Goal: Task Accomplishment & Management: Use online tool/utility

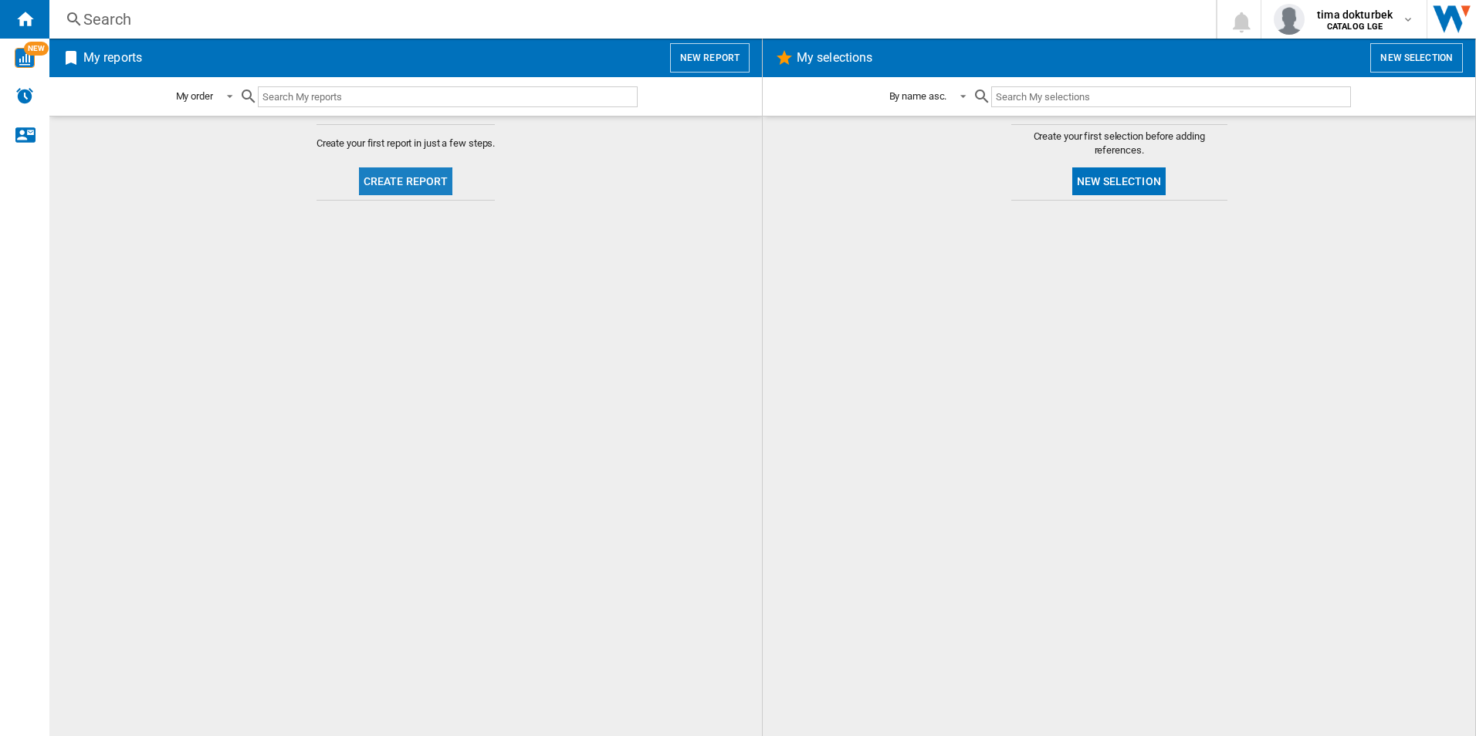
click at [397, 185] on button "Create report" at bounding box center [406, 181] width 94 height 28
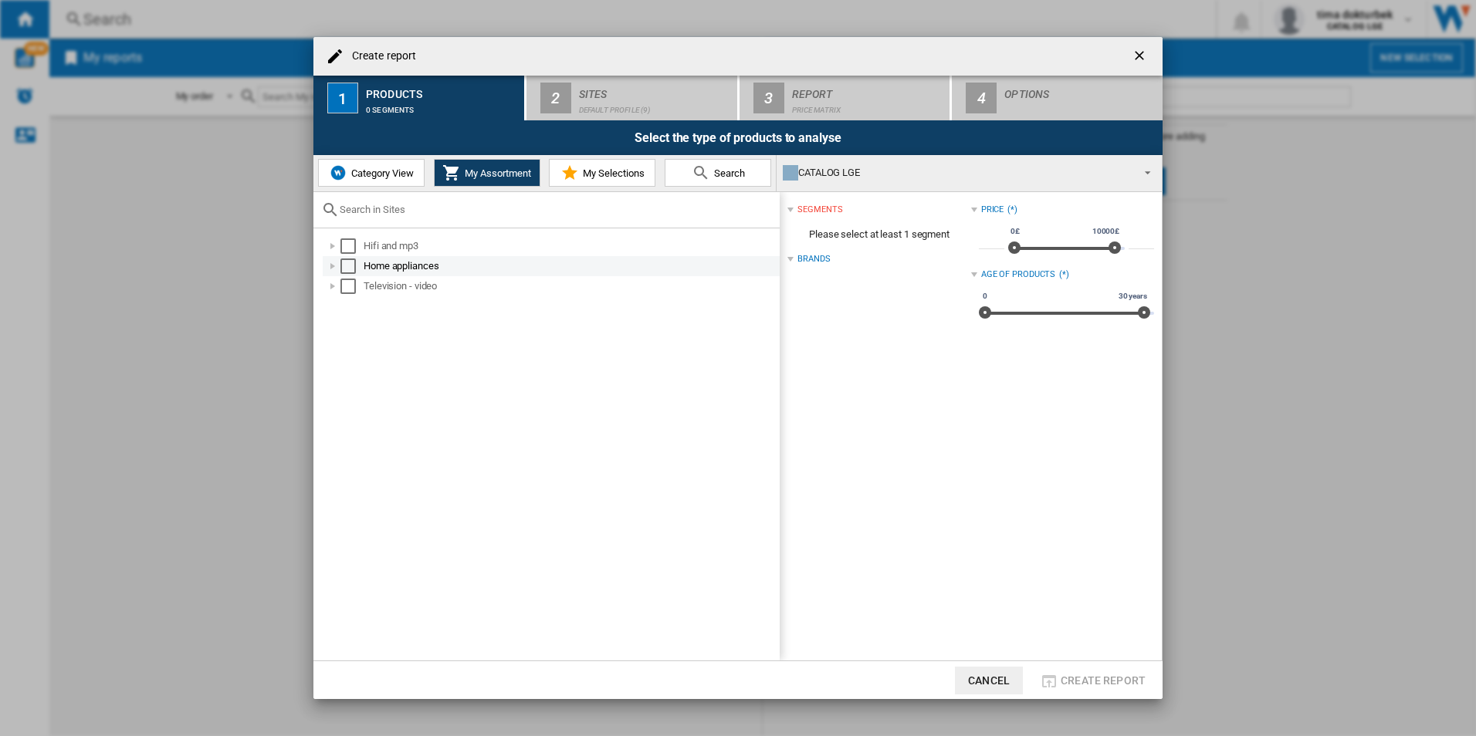
click at [352, 264] on div "Select" at bounding box center [347, 266] width 15 height 15
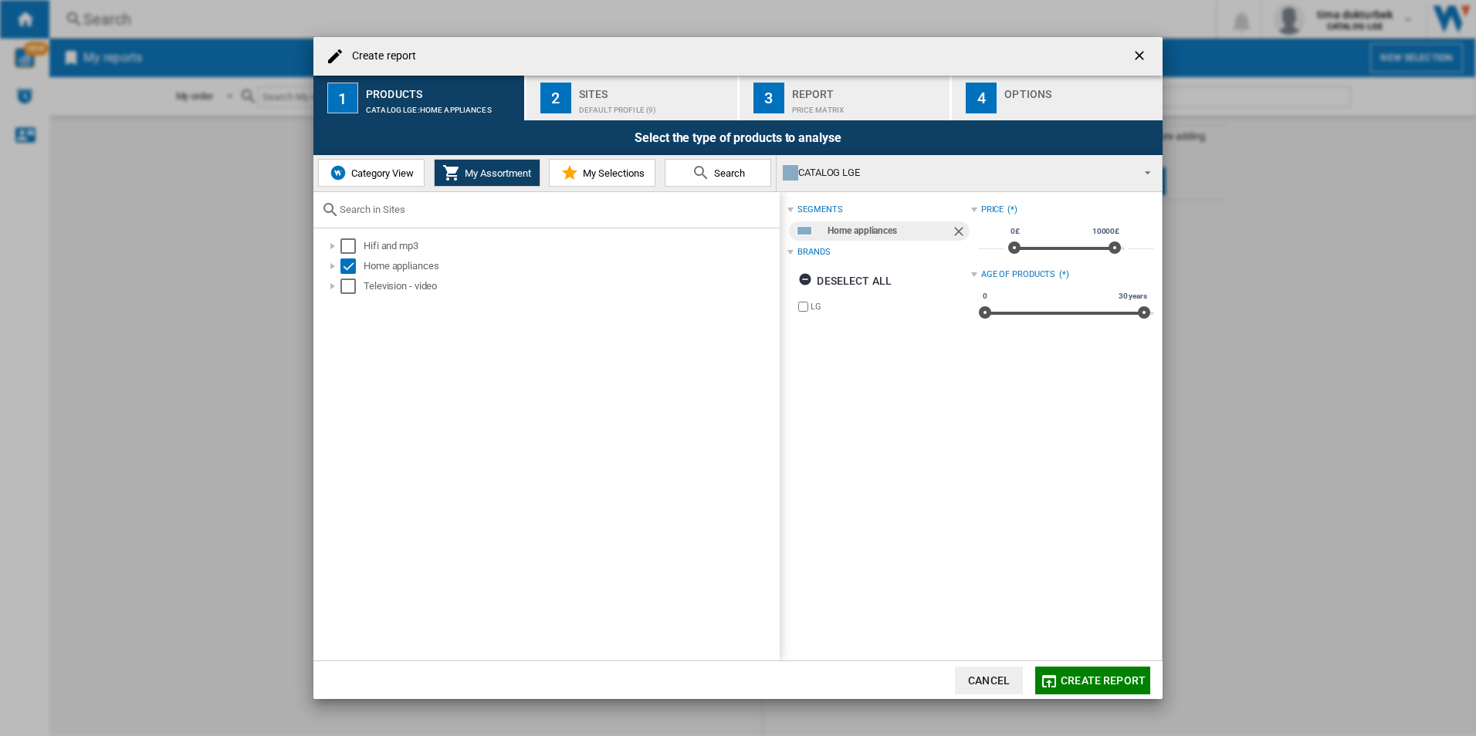
click at [741, 188] on div "Category View My Assortment My Selections Search" at bounding box center [544, 173] width 463 height 36
click at [738, 181] on button "Search" at bounding box center [718, 173] width 107 height 28
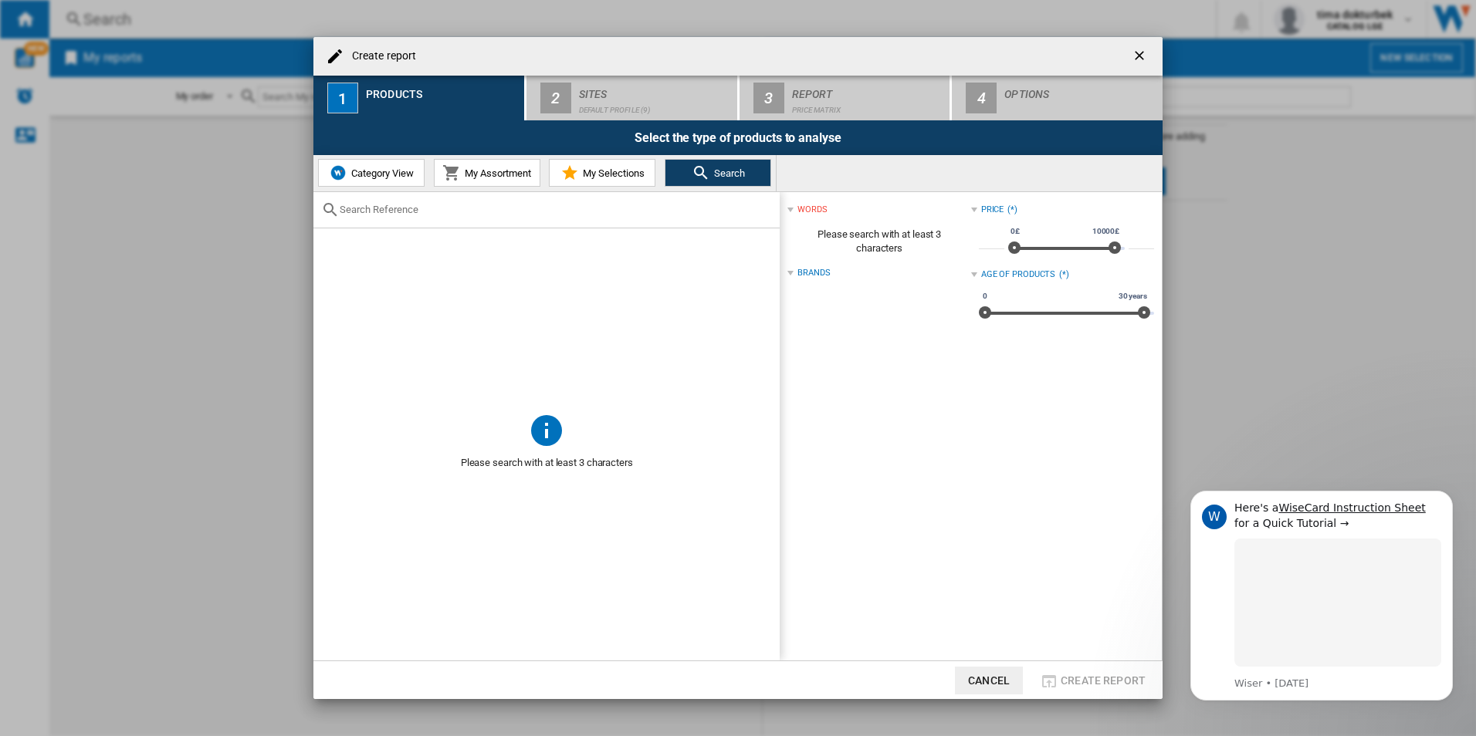
click at [404, 181] on button "Category View" at bounding box center [371, 173] width 107 height 28
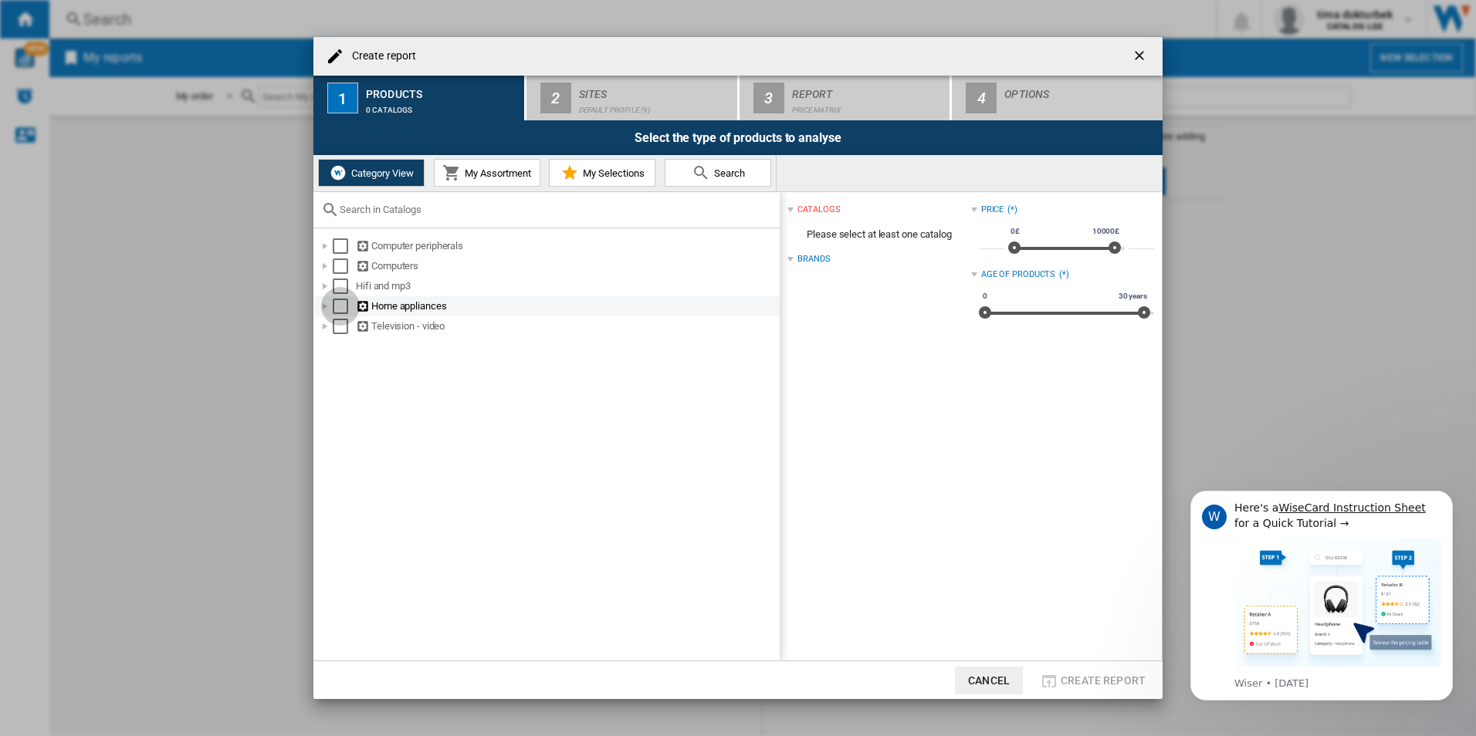
click at [343, 302] on div "Select" at bounding box center [340, 306] width 15 height 15
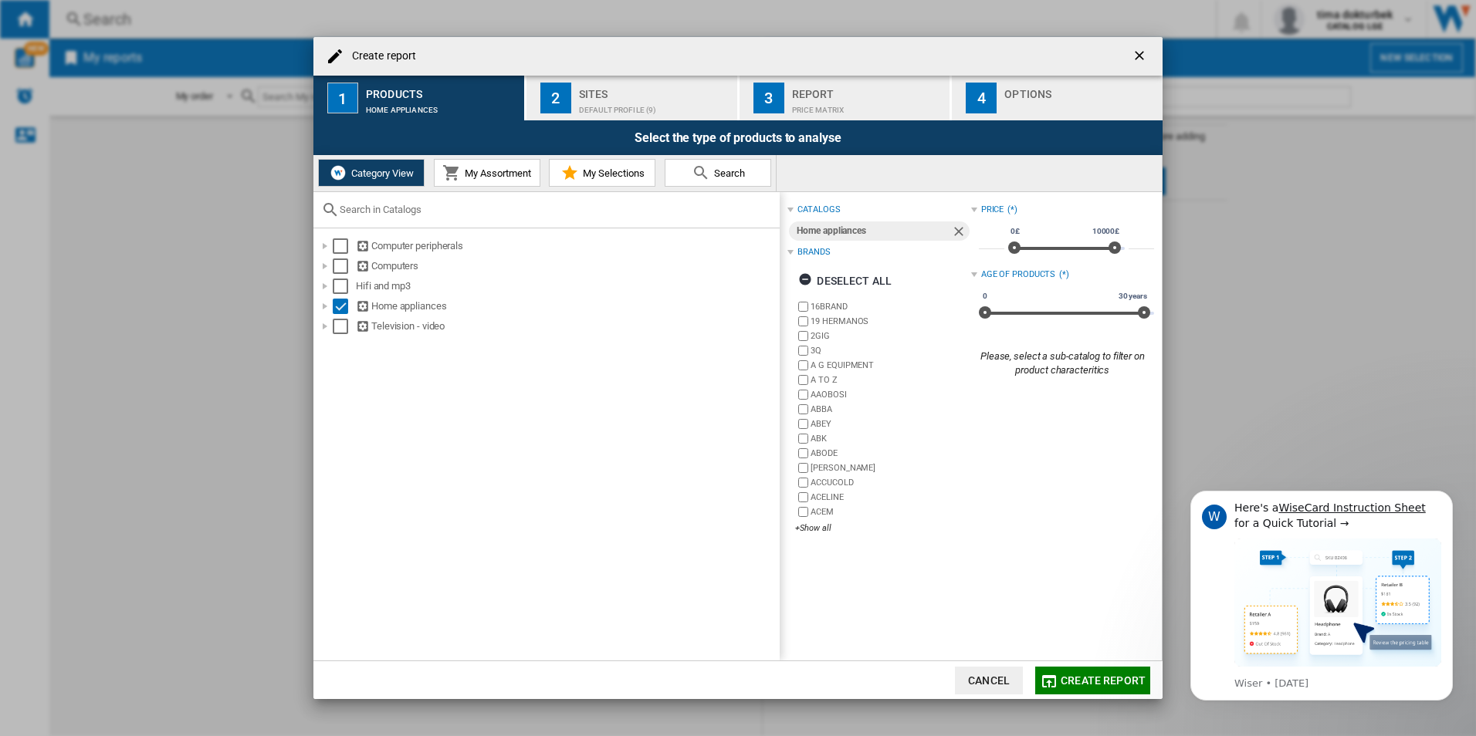
click at [1095, 672] on button "Create report" at bounding box center [1092, 681] width 115 height 28
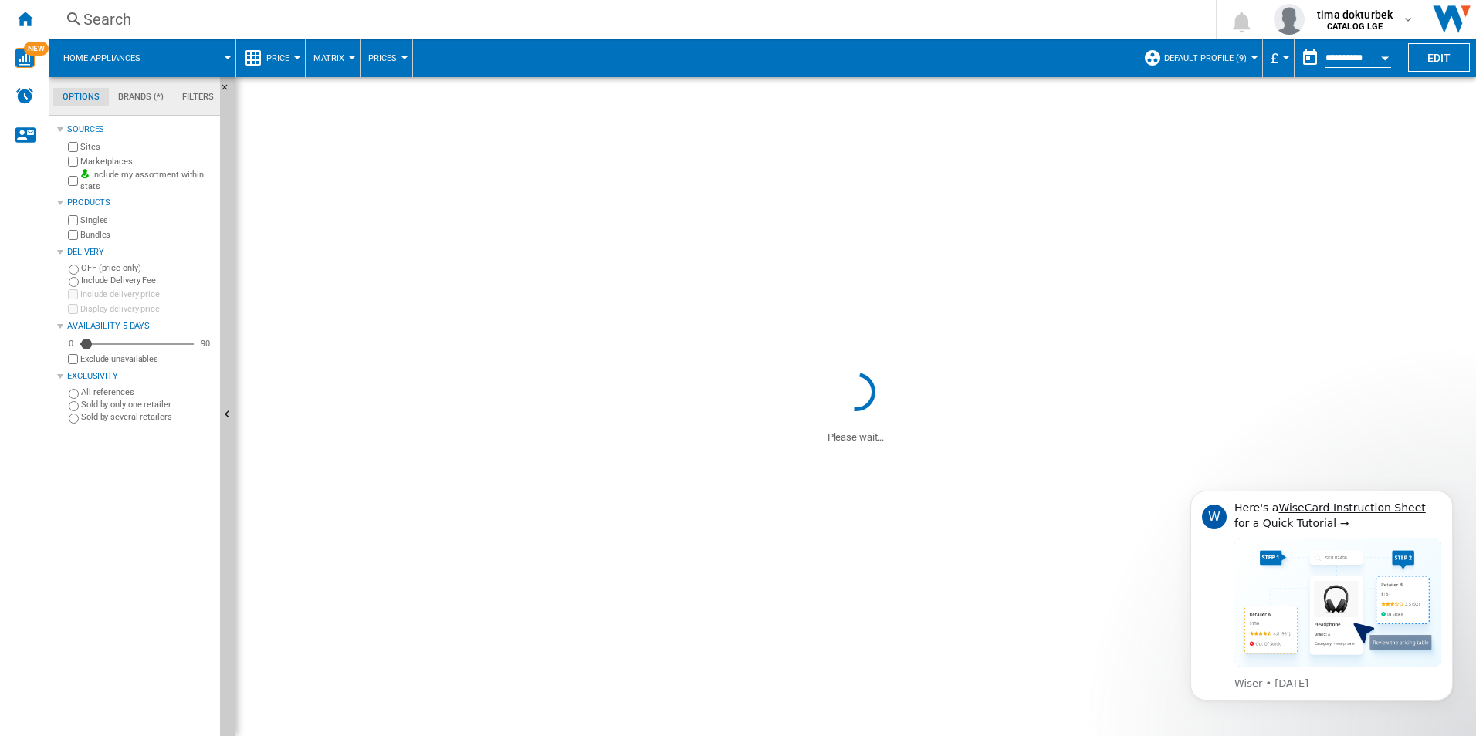
click at [333, 59] on span "Matrix" at bounding box center [328, 58] width 31 height 10
click at [819, 325] on span at bounding box center [855, 223] width 1240 height 292
click at [264, 63] on div "Price" at bounding box center [270, 58] width 53 height 39
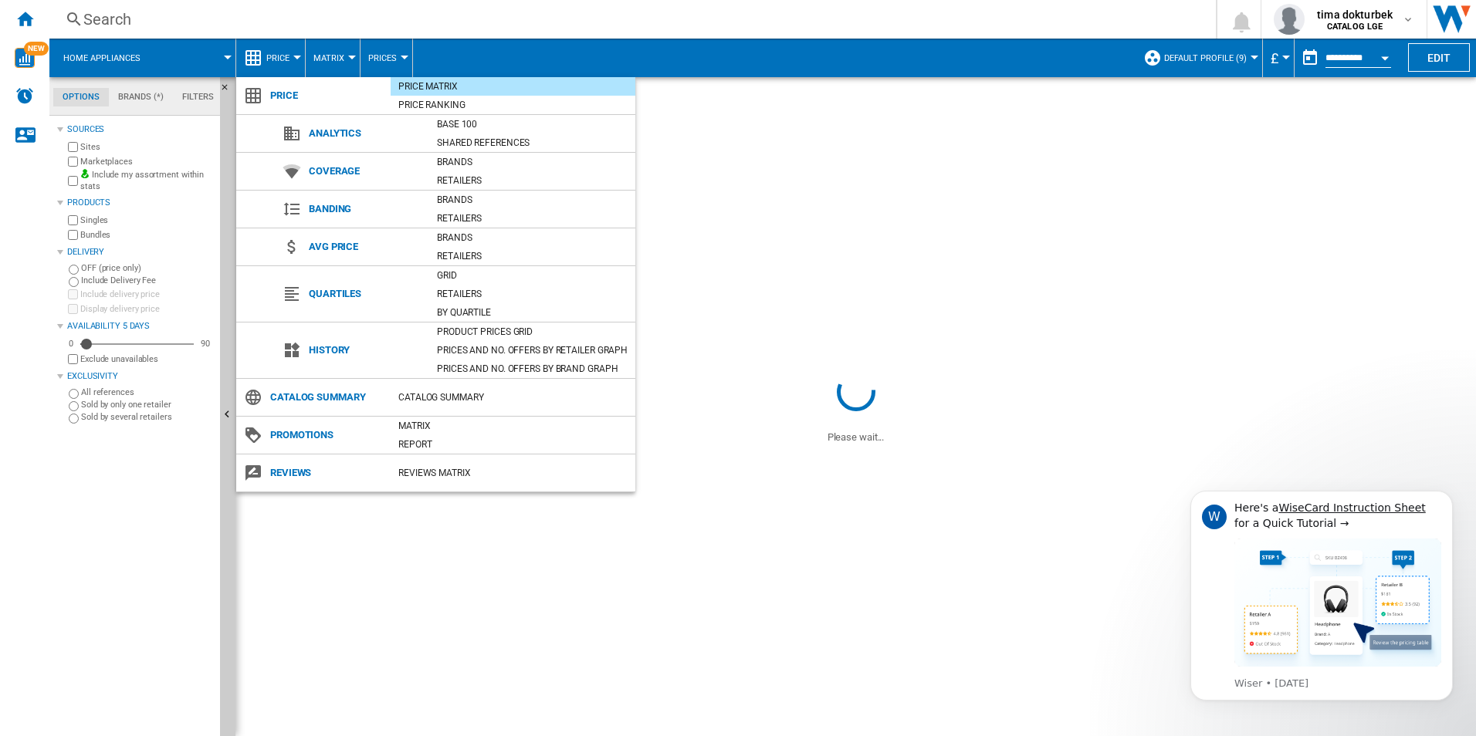
click at [908, 173] on md-backdrop at bounding box center [738, 368] width 1476 height 736
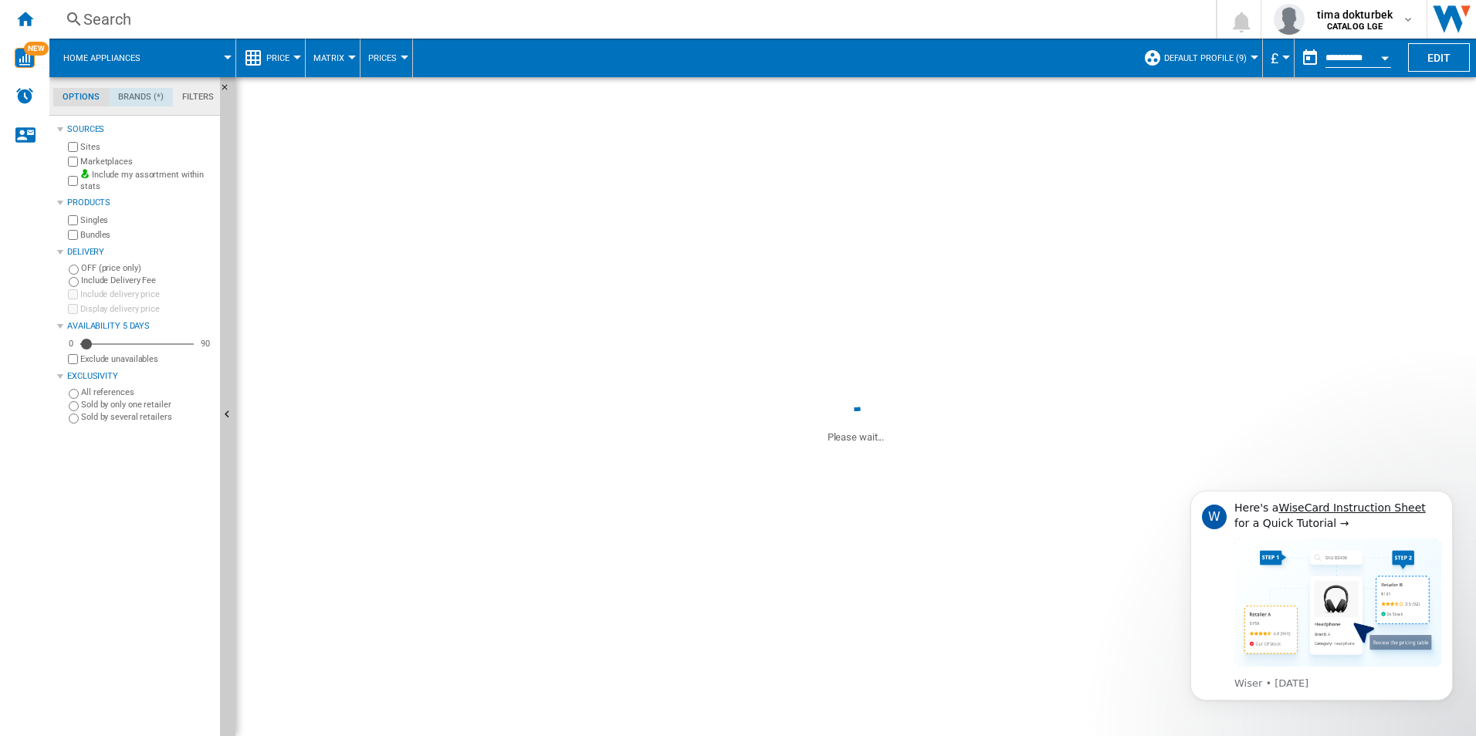
click at [147, 99] on md-tab-item "Brands (*)" at bounding box center [141, 97] width 64 height 19
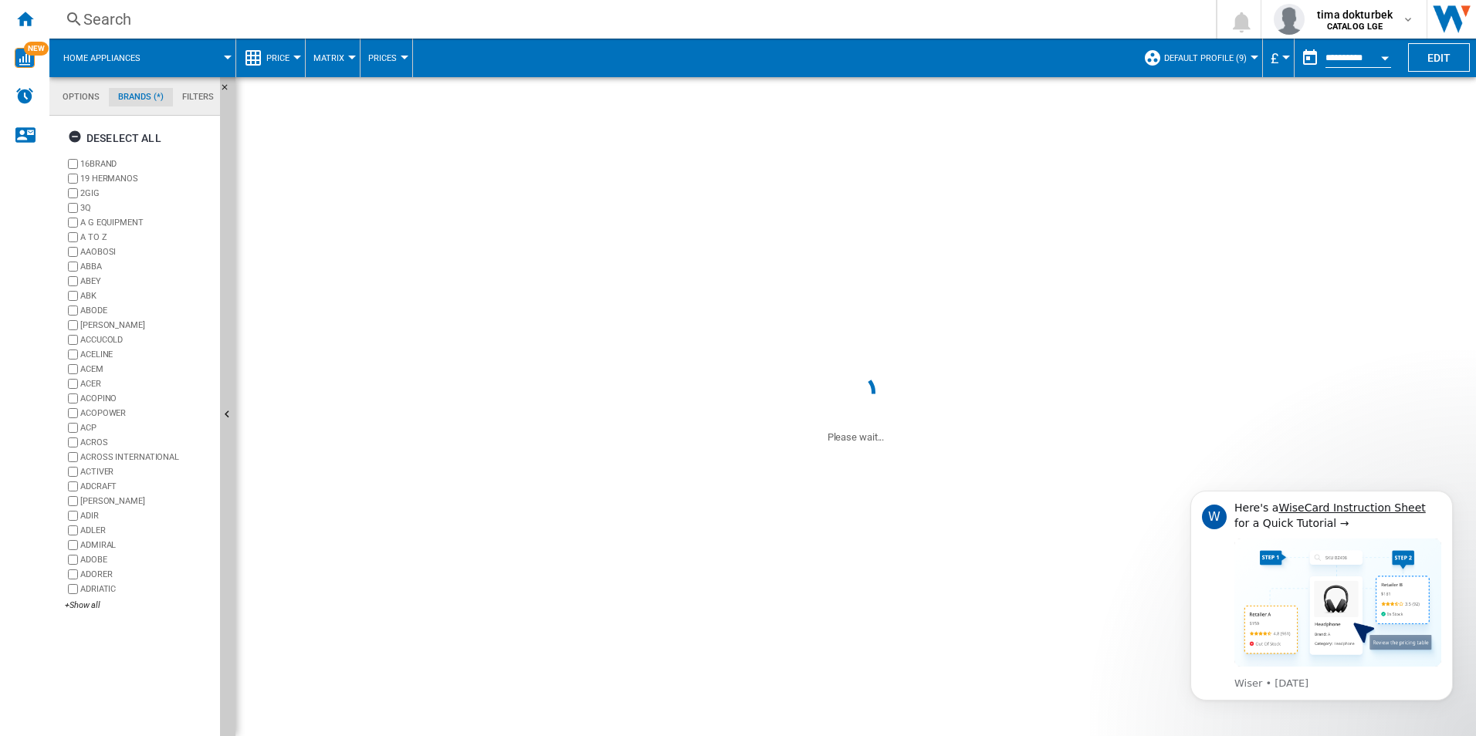
click at [83, 98] on md-tab-item "Options" at bounding box center [81, 97] width 56 height 19
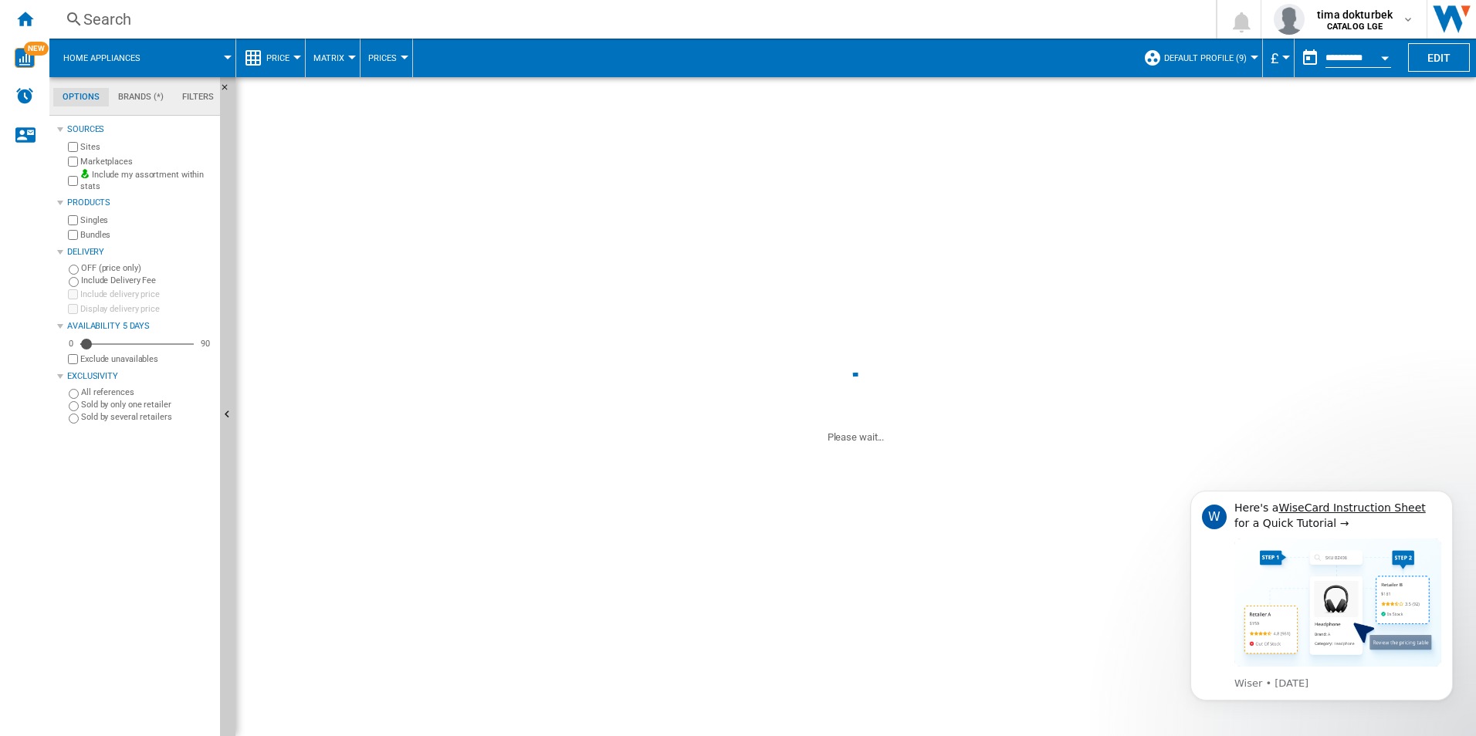
click at [294, 53] on button "Price" at bounding box center [281, 58] width 31 height 39
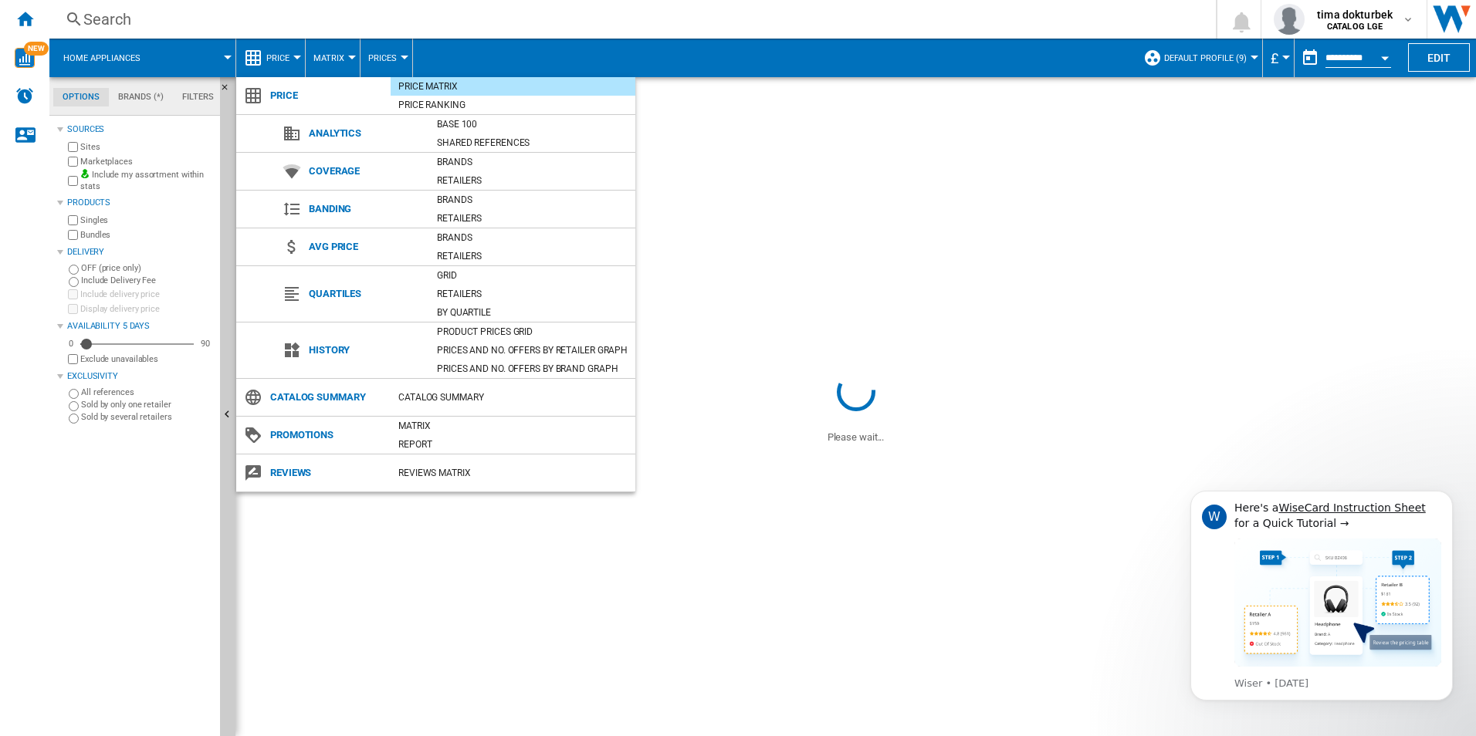
click at [921, 186] on md-backdrop at bounding box center [738, 368] width 1476 height 736
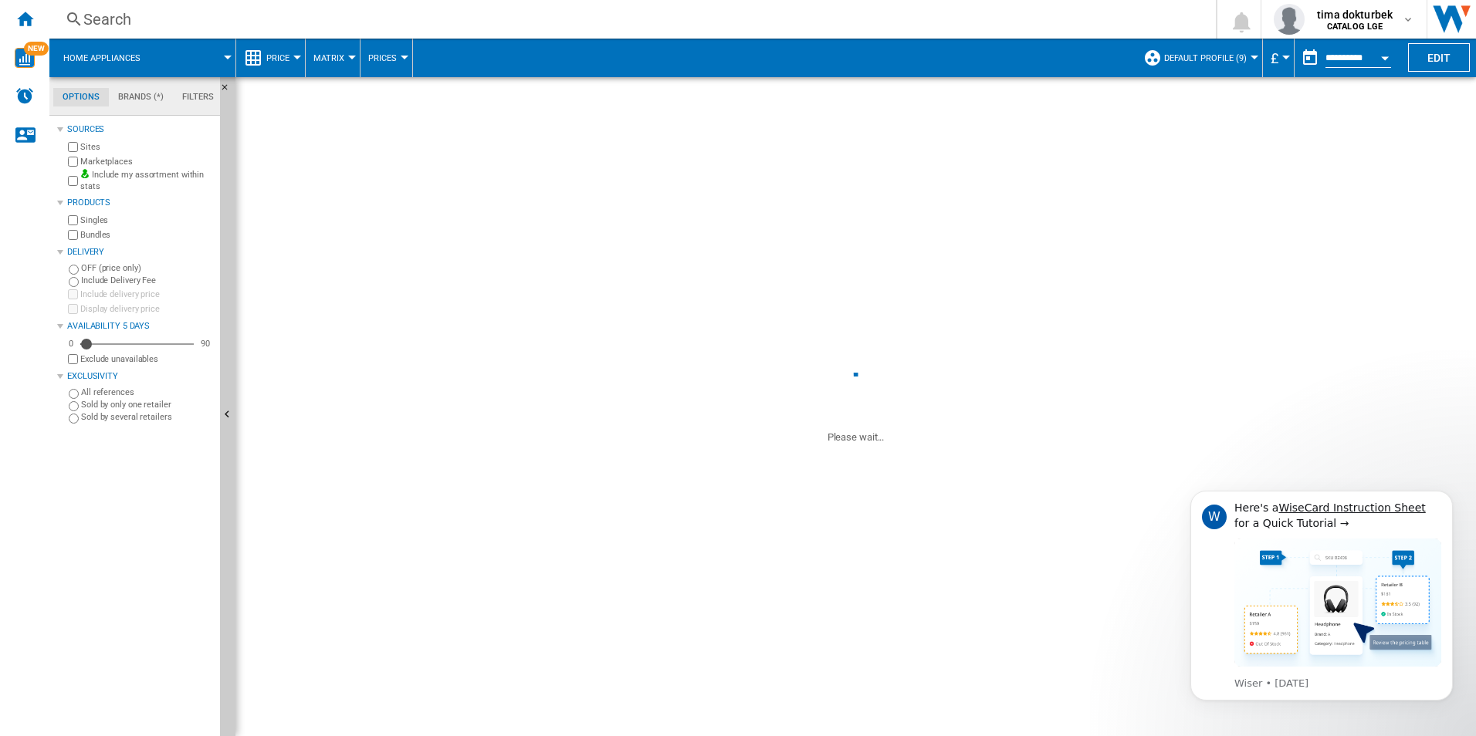
click at [338, 59] on span "Matrix" at bounding box center [328, 58] width 31 height 10
click at [374, 59] on span "Prices" at bounding box center [382, 58] width 29 height 10
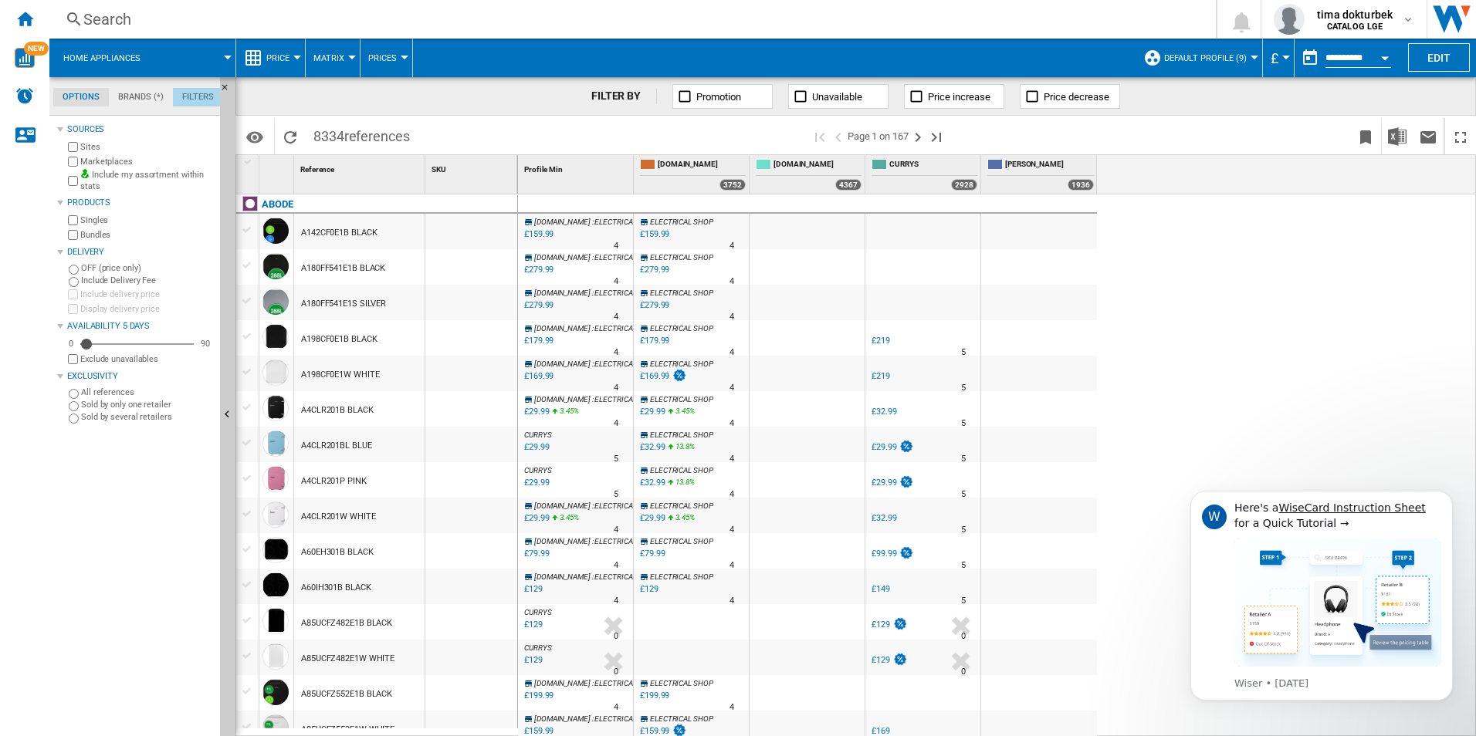
click at [189, 99] on md-tab-item "Filters" at bounding box center [198, 97] width 50 height 19
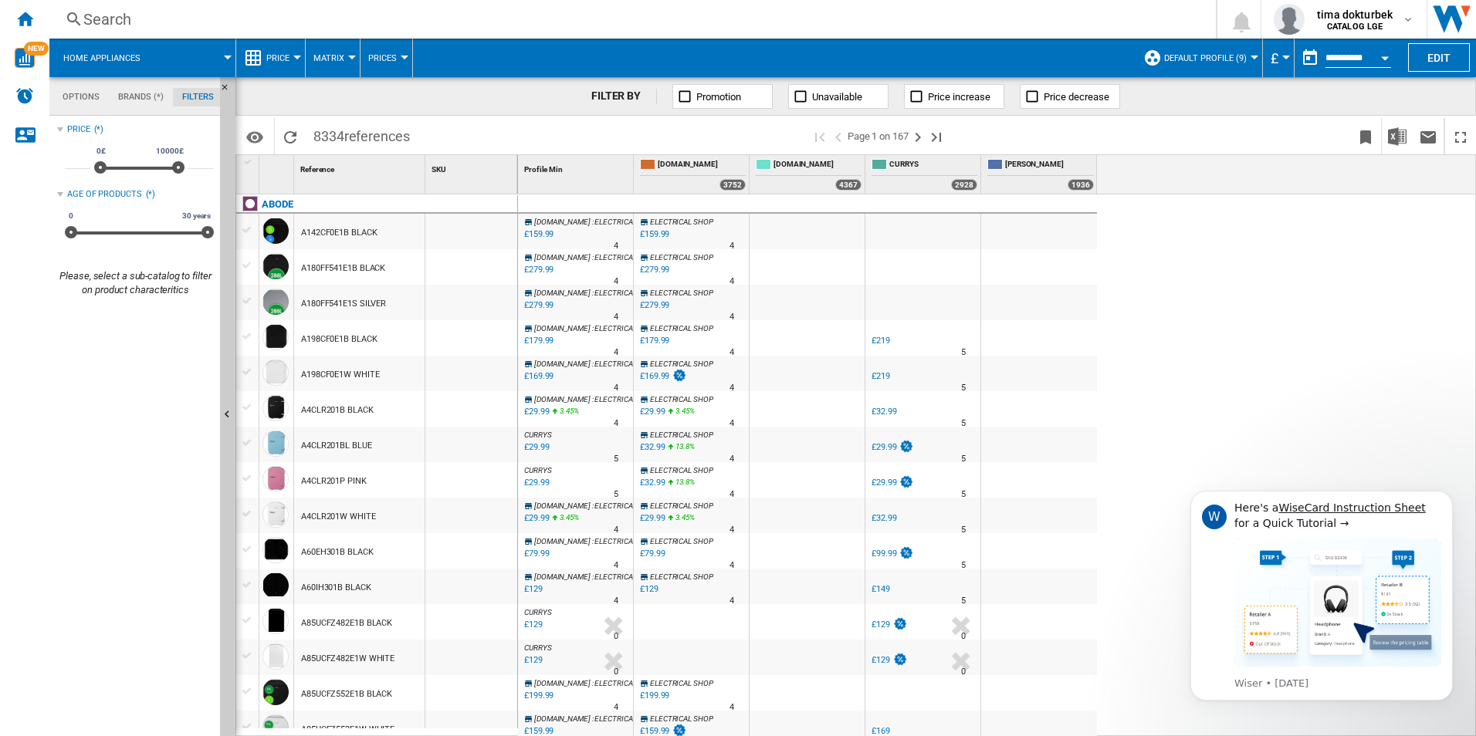
click at [154, 94] on md-tab-item "Brands (*)" at bounding box center [141, 97] width 64 height 19
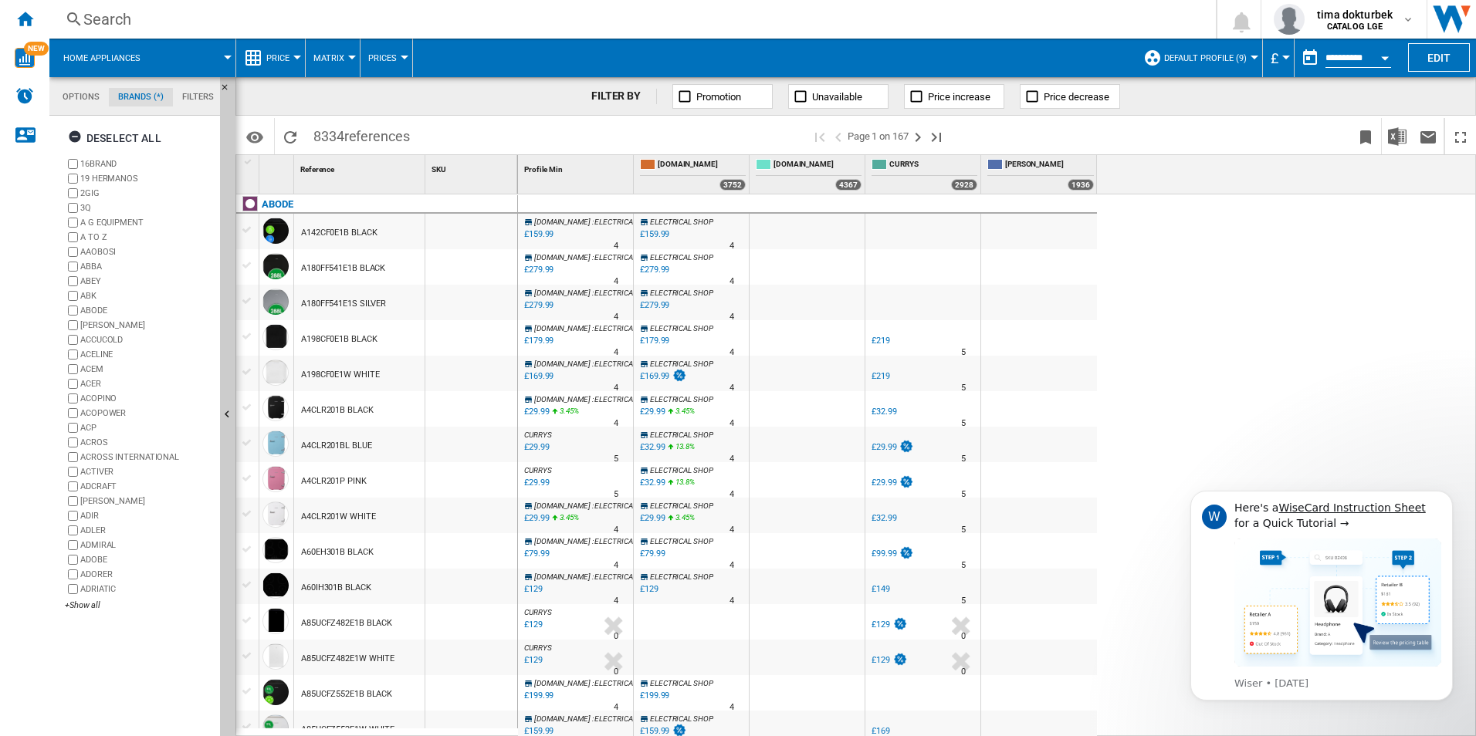
scroll to position [59, 0]
click at [88, 99] on md-tab-item "Options" at bounding box center [81, 97] width 56 height 19
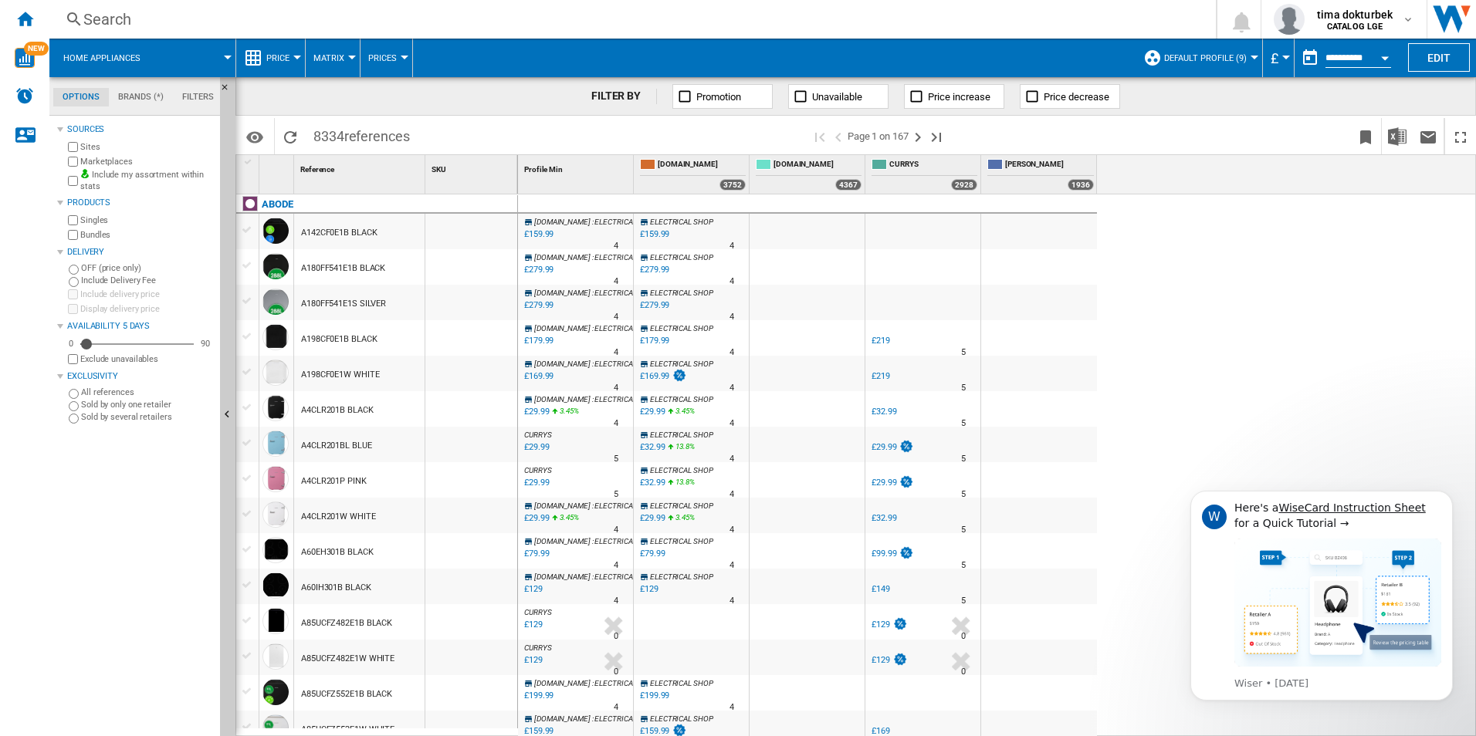
scroll to position [19, 0]
click at [340, 57] on span "Matrix" at bounding box center [328, 58] width 31 height 10
click at [276, 56] on md-backdrop at bounding box center [738, 368] width 1476 height 736
click at [276, 56] on span "Price" at bounding box center [277, 58] width 23 height 10
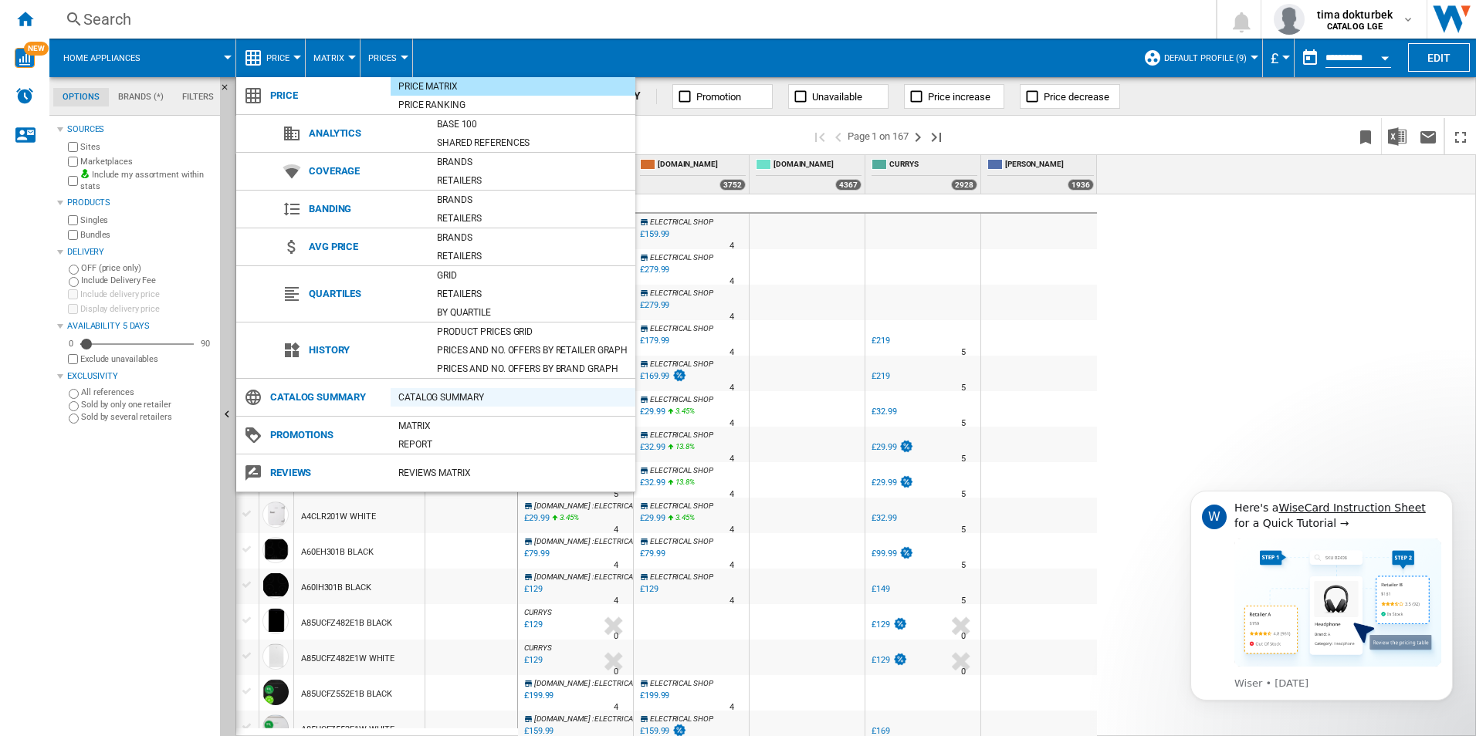
click at [465, 393] on div "Catalog Summary" at bounding box center [513, 397] width 245 height 15
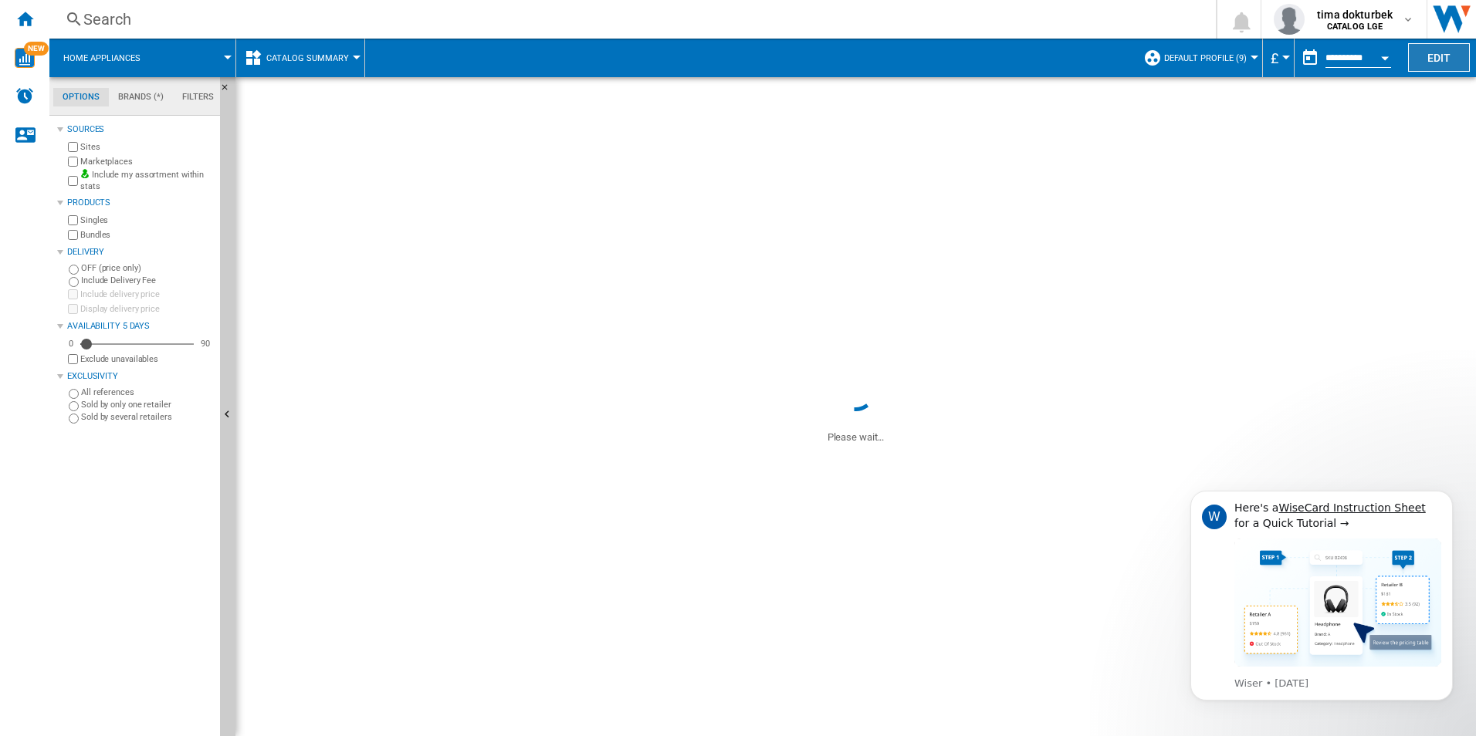
click at [1419, 70] on md-menu-bar "Home appliances Catalog Summary Price Price Matrix Price Ranking Analytics Base…" at bounding box center [762, 58] width 1426 height 39
click at [1420, 66] on button "Edit" at bounding box center [1439, 57] width 62 height 29
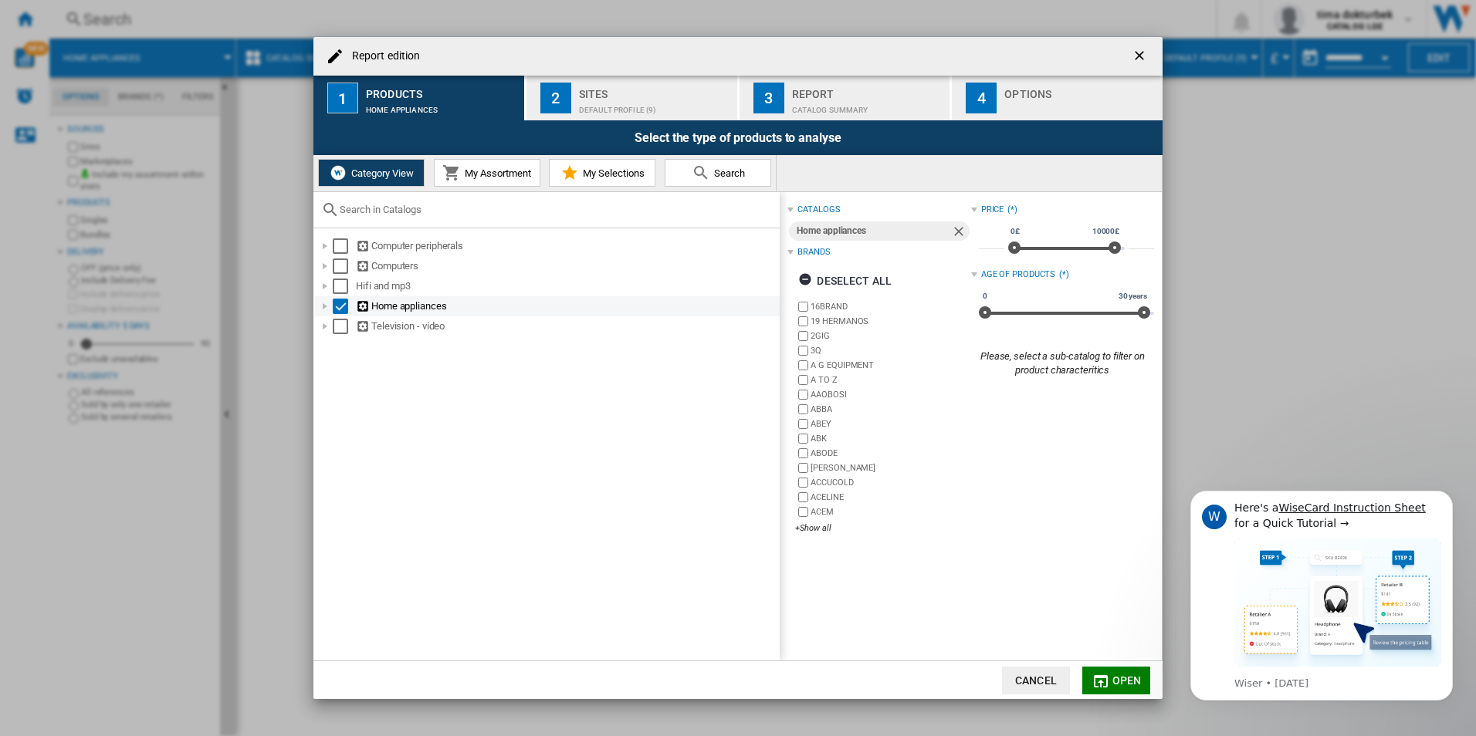
click at [322, 305] on div "Report edition ..." at bounding box center [324, 306] width 15 height 15
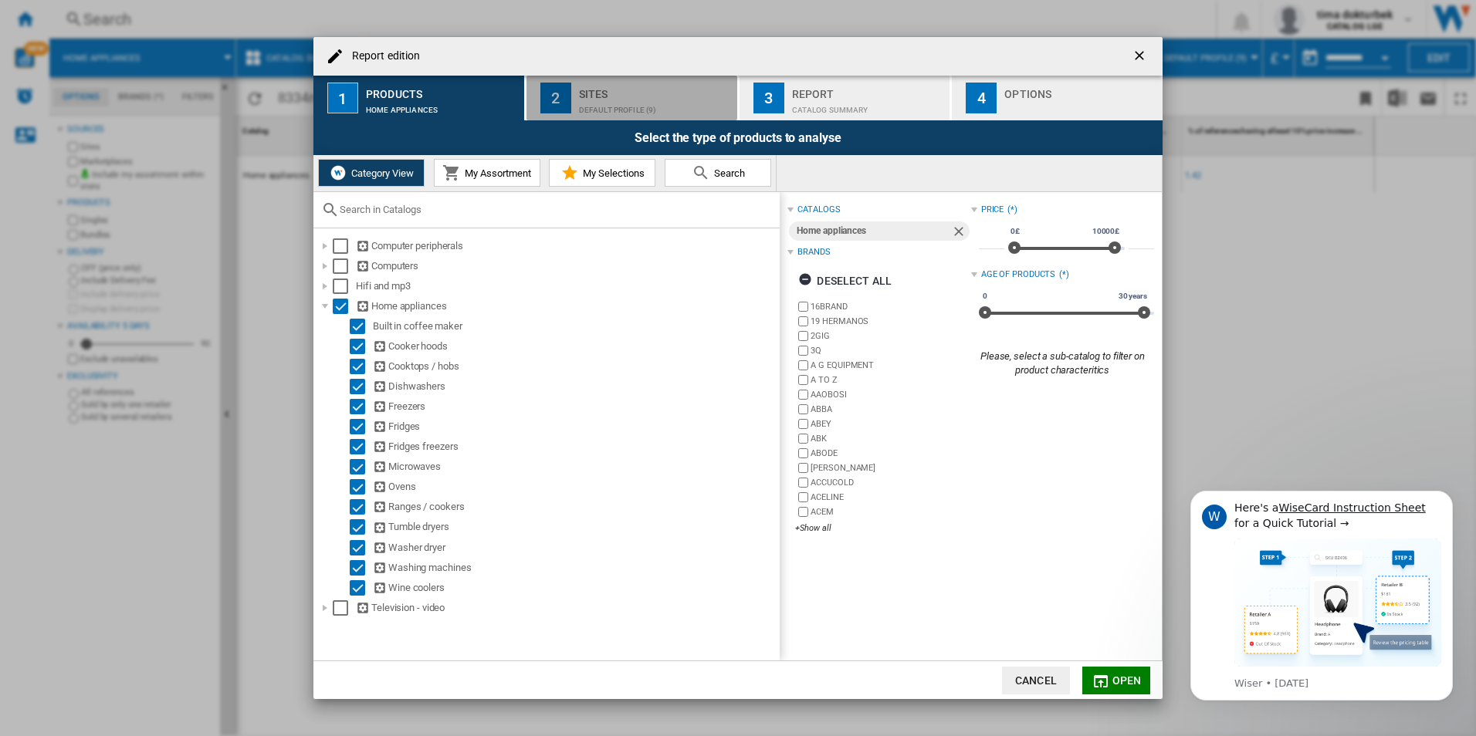
click at [634, 111] on div "Default profile (9)" at bounding box center [655, 106] width 152 height 16
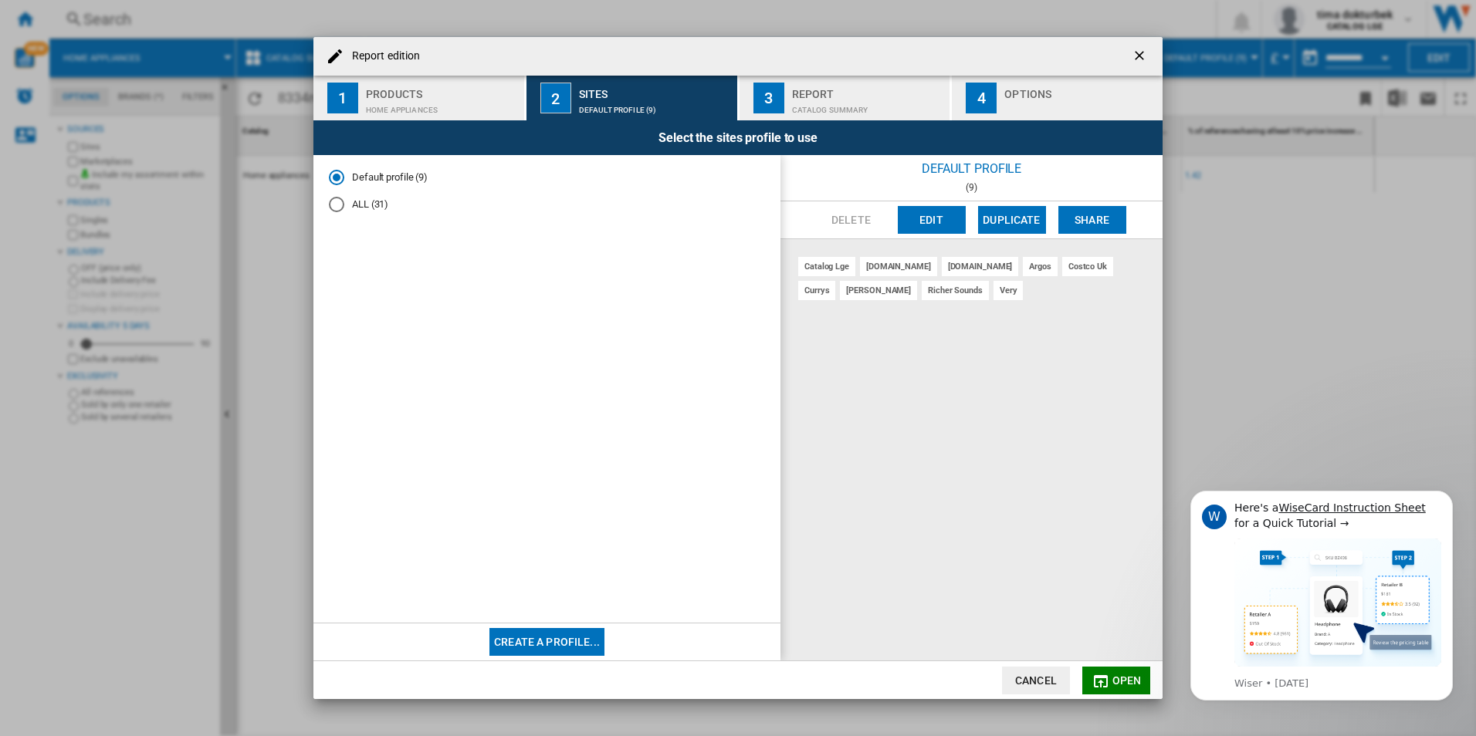
click at [338, 201] on div "ALL (31)" at bounding box center [336, 204] width 15 height 15
click at [841, 113] on div "Catalog Summary" at bounding box center [868, 106] width 152 height 16
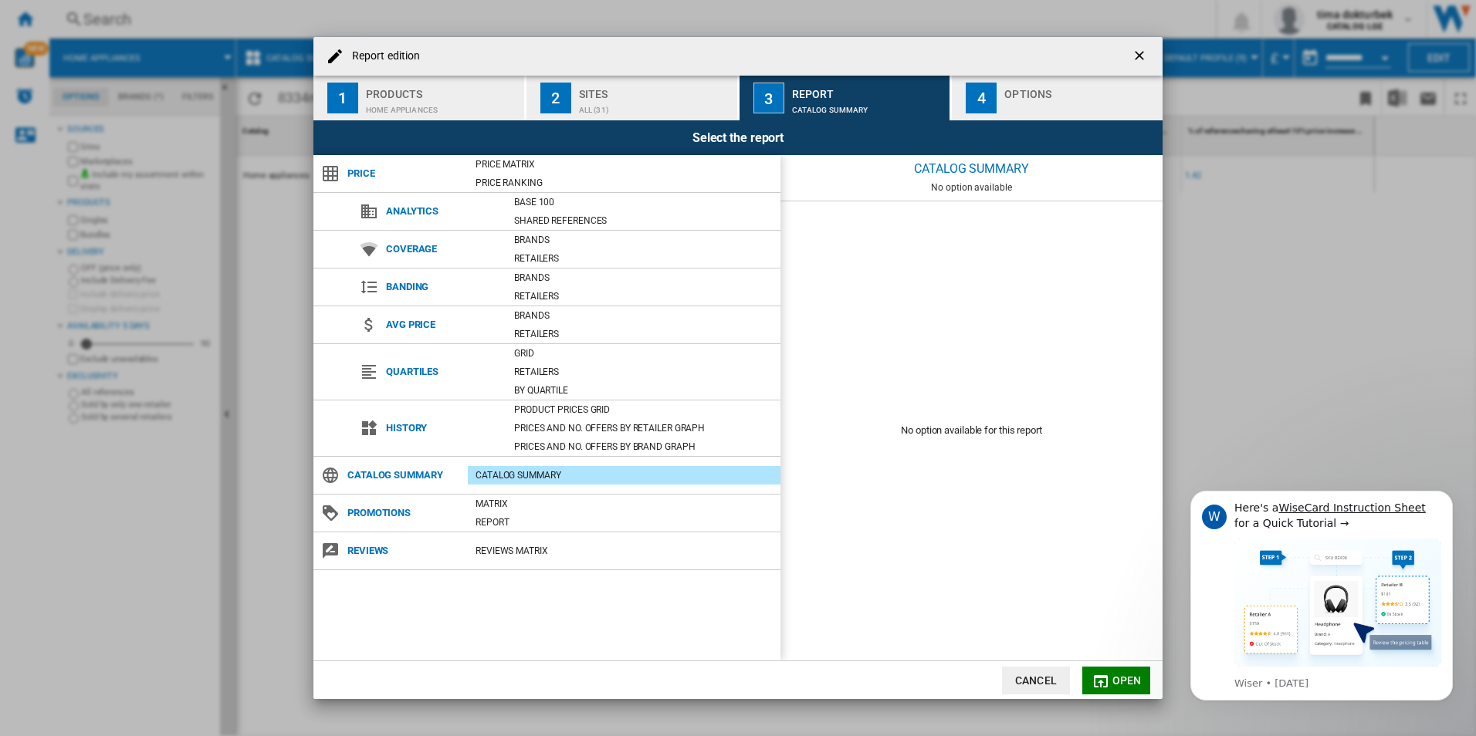
click at [1009, 108] on div "Report edition ..." at bounding box center [1080, 106] width 152 height 16
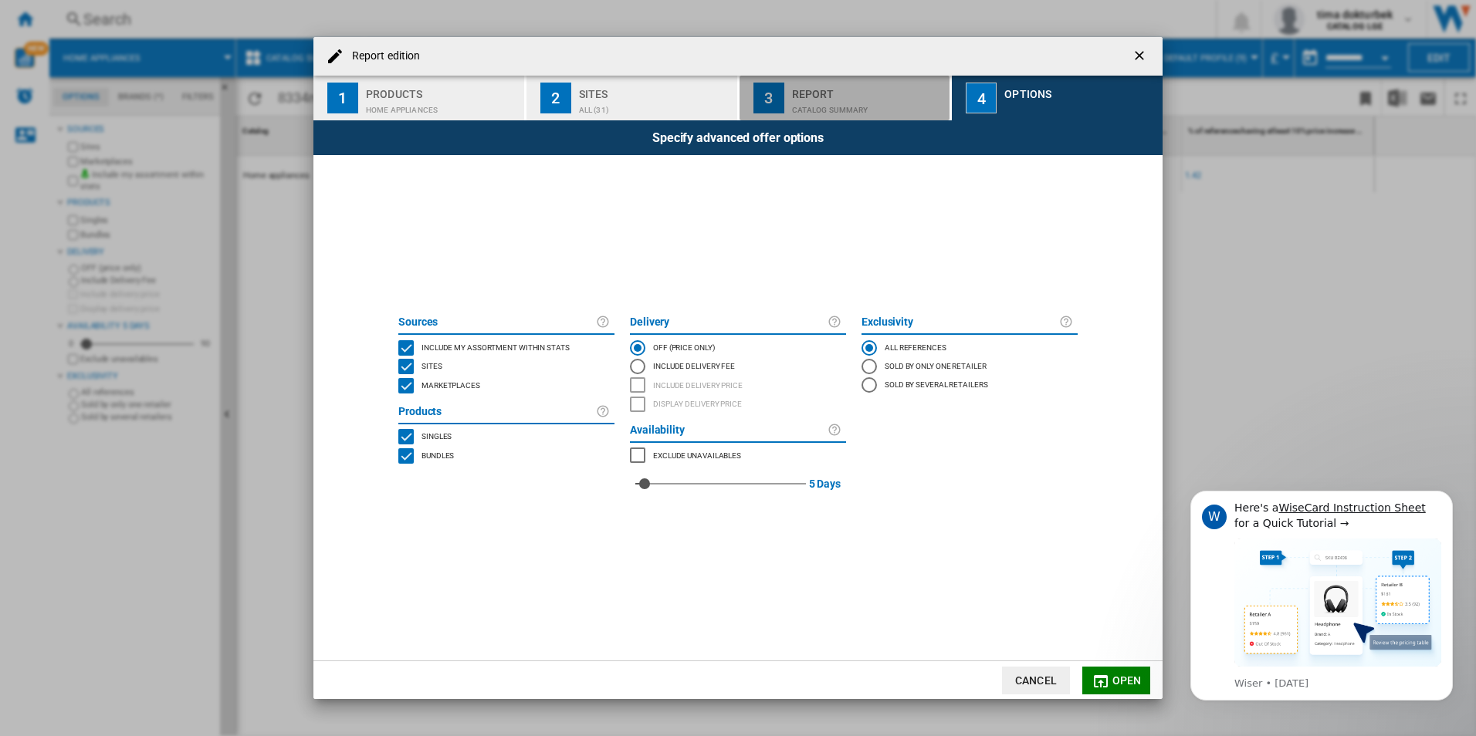
click at [840, 92] on div "Report" at bounding box center [868, 90] width 152 height 16
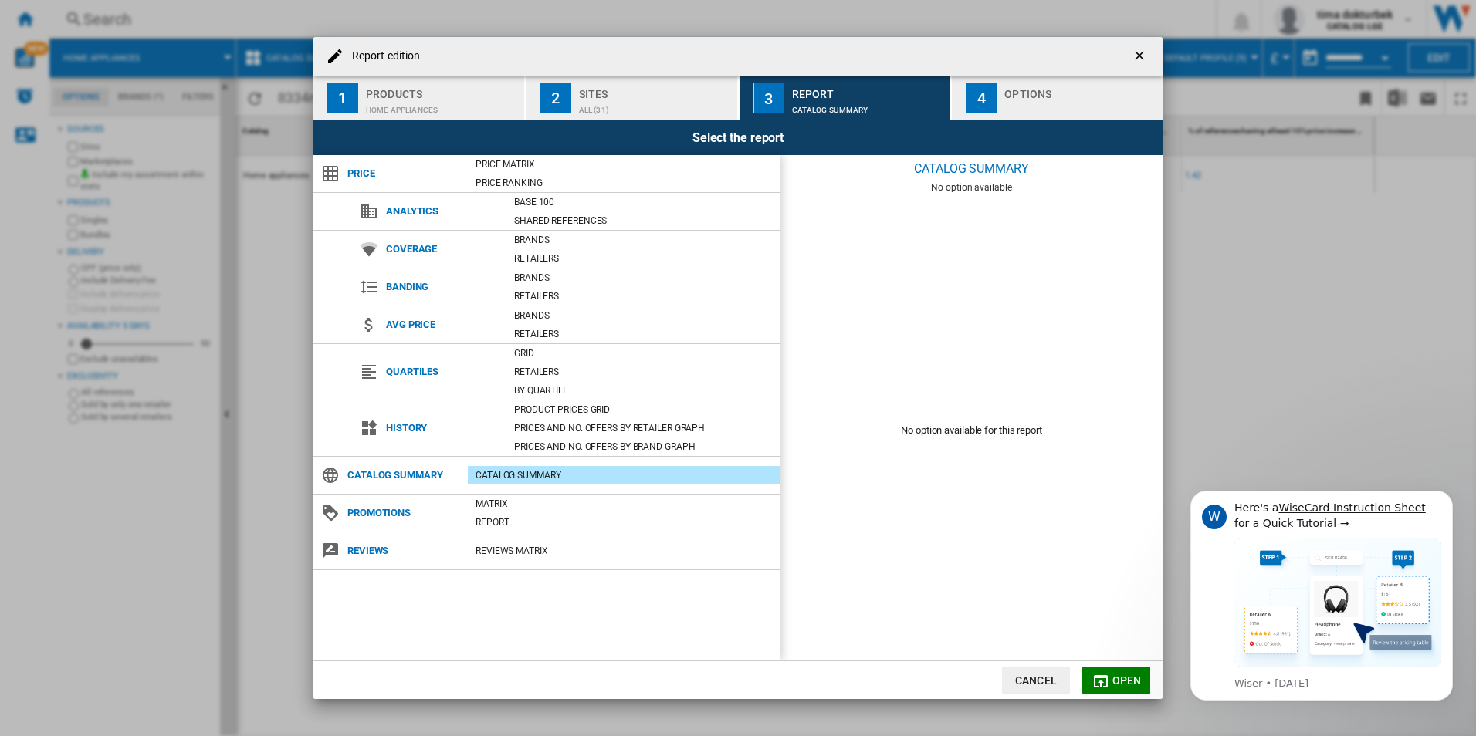
click at [1109, 674] on md-icon "Report edition ..." at bounding box center [1100, 681] width 19 height 19
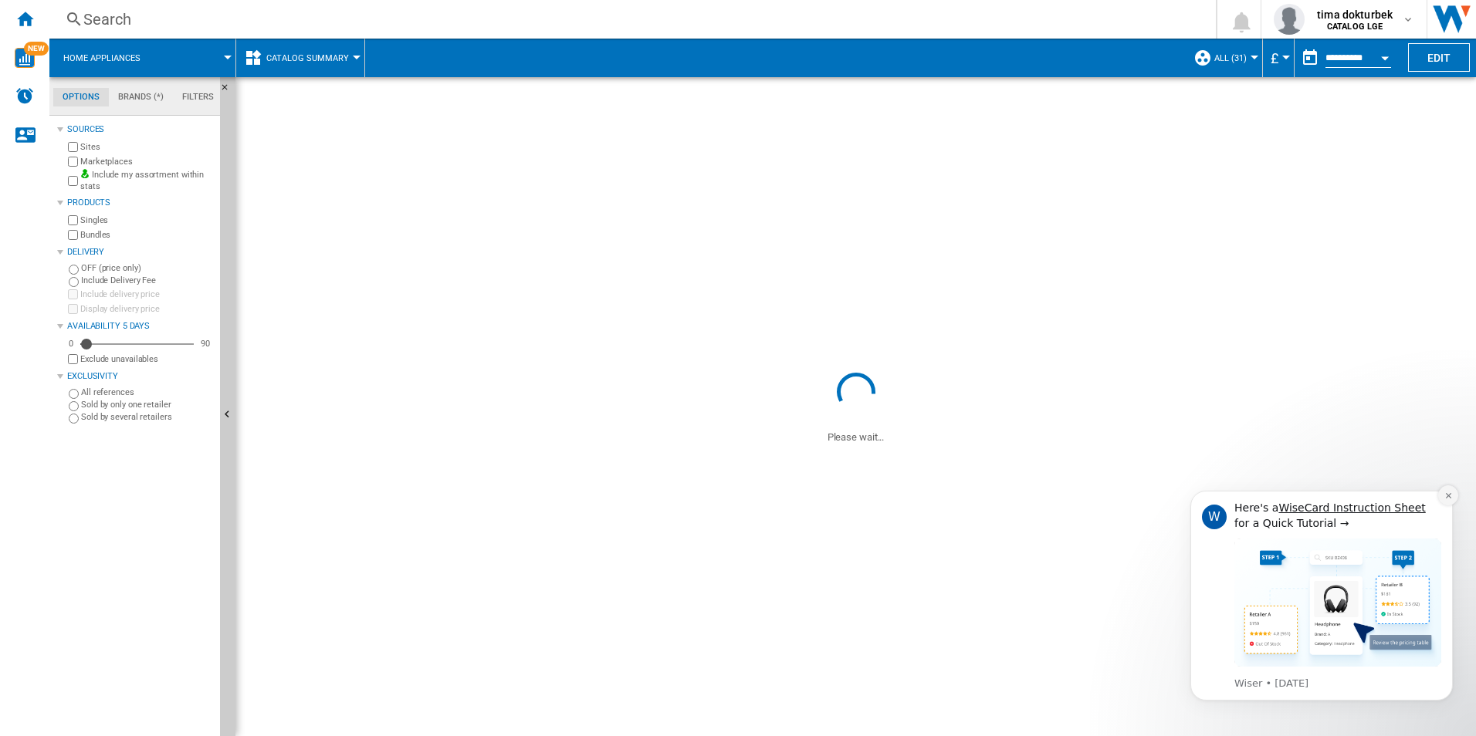
click at [1449, 498] on icon "Dismiss notification" at bounding box center [1448, 496] width 8 height 8
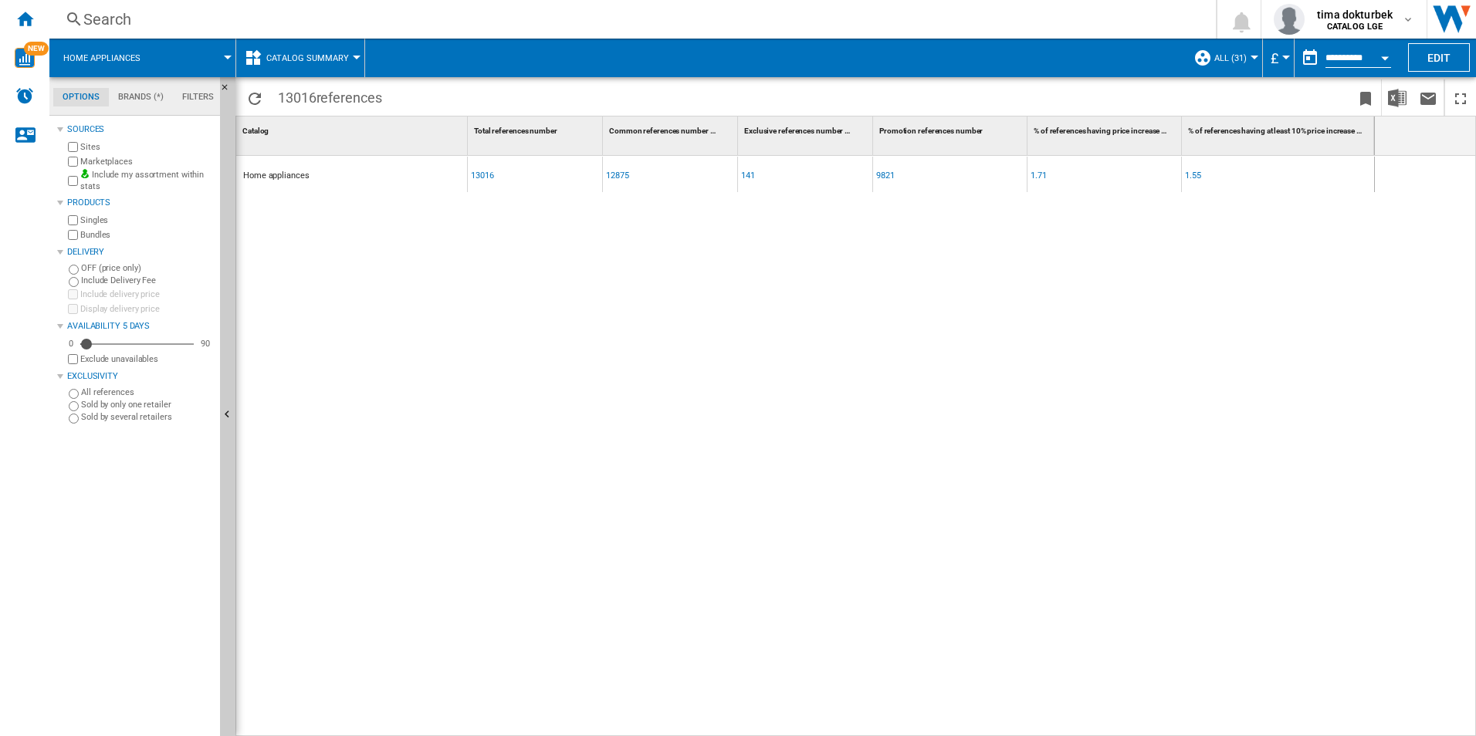
click at [895, 199] on div "Home appliances 13016 12875 141 9821 1.71 1.55" at bounding box center [805, 442] width 1138 height 573
click at [147, 98] on md-tab-item "Brands (*)" at bounding box center [141, 97] width 64 height 19
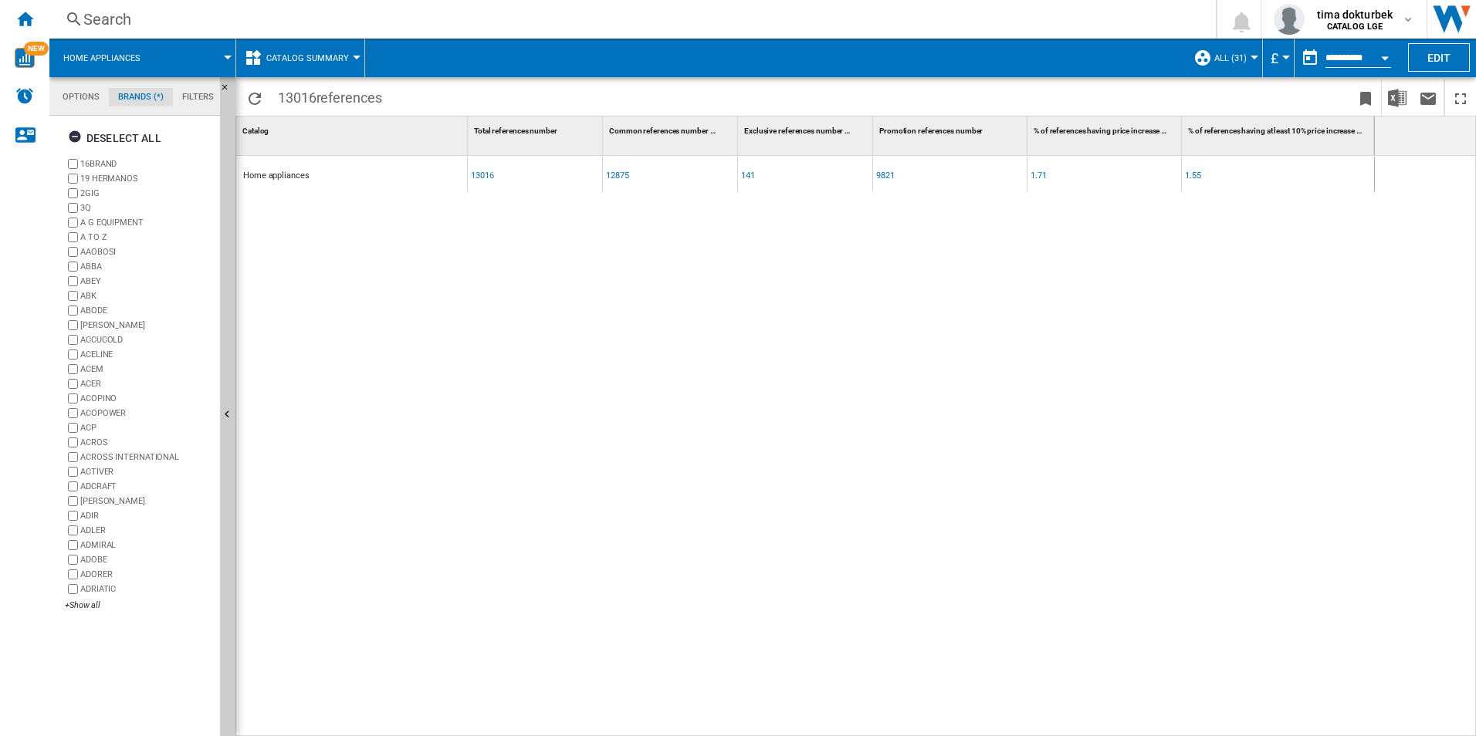
scroll to position [59, 0]
click at [96, 99] on md-tab-item "Options" at bounding box center [81, 97] width 56 height 19
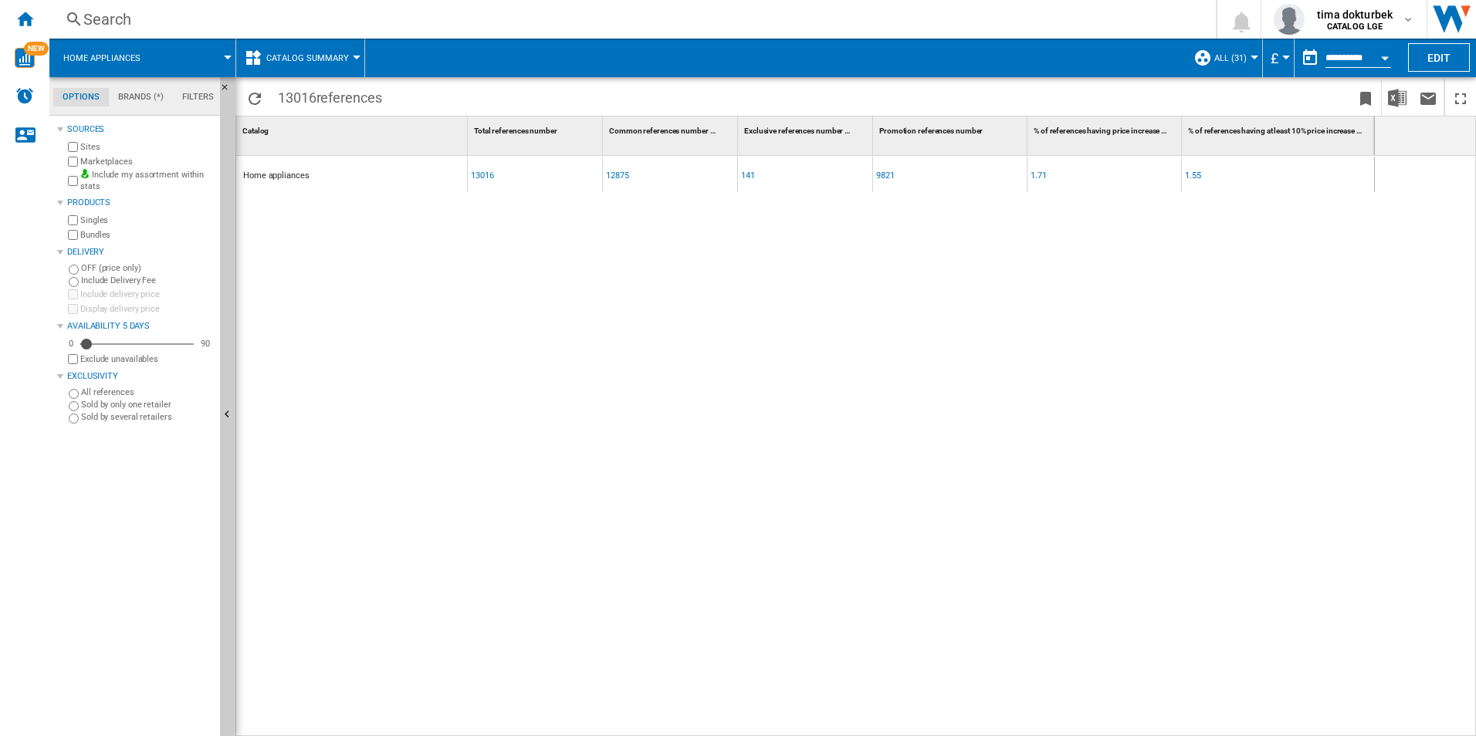
click at [292, 64] on button "Catalog Summary" at bounding box center [311, 58] width 90 height 39
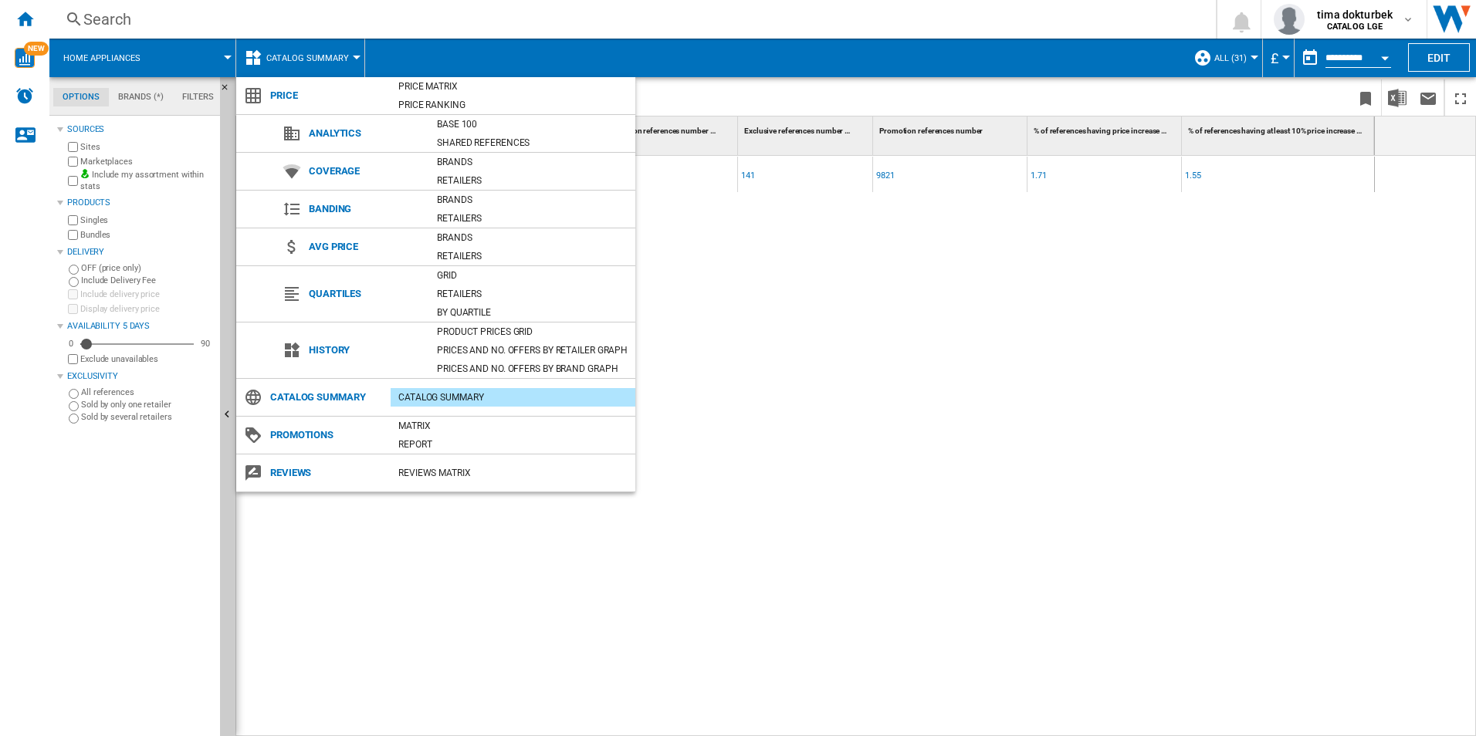
click at [285, 100] on span "Price" at bounding box center [326, 96] width 128 height 22
click at [167, 81] on md-backdrop at bounding box center [738, 368] width 1476 height 736
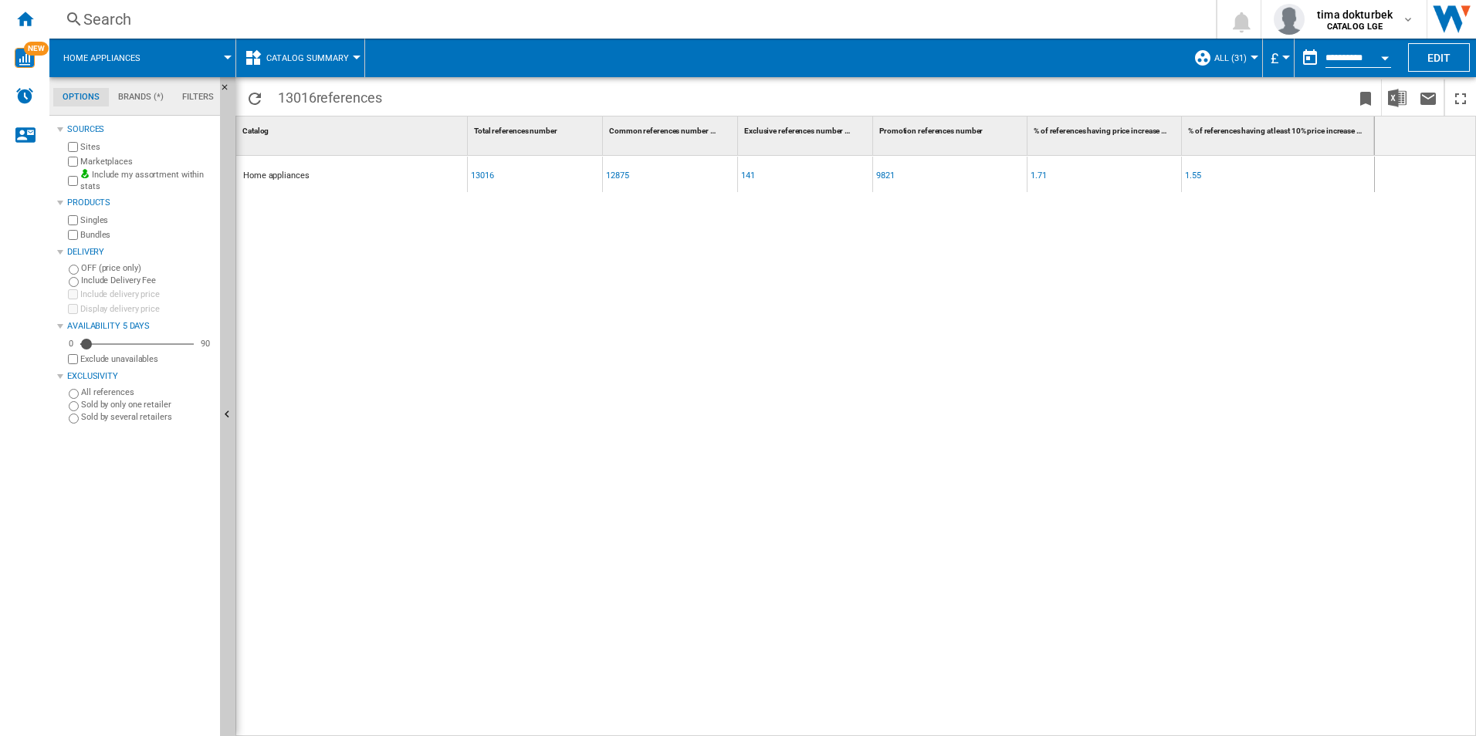
click at [191, 61] on span at bounding box center [195, 58] width 66 height 39
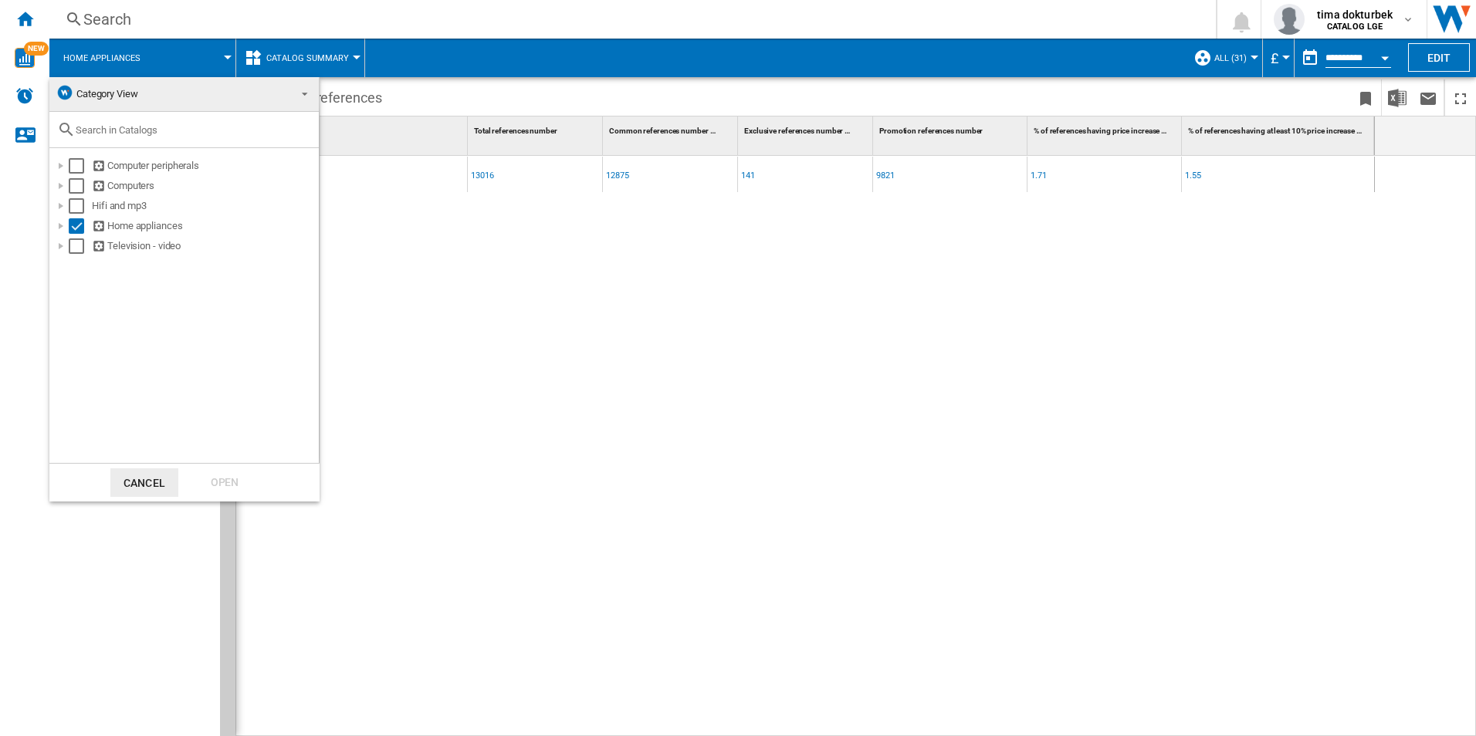
click at [191, 61] on md-backdrop at bounding box center [738, 368] width 1476 height 736
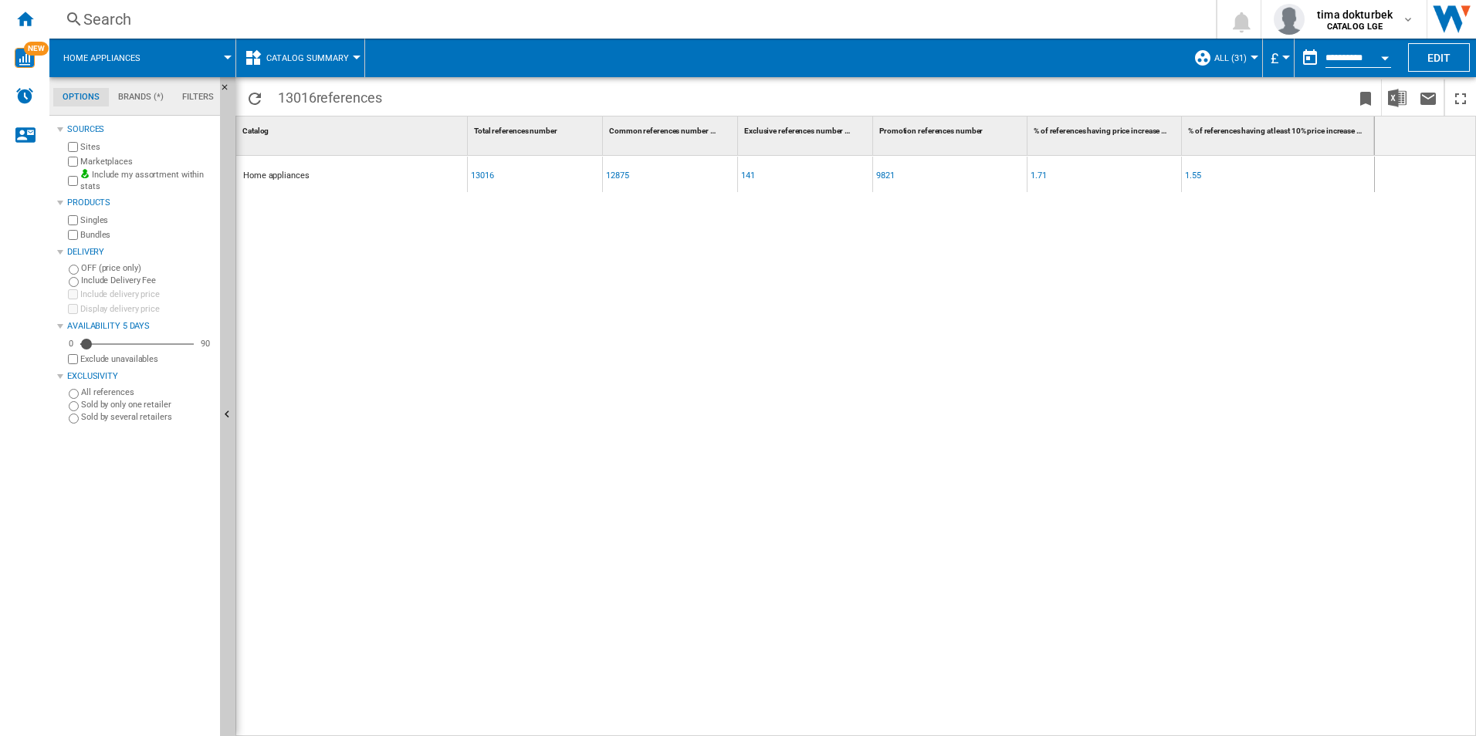
click at [133, 95] on md-tab-item "Brands (*)" at bounding box center [141, 97] width 64 height 19
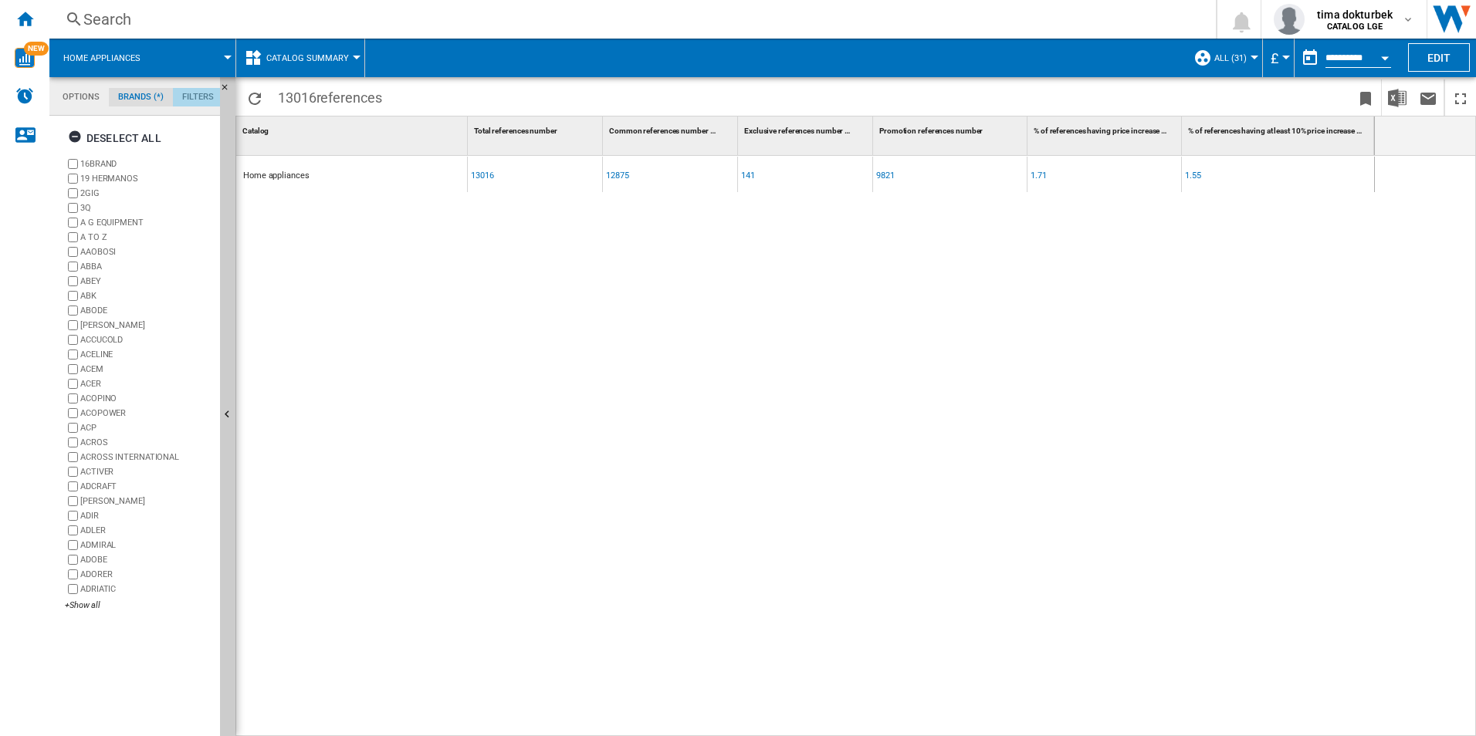
click at [176, 96] on md-tab-item "Filters" at bounding box center [198, 97] width 50 height 19
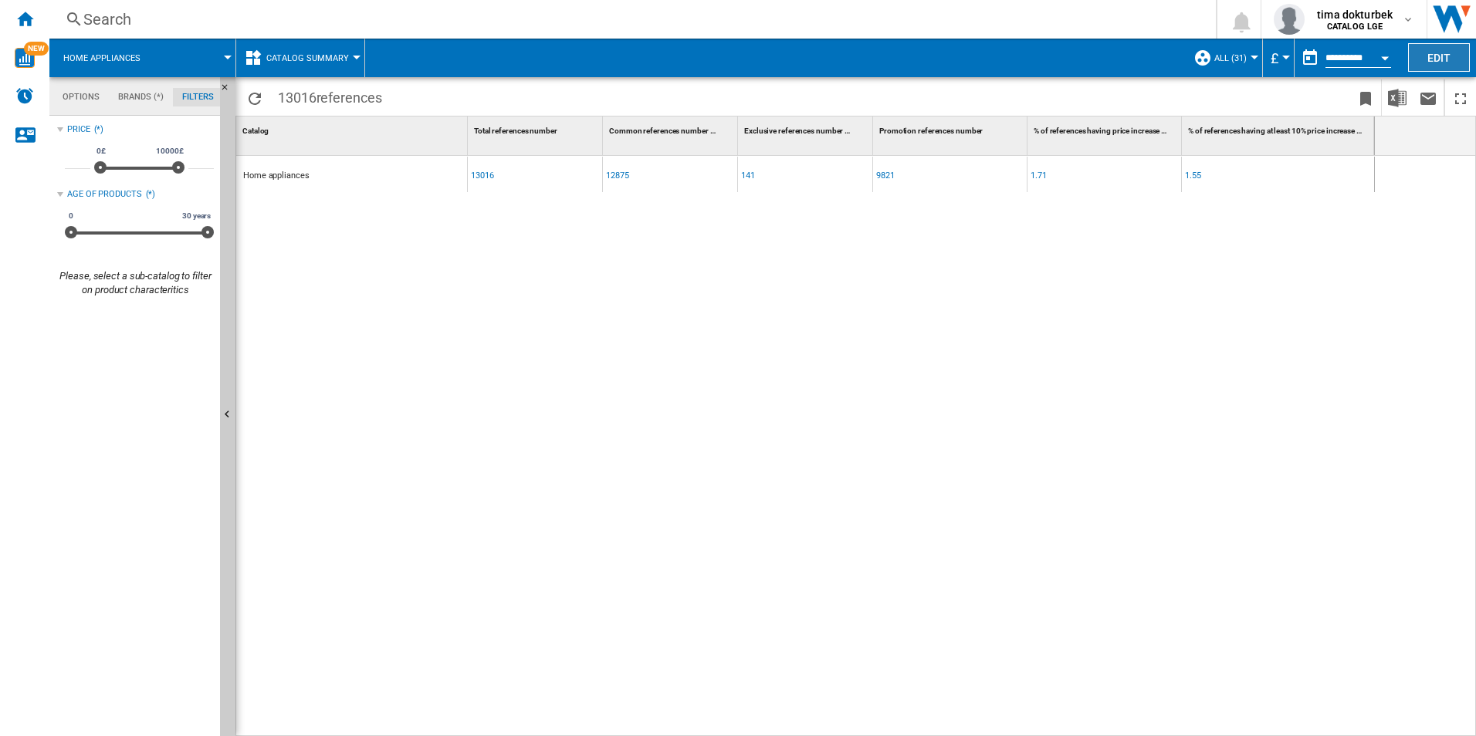
click at [1426, 59] on button "Edit" at bounding box center [1439, 57] width 62 height 29
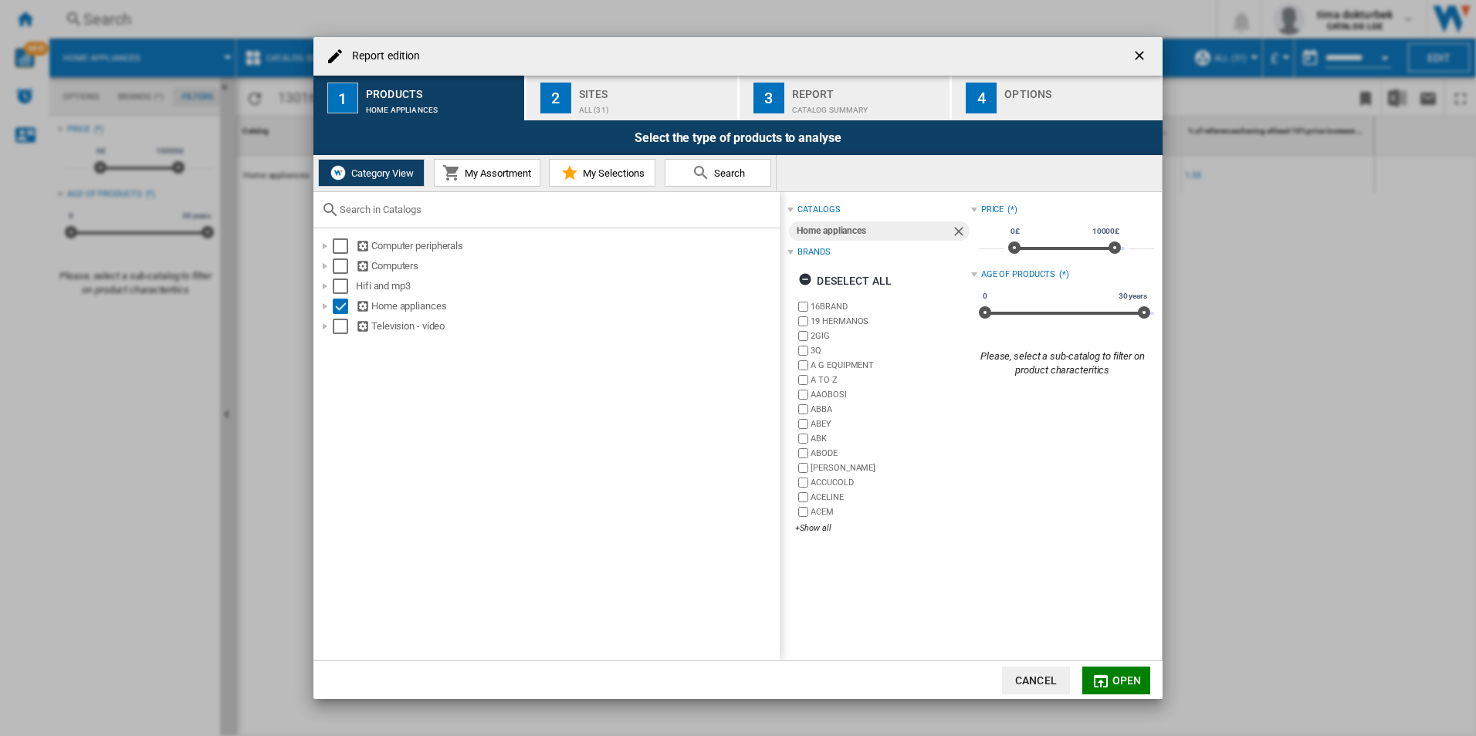
click at [515, 174] on span "My Assortment" at bounding box center [496, 173] width 70 height 12
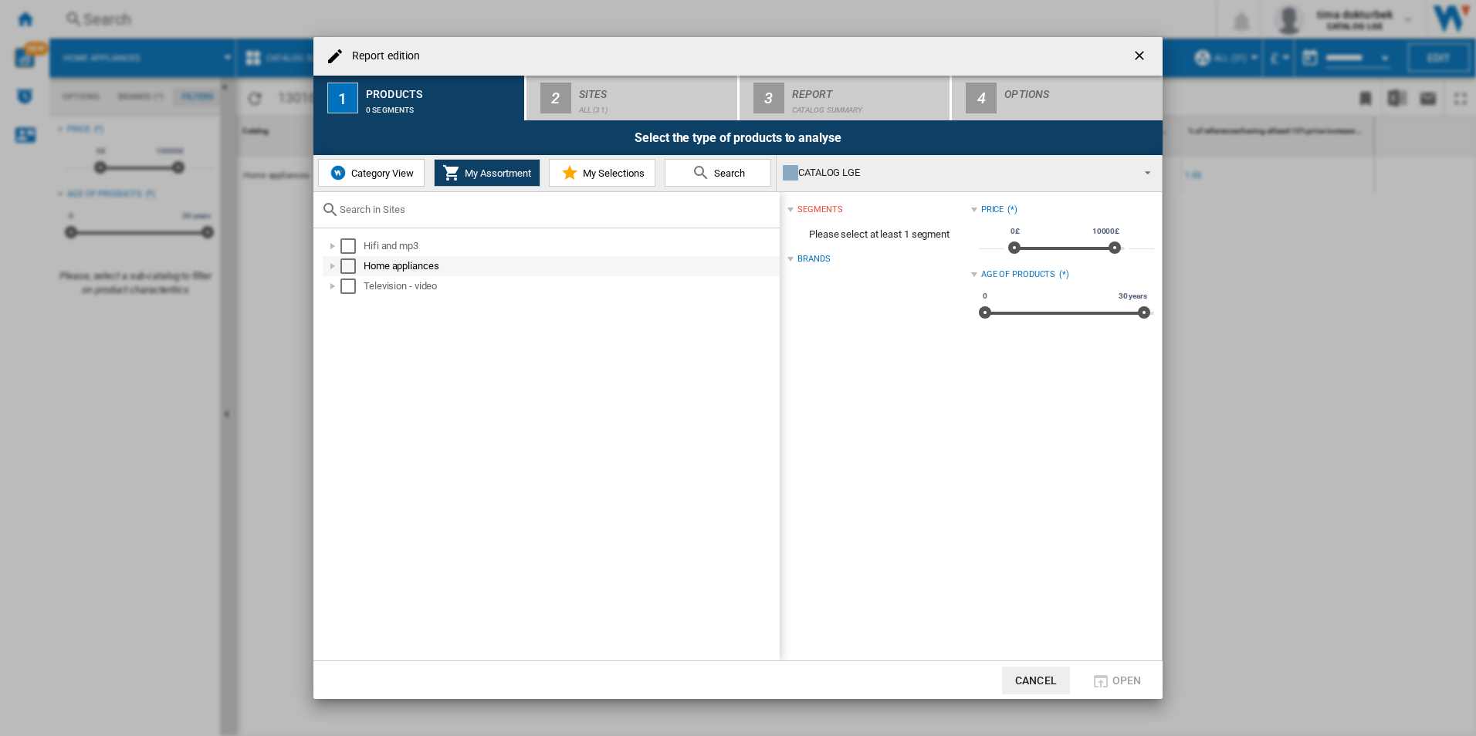
click at [341, 263] on div "Select" at bounding box center [347, 266] width 15 height 15
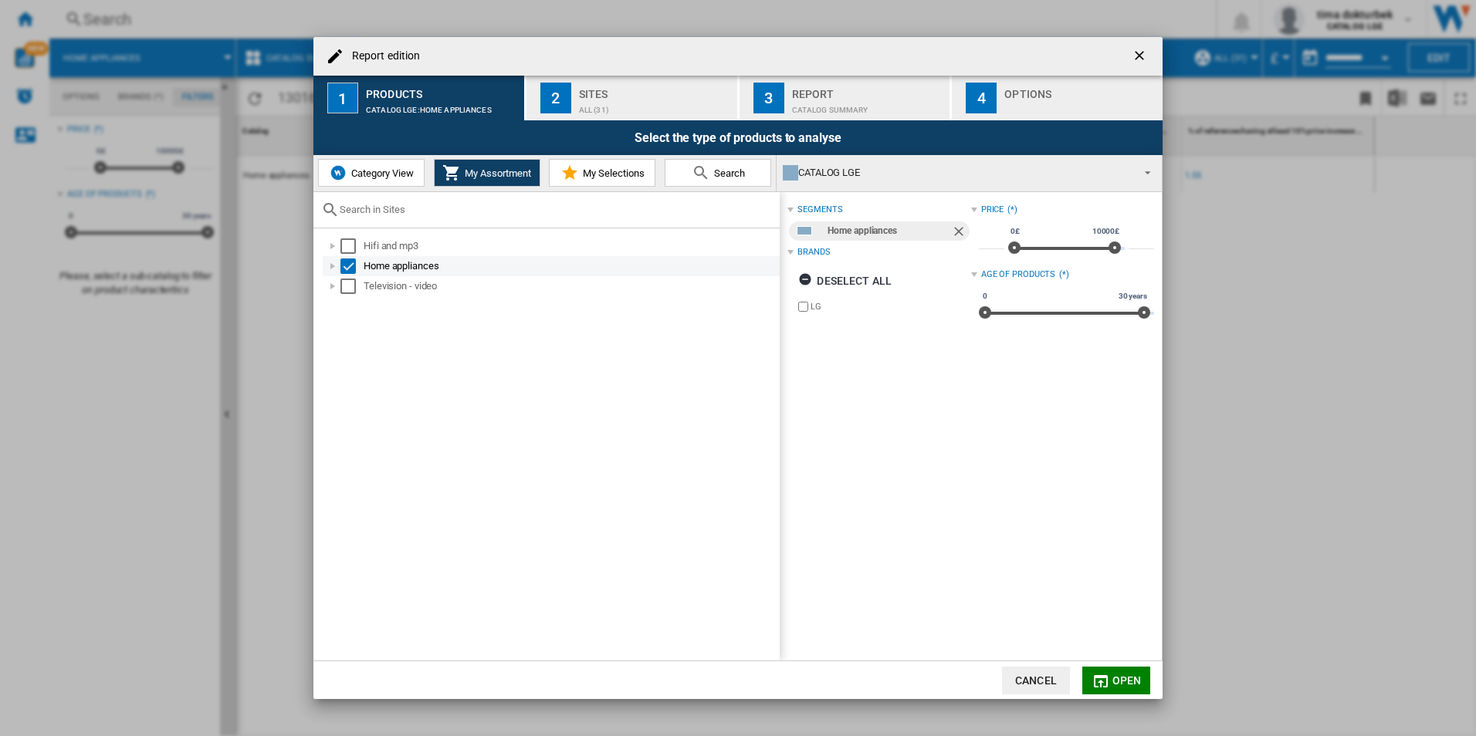
click at [329, 265] on div "Report edition ..." at bounding box center [332, 266] width 15 height 15
click at [580, 178] on span "My Selections" at bounding box center [612, 173] width 66 height 12
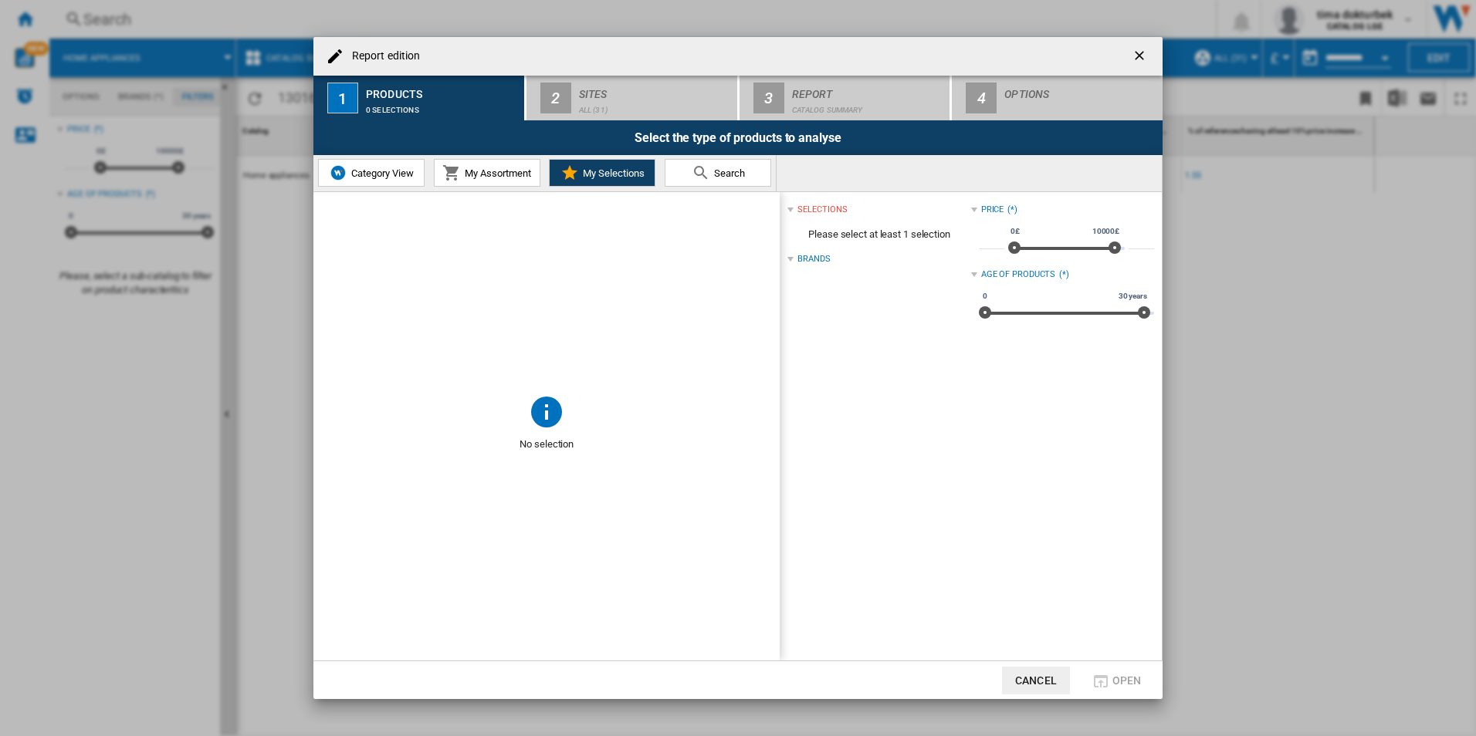
click at [470, 180] on button "My Assortment" at bounding box center [487, 173] width 107 height 28
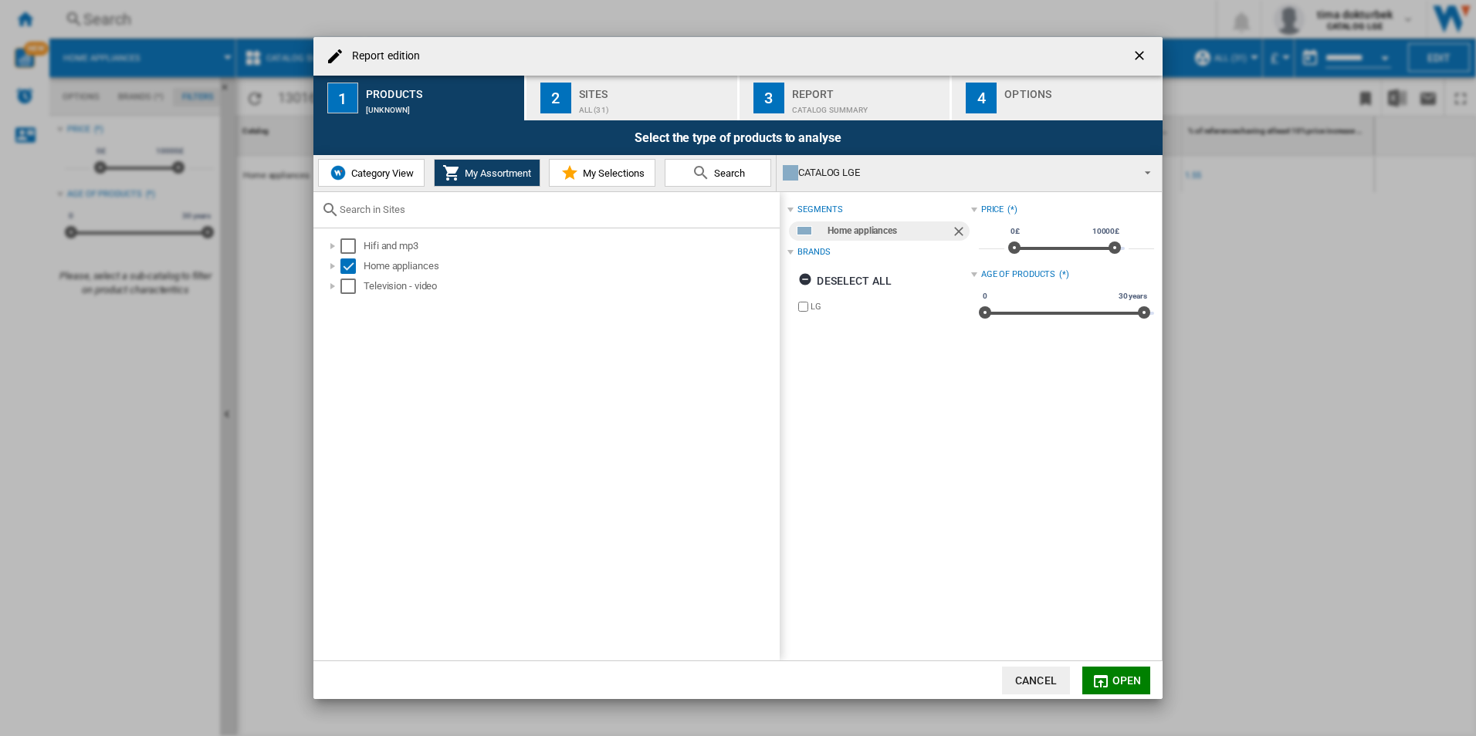
click at [655, 106] on div "ALL (31)" at bounding box center [655, 106] width 152 height 16
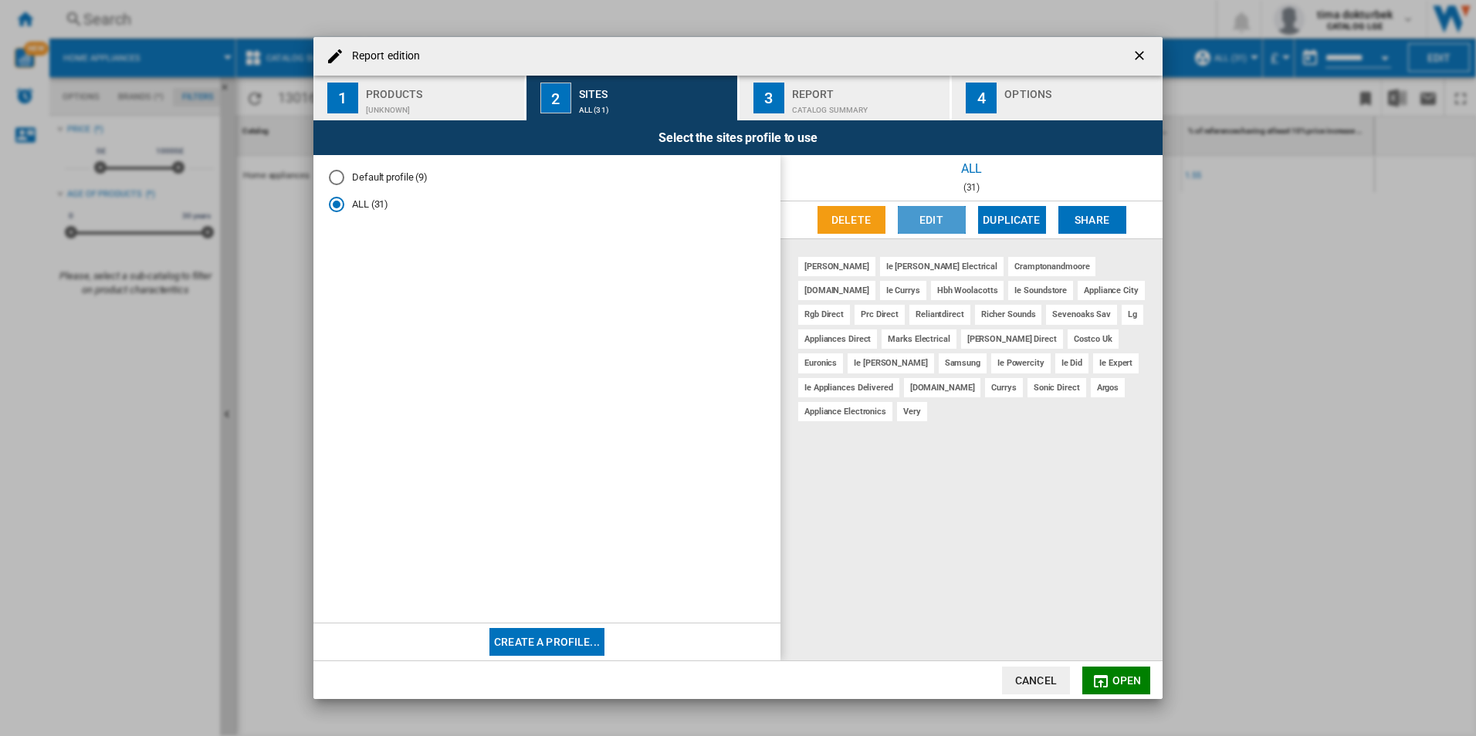
click at [950, 214] on button "Edit" at bounding box center [932, 220] width 68 height 28
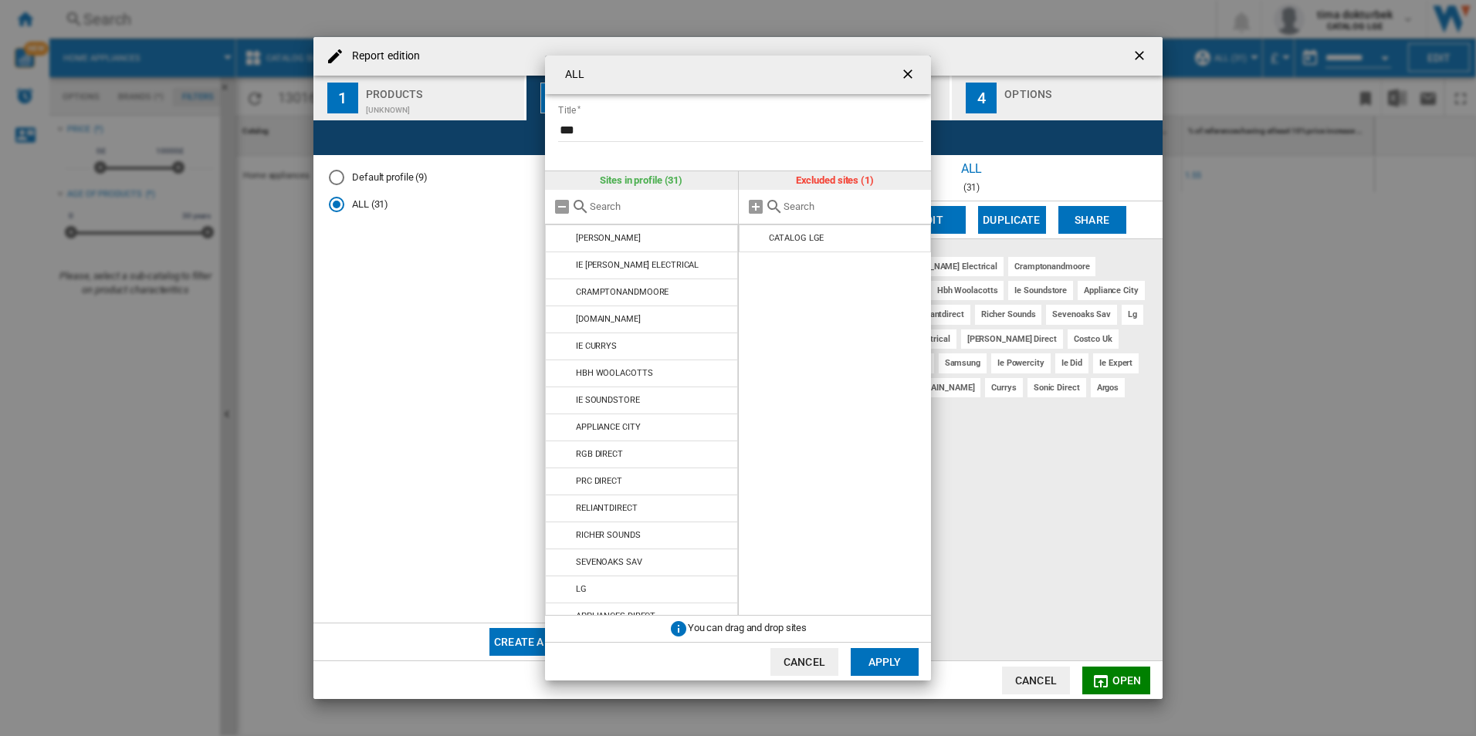
click at [911, 70] on ng-md-icon "getI18NText('BUTTONS.CLOSE_DIALOG')" at bounding box center [909, 75] width 19 height 19
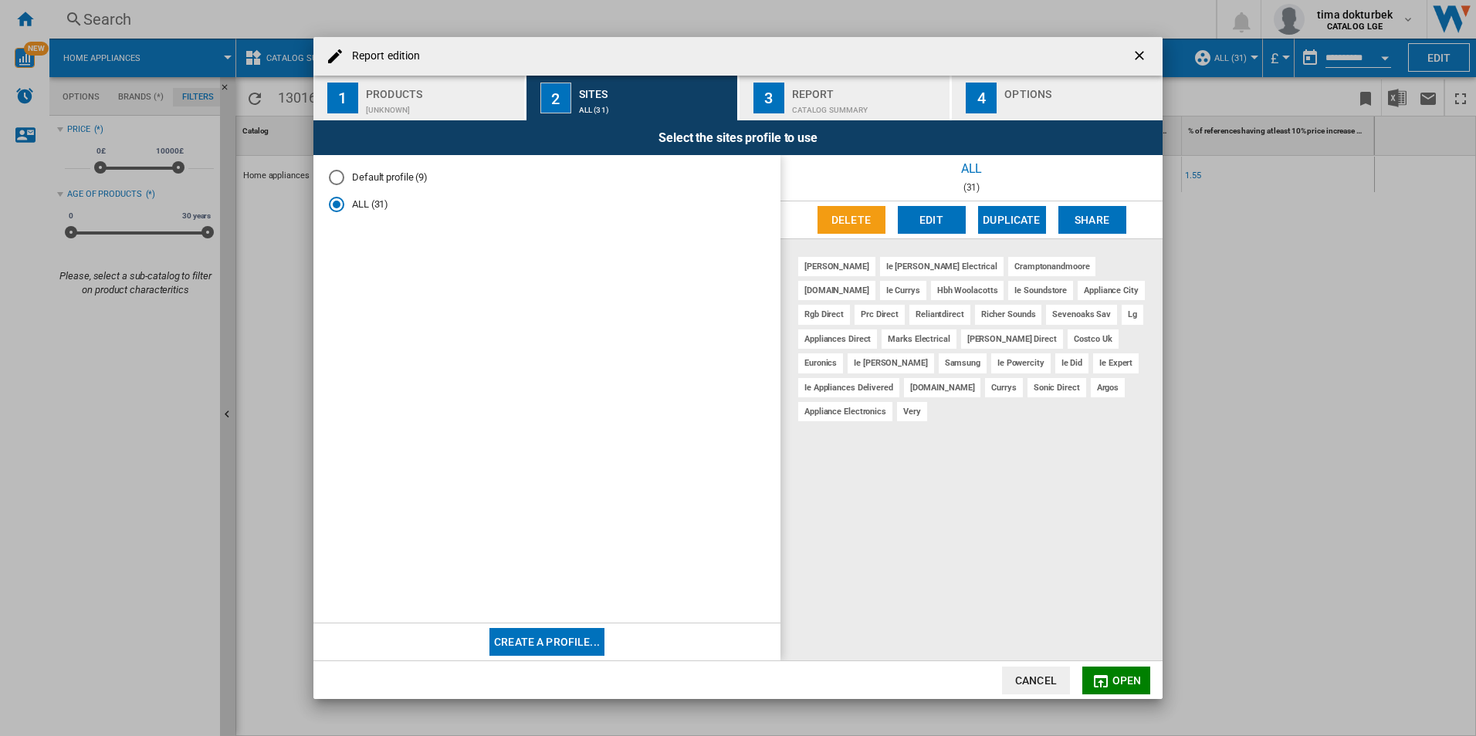
click at [394, 175] on md-radio-button "Default profile (9)" at bounding box center [547, 178] width 436 height 15
click at [376, 193] on md-radio-group "Default profile (9) ALL (31)" at bounding box center [547, 197] width 436 height 53
click at [342, 201] on div "ALL (31)" at bounding box center [336, 204] width 15 height 15
click at [861, 110] on div "Catalog Summary" at bounding box center [868, 106] width 152 height 16
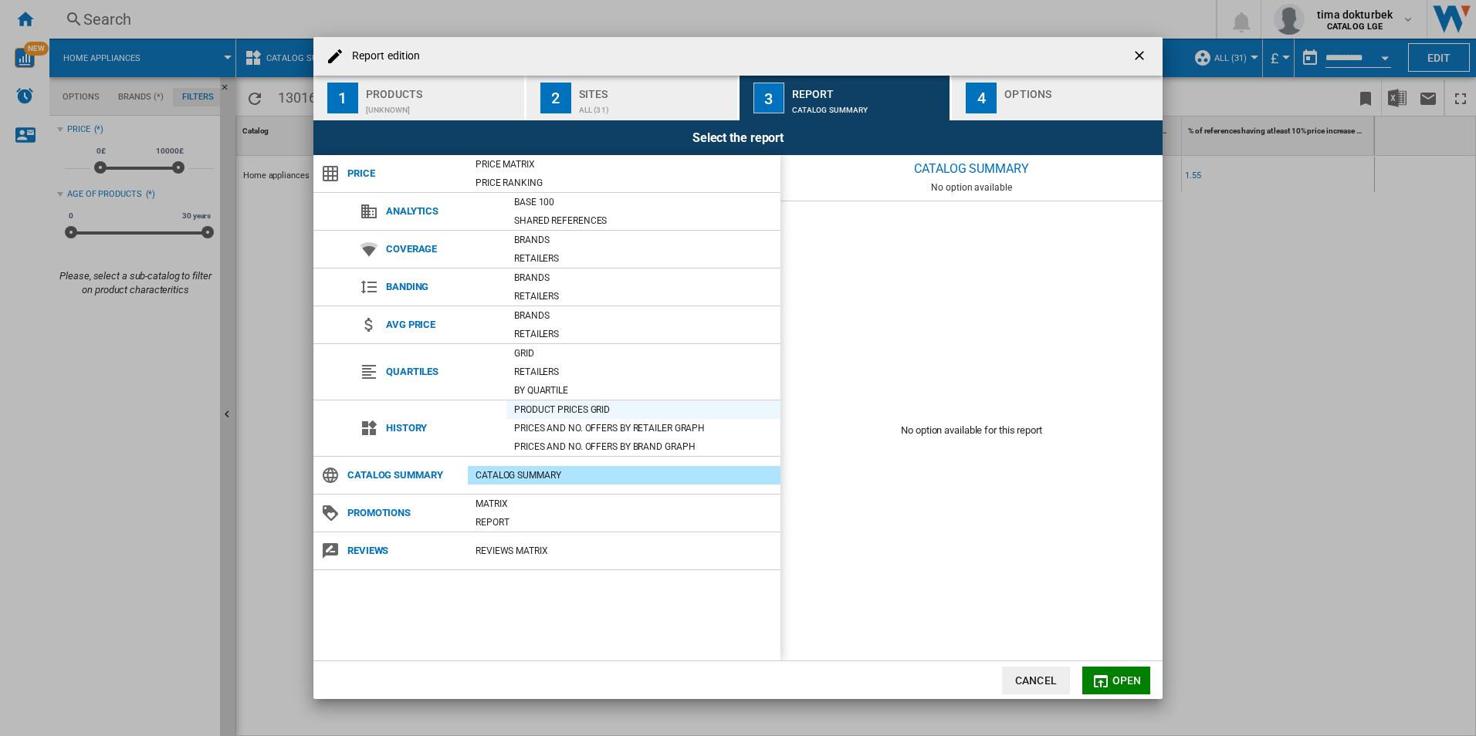
click at [589, 413] on div "Product prices grid" at bounding box center [643, 409] width 274 height 15
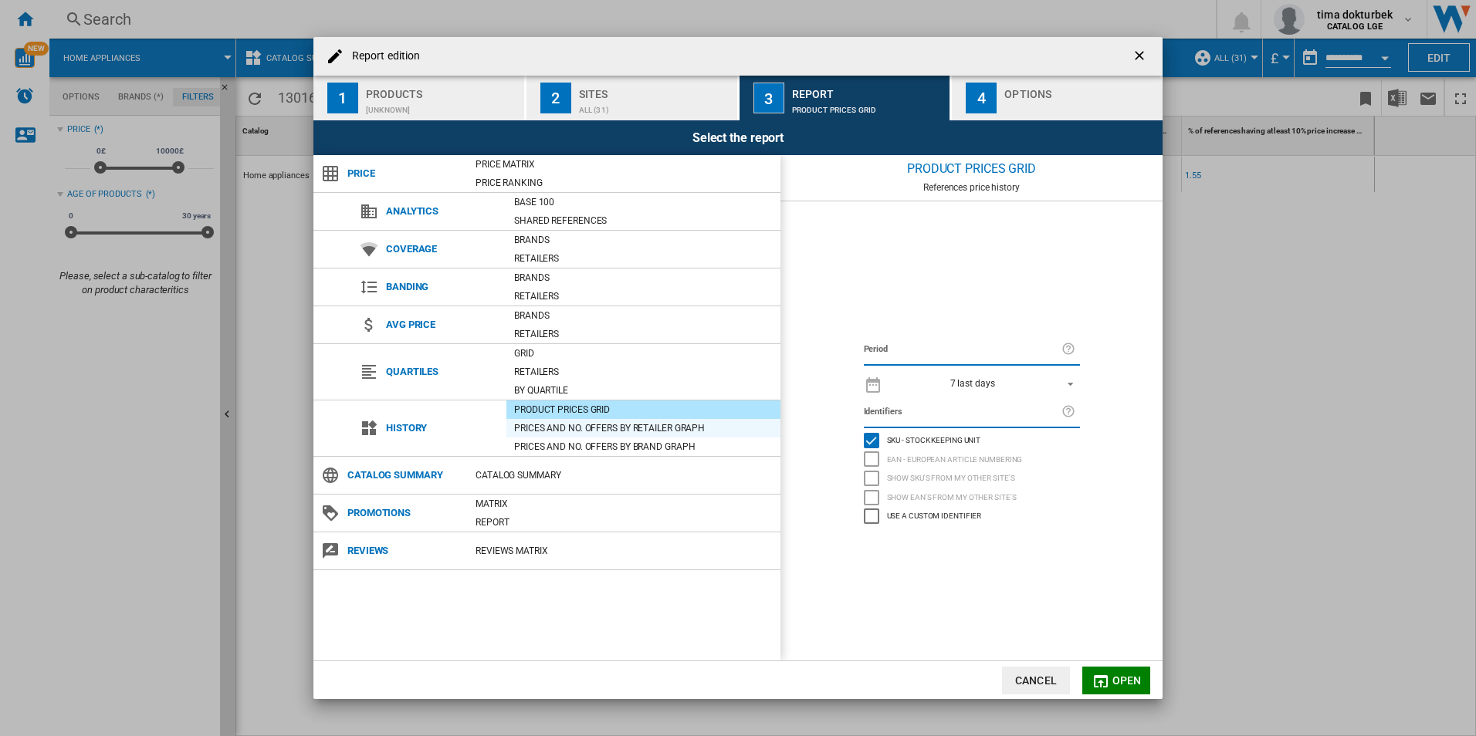
click at [624, 434] on div "Prices and No. offers by retailer graph" at bounding box center [643, 428] width 274 height 15
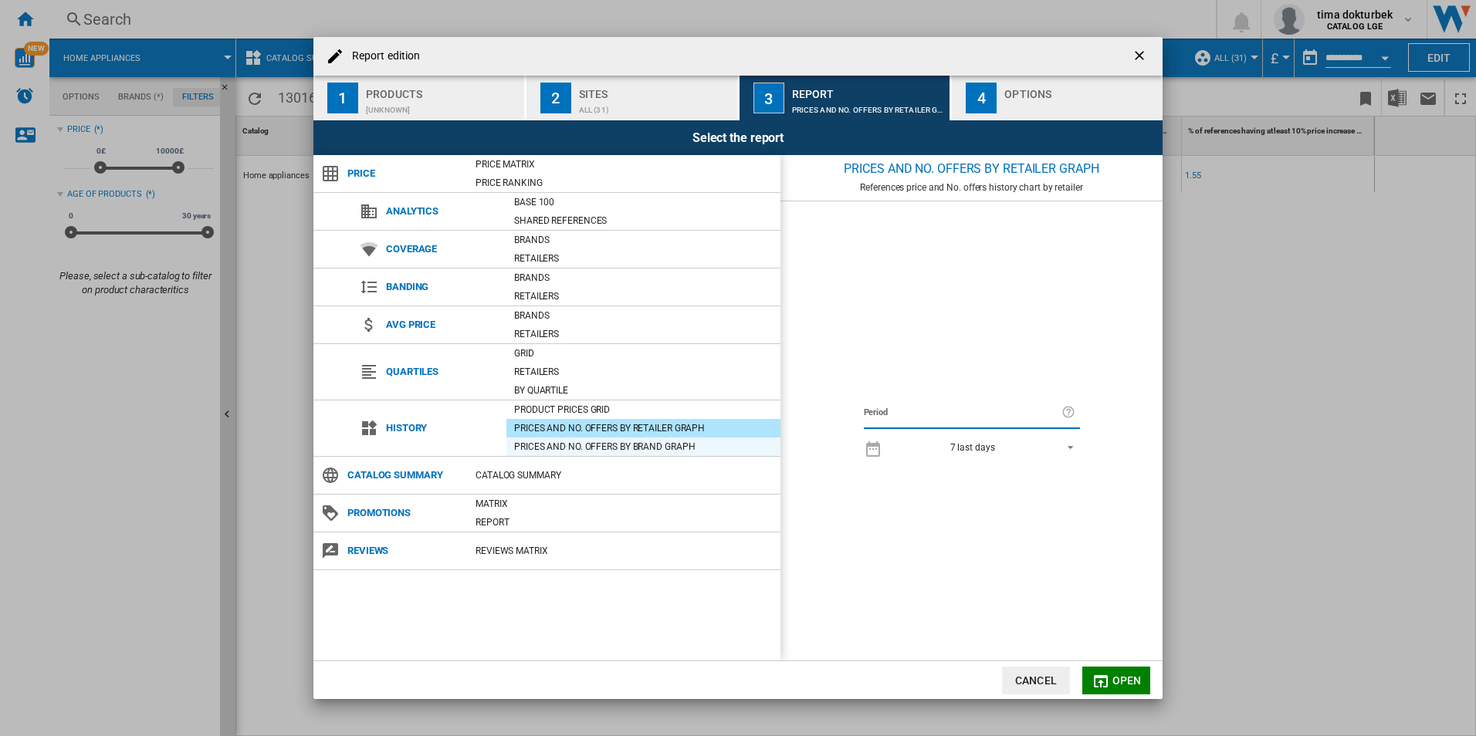
click at [624, 439] on div "Prices and No. offers by brand graph" at bounding box center [643, 446] width 274 height 15
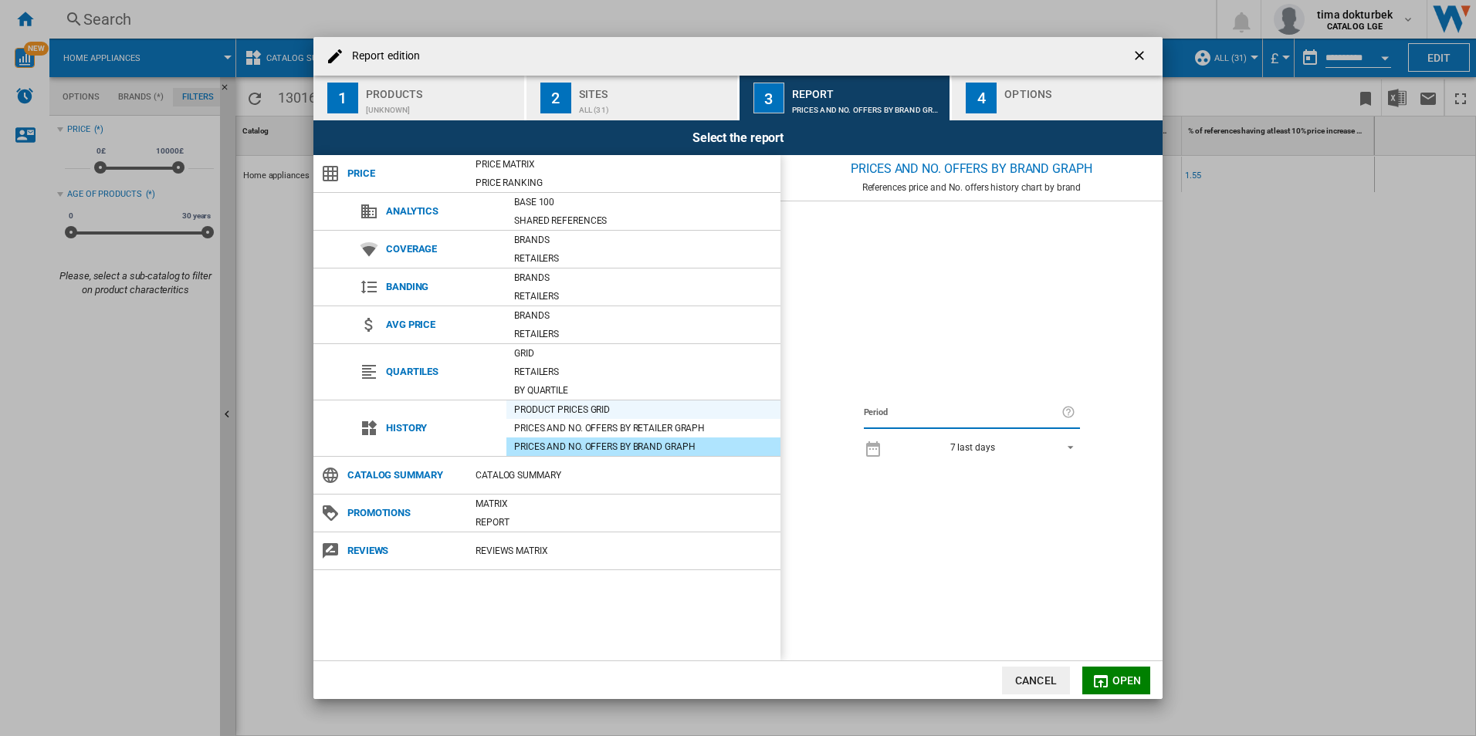
click at [584, 414] on div "Product prices grid" at bounding box center [643, 409] width 274 height 15
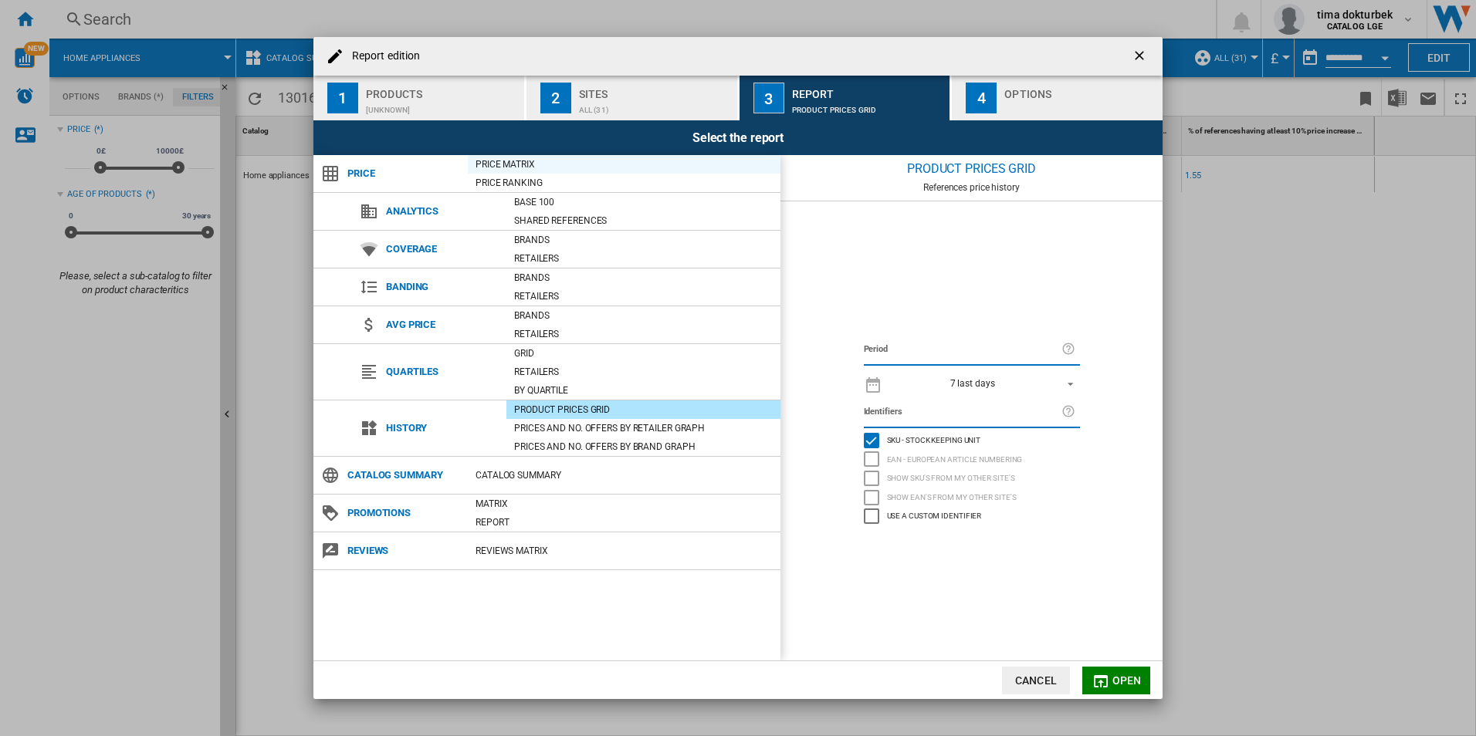
click at [513, 166] on div "Price Matrix" at bounding box center [624, 164] width 313 height 15
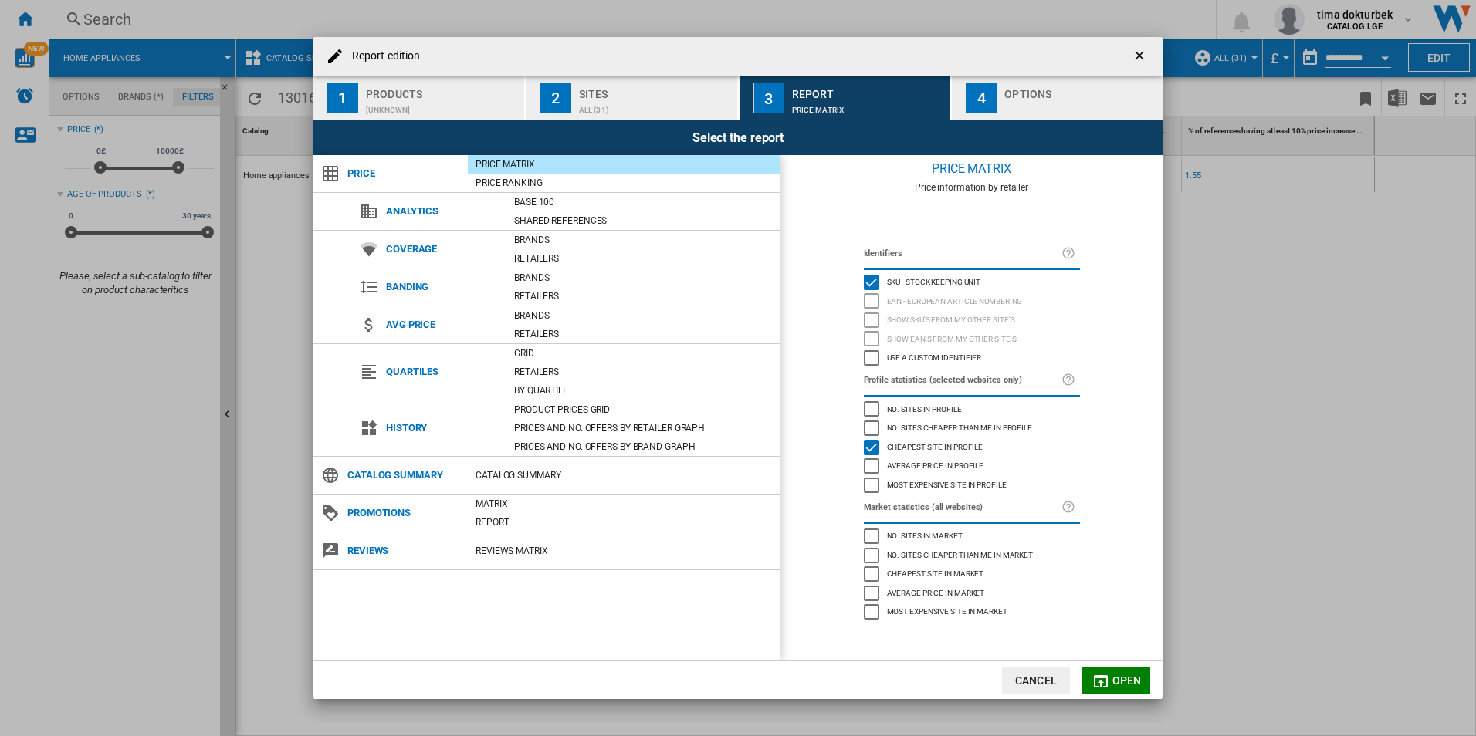
click at [334, 168] on ng-md-icon "Report edition ..." at bounding box center [330, 173] width 19 height 19
click at [519, 188] on div "Price Ranking" at bounding box center [624, 182] width 313 height 15
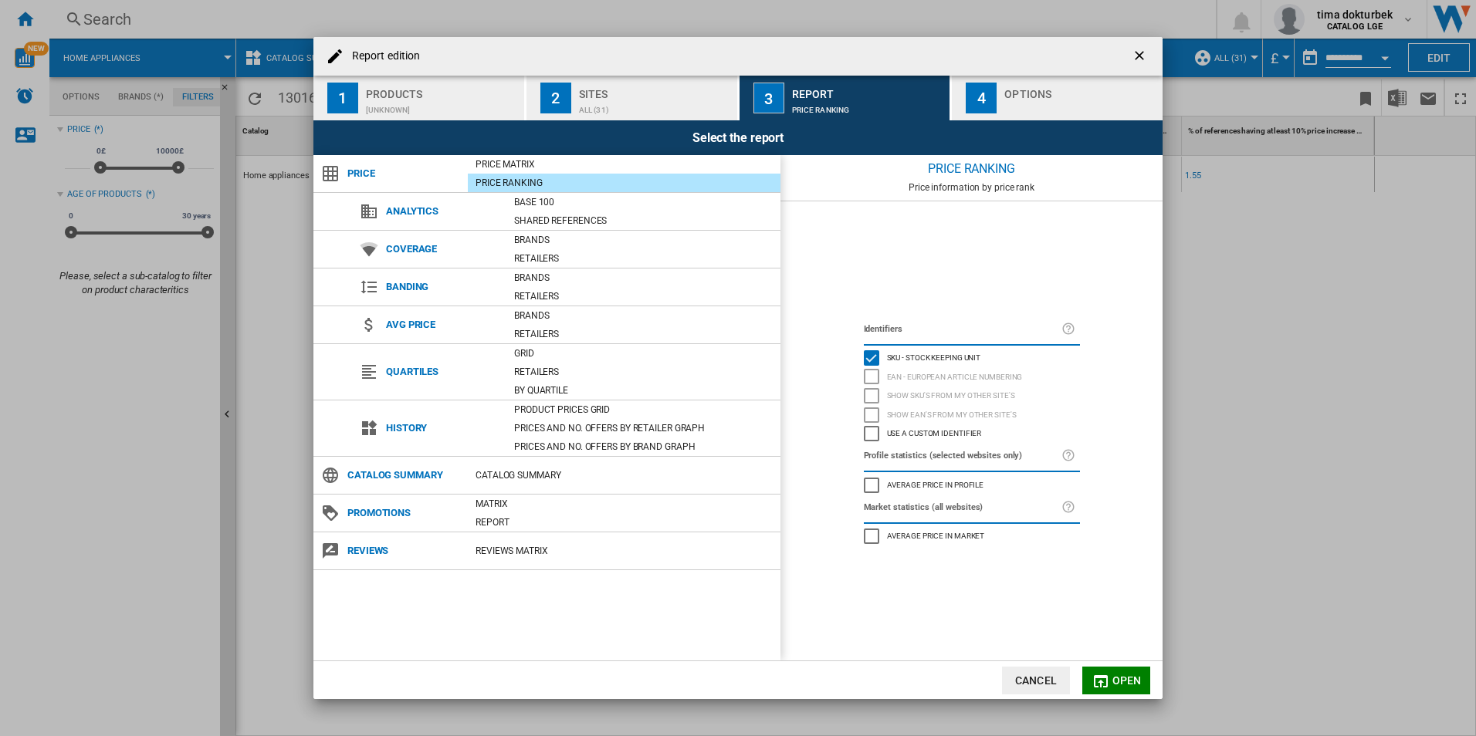
click at [531, 174] on div "Price Ranking" at bounding box center [624, 183] width 313 height 19
click at [519, 174] on div "Price Ranking" at bounding box center [624, 183] width 313 height 19
click at [516, 167] on div "Price Matrix" at bounding box center [624, 164] width 313 height 15
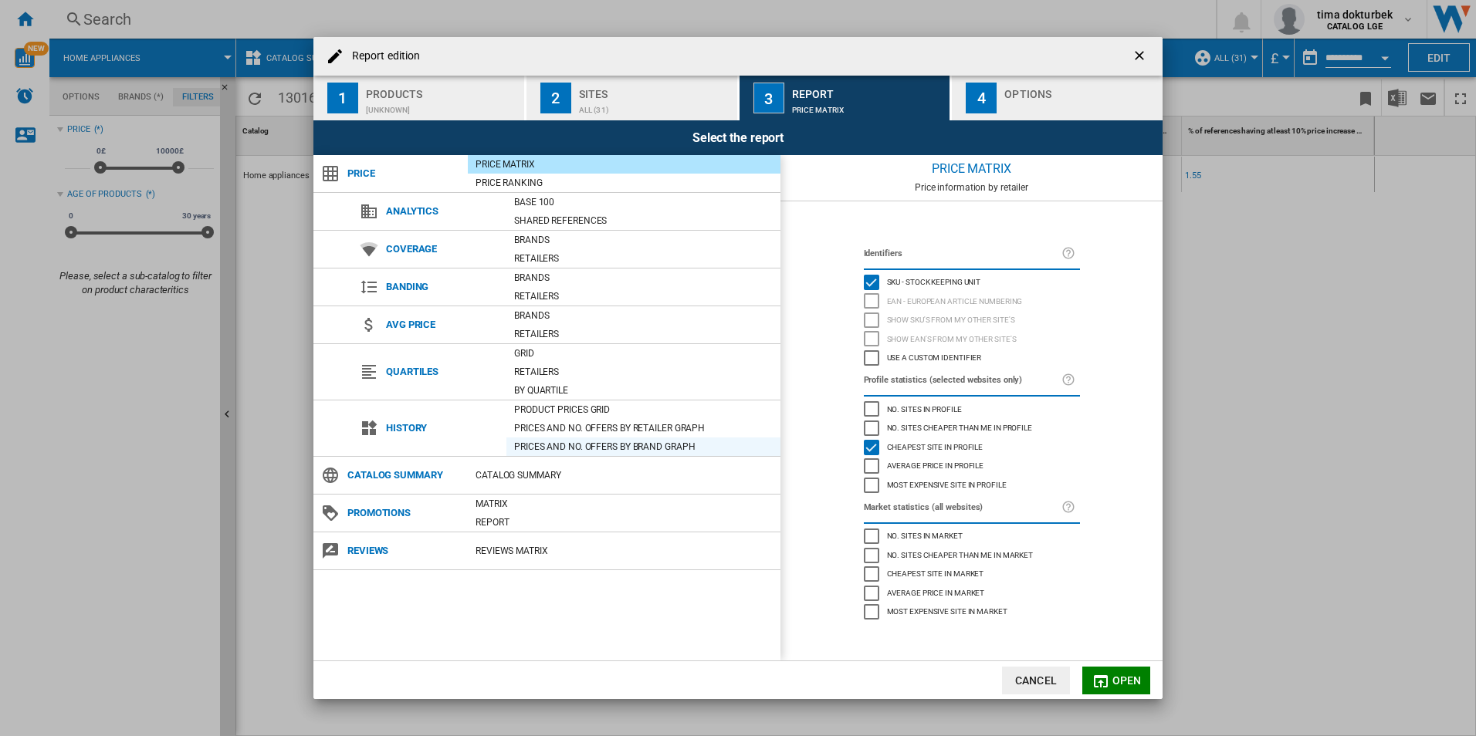
click at [567, 449] on div "Prices and No. offers by brand graph" at bounding box center [643, 446] width 274 height 15
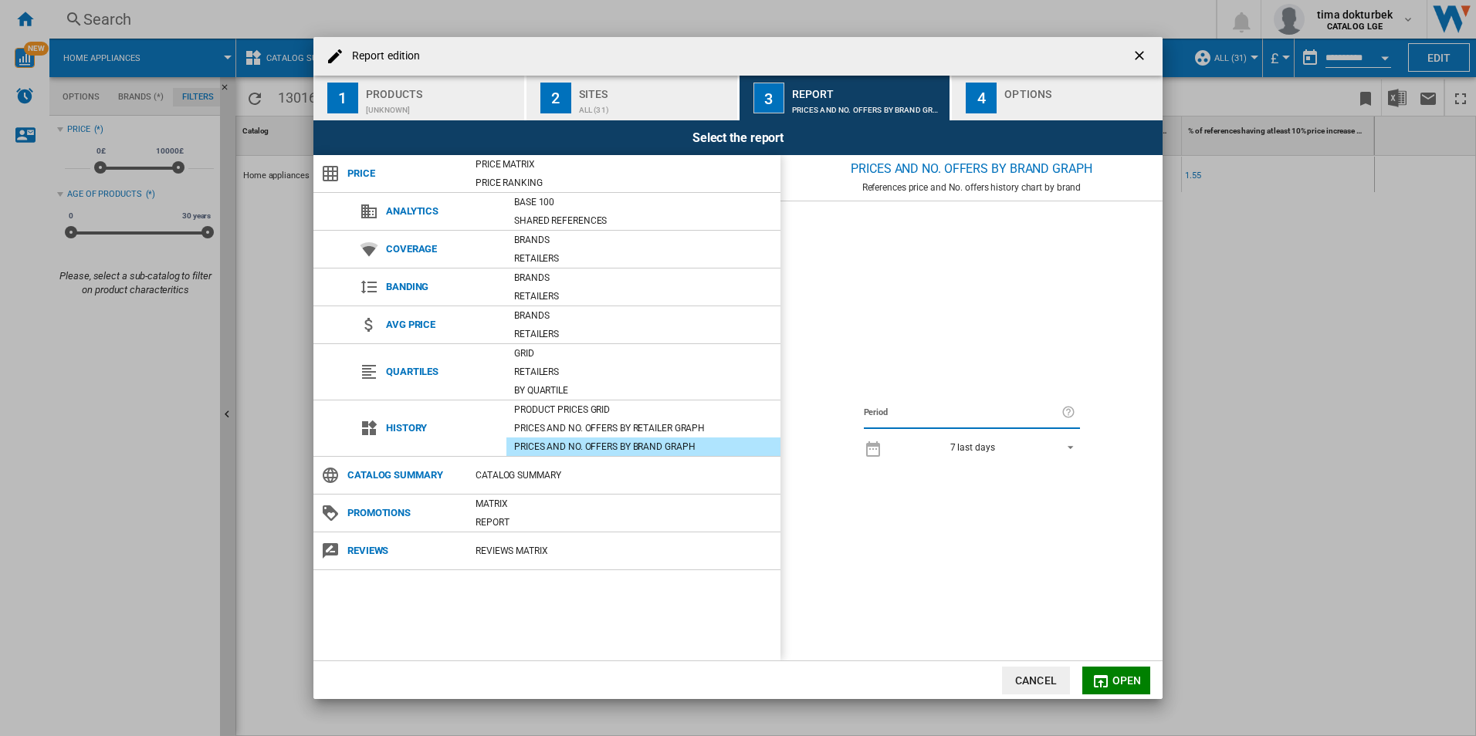
click at [570, 438] on div "Prices and No. offers by brand graph" at bounding box center [643, 447] width 274 height 19
click at [570, 427] on div "Prices and No. offers by retailer graph" at bounding box center [643, 428] width 274 height 15
click at [564, 411] on div "Product prices grid" at bounding box center [643, 409] width 274 height 15
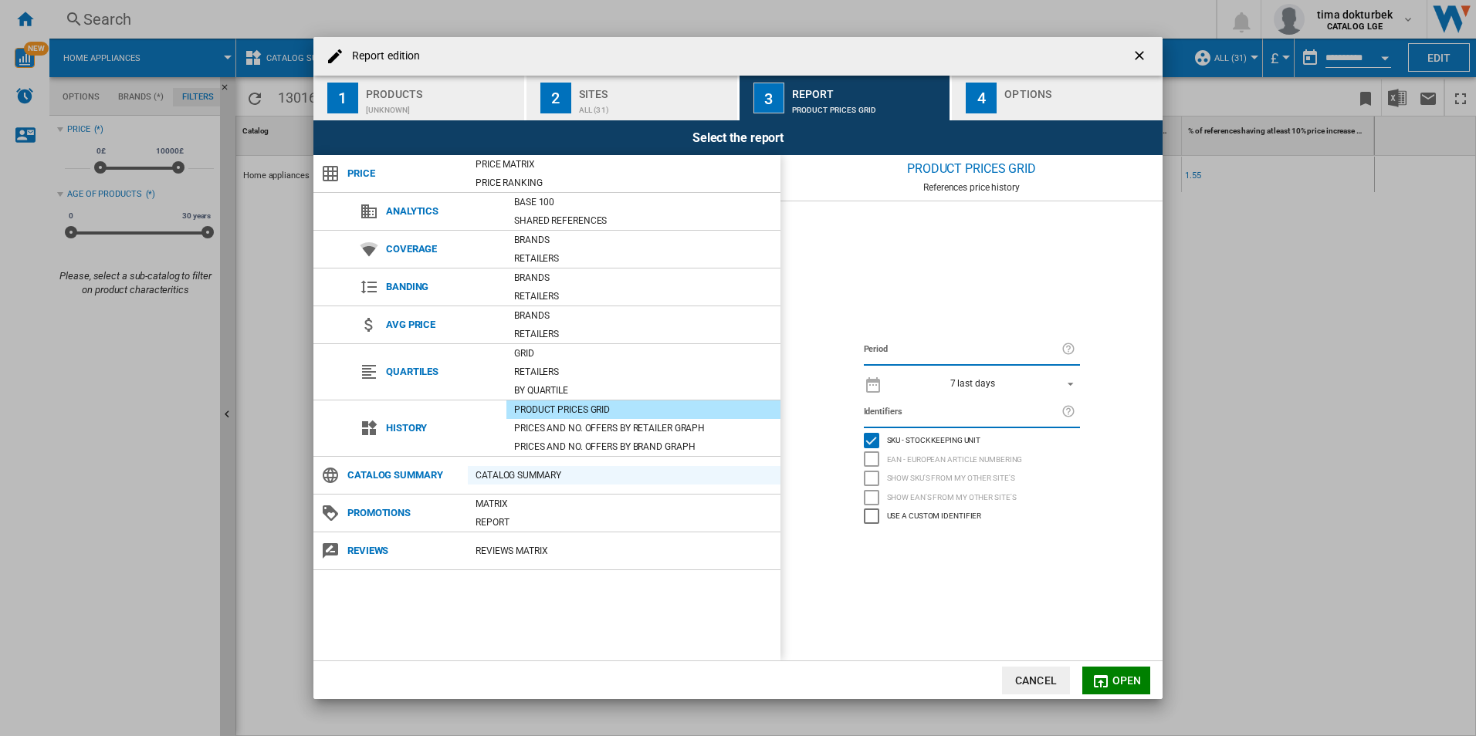
click at [516, 479] on div "Catalog Summary" at bounding box center [624, 475] width 313 height 15
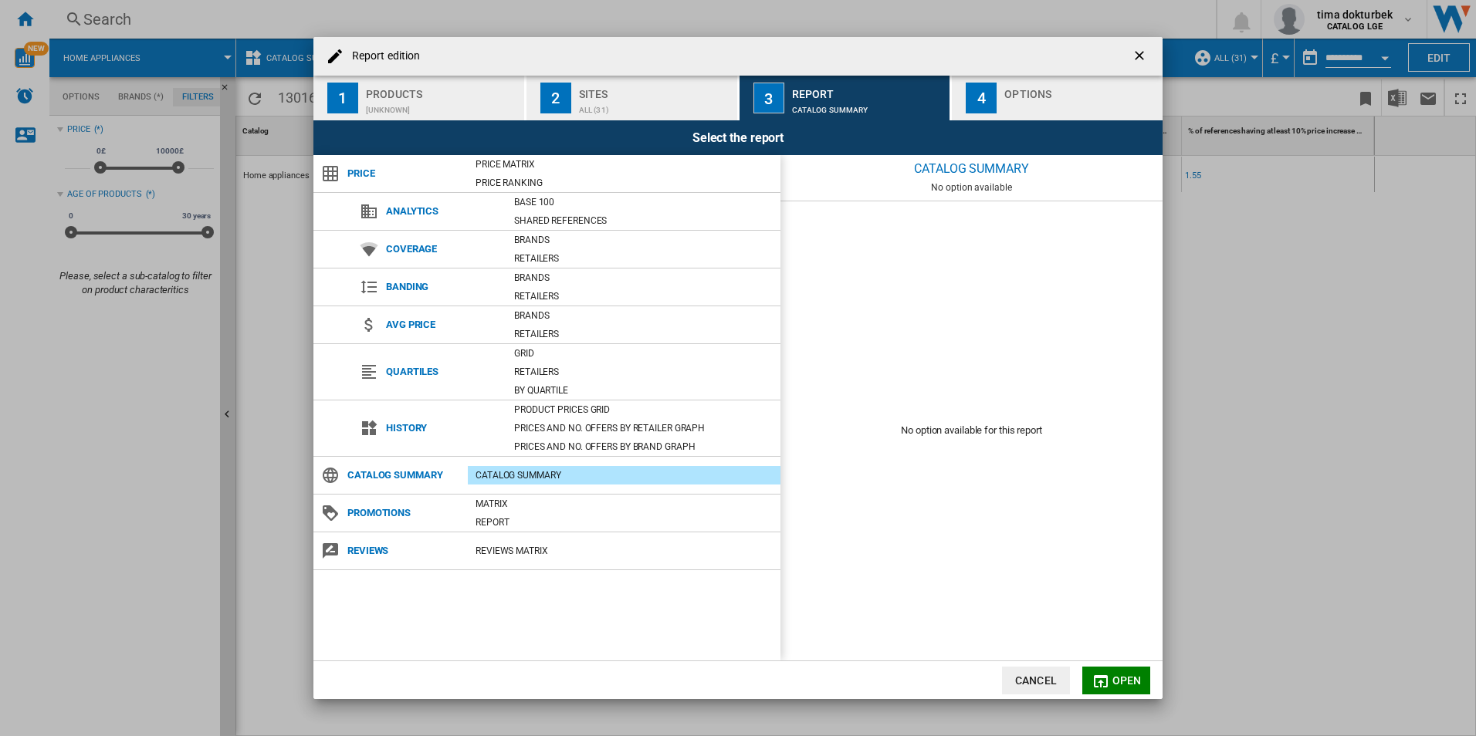
click at [513, 489] on span "Report edition ..." at bounding box center [624, 489] width 313 height 9
click at [504, 499] on div "Matrix" at bounding box center [624, 503] width 313 height 15
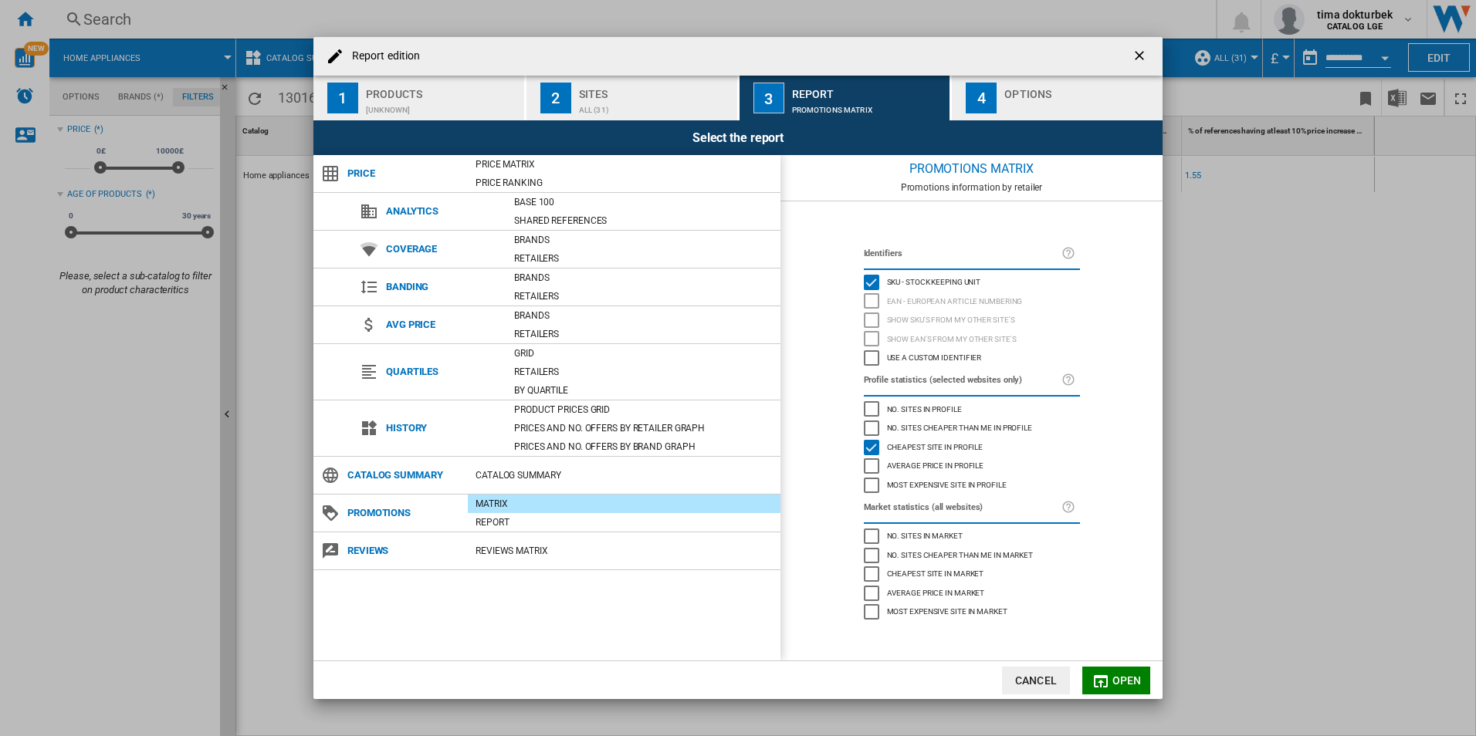
click at [364, 167] on span "Price" at bounding box center [404, 174] width 128 height 22
click at [590, 98] on div "ALL (31)" at bounding box center [655, 106] width 152 height 16
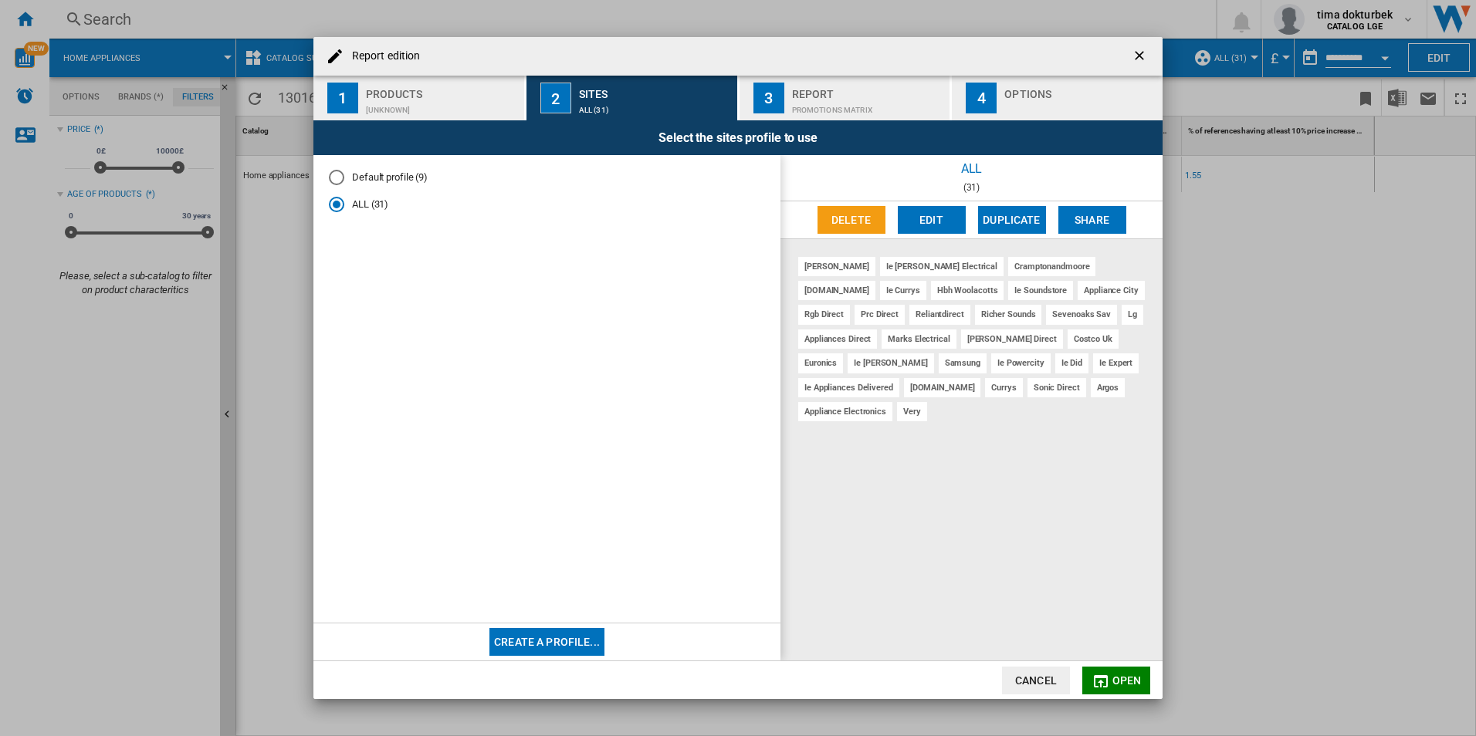
click at [489, 102] on div "[UNKNOWN]" at bounding box center [442, 106] width 152 height 16
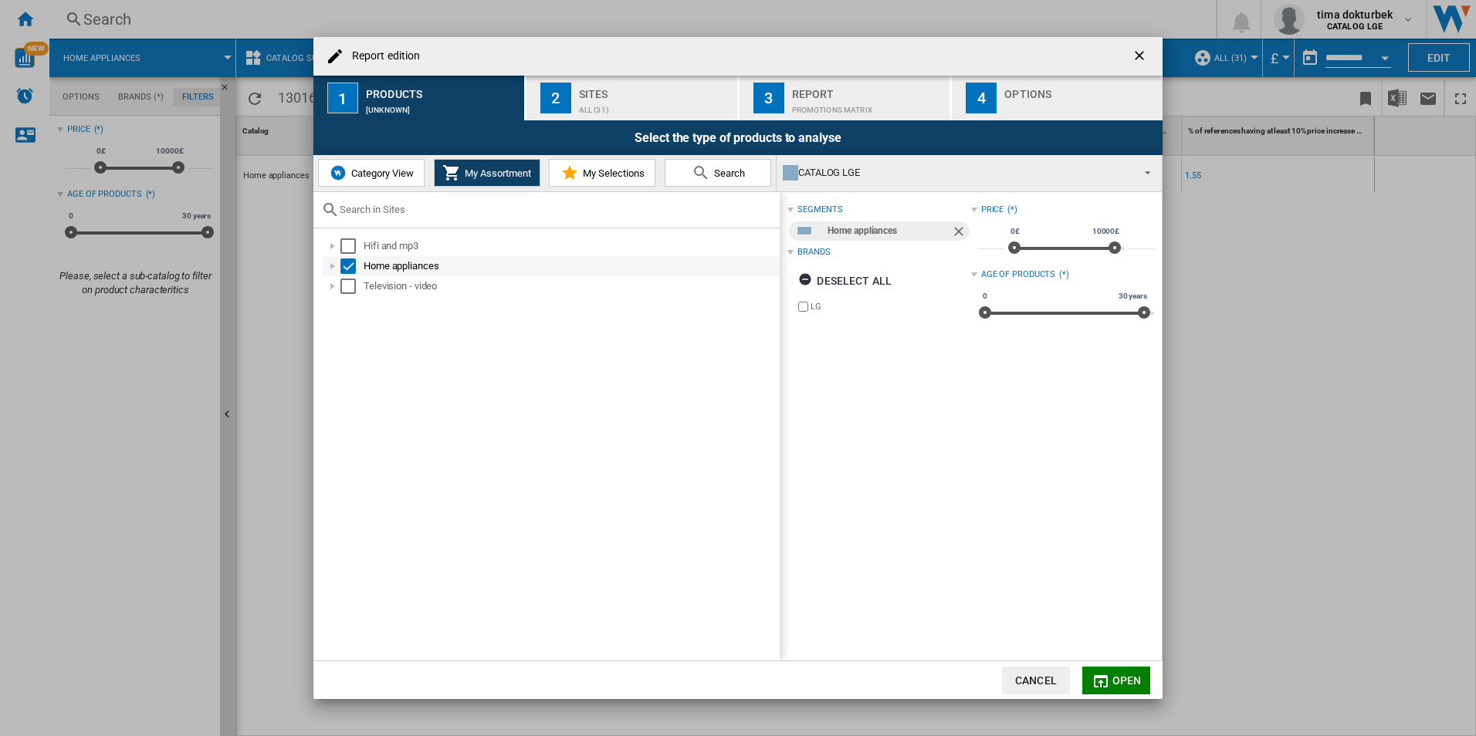
click at [333, 267] on div "Report edition ..." at bounding box center [332, 266] width 15 height 15
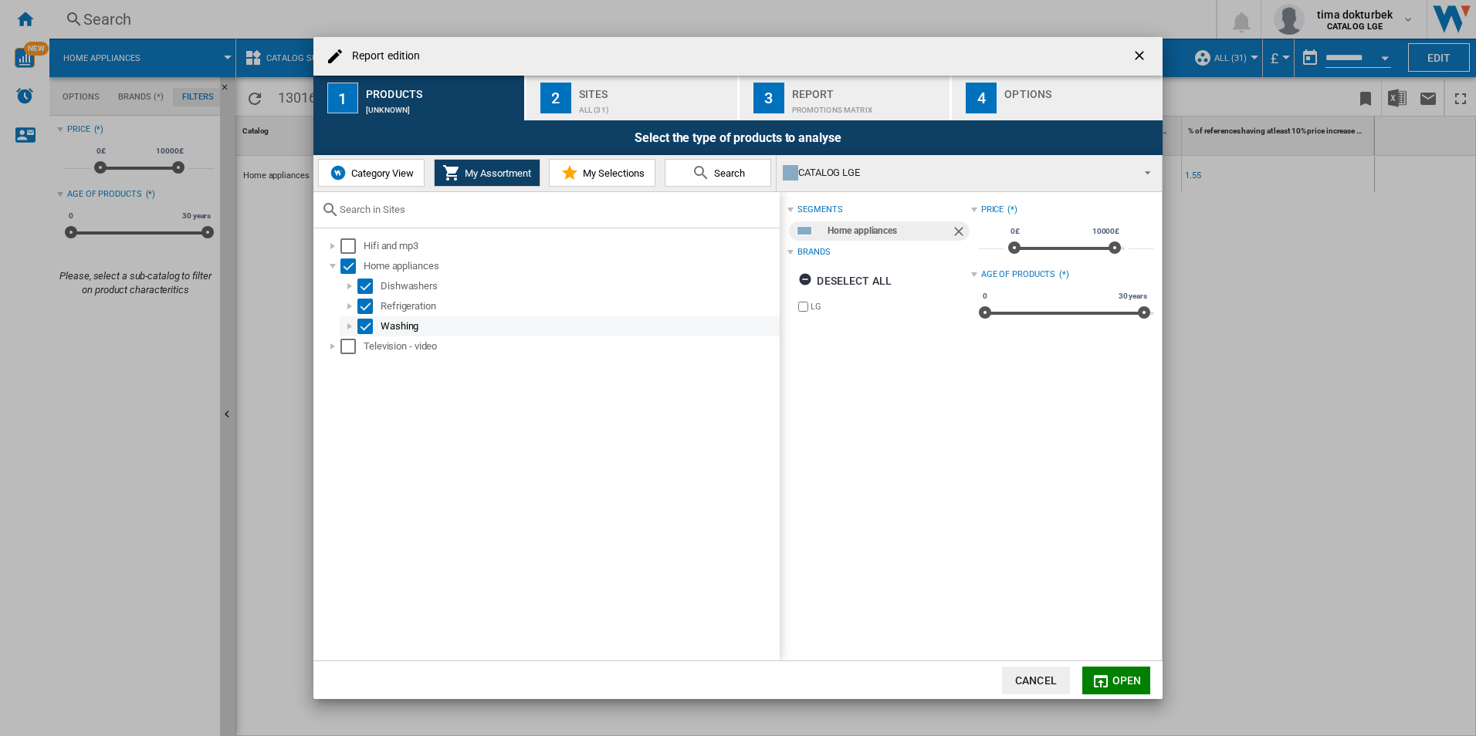
click at [347, 325] on div "Report edition ..." at bounding box center [349, 326] width 15 height 15
click at [636, 178] on span "My Selections" at bounding box center [612, 173] width 66 height 12
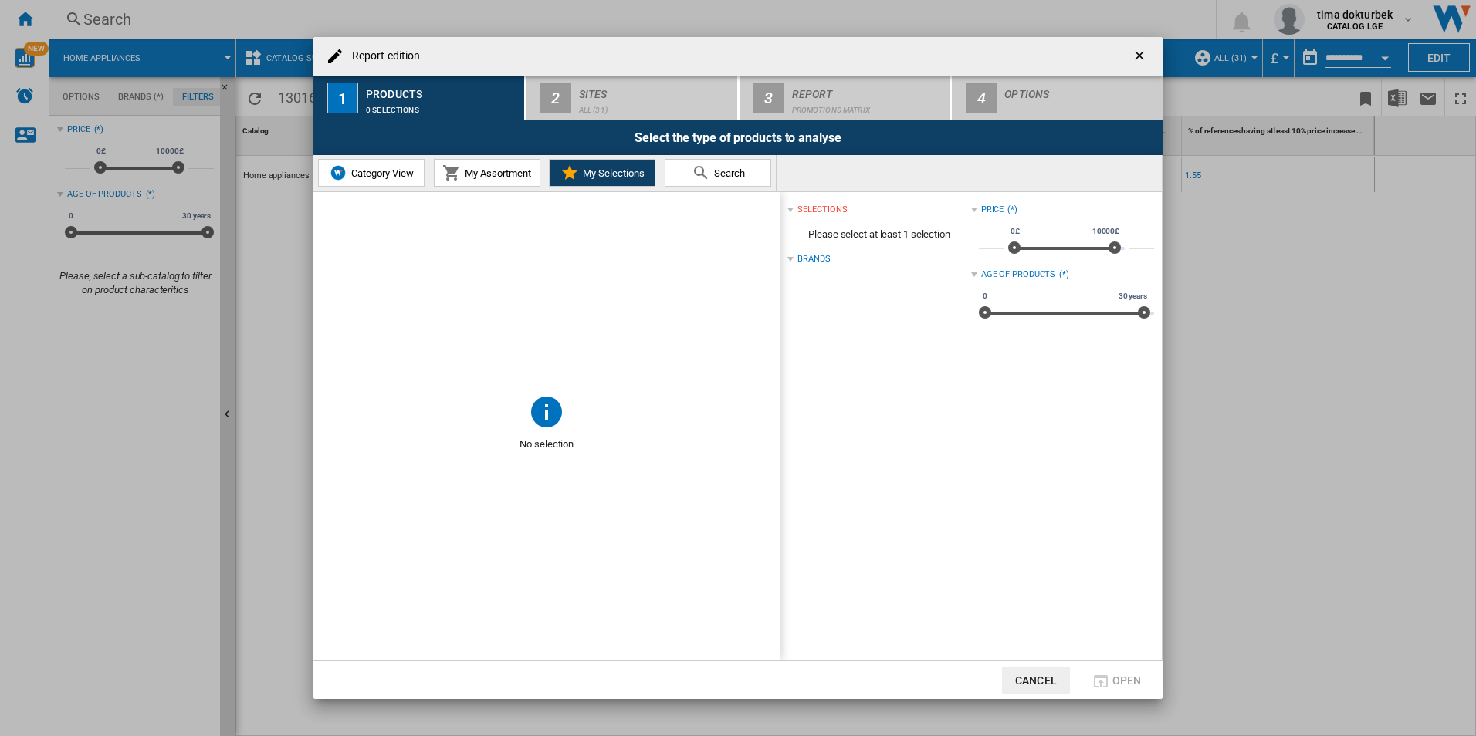
click at [468, 177] on span "My Assortment" at bounding box center [496, 173] width 70 height 12
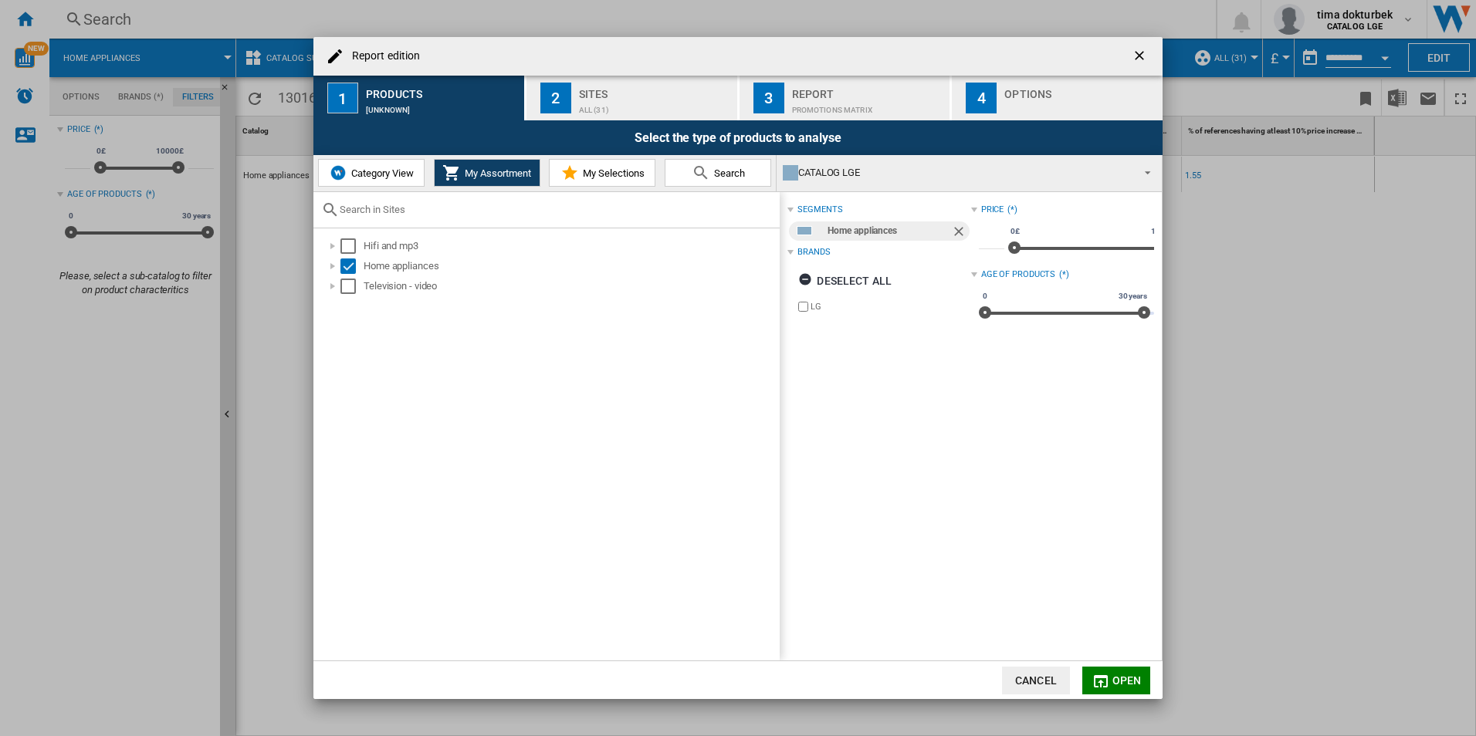
click at [381, 177] on span "Category View" at bounding box center [380, 173] width 66 height 12
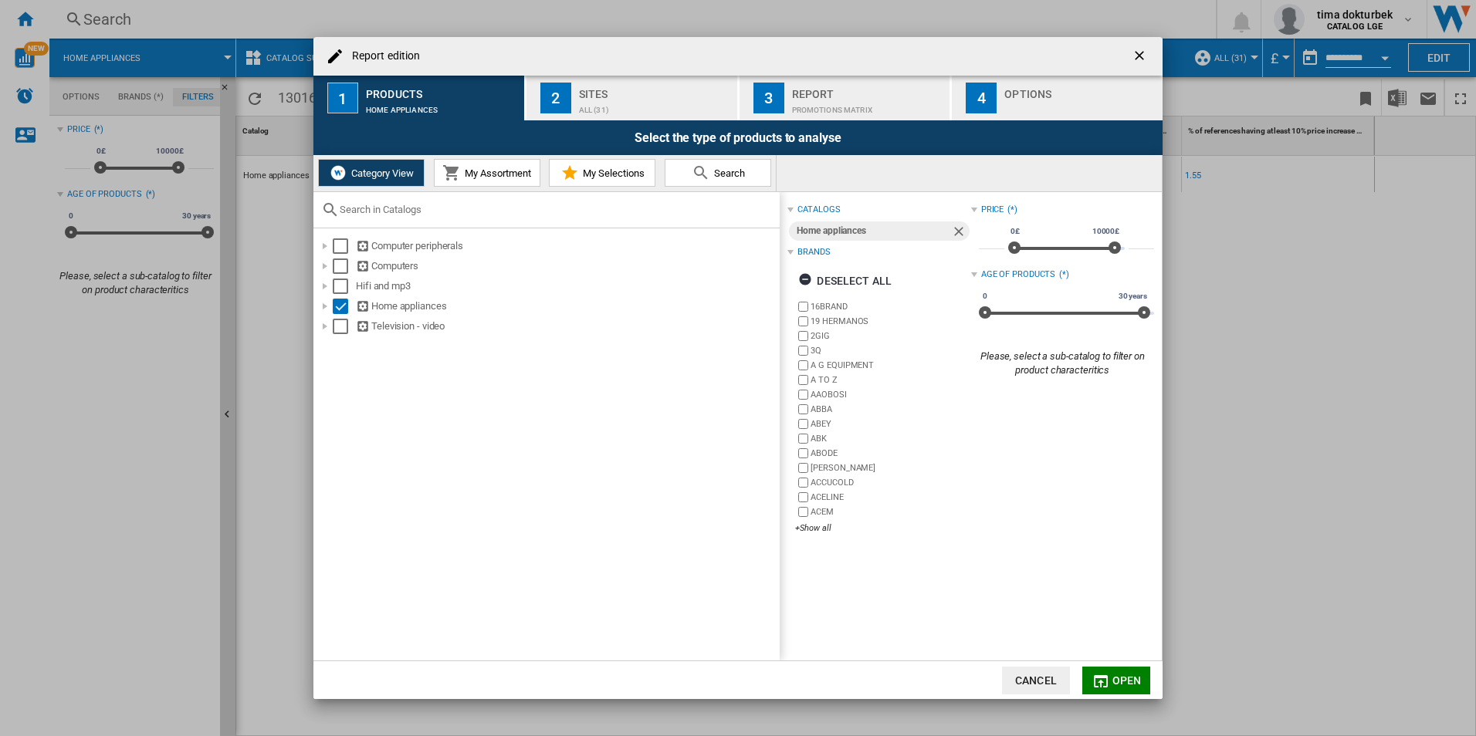
click at [576, 96] on button "2 Sites ALL (31)" at bounding box center [632, 98] width 212 height 45
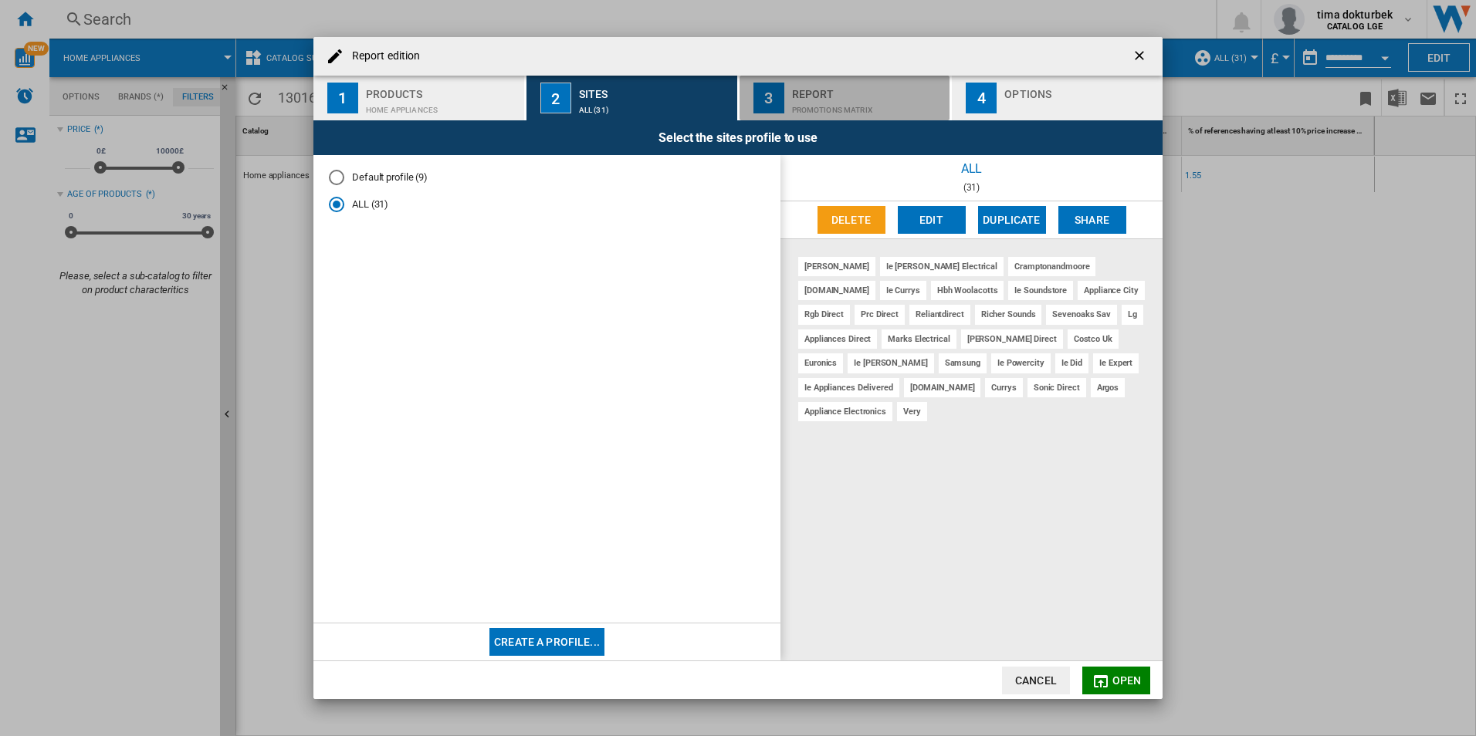
click at [800, 114] on button "3 Report PROMOTIONS Matrix" at bounding box center [845, 98] width 212 height 45
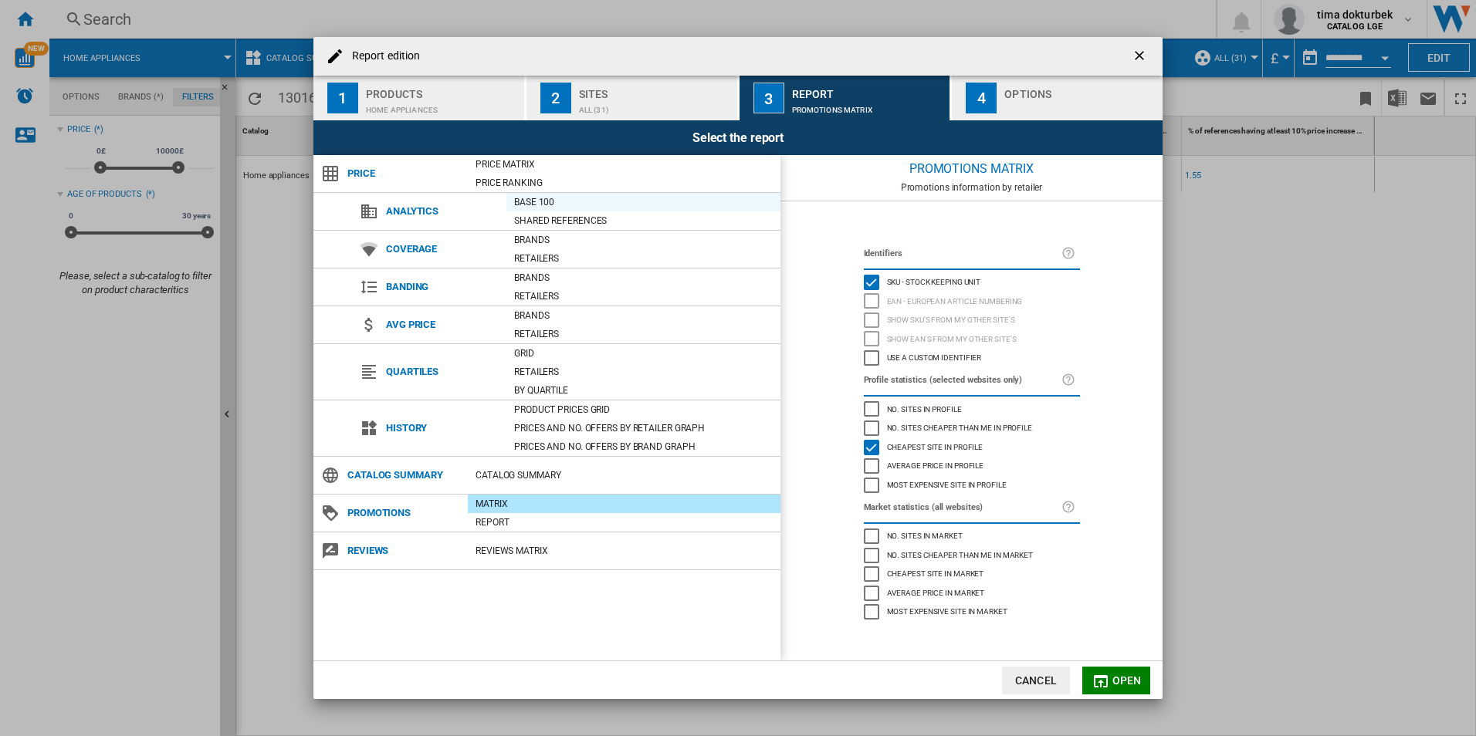
click at [533, 202] on div "Base 100" at bounding box center [643, 201] width 274 height 15
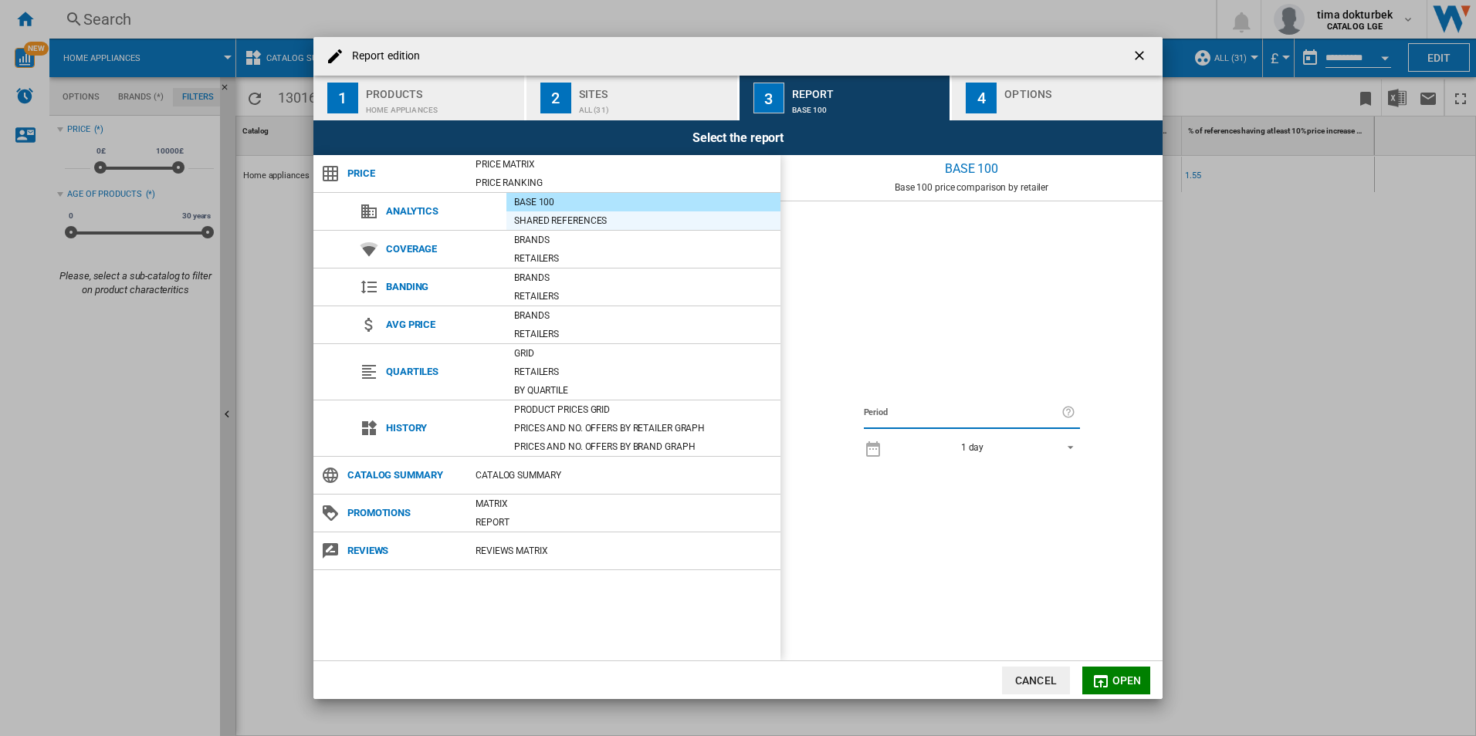
click at [546, 215] on div "Shared references" at bounding box center [643, 220] width 274 height 15
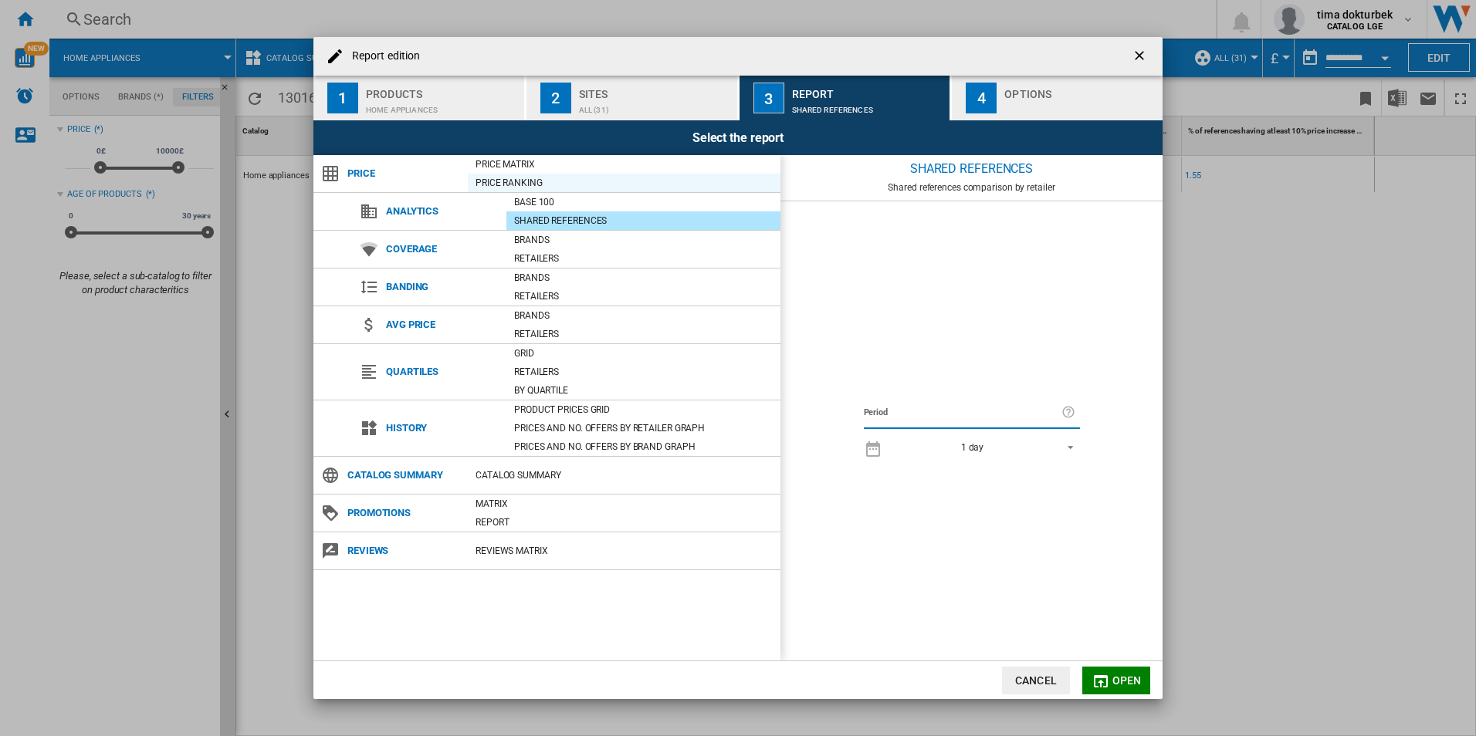
click at [508, 185] on div "Price Ranking" at bounding box center [624, 182] width 313 height 15
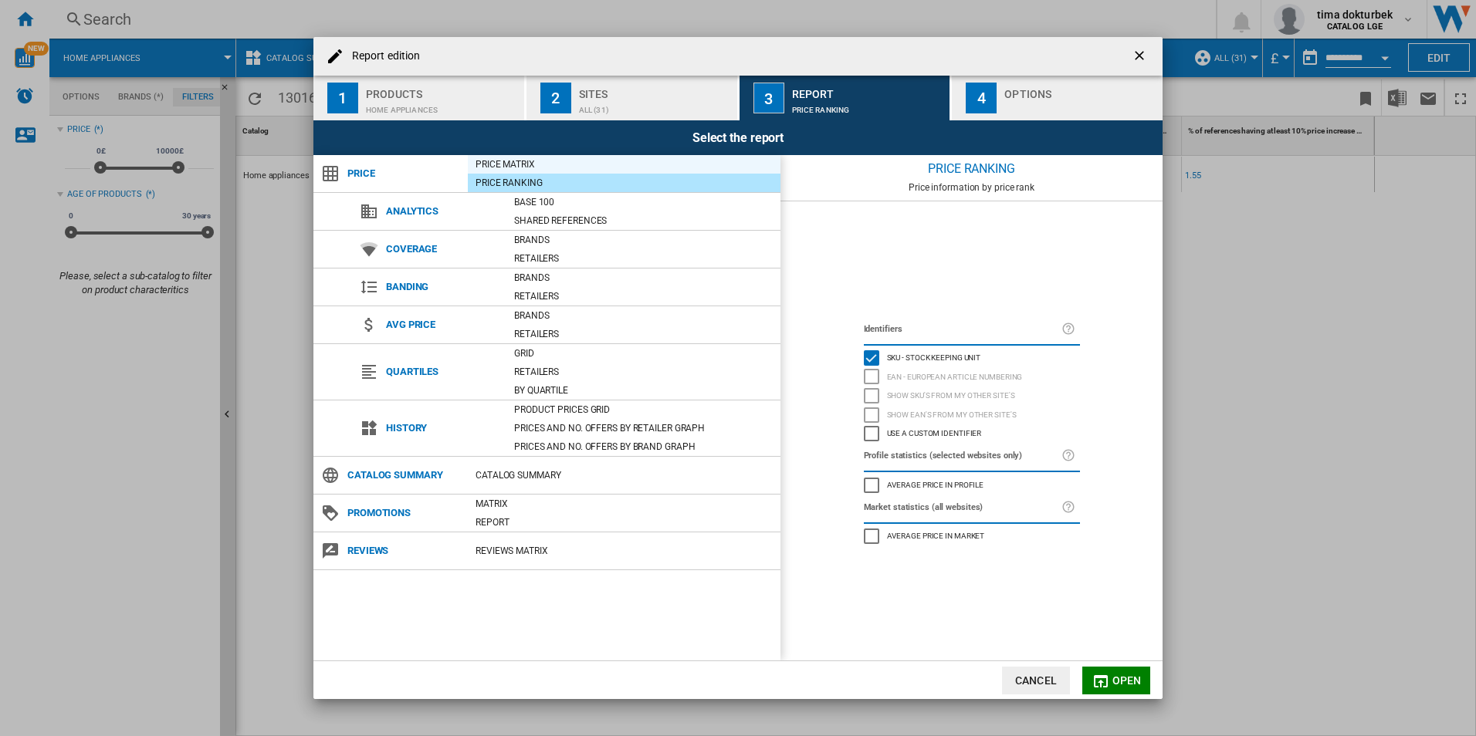
click at [517, 168] on div "Price Matrix" at bounding box center [624, 164] width 313 height 15
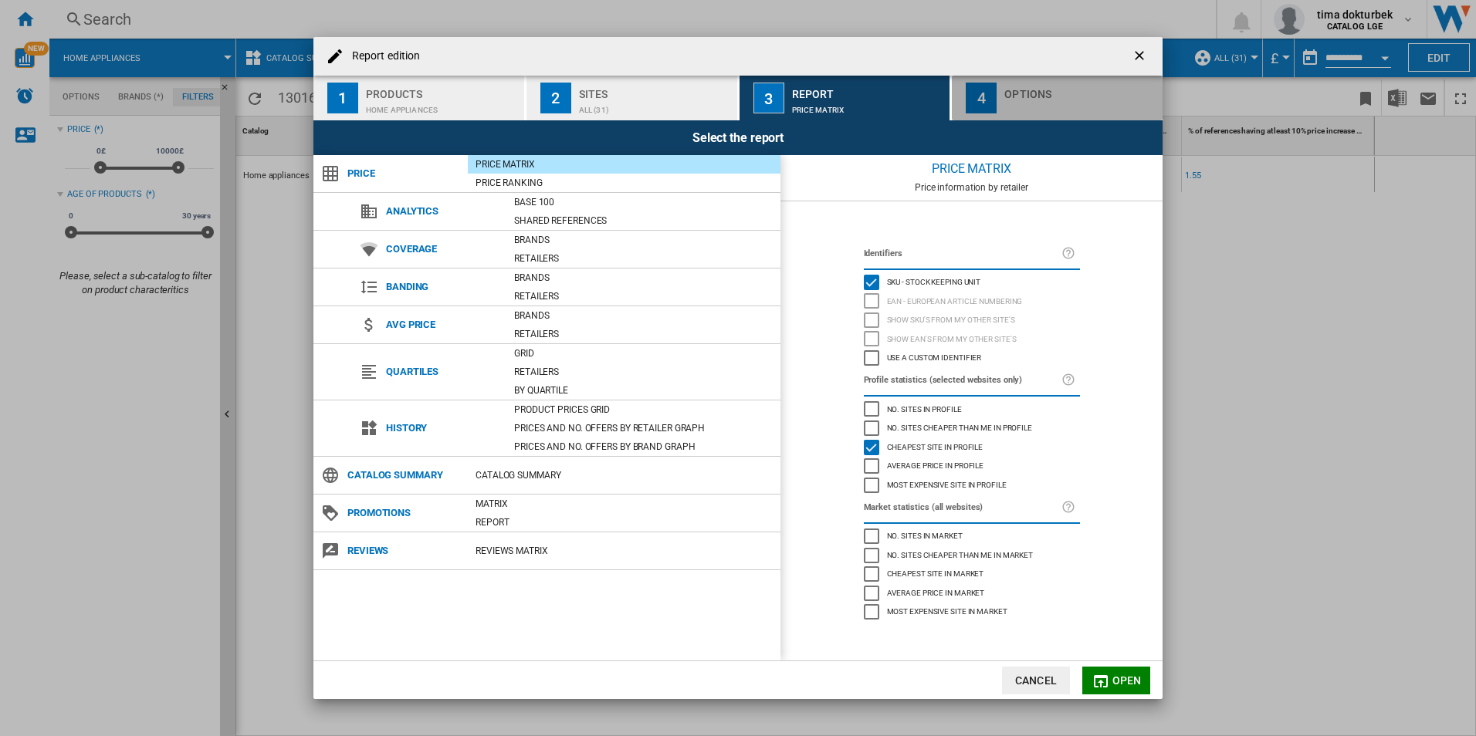
click at [1003, 100] on button "4 Options" at bounding box center [1057, 98] width 211 height 45
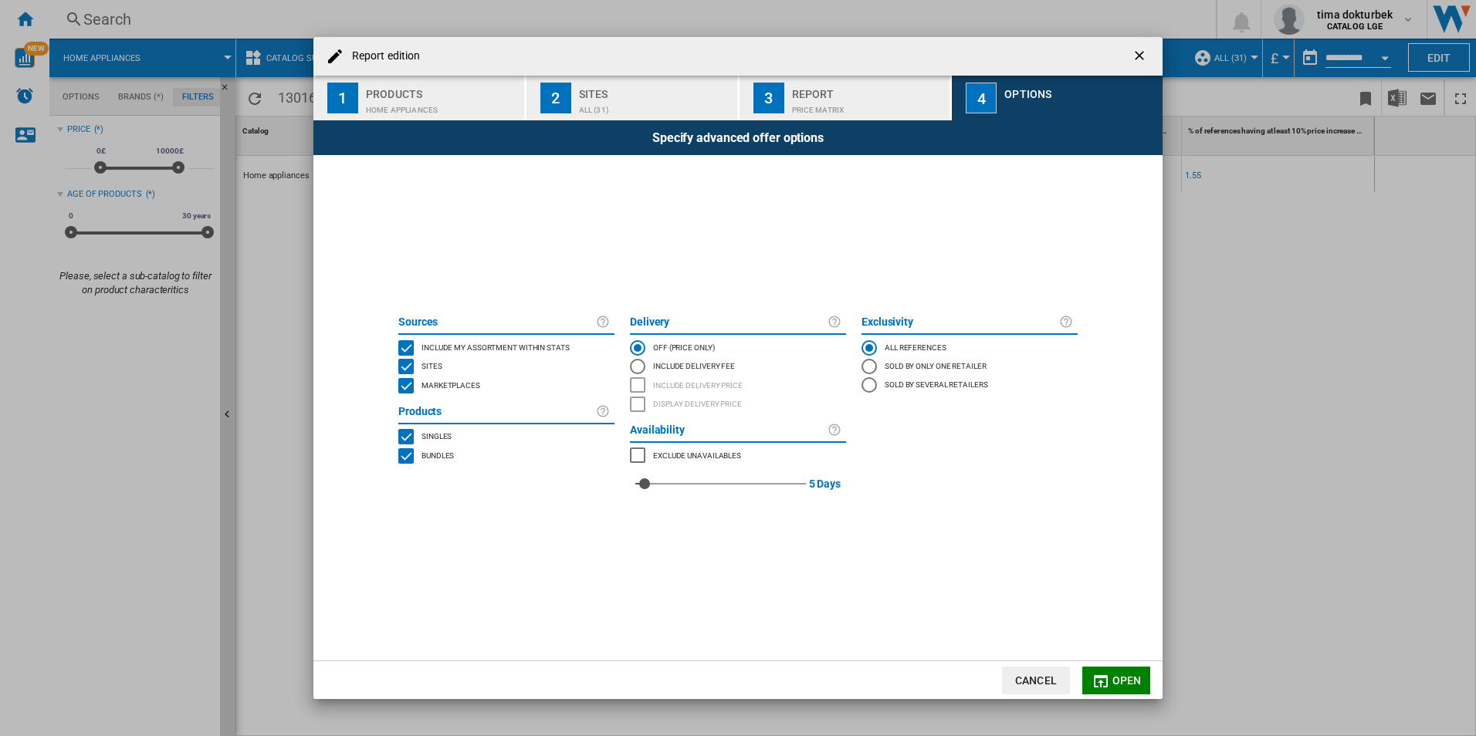
click at [1119, 681] on span "Open" at bounding box center [1126, 681] width 29 height 12
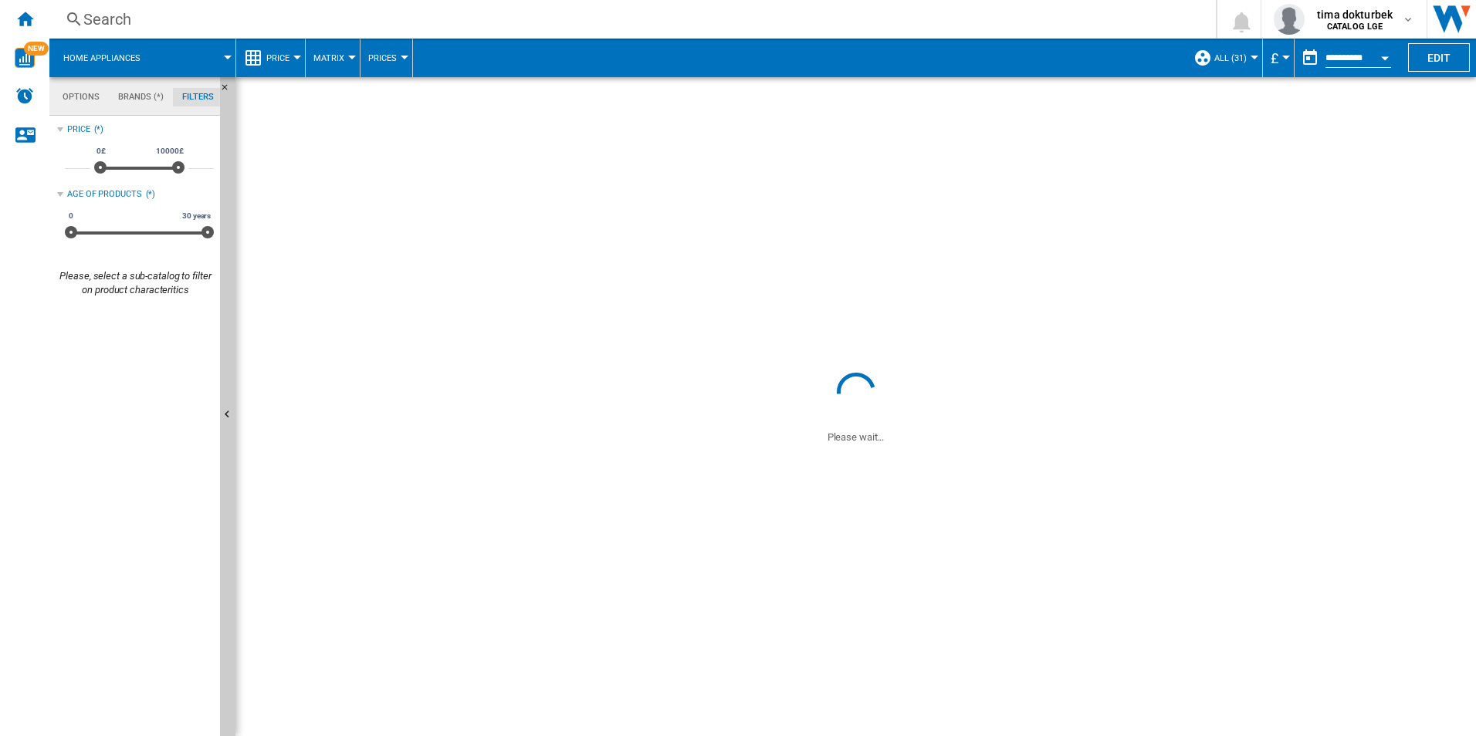
click at [86, 100] on md-tab-item "Options" at bounding box center [81, 97] width 56 height 19
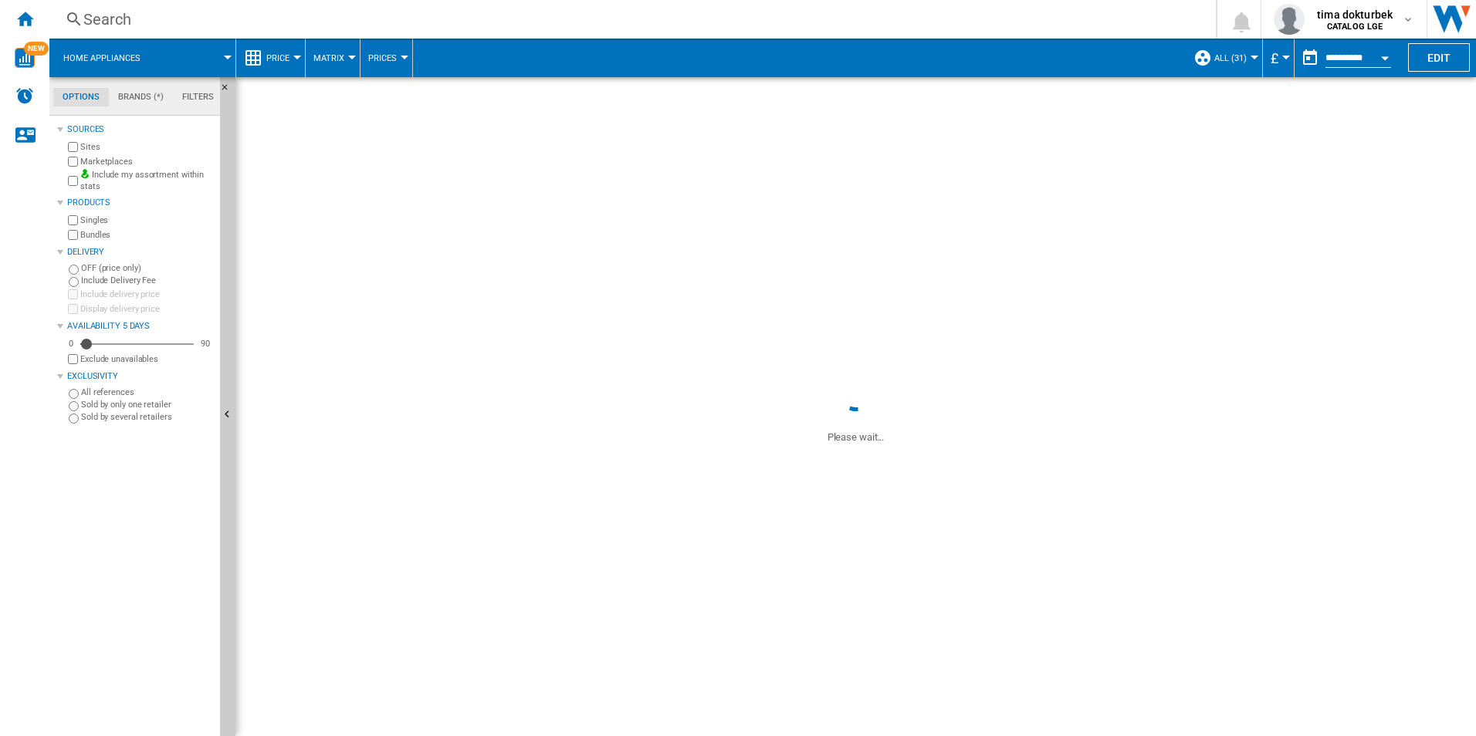
click at [334, 72] on button "Matrix" at bounding box center [332, 58] width 39 height 39
click at [385, 56] on md-backdrop at bounding box center [738, 368] width 1476 height 736
click at [391, 56] on span "Prices" at bounding box center [382, 58] width 29 height 10
click at [25, 95] on md-backdrop at bounding box center [738, 368] width 1476 height 736
click at [25, 98] on img "Alerts" at bounding box center [24, 95] width 19 height 19
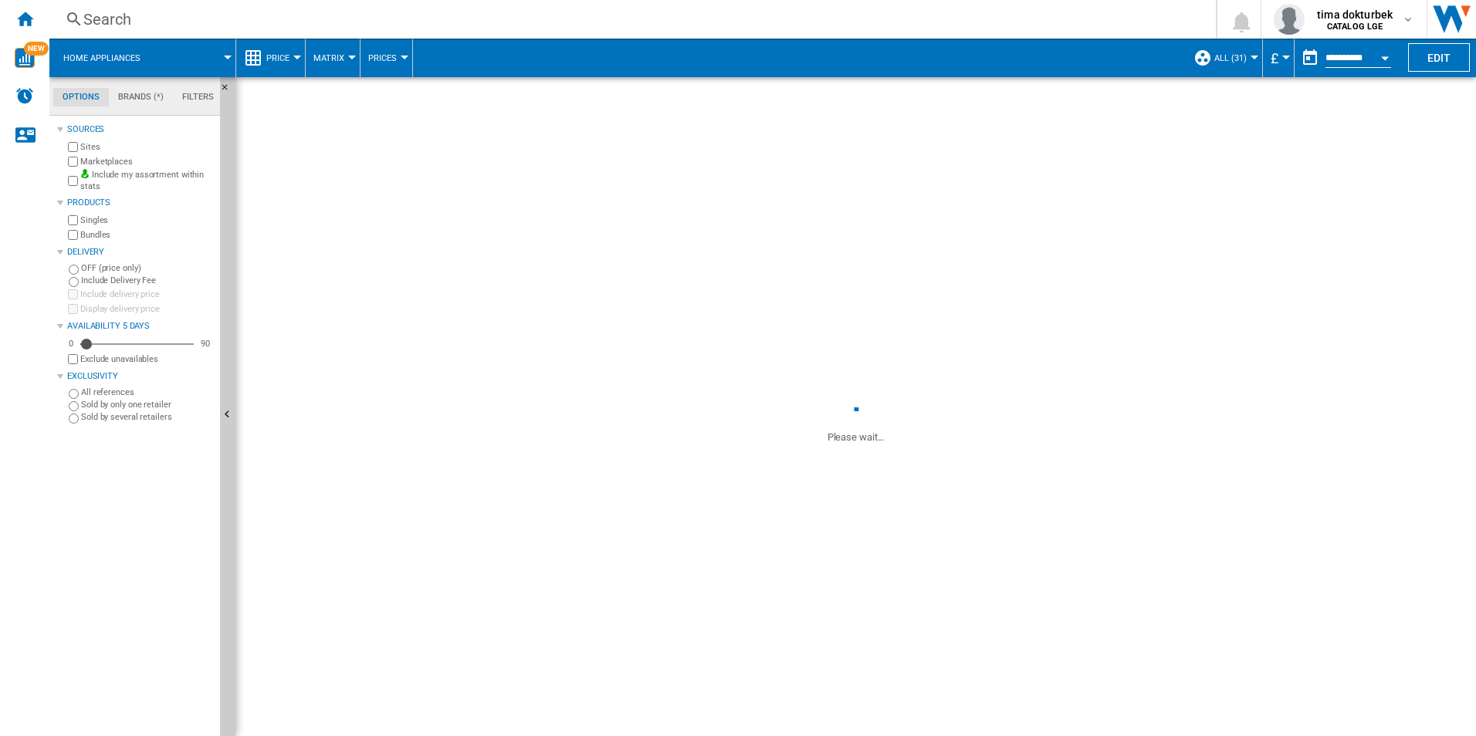
click at [1284, 58] on div "Currency" at bounding box center [1286, 58] width 8 height 4
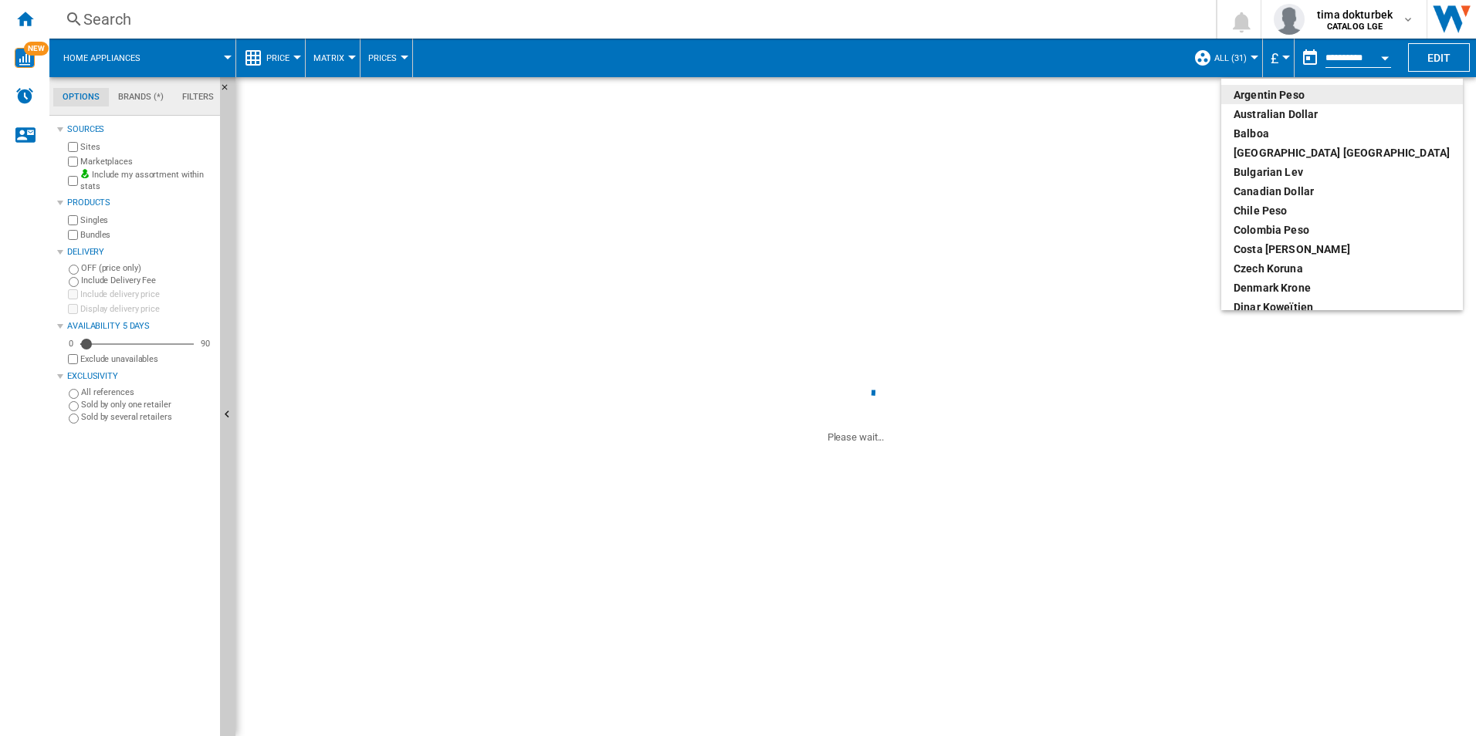
click at [1236, 50] on md-backdrop at bounding box center [738, 368] width 1476 height 736
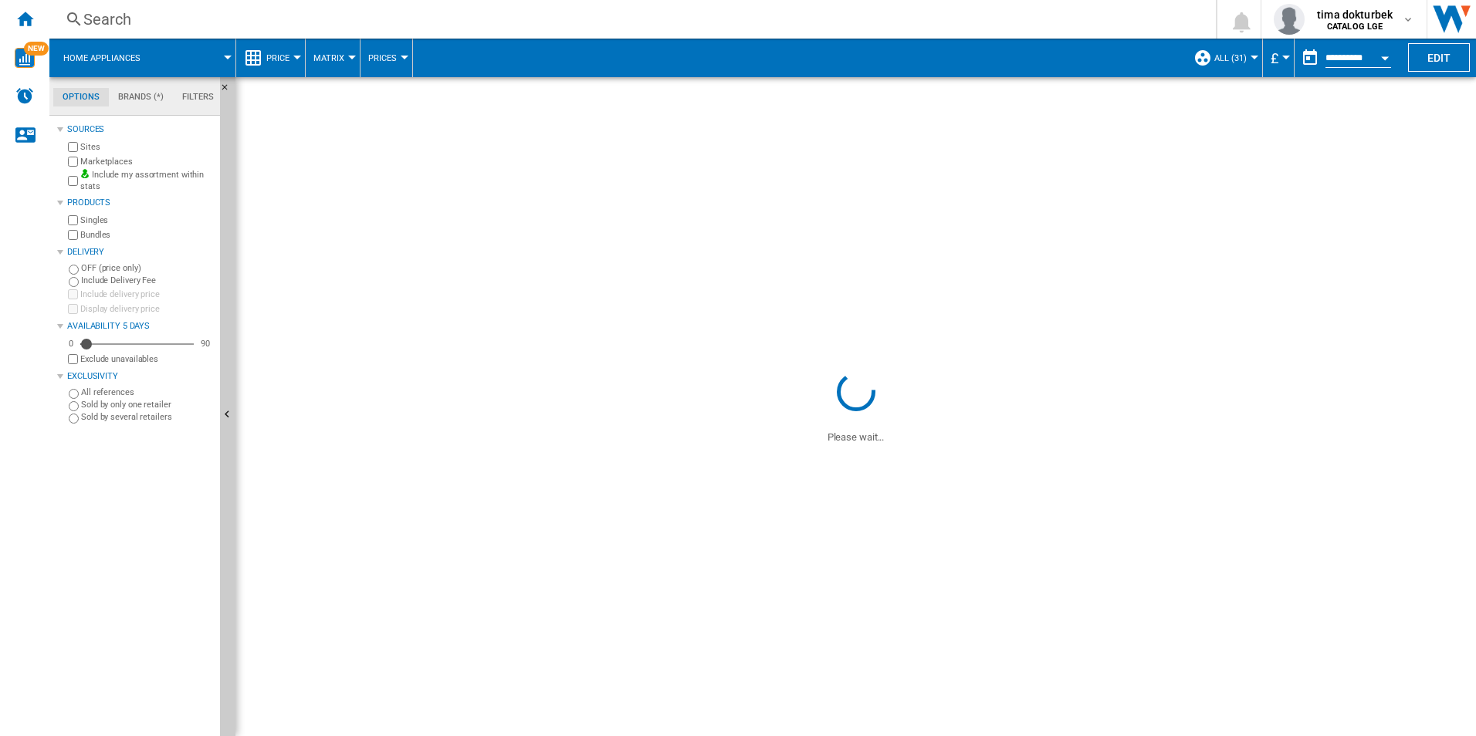
click at [1240, 55] on span "ALL (31)" at bounding box center [1230, 58] width 32 height 10
click at [1368, 65] on md-backdrop at bounding box center [738, 368] width 1476 height 736
click at [1379, 63] on button "Open calendar" at bounding box center [1385, 56] width 28 height 28
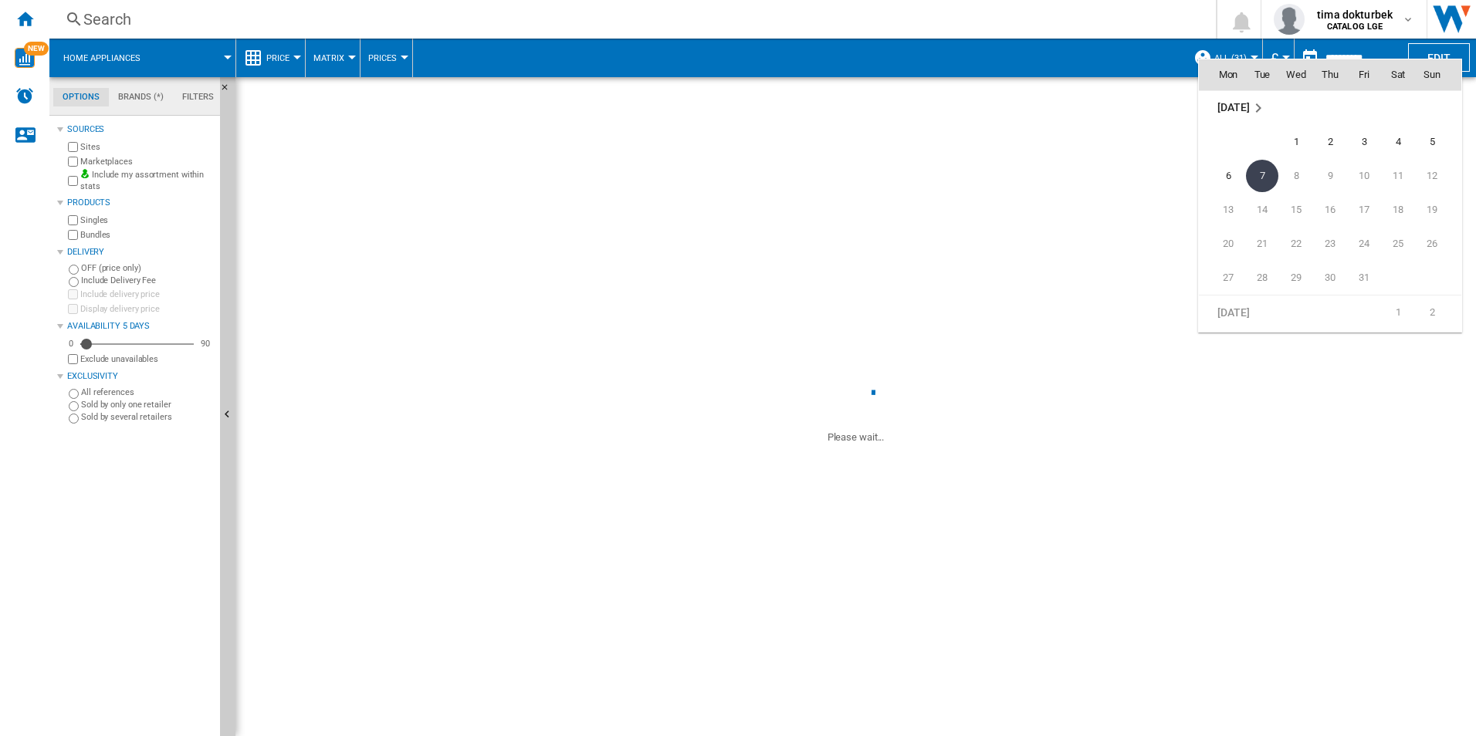
click at [1434, 61] on th "Sun" at bounding box center [1438, 74] width 46 height 31
click at [1435, 52] on div at bounding box center [738, 368] width 1476 height 736
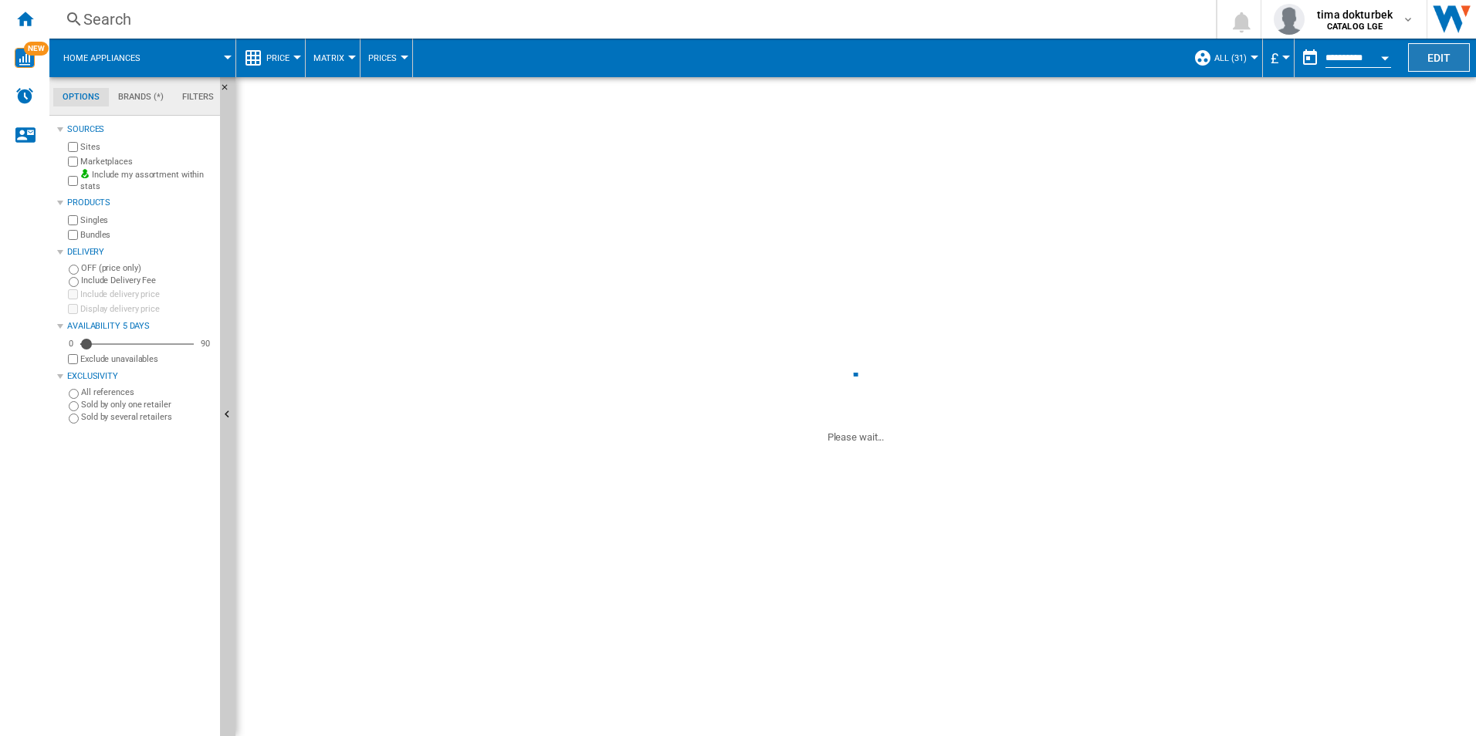
click at [1435, 52] on button "Edit" at bounding box center [1439, 57] width 62 height 29
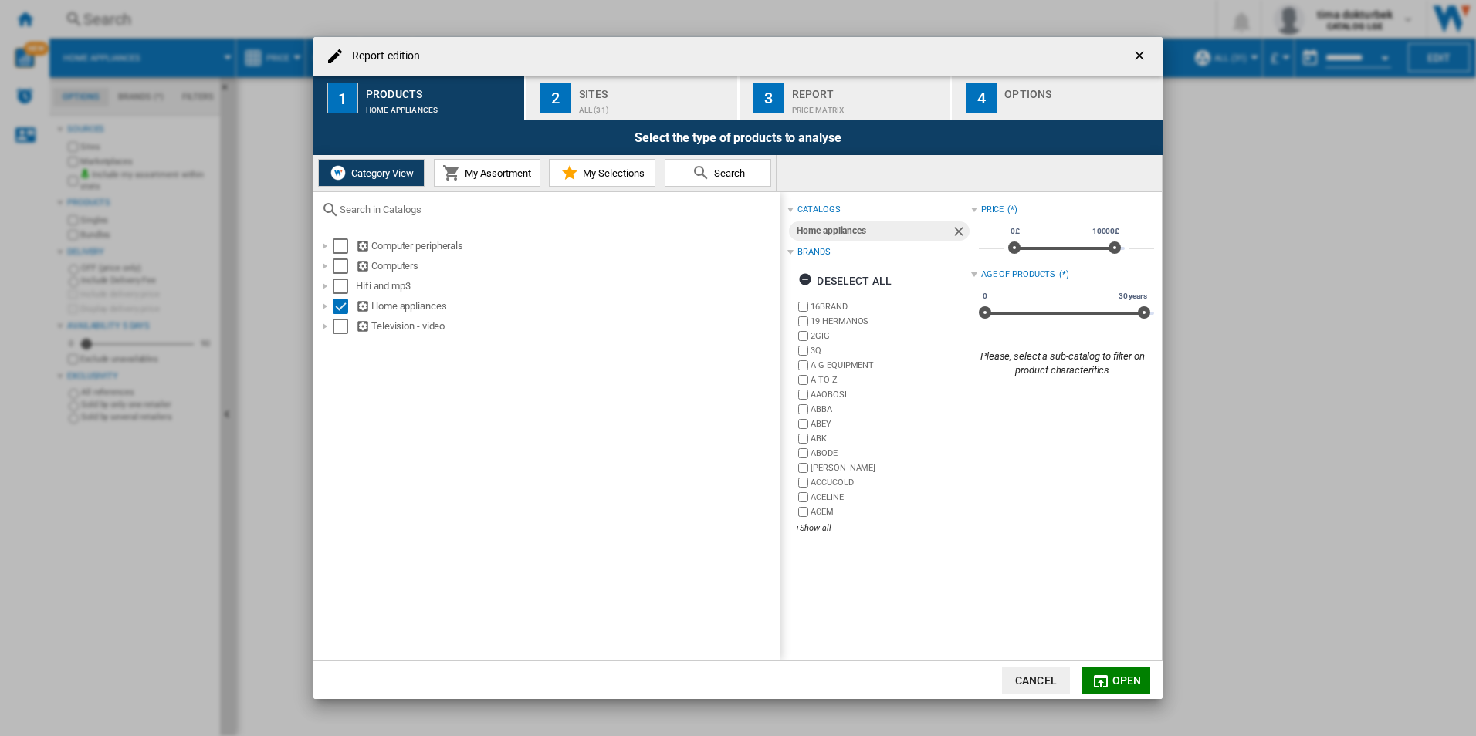
click at [1142, 60] on ng-md-icon "getI18NText('BUTTONS.CLOSE_DIALOG')" at bounding box center [1140, 57] width 19 height 19
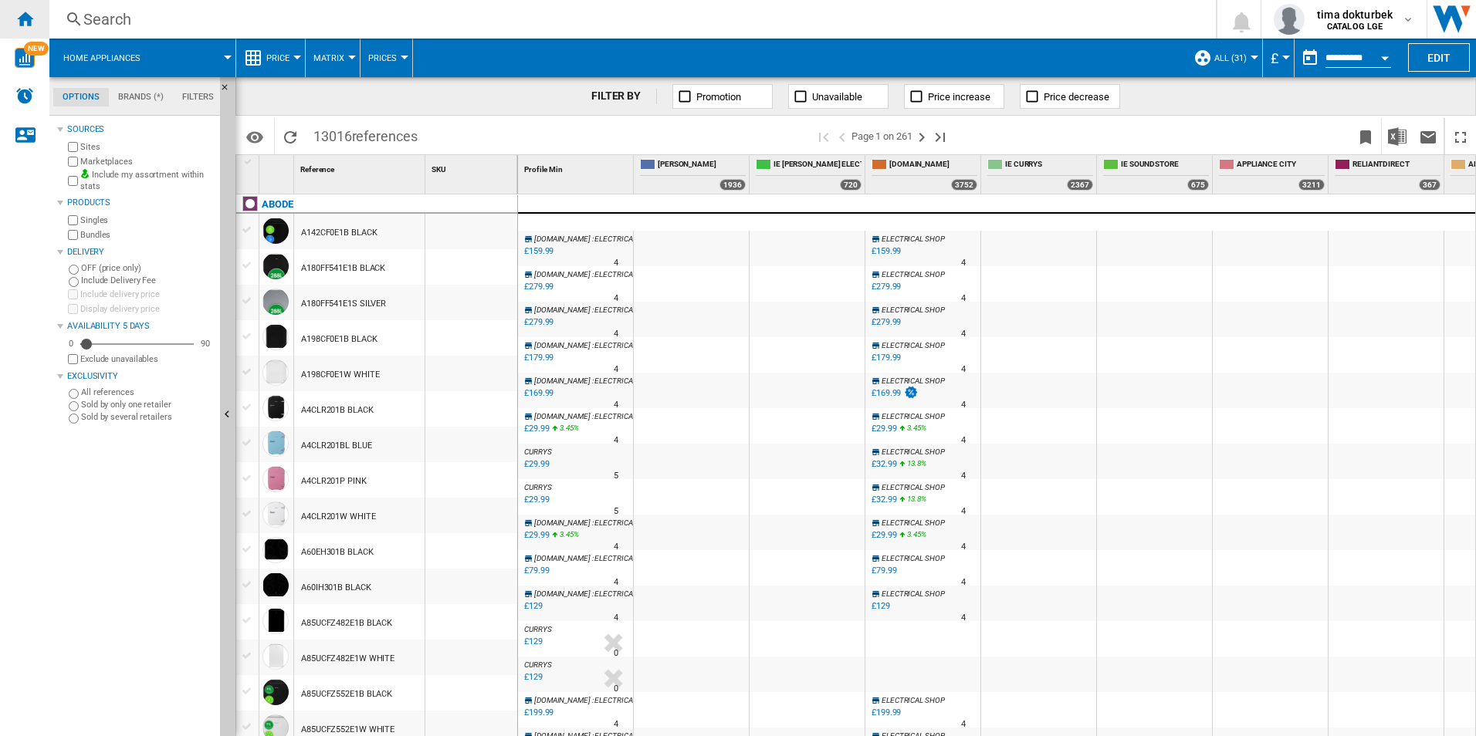
click at [27, 19] on ng-md-icon "Home" at bounding box center [24, 18] width 19 height 19
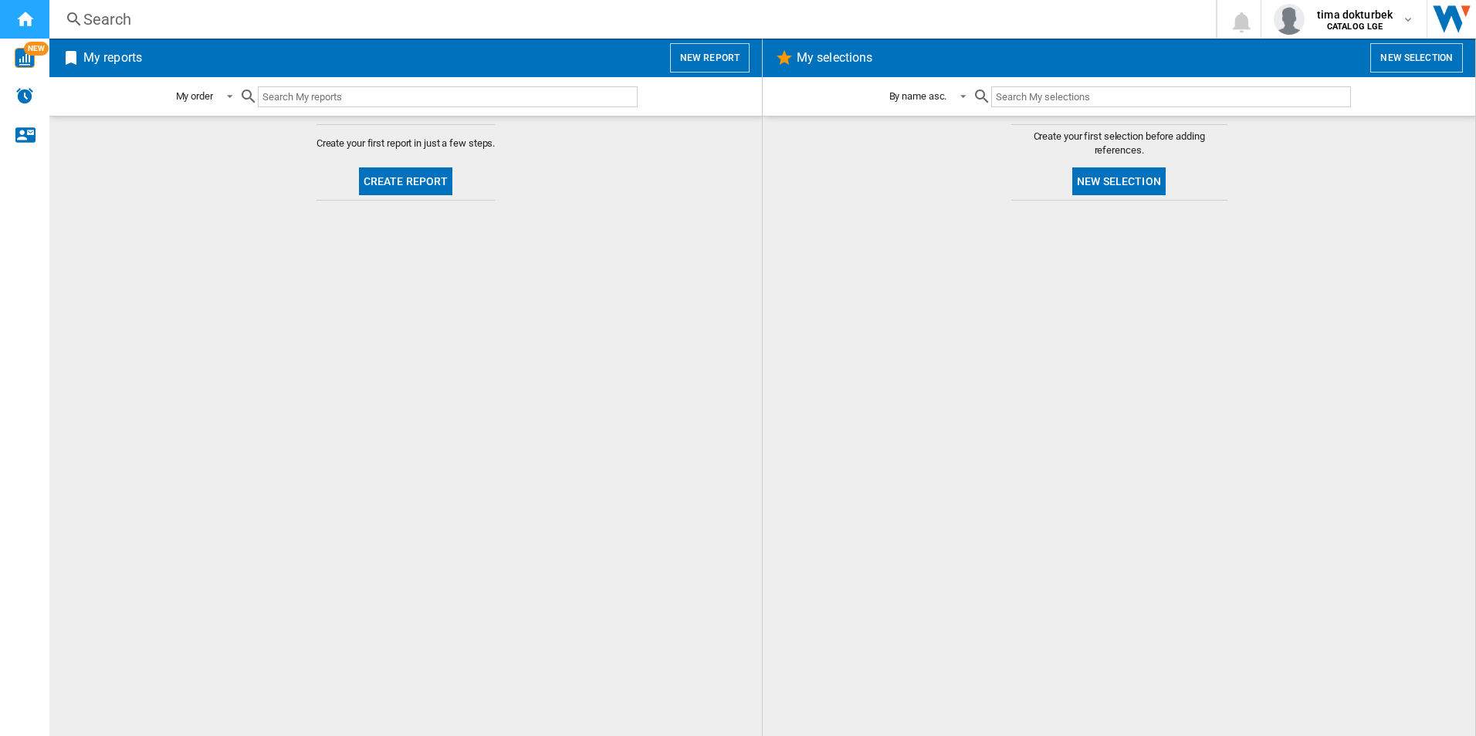
click at [10, 8] on div "Home" at bounding box center [24, 19] width 49 height 39
click at [729, 59] on button "New report" at bounding box center [709, 57] width 79 height 29
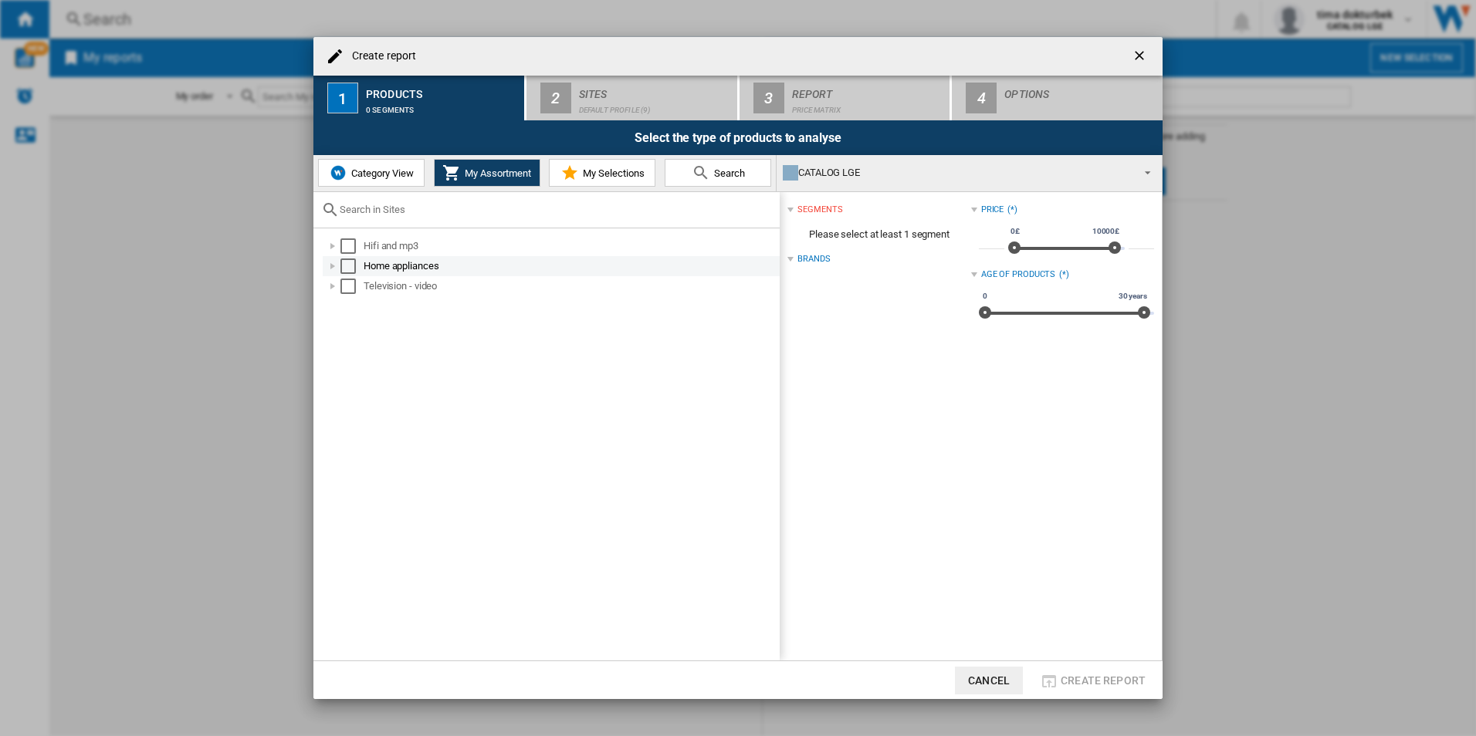
click at [329, 265] on div "Create report ..." at bounding box center [332, 266] width 15 height 15
click at [353, 267] on div "Select" at bounding box center [347, 266] width 15 height 15
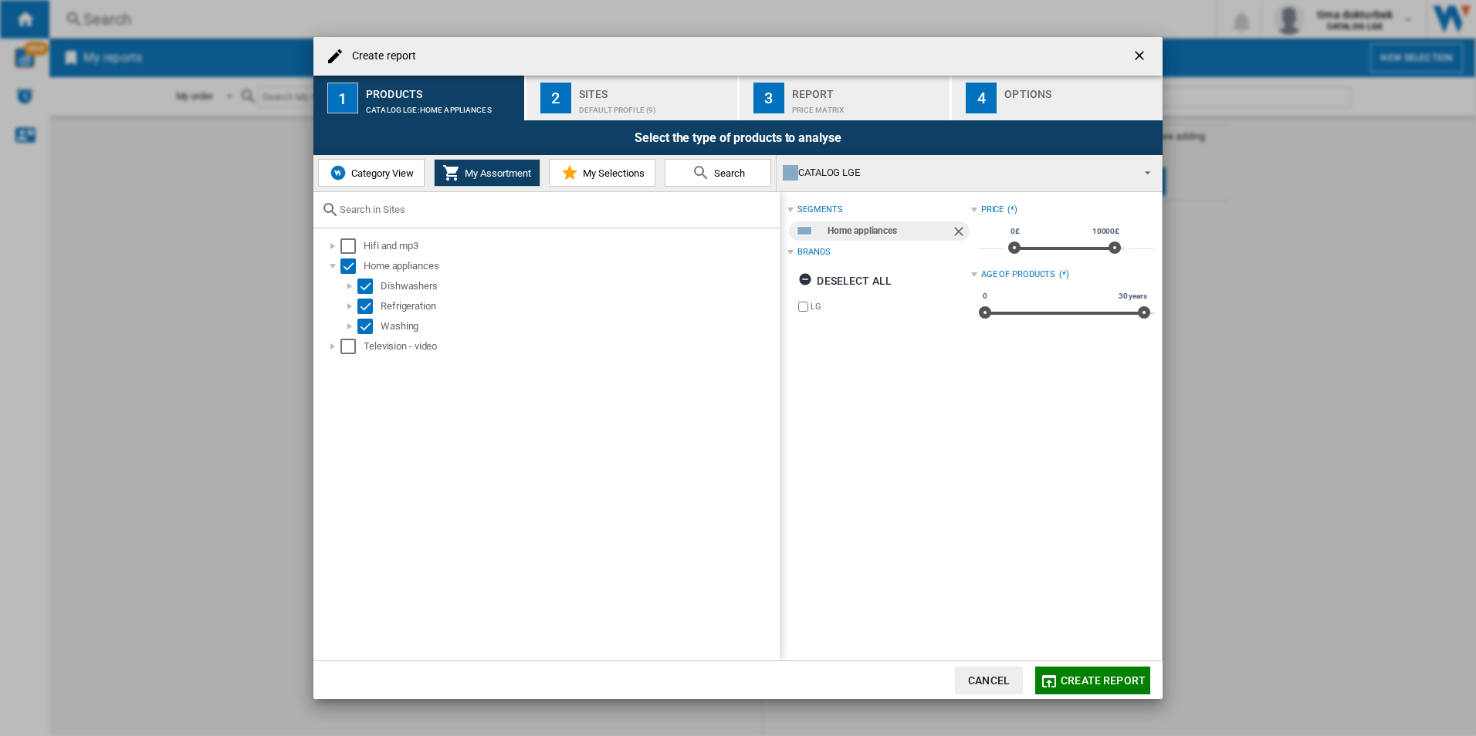
click at [590, 186] on button "My Selections" at bounding box center [602, 173] width 107 height 28
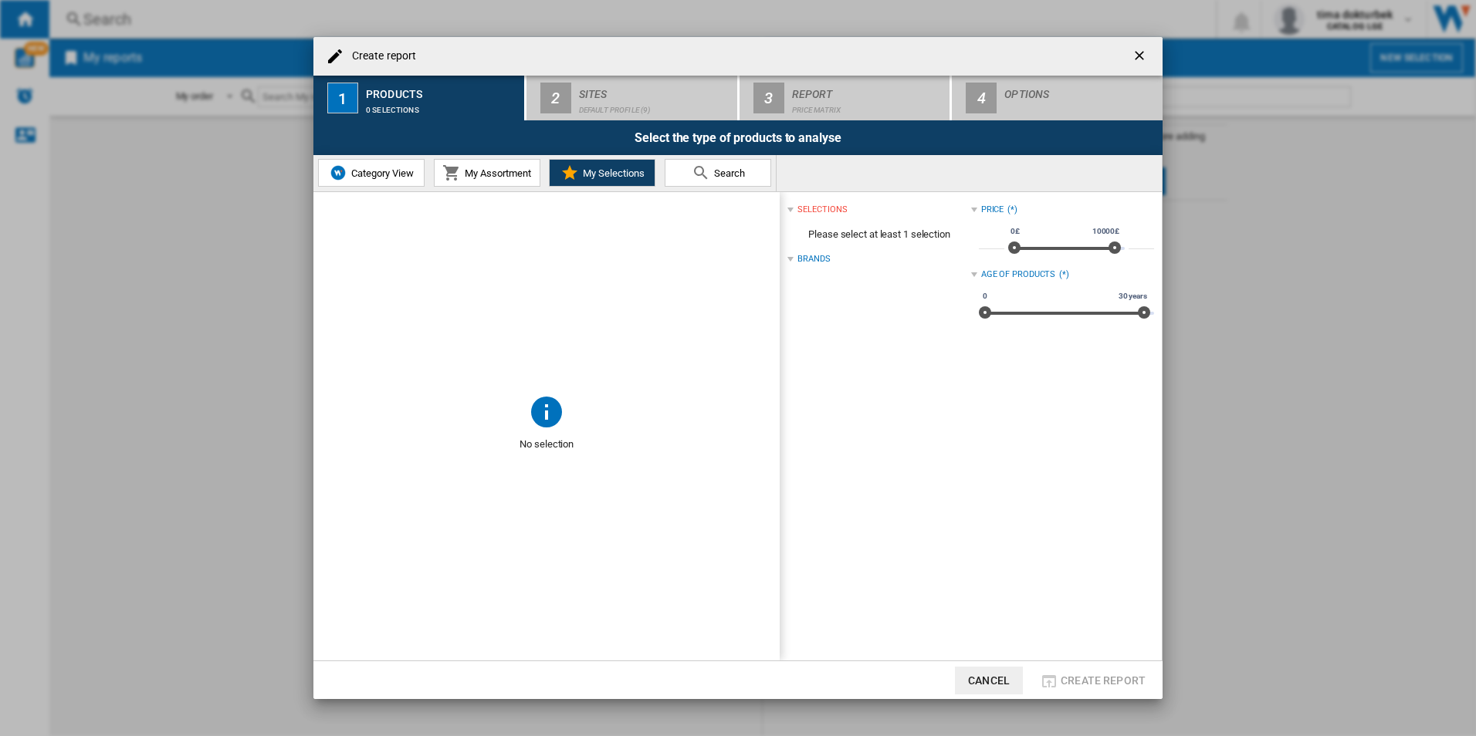
click at [509, 180] on button "My Assortment" at bounding box center [487, 173] width 107 height 28
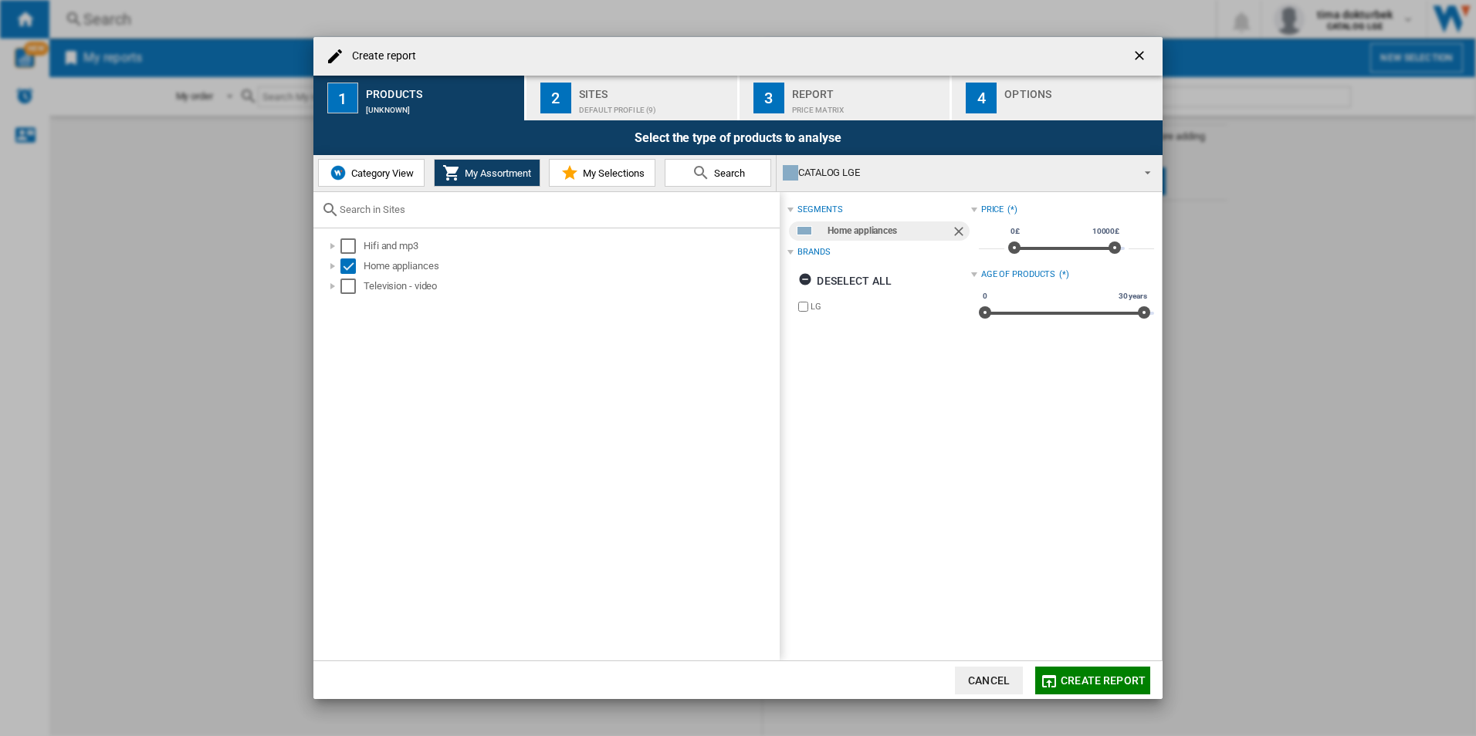
click at [686, 169] on button "Search" at bounding box center [718, 173] width 107 height 28
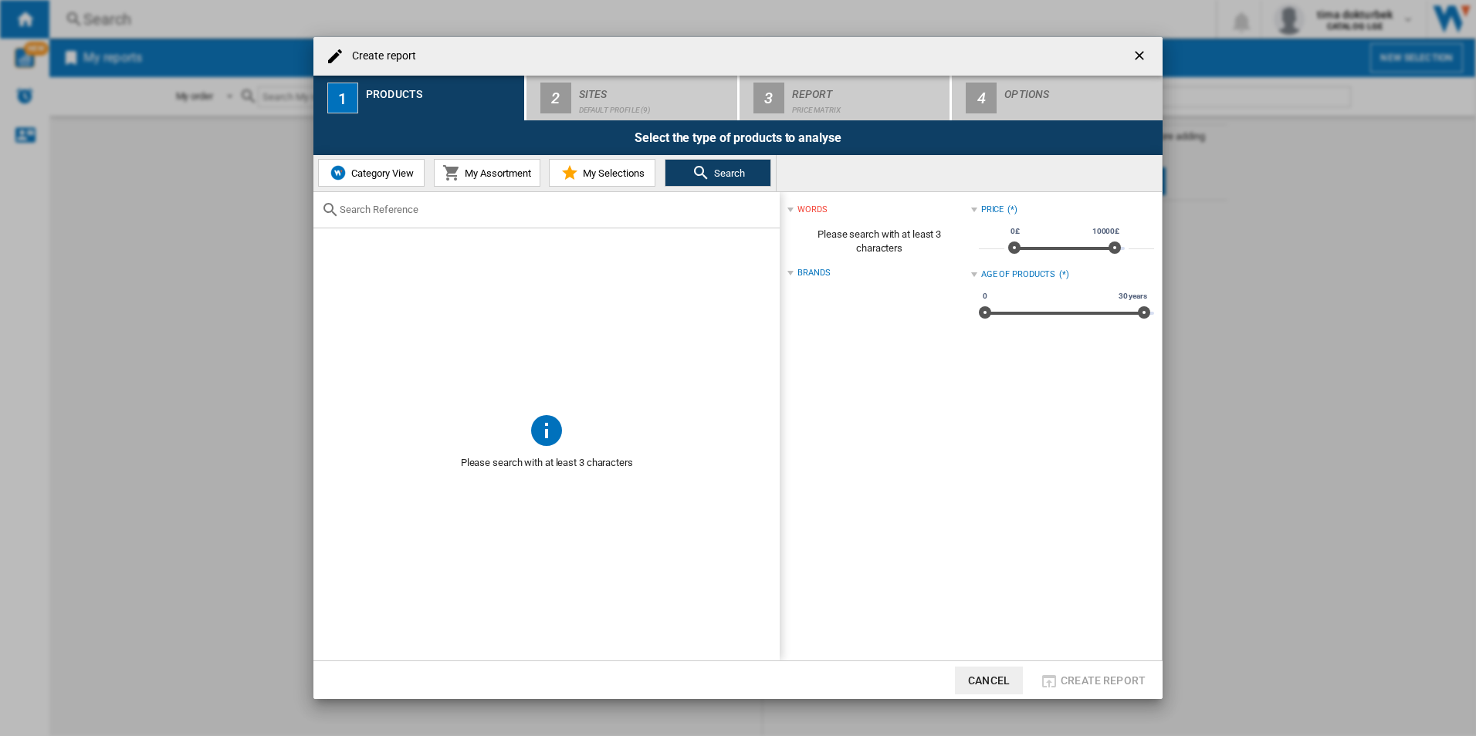
click at [562, 174] on md-icon "Create report ..." at bounding box center [569, 173] width 19 height 19
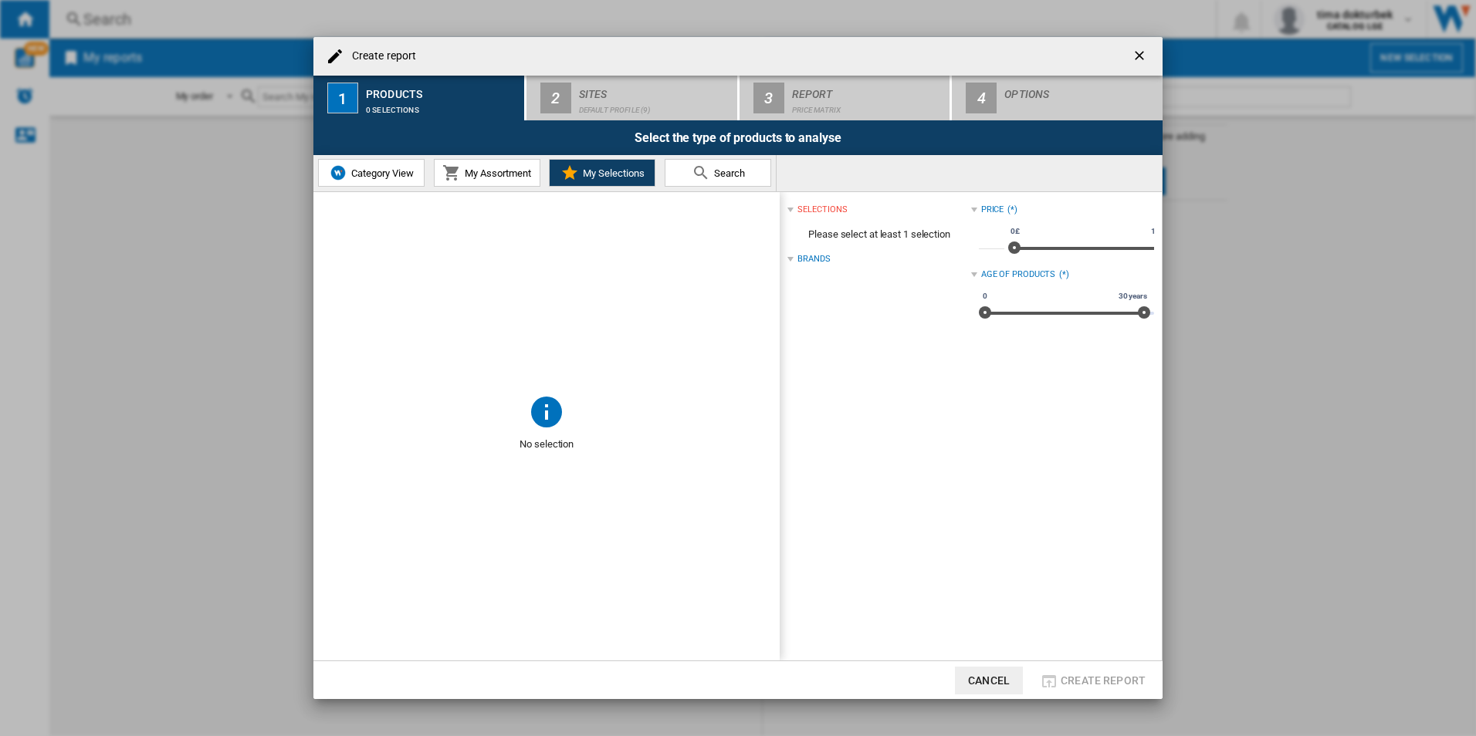
click at [496, 171] on span "My Assortment" at bounding box center [496, 173] width 70 height 12
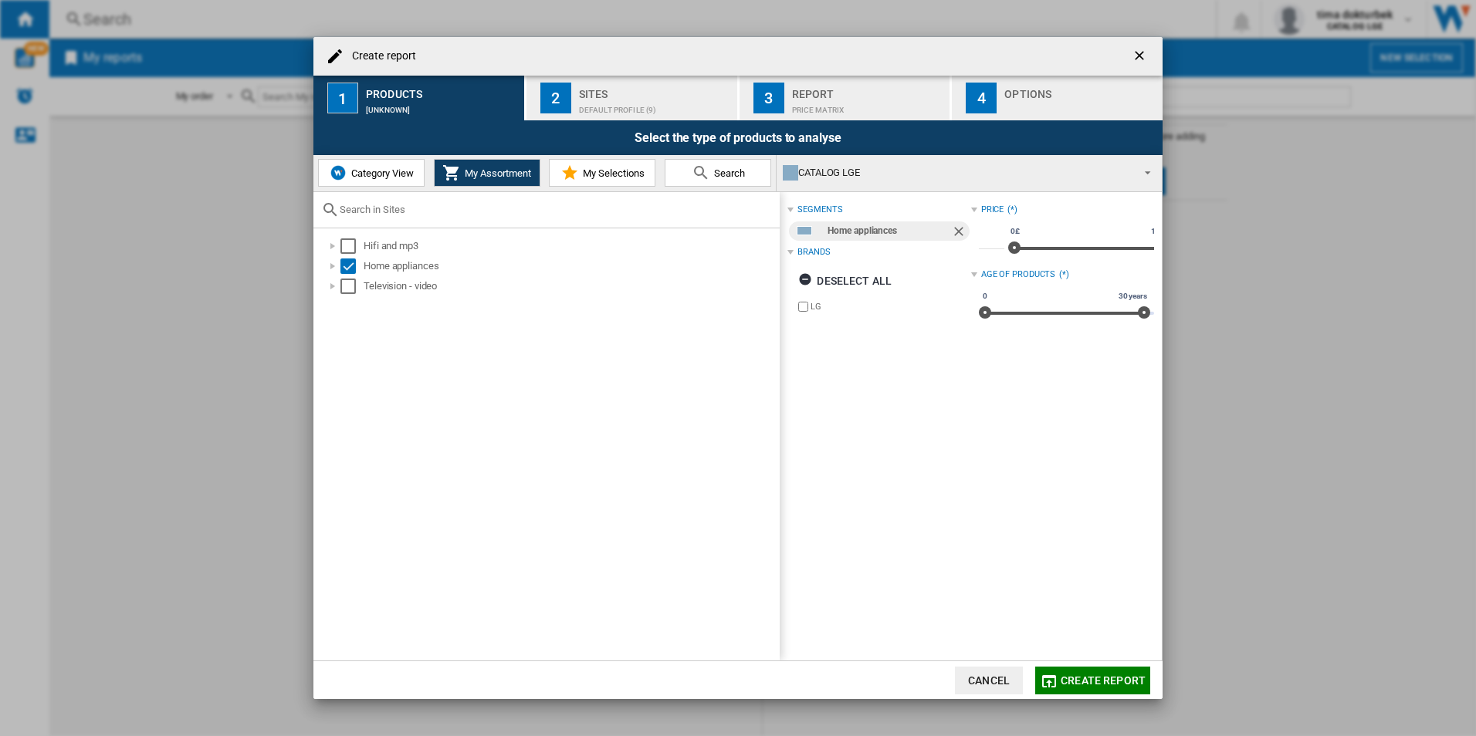
click at [662, 106] on div "Default profile (9)" at bounding box center [655, 106] width 152 height 16
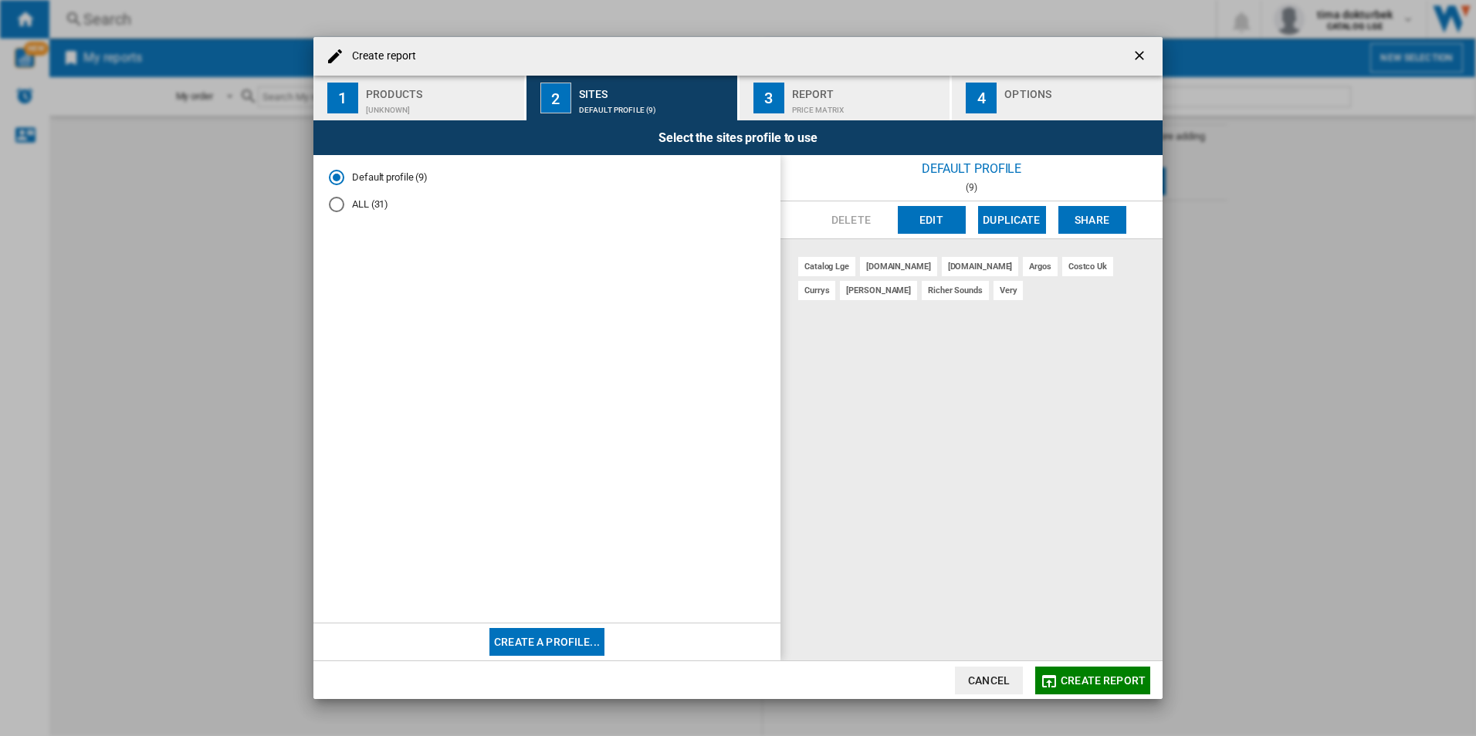
click at [348, 202] on md-radio-button "ALL (31)" at bounding box center [547, 204] width 436 height 15
click at [930, 220] on button "Edit" at bounding box center [932, 220] width 68 height 28
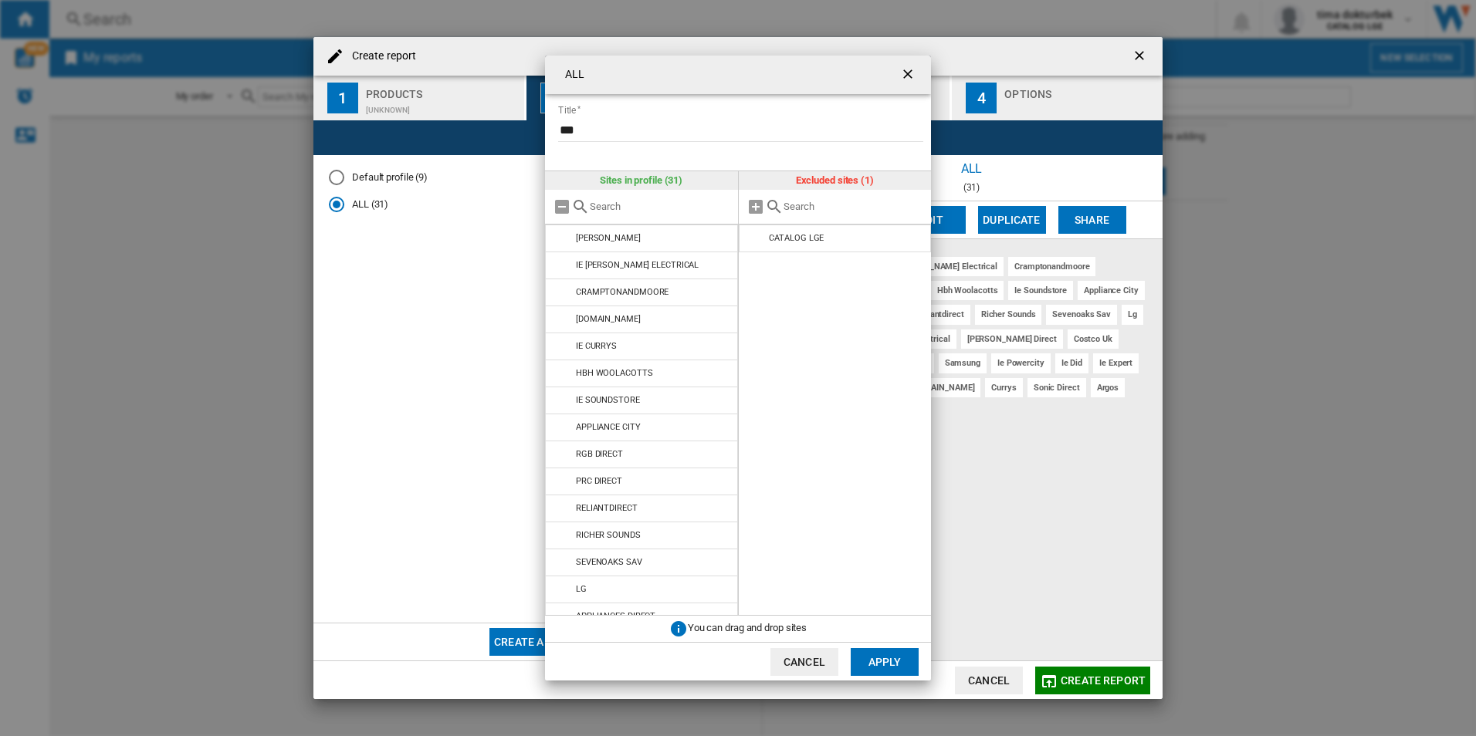
click at [907, 74] on ng-md-icon "getI18NText('BUTTONS.CLOSE_DIALOG')" at bounding box center [909, 75] width 19 height 19
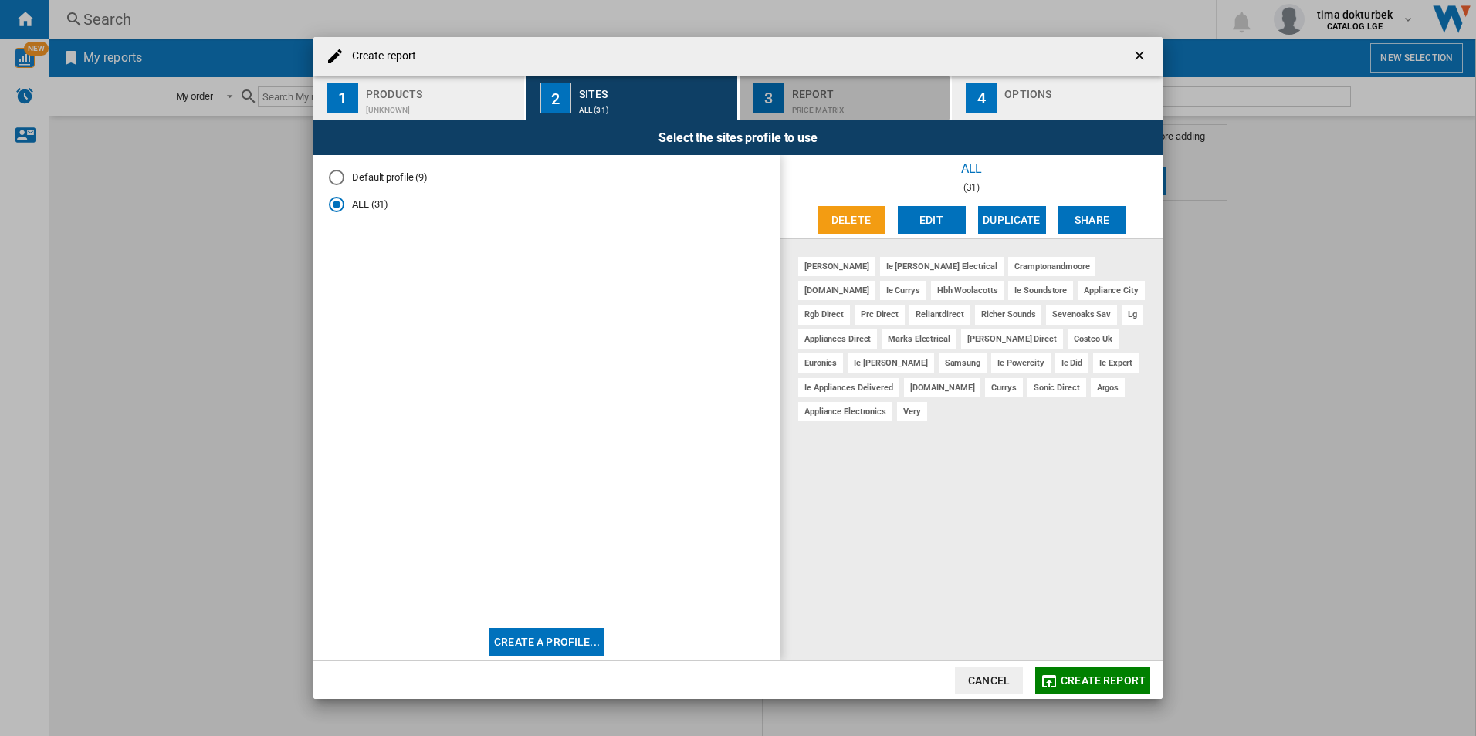
click at [830, 103] on div "Price Matrix" at bounding box center [868, 106] width 152 height 16
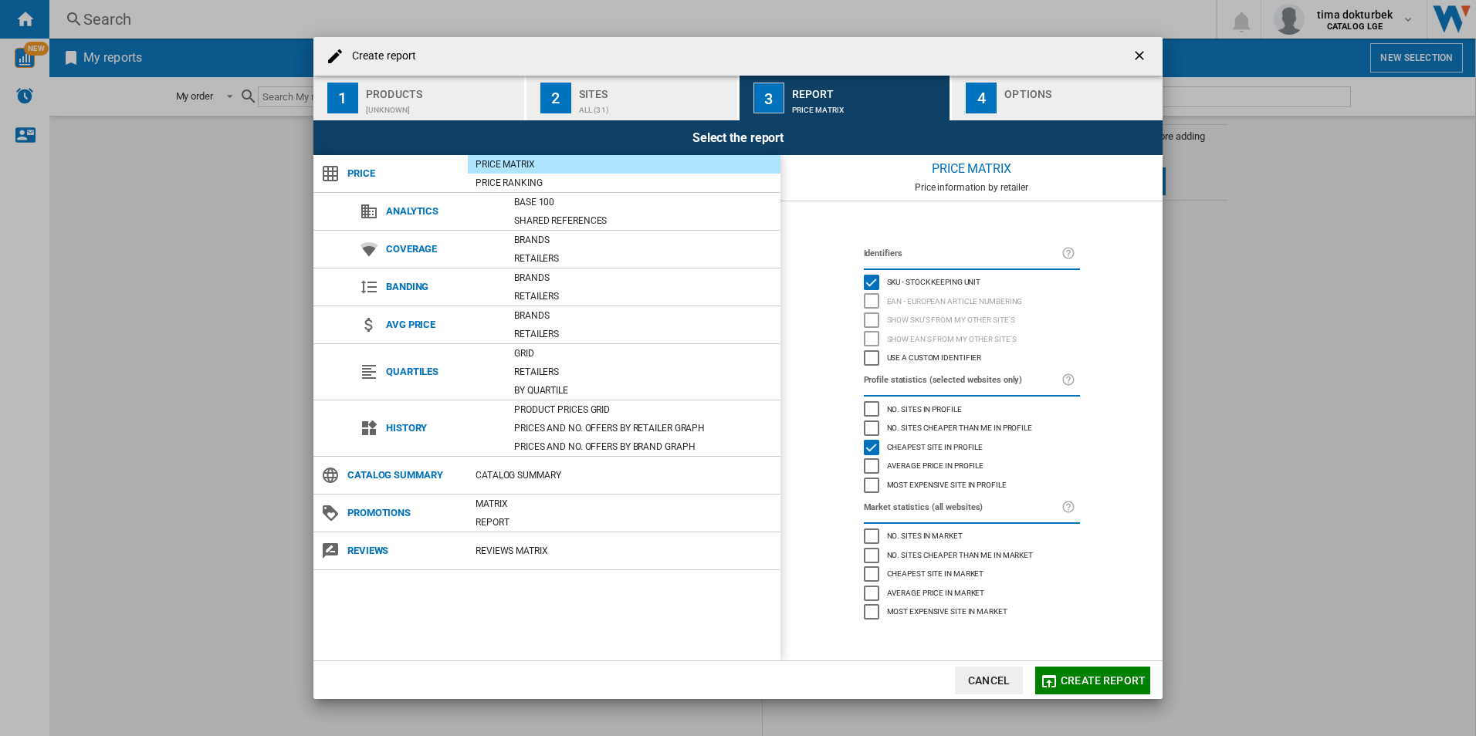
click at [1012, 110] on div "Create report ..." at bounding box center [1080, 106] width 152 height 16
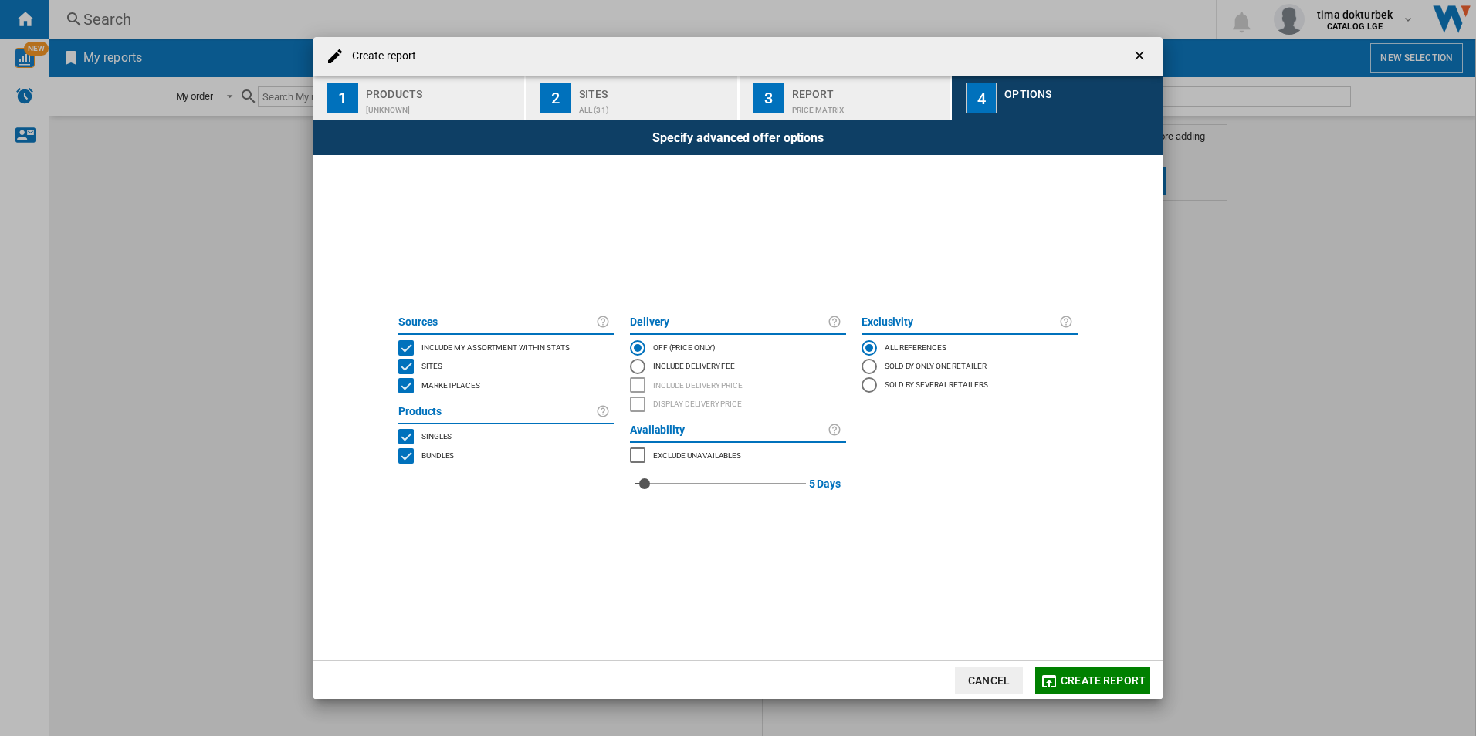
click at [1087, 676] on span "Create report" at bounding box center [1102, 681] width 85 height 12
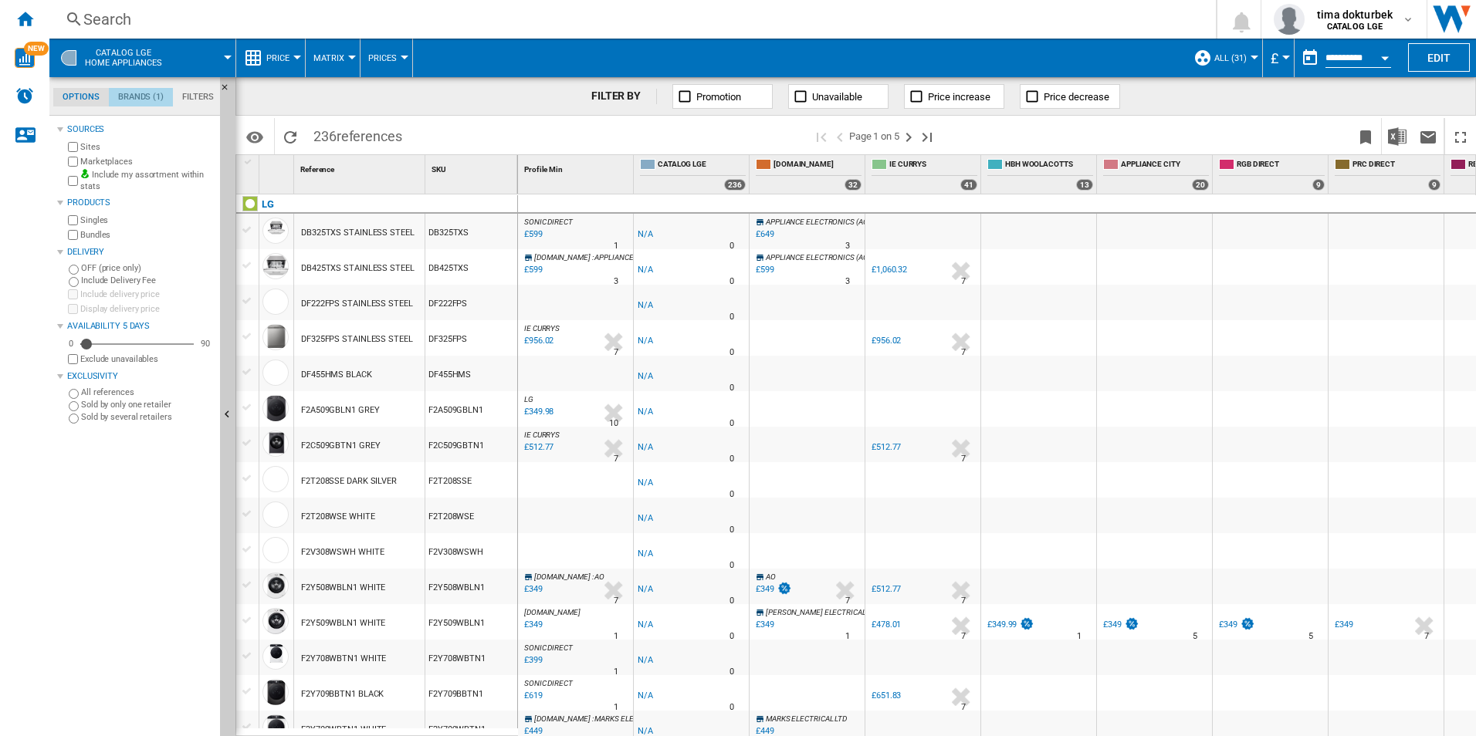
click at [137, 98] on md-tab-item "Brands (1)" at bounding box center [141, 97] width 64 height 19
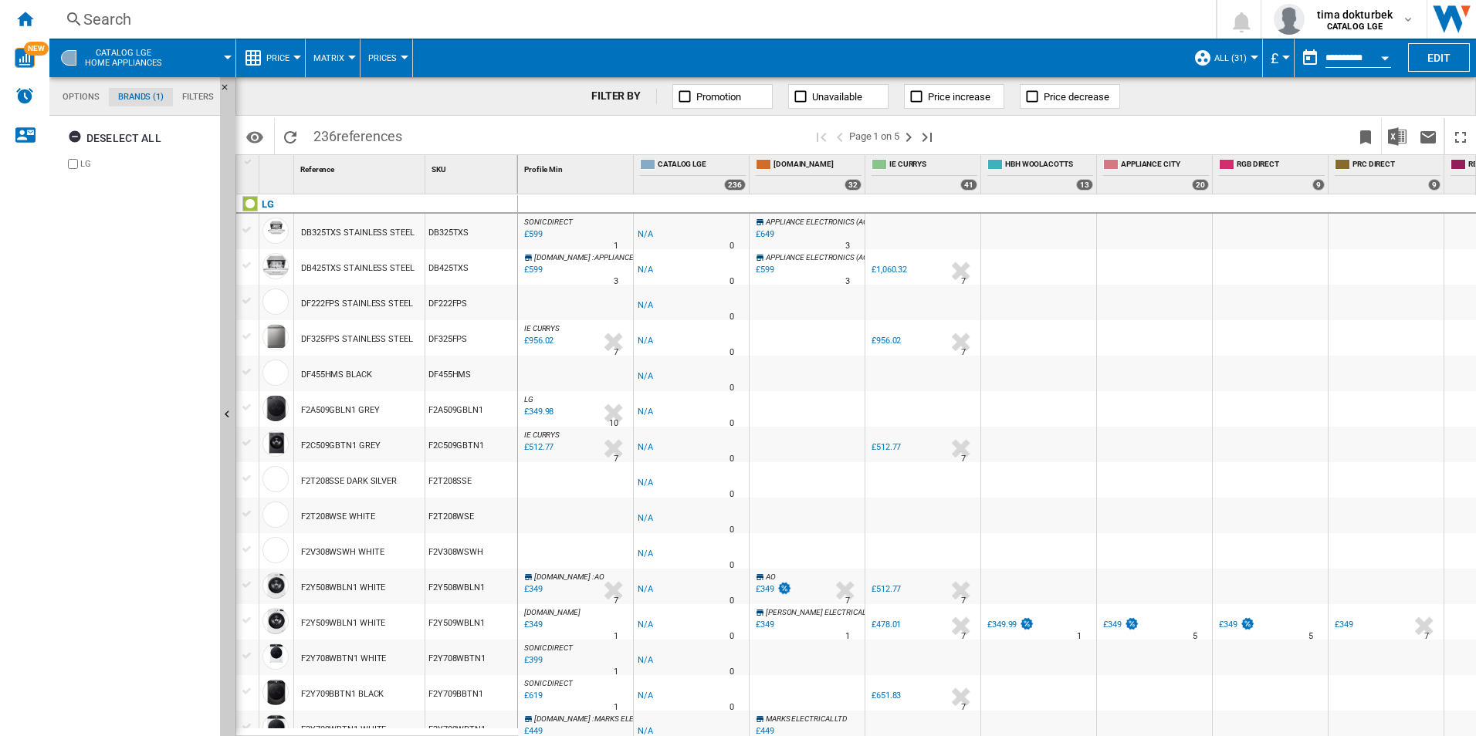
click at [93, 97] on md-tab-item "Options" at bounding box center [81, 97] width 56 height 19
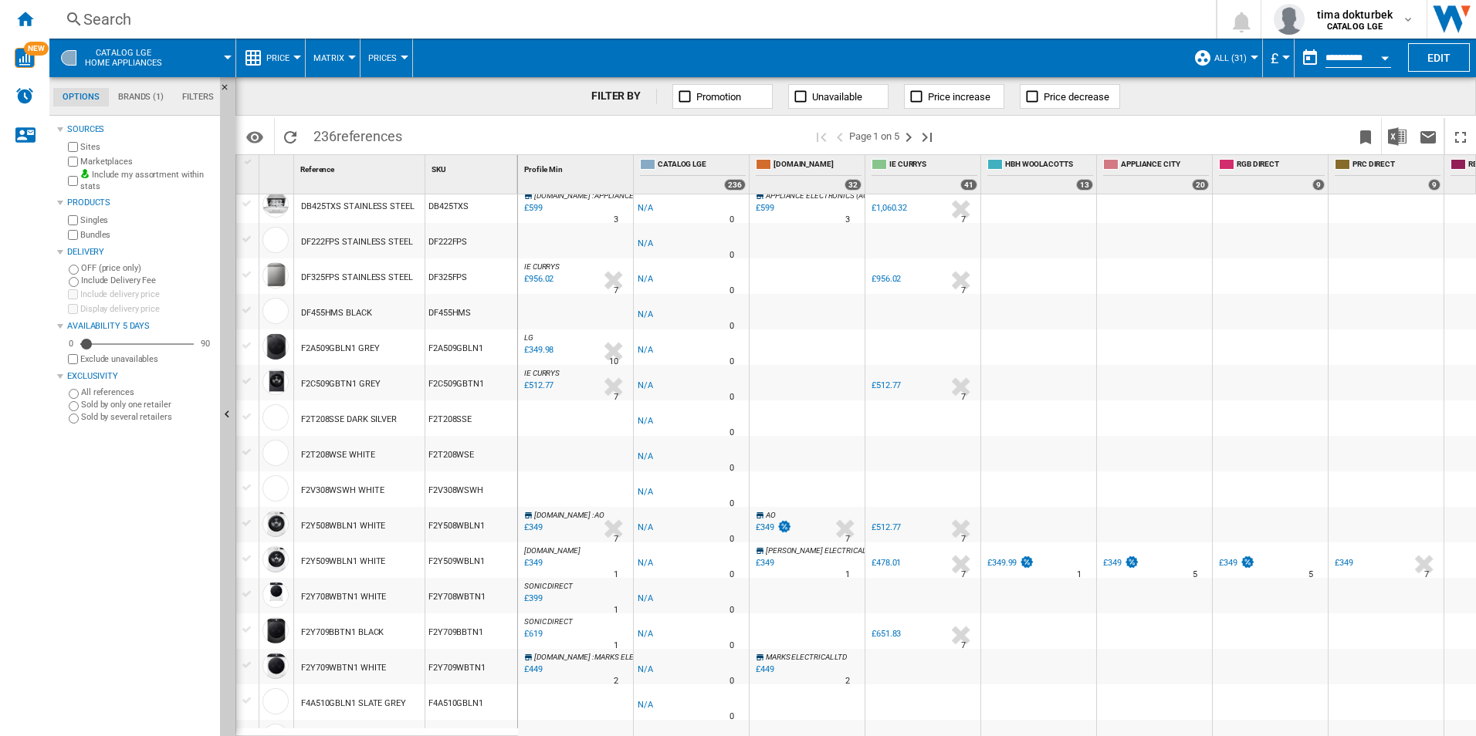
scroll to position [123, 0]
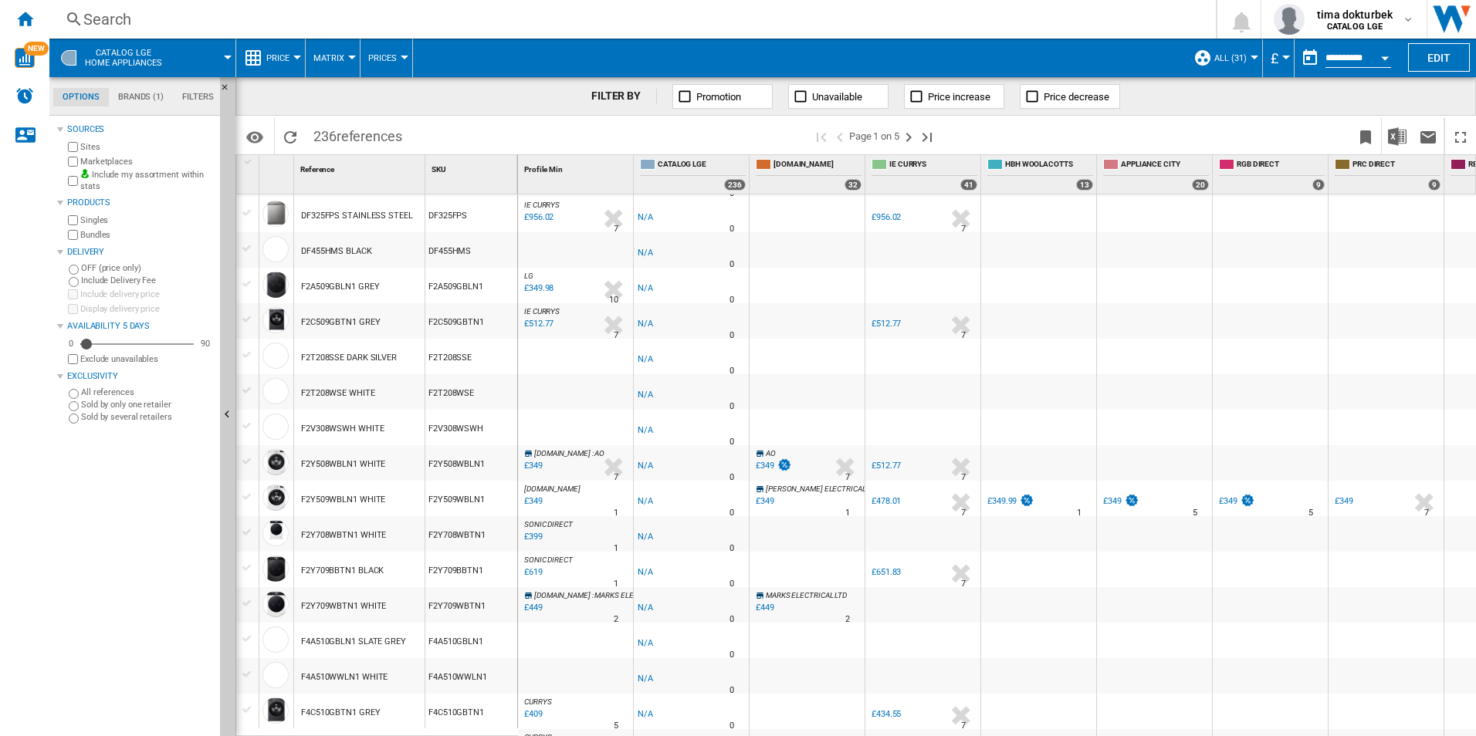
drag, startPoint x: 905, startPoint y: 728, endPoint x: 1022, endPoint y: 728, distance: 117.3
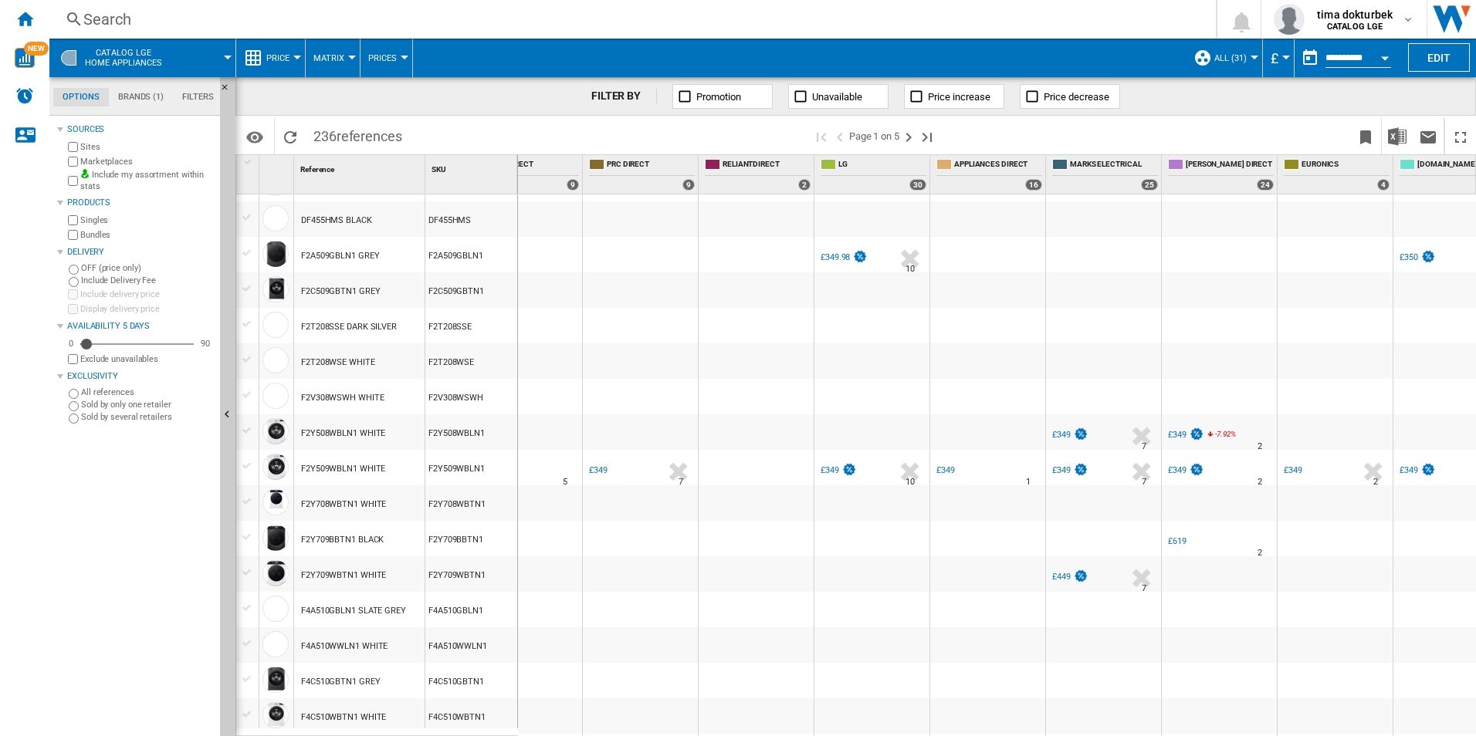
scroll to position [0, 0]
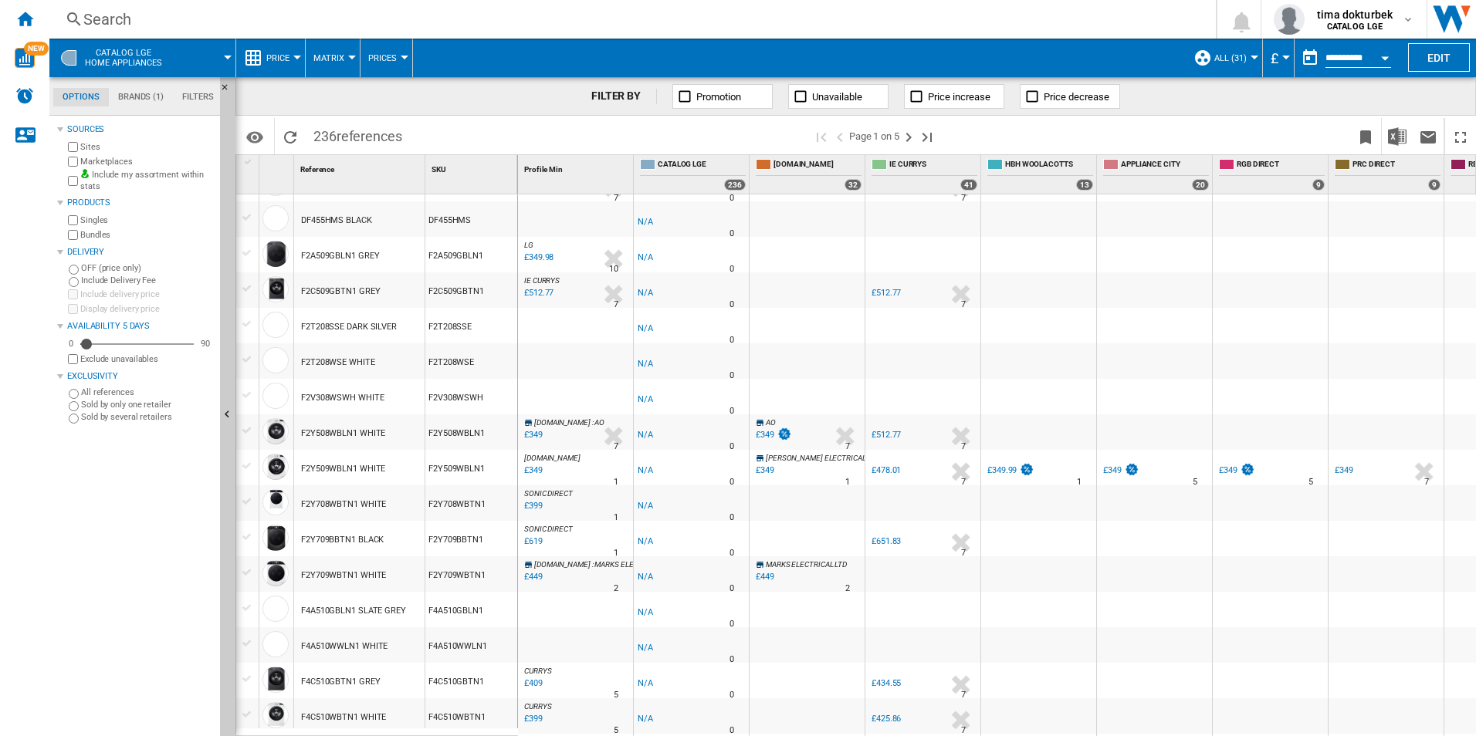
click at [301, 69] on md-menu "Price Price Price Matrix Price Ranking Analytics Base 100 Shared references Cov…" at bounding box center [270, 58] width 69 height 39
click at [299, 58] on div at bounding box center [297, 58] width 8 height 4
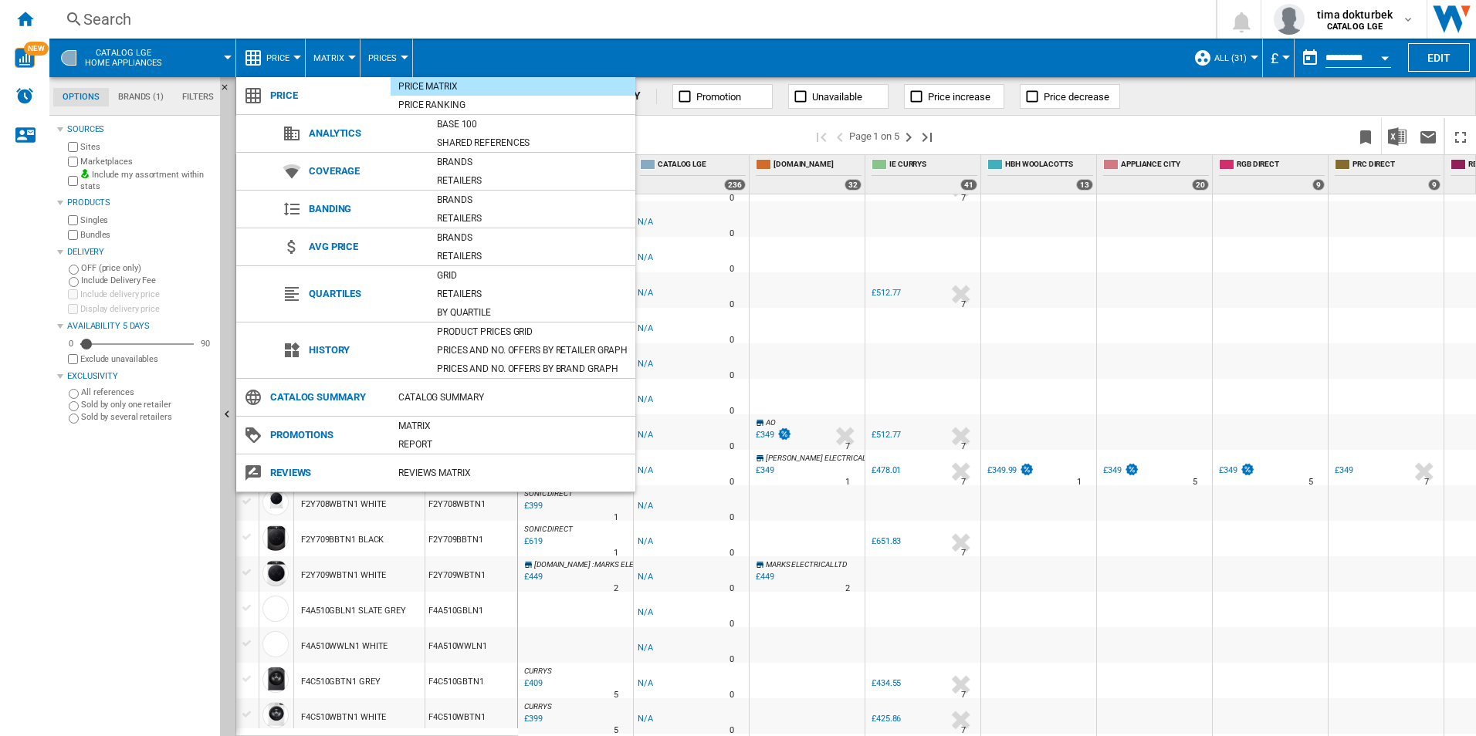
click at [332, 61] on md-backdrop at bounding box center [738, 368] width 1476 height 736
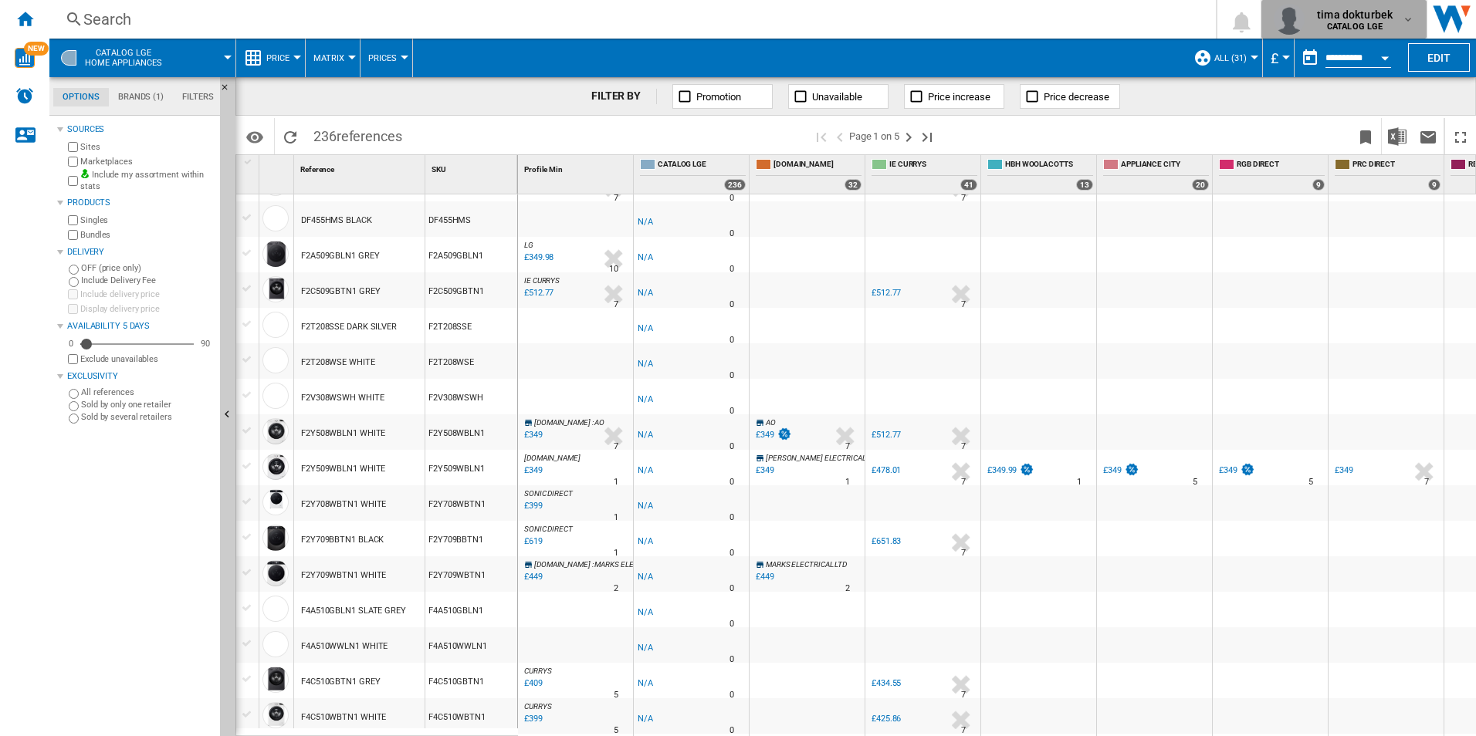
click at [1402, 21] on md-icon "button" at bounding box center [1408, 19] width 12 height 12
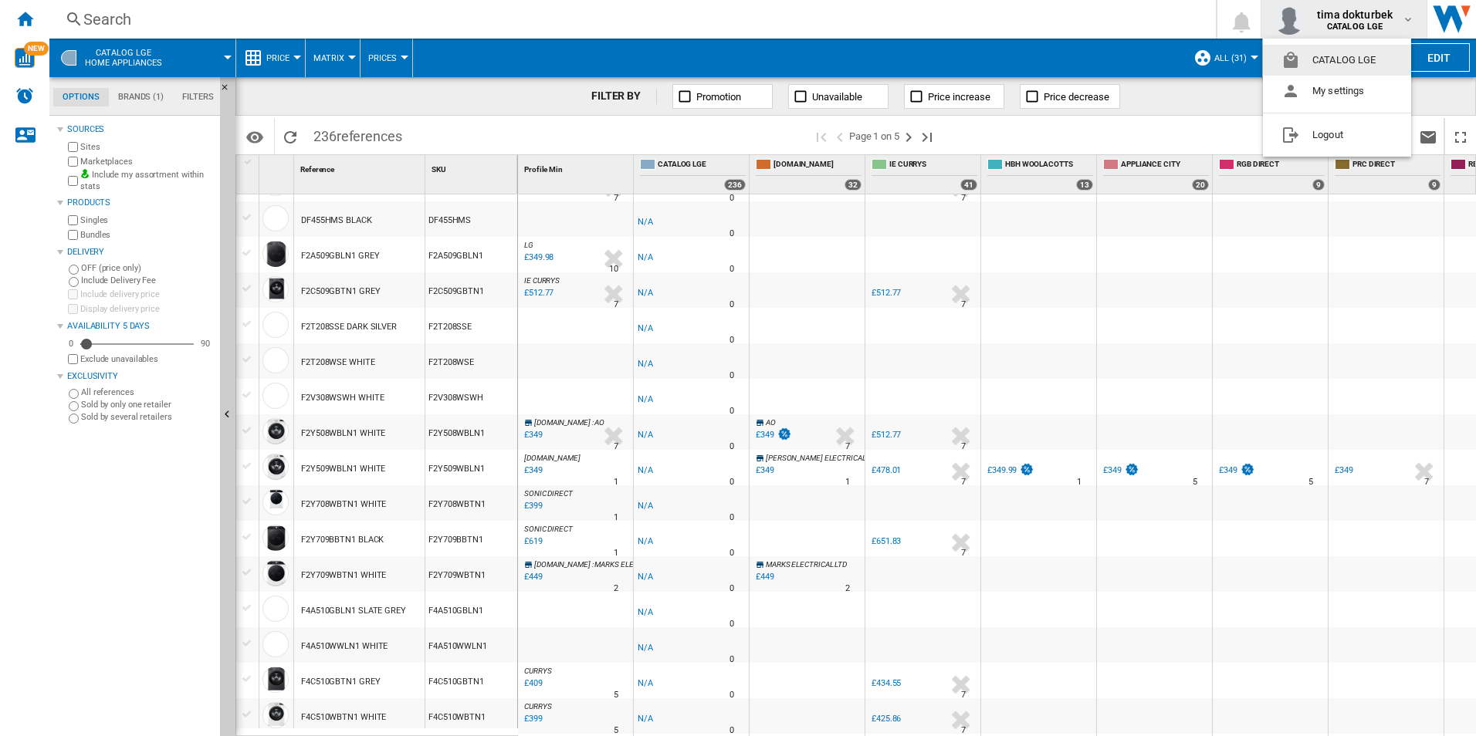
click at [1402, 21] on md-backdrop at bounding box center [738, 368] width 1476 height 736
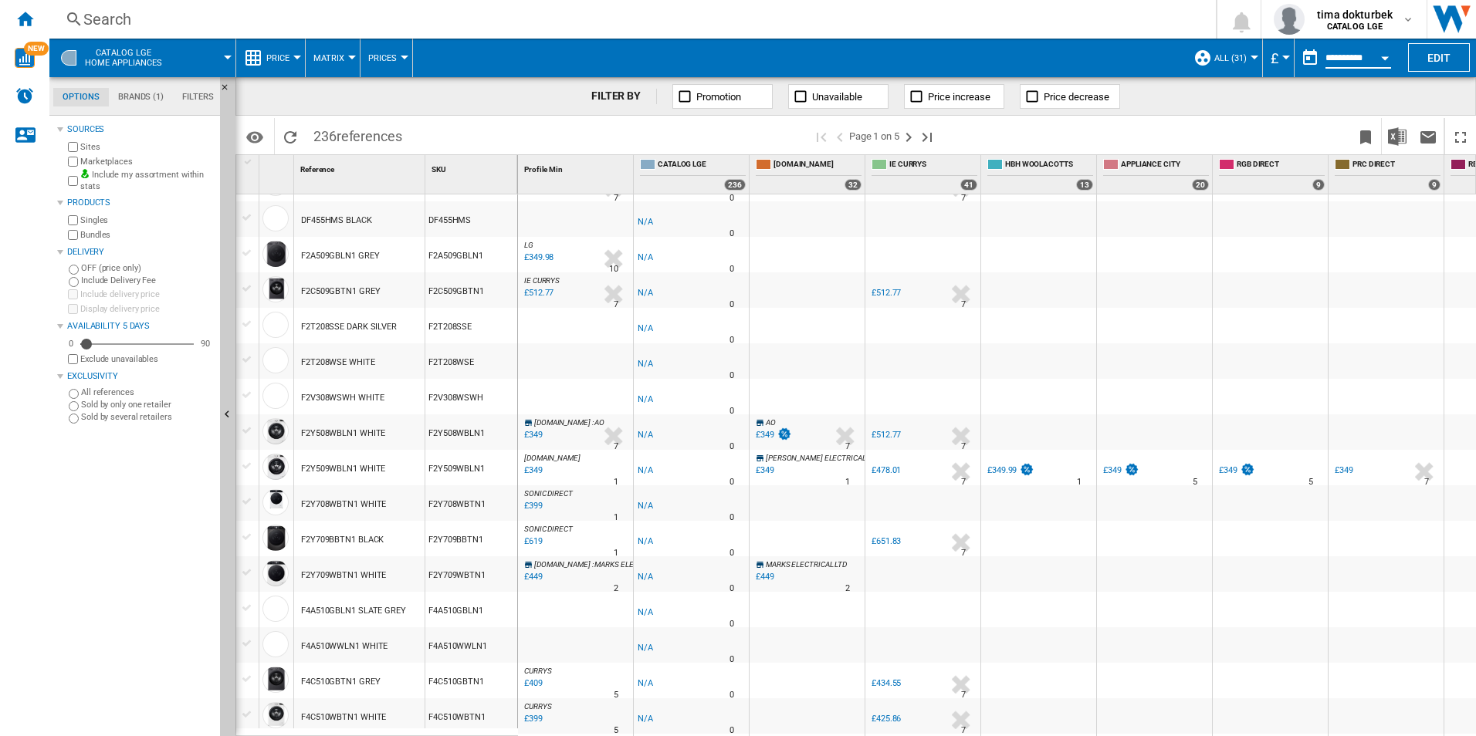
click at [1356, 59] on input "**********" at bounding box center [1358, 60] width 66 height 14
click at [1455, 64] on button "Edit" at bounding box center [1439, 57] width 62 height 29
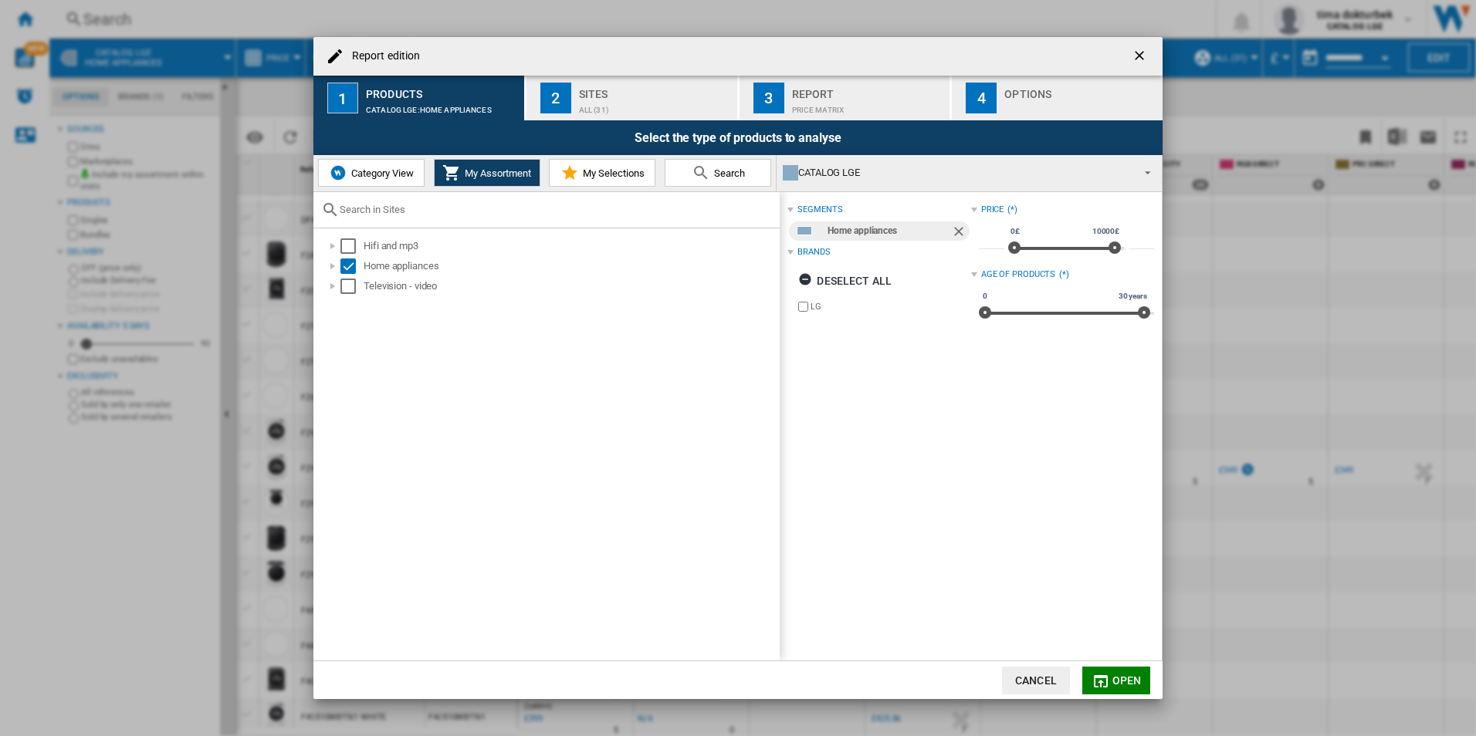
click at [636, 96] on div "Sites" at bounding box center [655, 90] width 152 height 16
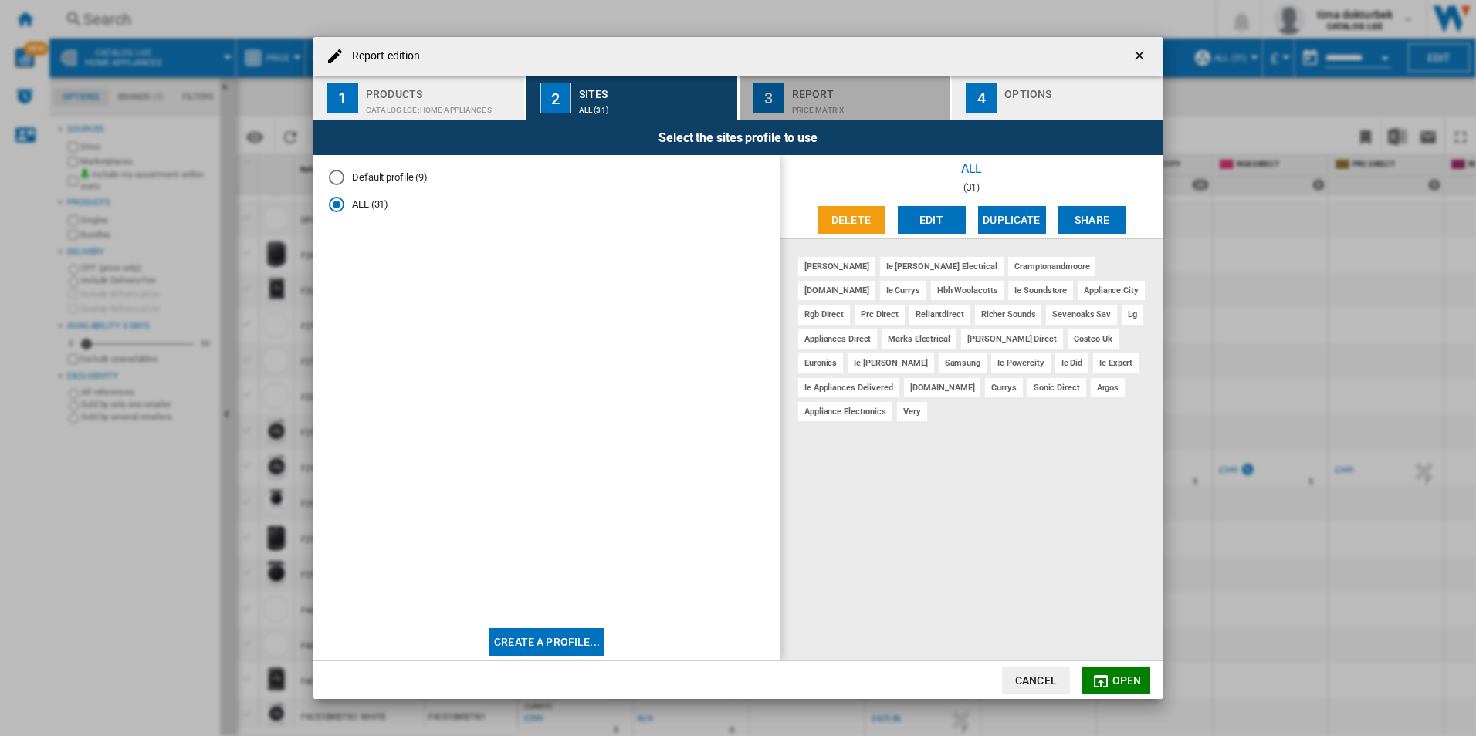
click at [800, 96] on div "Report" at bounding box center [868, 90] width 152 height 16
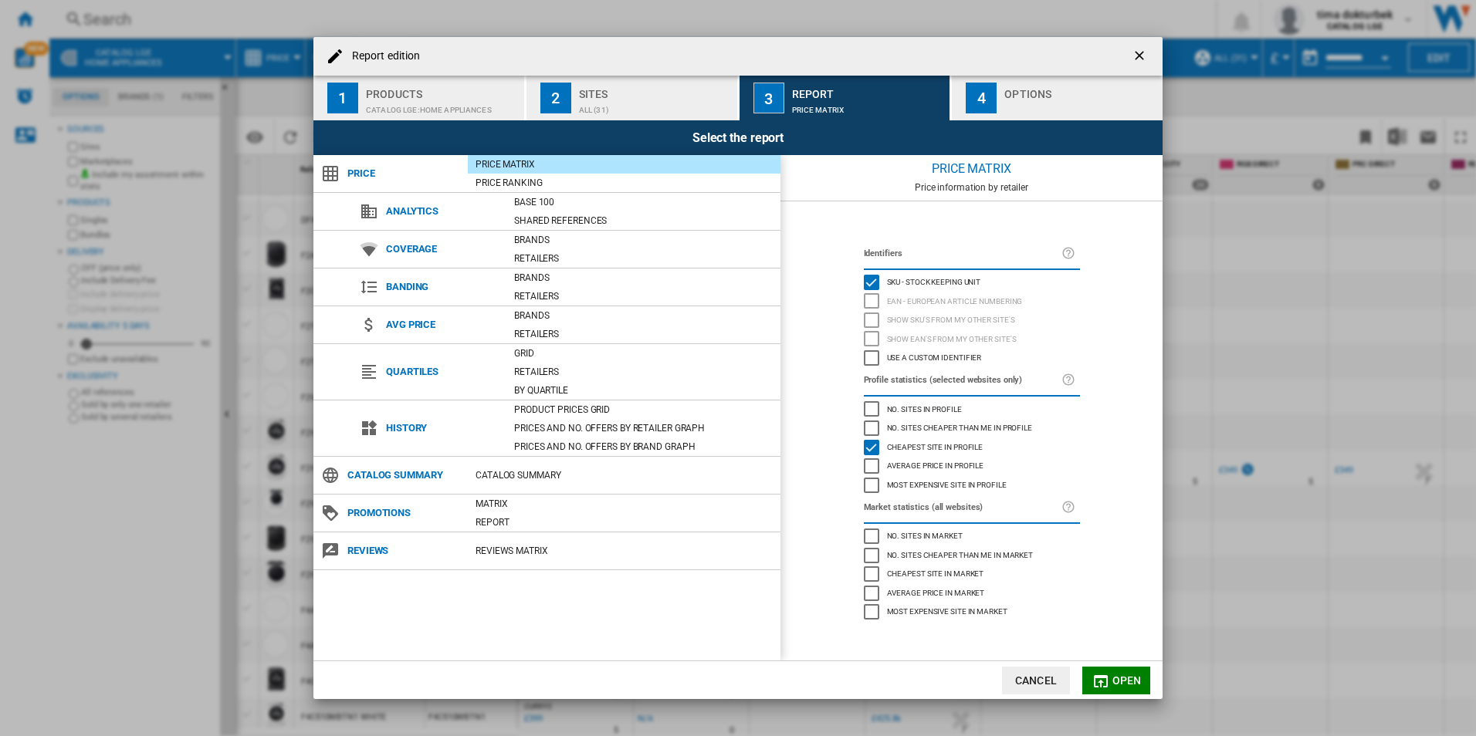
click at [1034, 102] on div "Report edition ..." at bounding box center [1080, 106] width 152 height 16
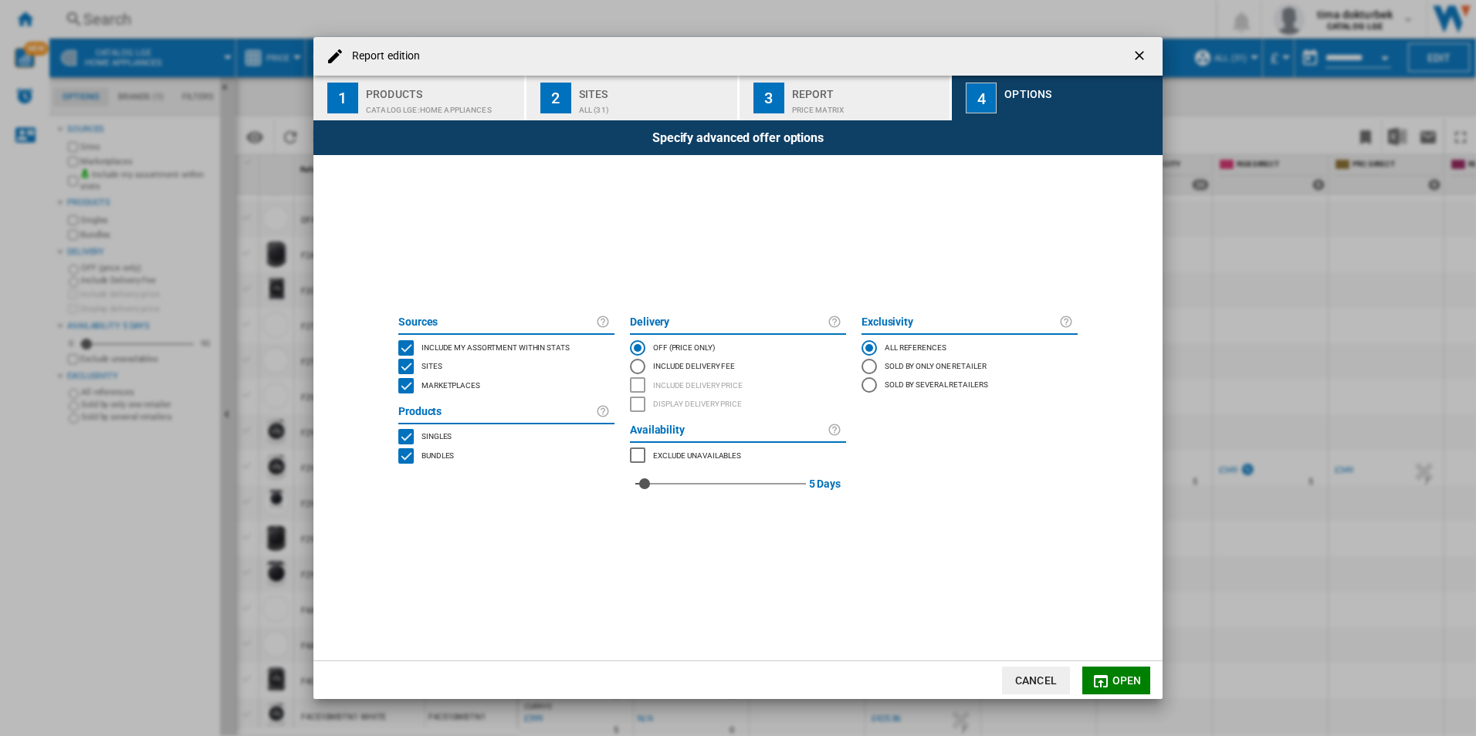
click at [1030, 677] on button "Cancel" at bounding box center [1036, 681] width 68 height 28
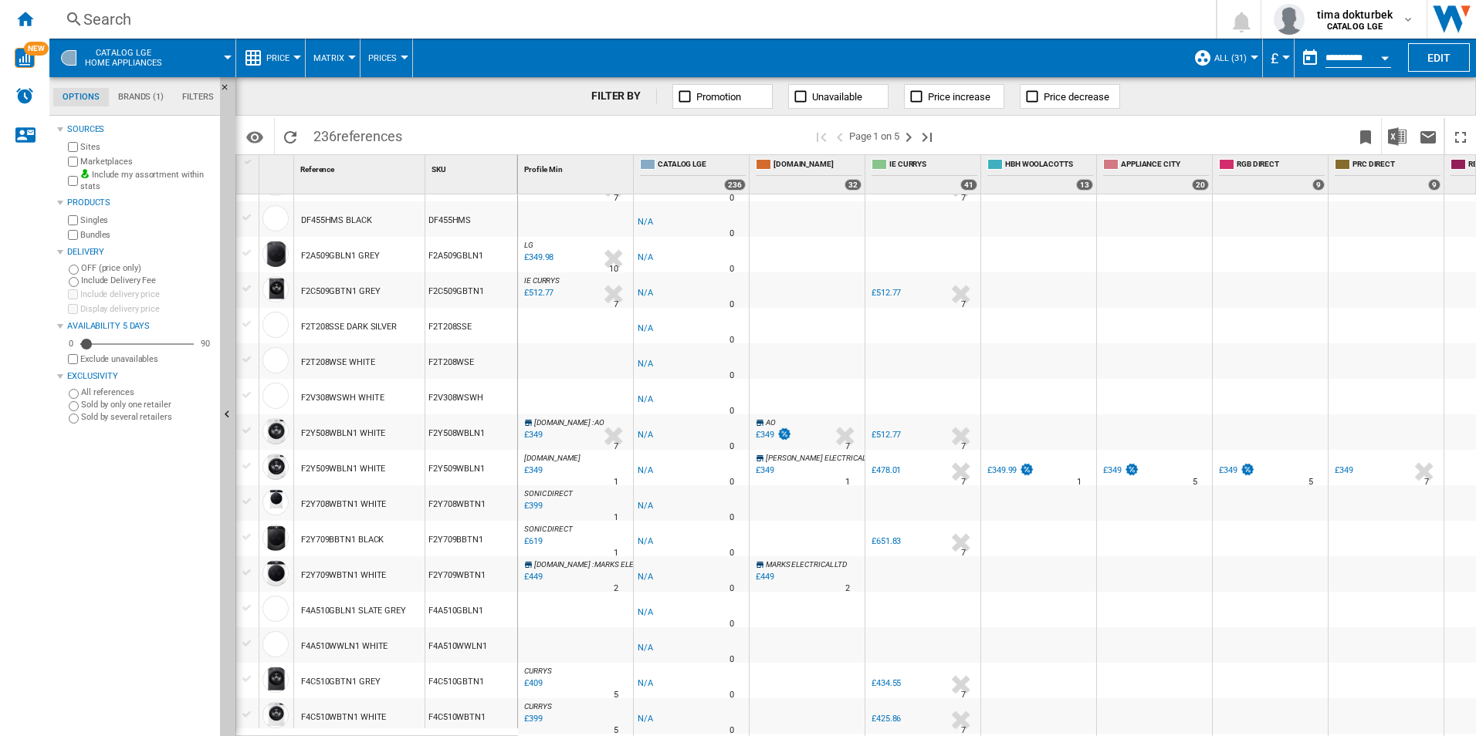
click at [1383, 60] on button "Open calendar" at bounding box center [1385, 56] width 28 height 28
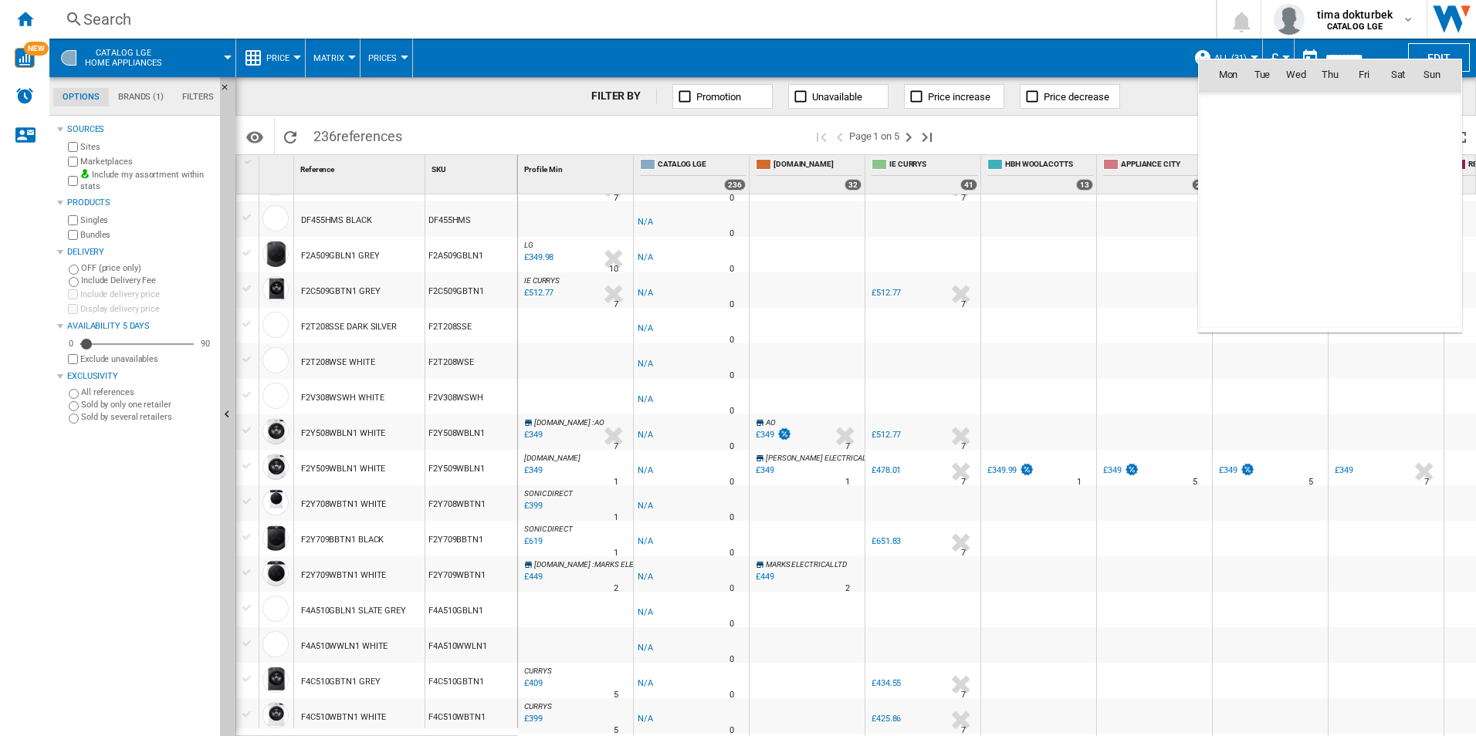
scroll to position [7363, 0]
click at [1251, 100] on md-icon "October 2025" at bounding box center [1258, 108] width 19 height 19
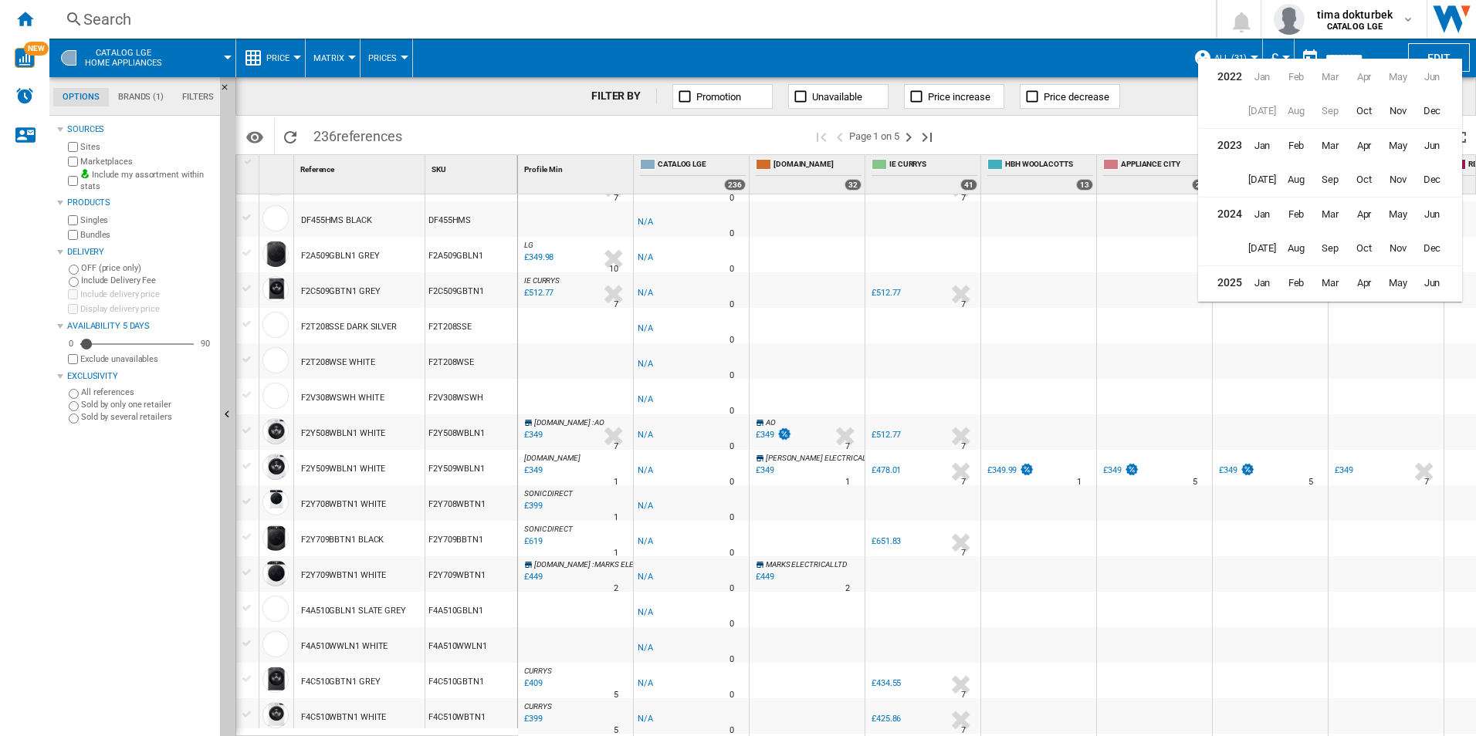
scroll to position [38, 0]
click at [1102, 136] on div at bounding box center [738, 368] width 1476 height 736
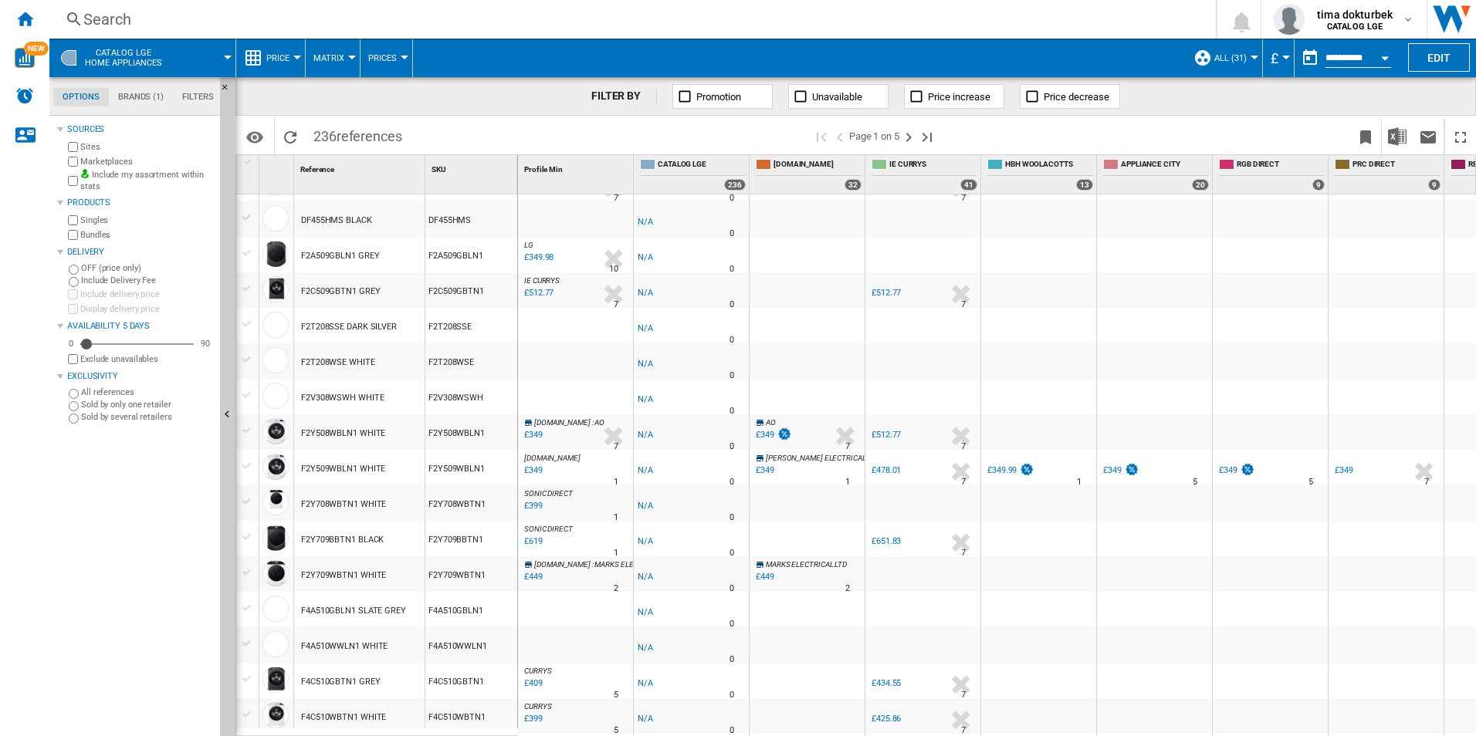
click at [137, 58] on span "CATALOG LGE Home appliances" at bounding box center [123, 58] width 77 height 20
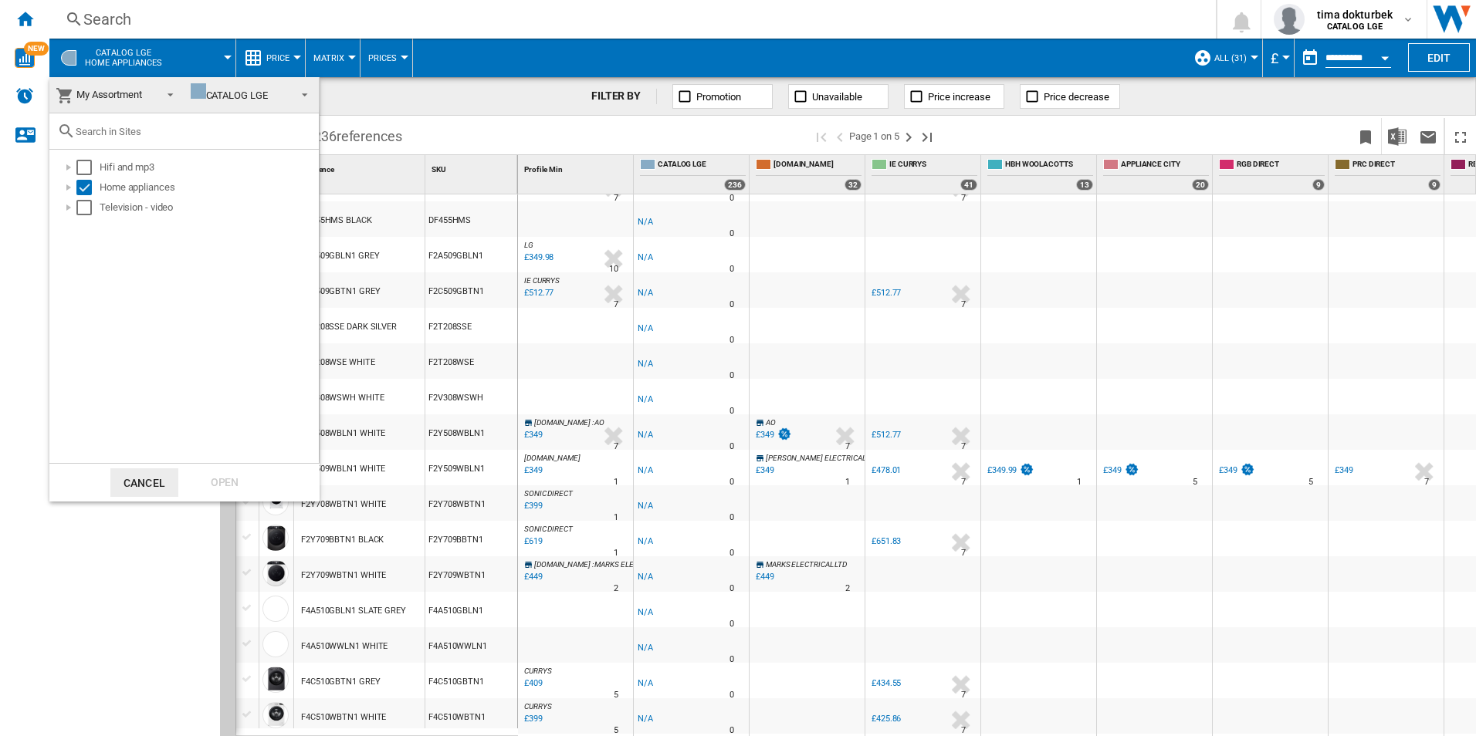
click at [145, 53] on md-backdrop at bounding box center [738, 368] width 1476 height 736
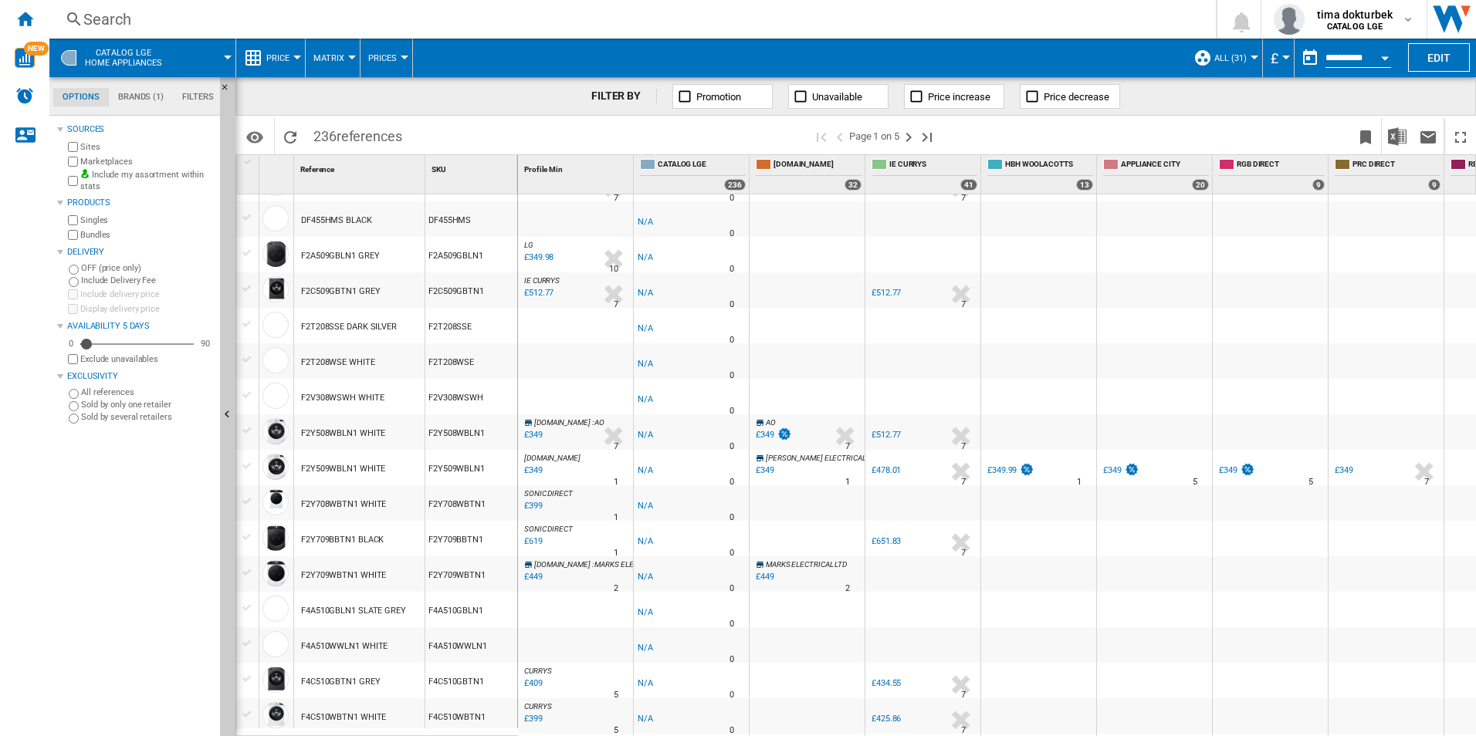
click at [401, 65] on button "Prices" at bounding box center [386, 58] width 36 height 39
click at [1308, 64] on button "button" at bounding box center [1309, 57] width 31 height 31
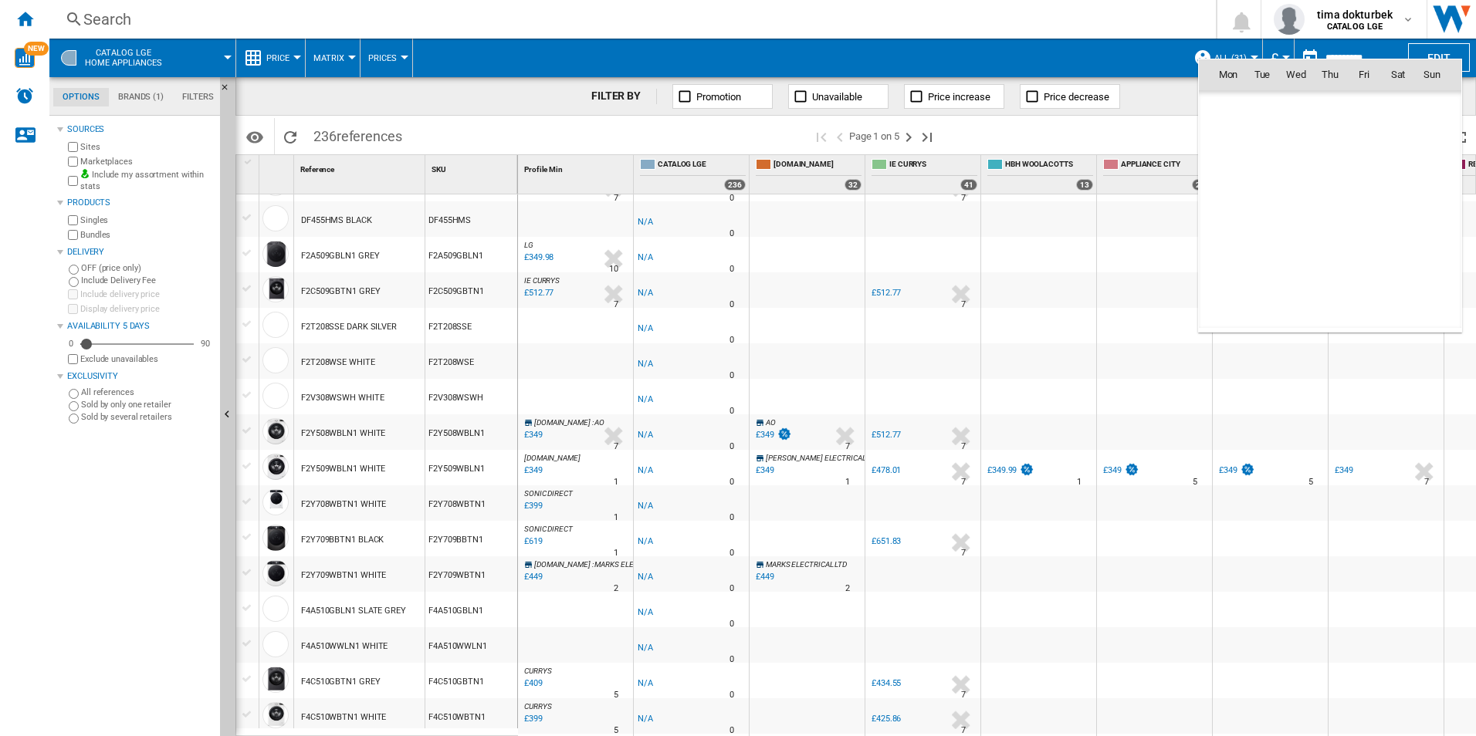
scroll to position [7363, 0]
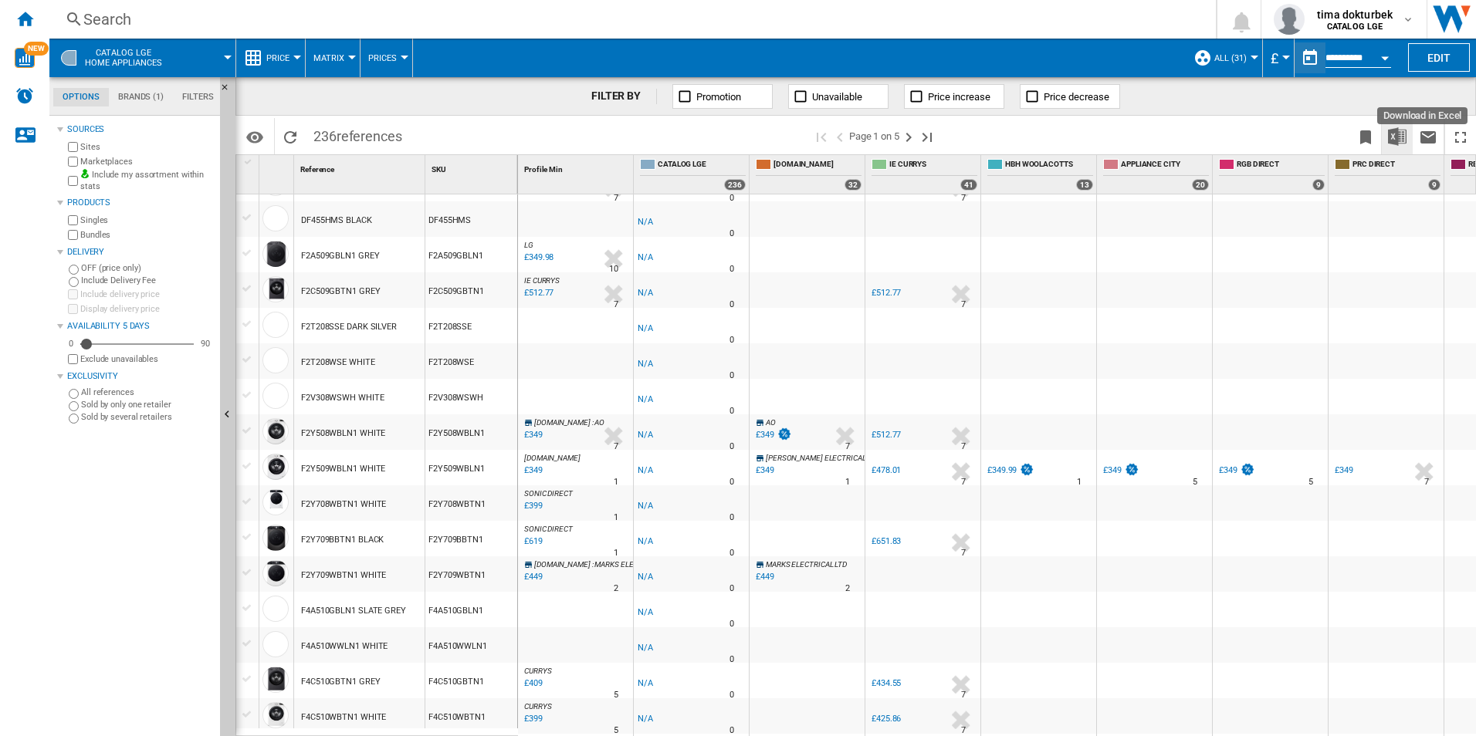
click at [1394, 145] on img "Download in Excel" at bounding box center [1397, 136] width 19 height 19
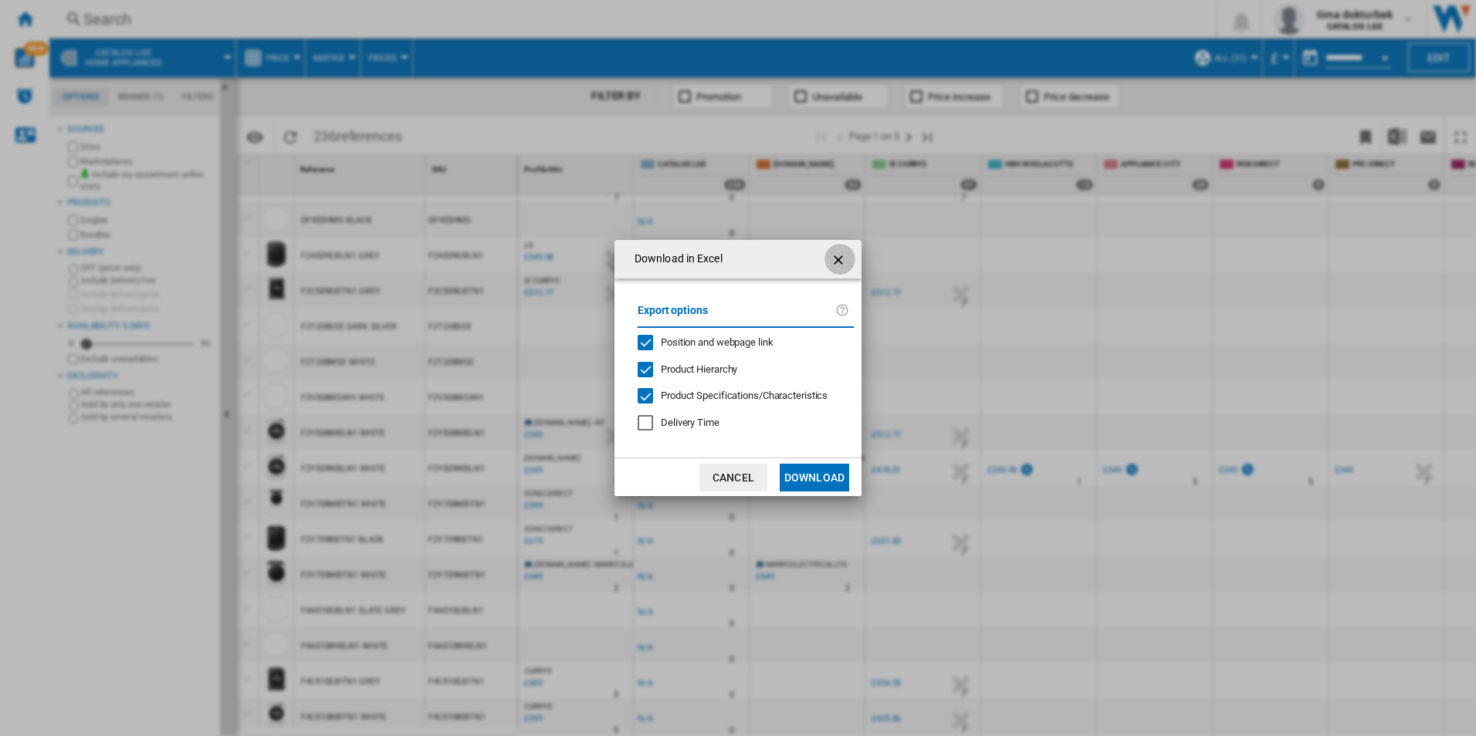
click at [836, 265] on ng-md-icon "getI18NText('BUTTONS.CLOSE_DIALOG')" at bounding box center [839, 260] width 19 height 19
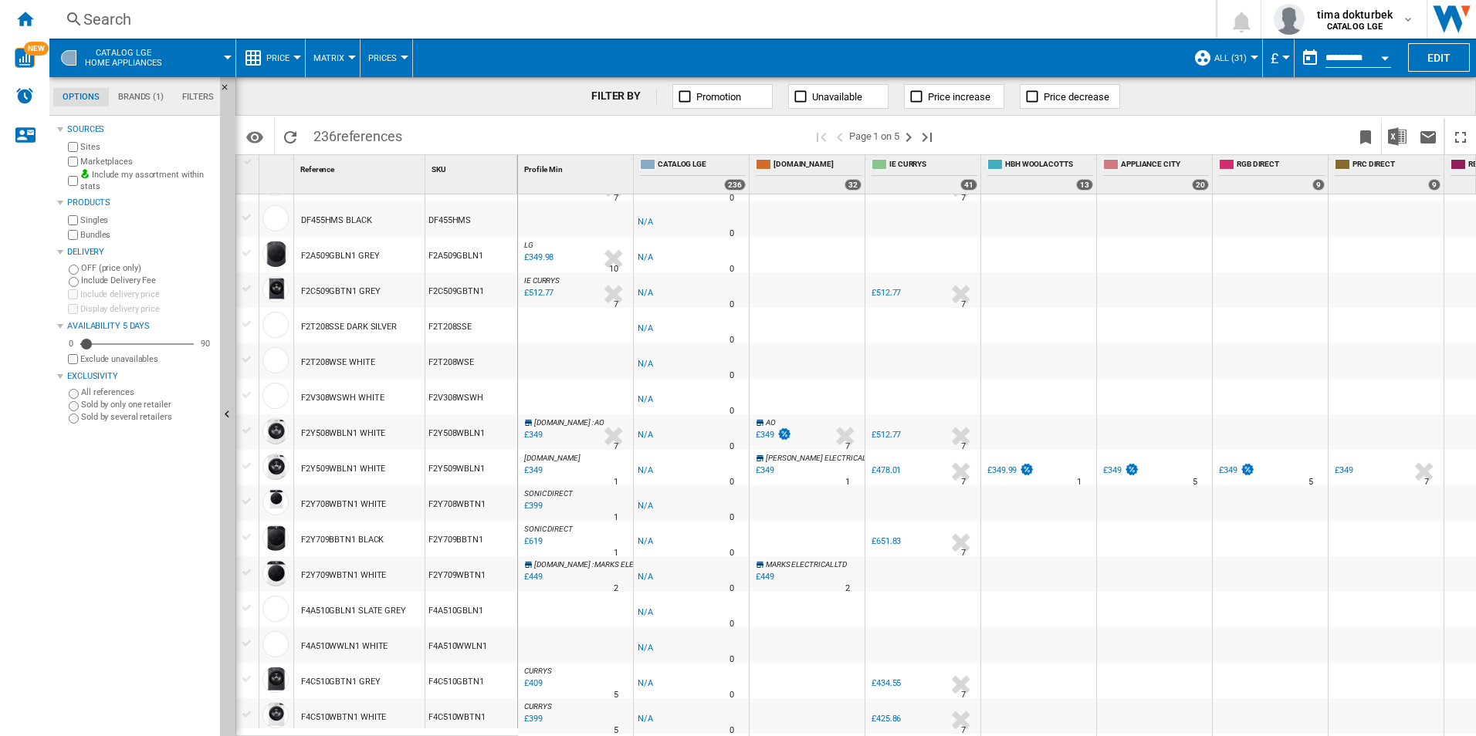
click at [1368, 64] on input "**********" at bounding box center [1358, 60] width 66 height 14
click at [1352, 59] on input "**********" at bounding box center [1358, 60] width 66 height 14
click at [1420, 65] on button "Edit" at bounding box center [1439, 57] width 62 height 29
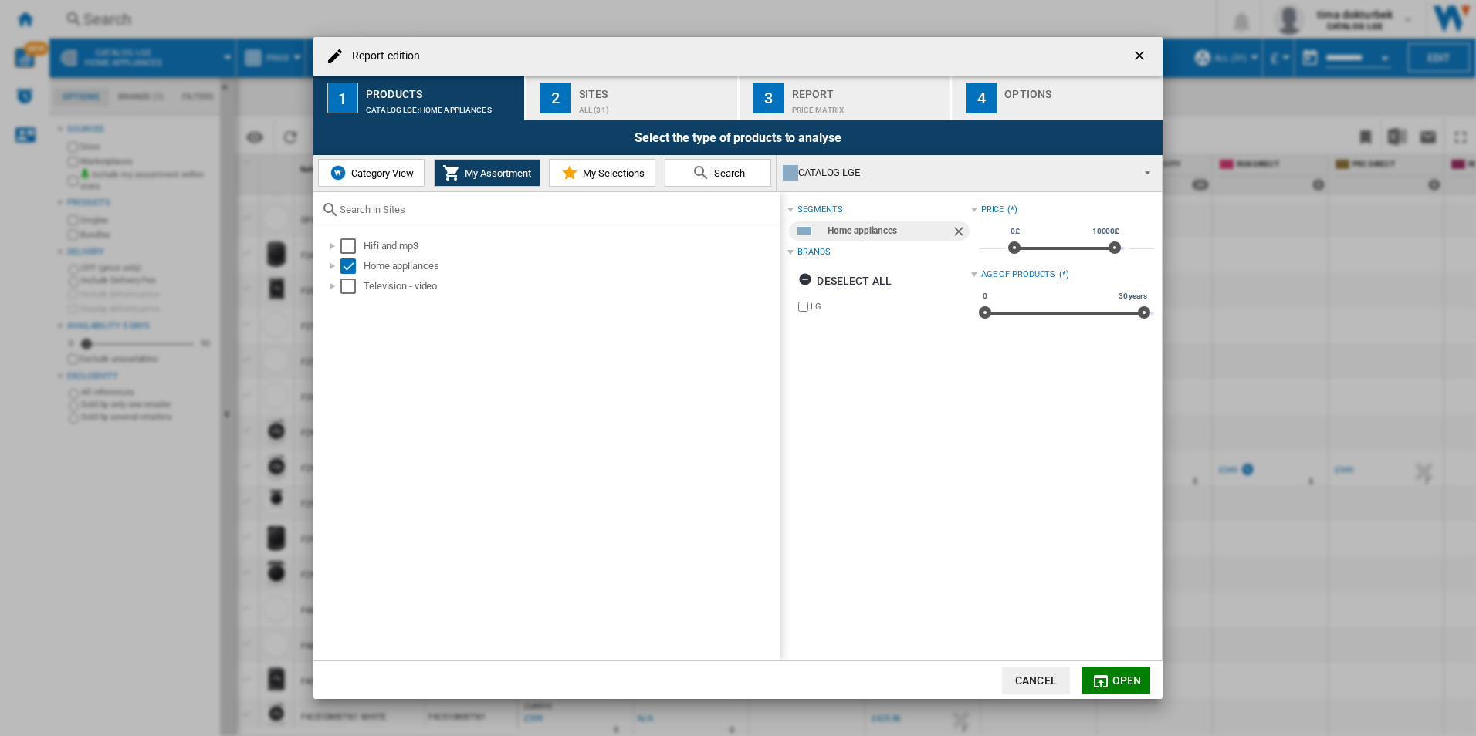
drag, startPoint x: 905, startPoint y: 101, endPoint x: 958, endPoint y: 101, distance: 52.5
click at [908, 101] on div "Price Matrix" at bounding box center [868, 106] width 152 height 16
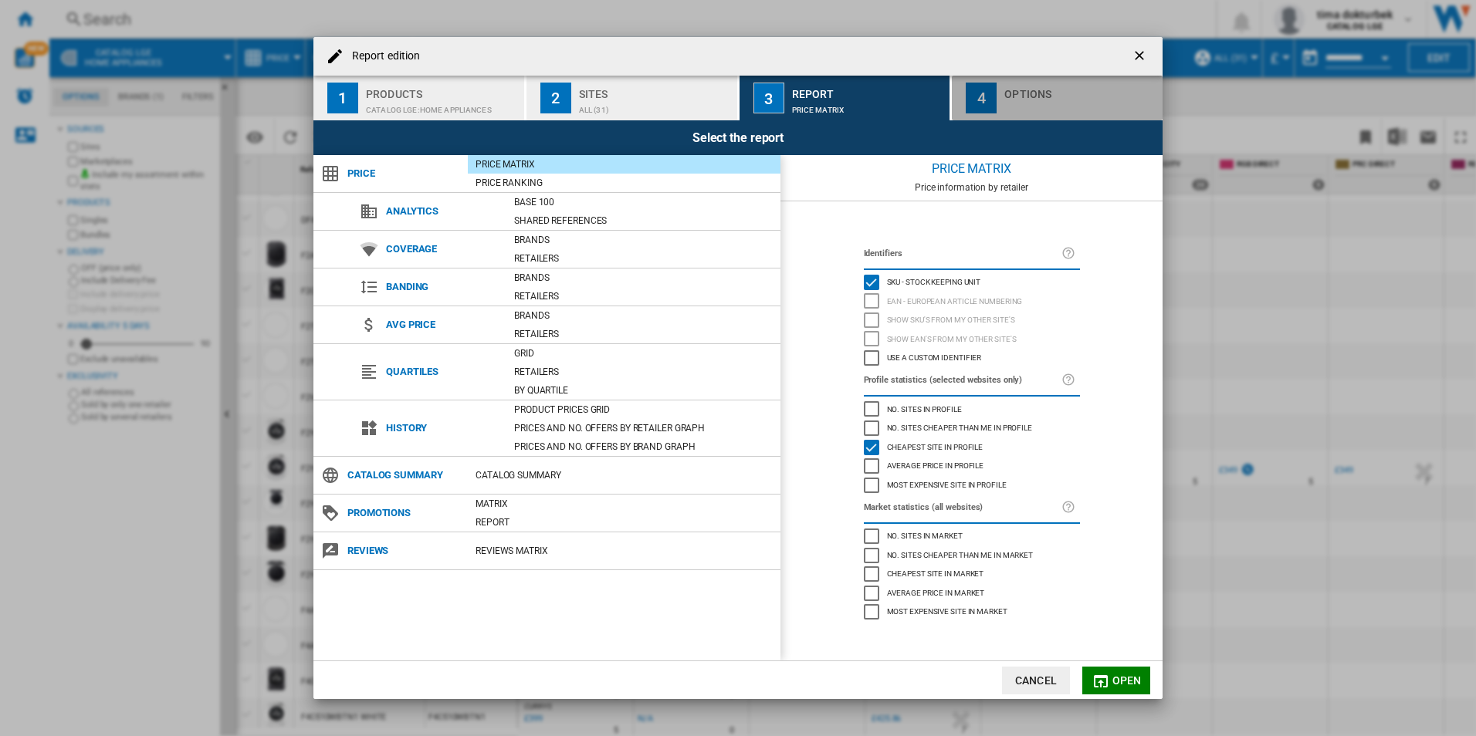
click at [988, 101] on div "4" at bounding box center [981, 98] width 31 height 31
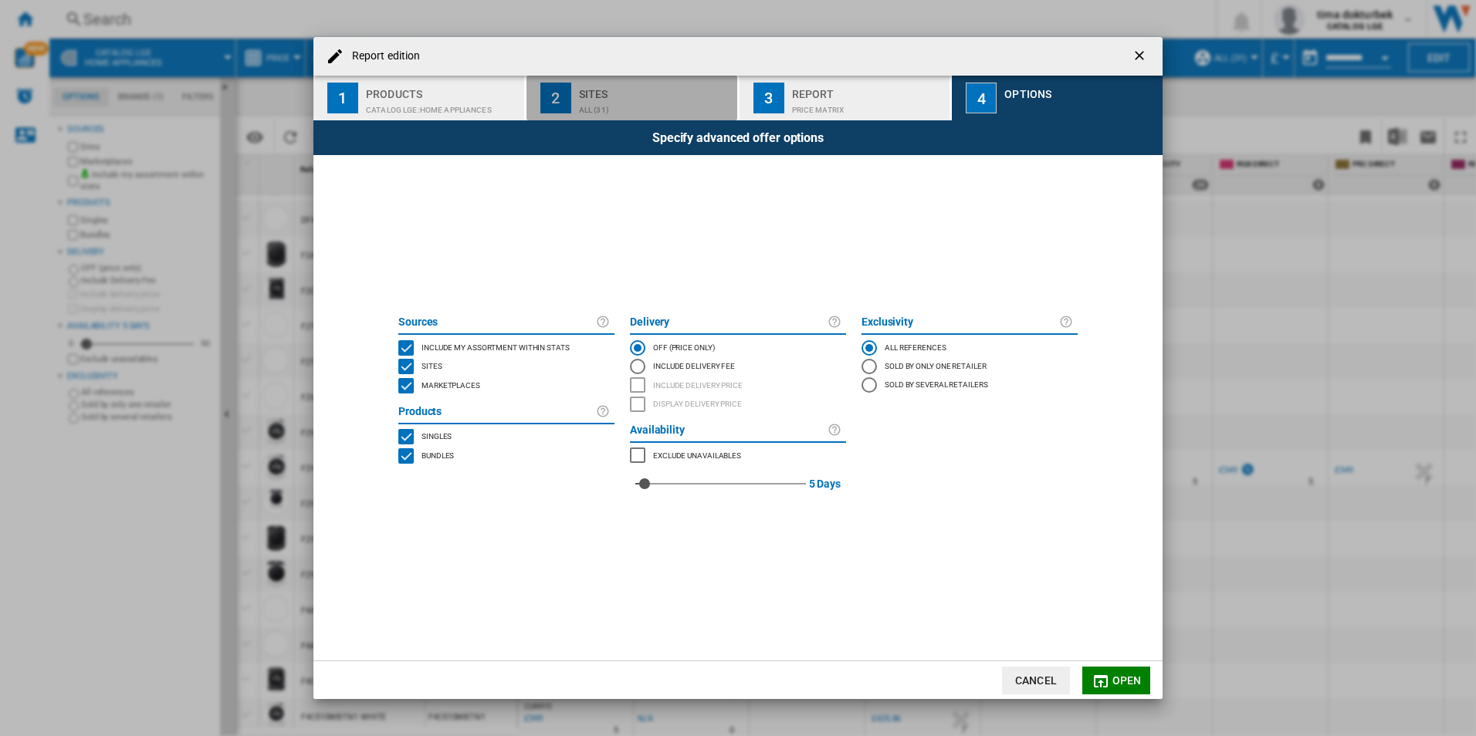
click at [556, 103] on div "2" at bounding box center [555, 98] width 31 height 31
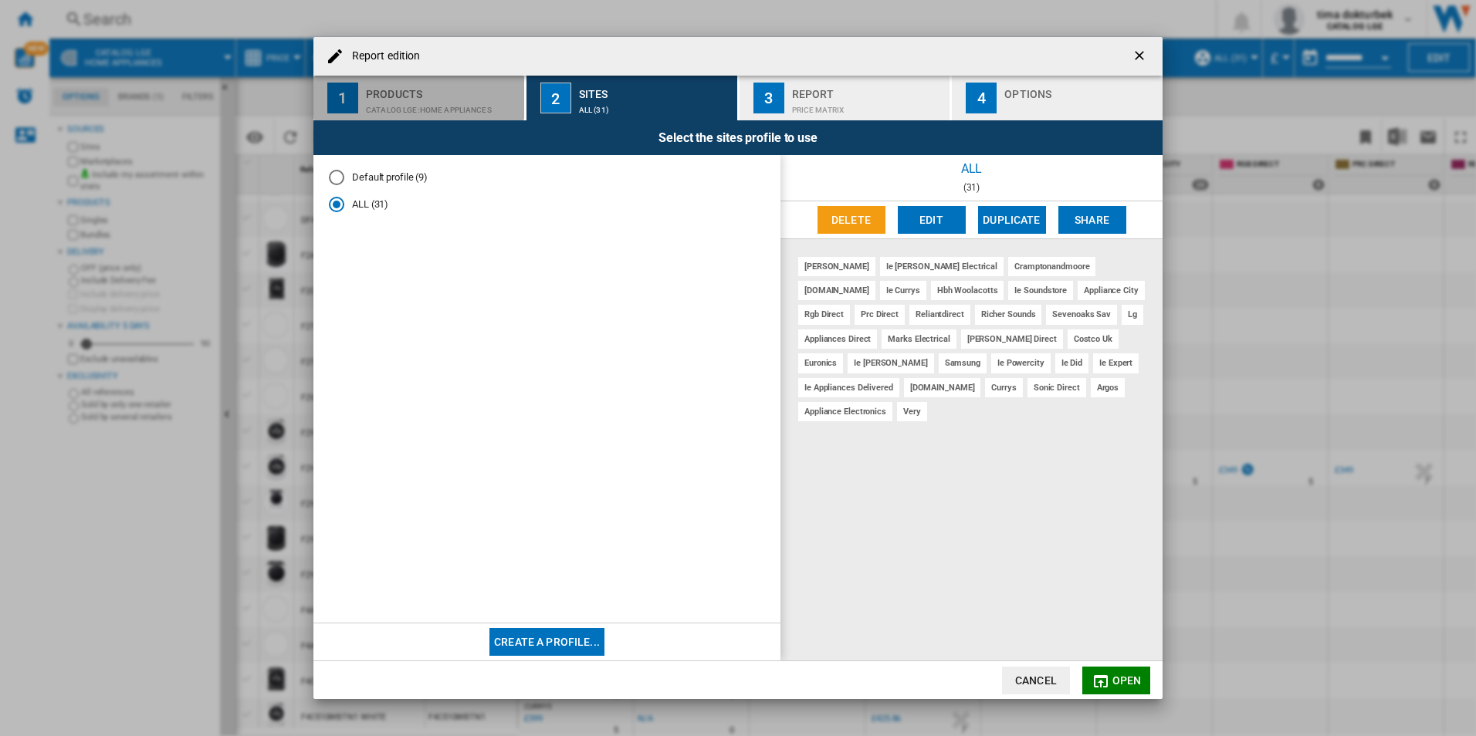
click at [465, 102] on div "CATALOG LGE:Home appliances" at bounding box center [442, 106] width 152 height 16
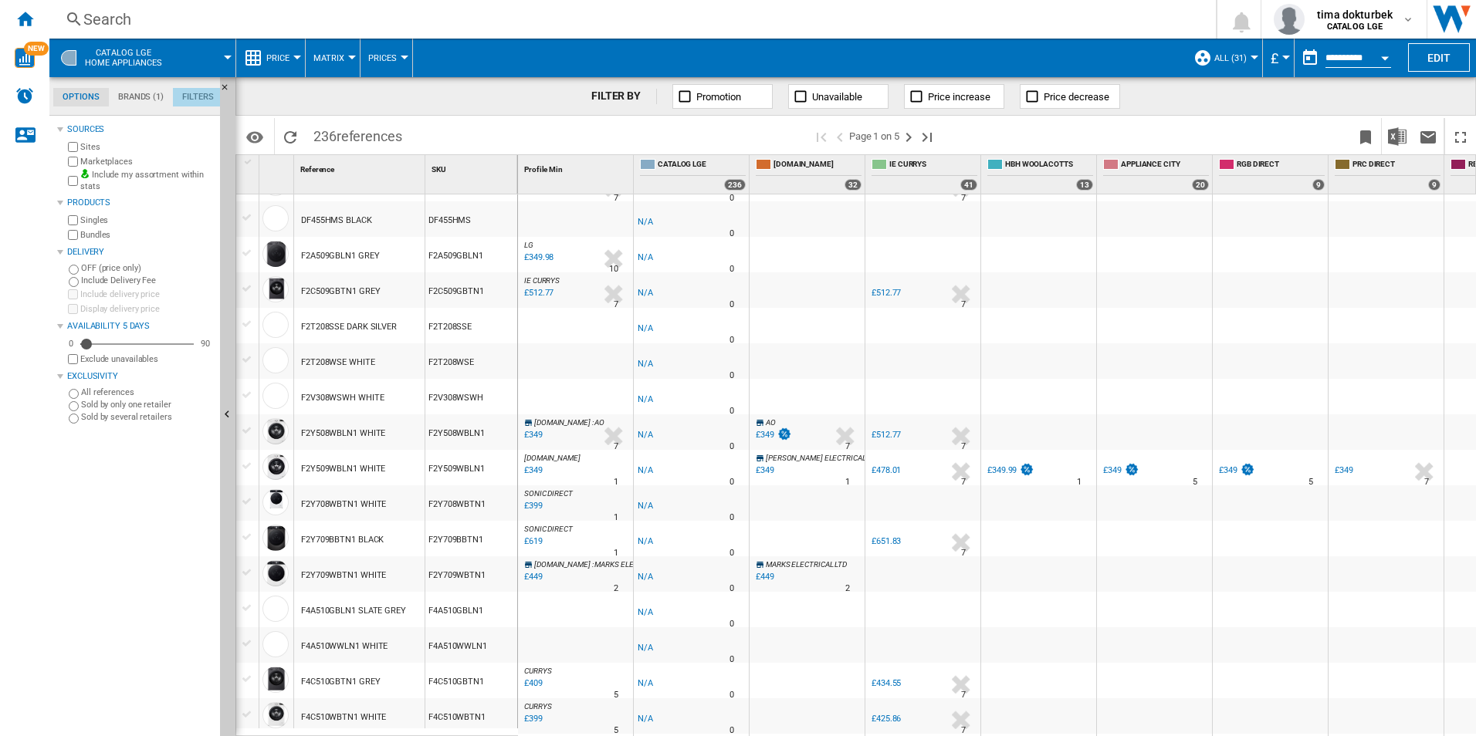
click at [184, 96] on md-tab-item "Filters" at bounding box center [198, 97] width 50 height 19
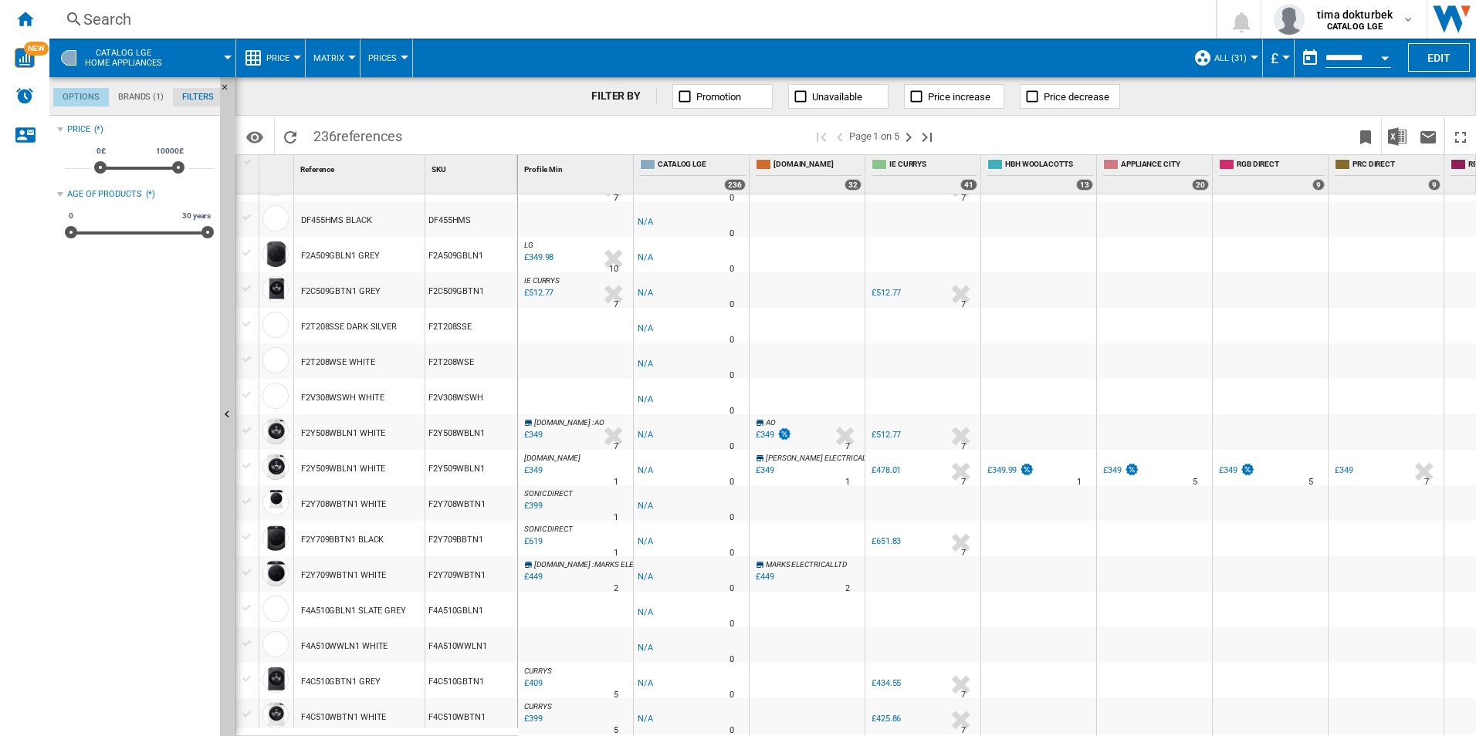
click at [104, 91] on md-tab-item "Options" at bounding box center [81, 97] width 56 height 19
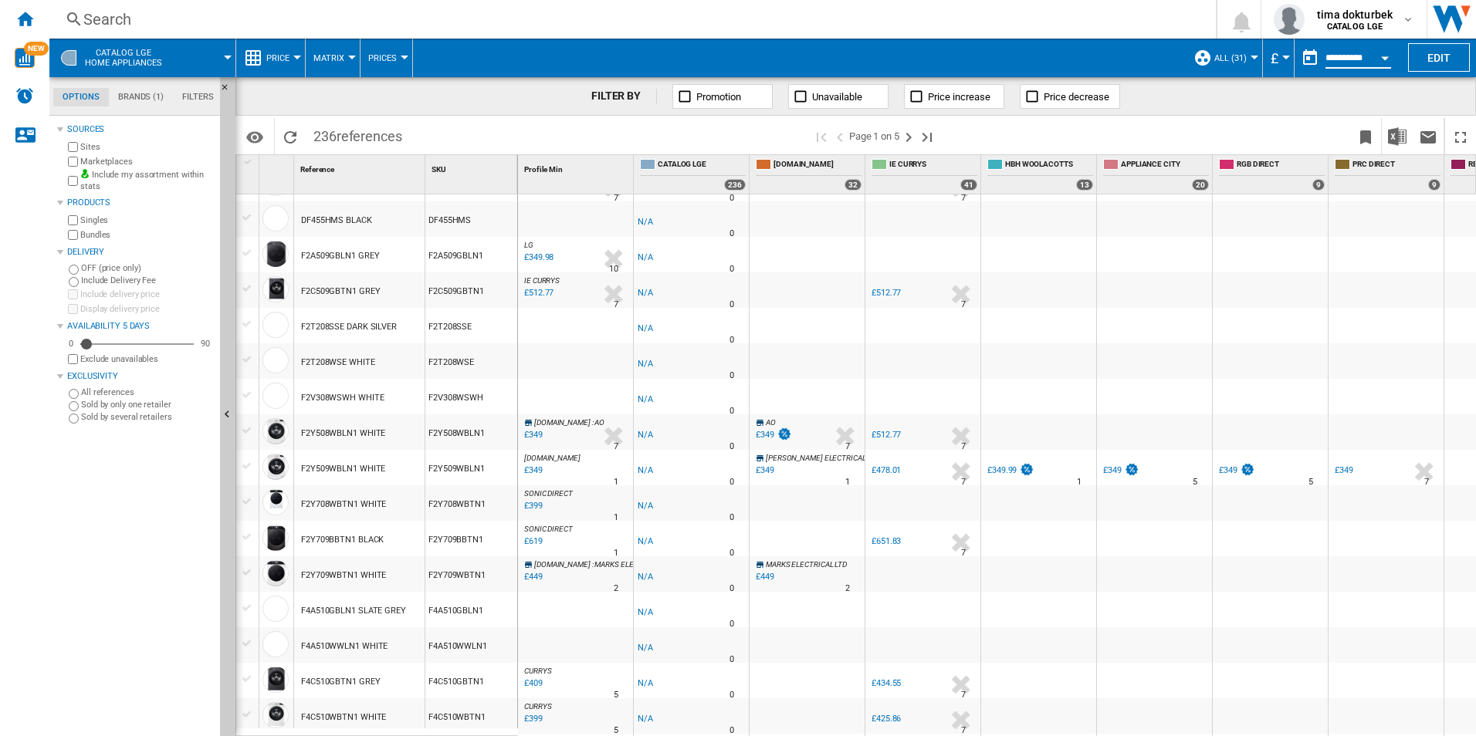
click at [1339, 56] on input "**********" at bounding box center [1358, 60] width 66 height 14
click at [1311, 55] on button "button" at bounding box center [1309, 57] width 31 height 31
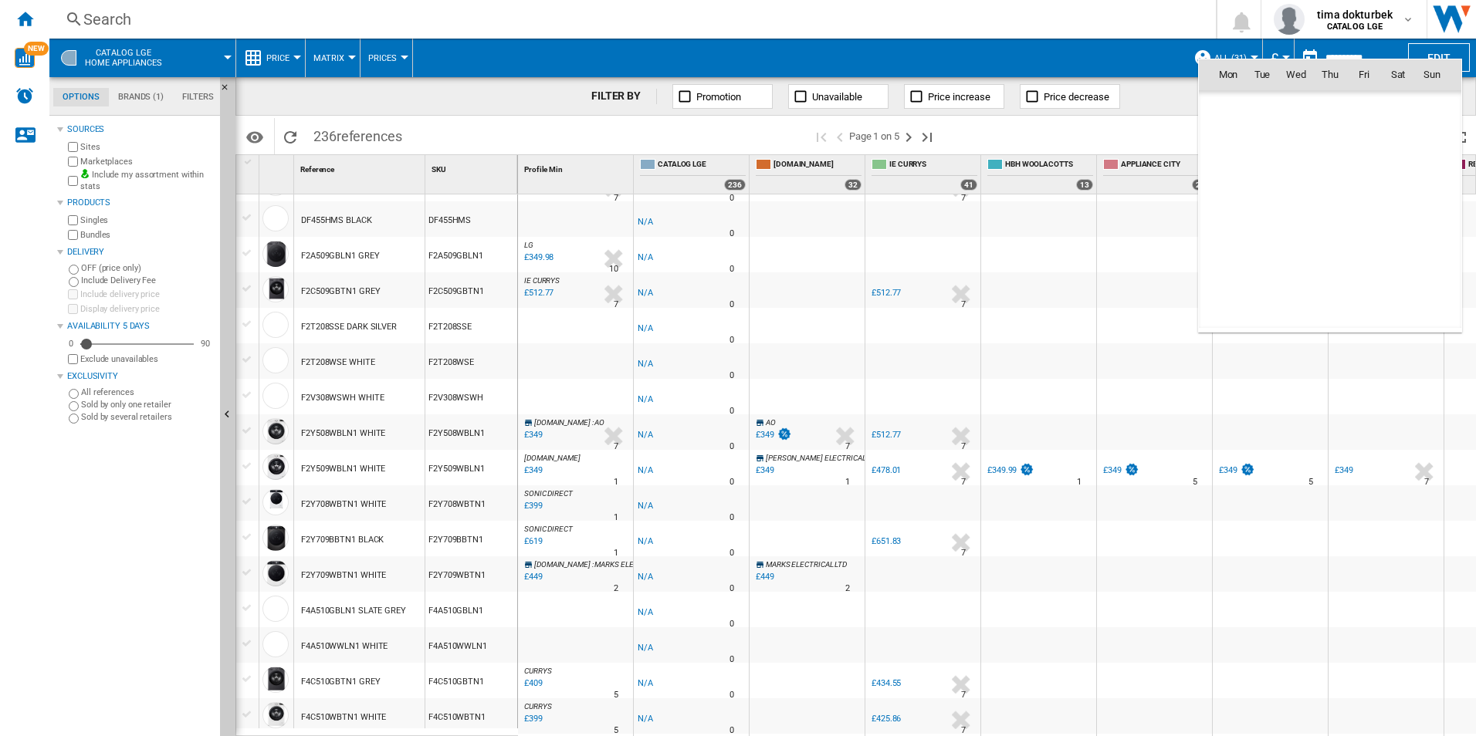
scroll to position [7363, 0]
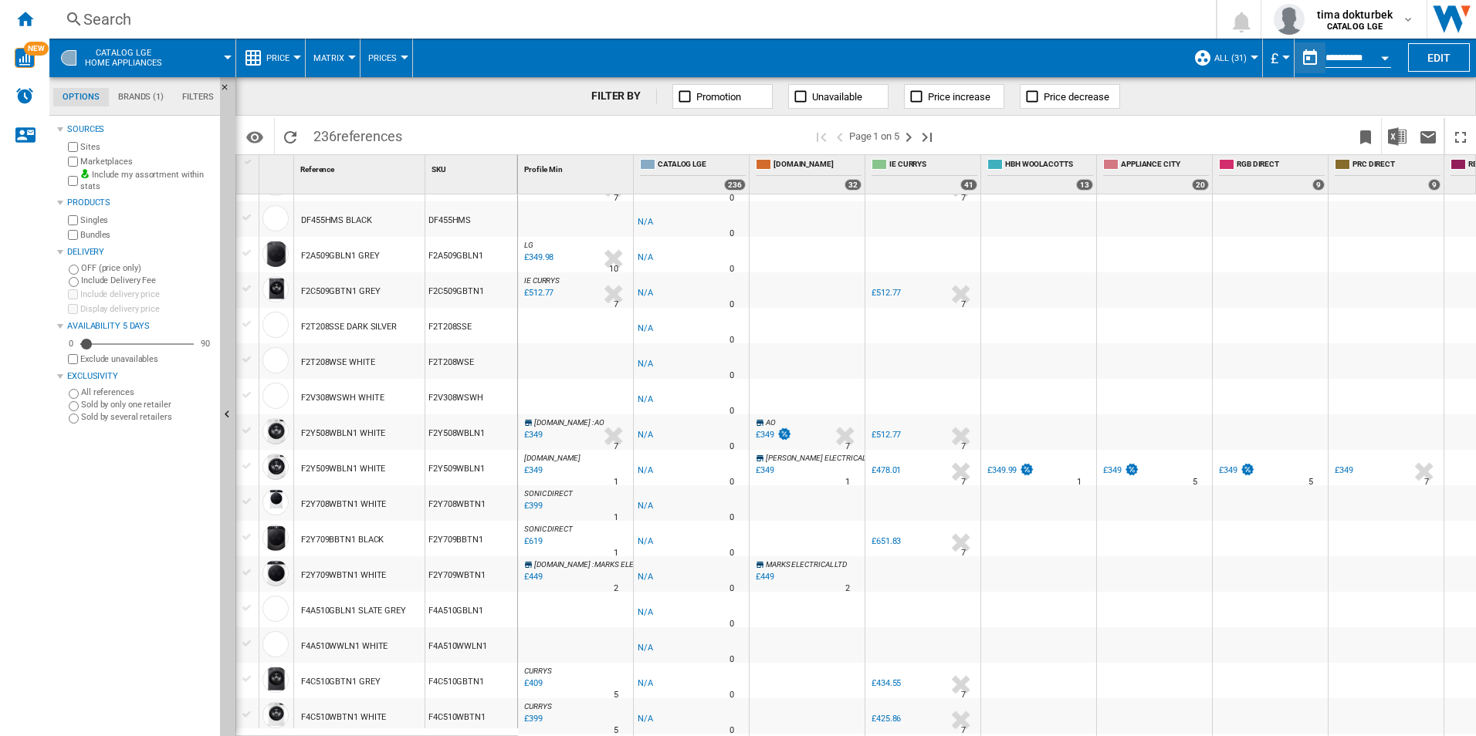
click at [1365, 60] on input "**********" at bounding box center [1358, 60] width 66 height 14
click at [1388, 60] on button "Open calendar" at bounding box center [1385, 56] width 28 height 28
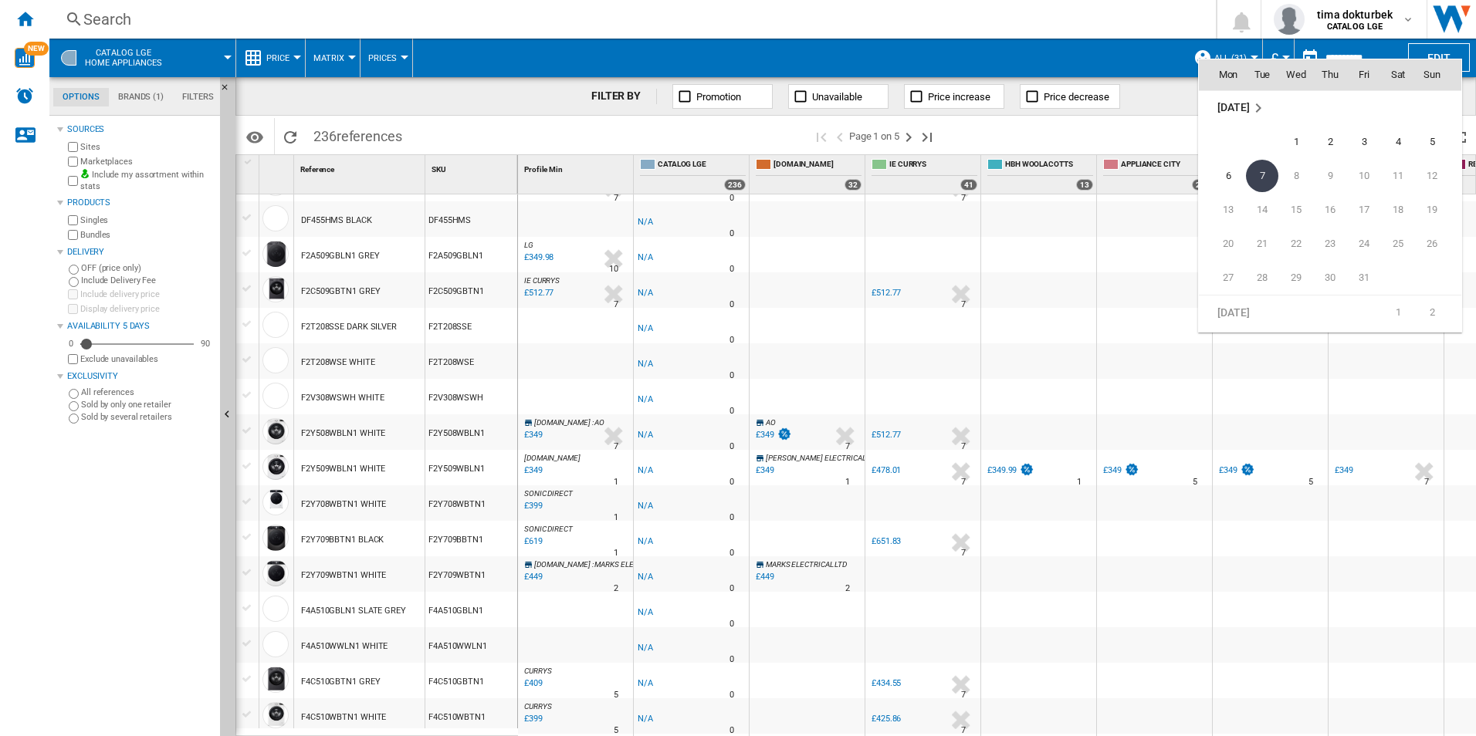
click at [1393, 315] on td "1" at bounding box center [1398, 312] width 34 height 35
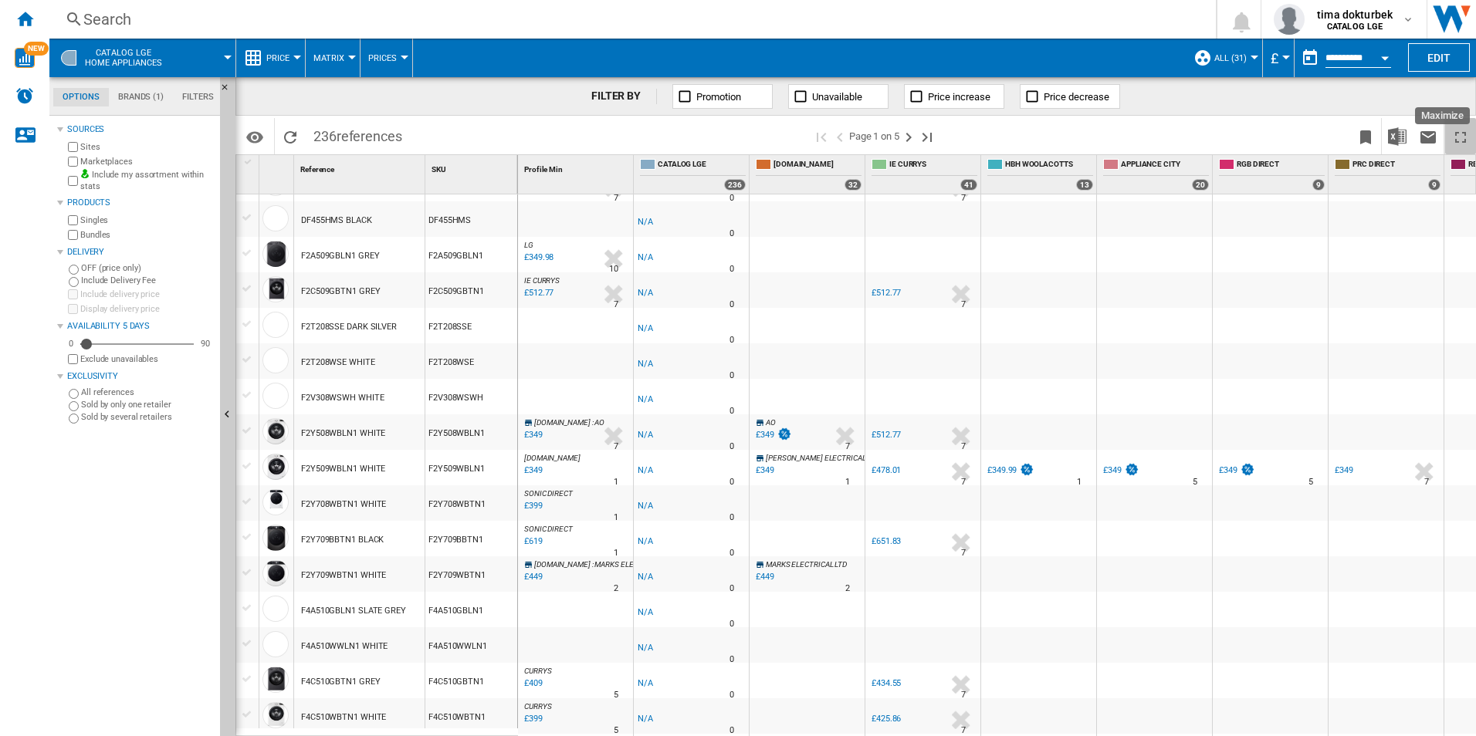
click at [1455, 140] on ng-md-icon "Maximize" at bounding box center [1460, 137] width 19 height 19
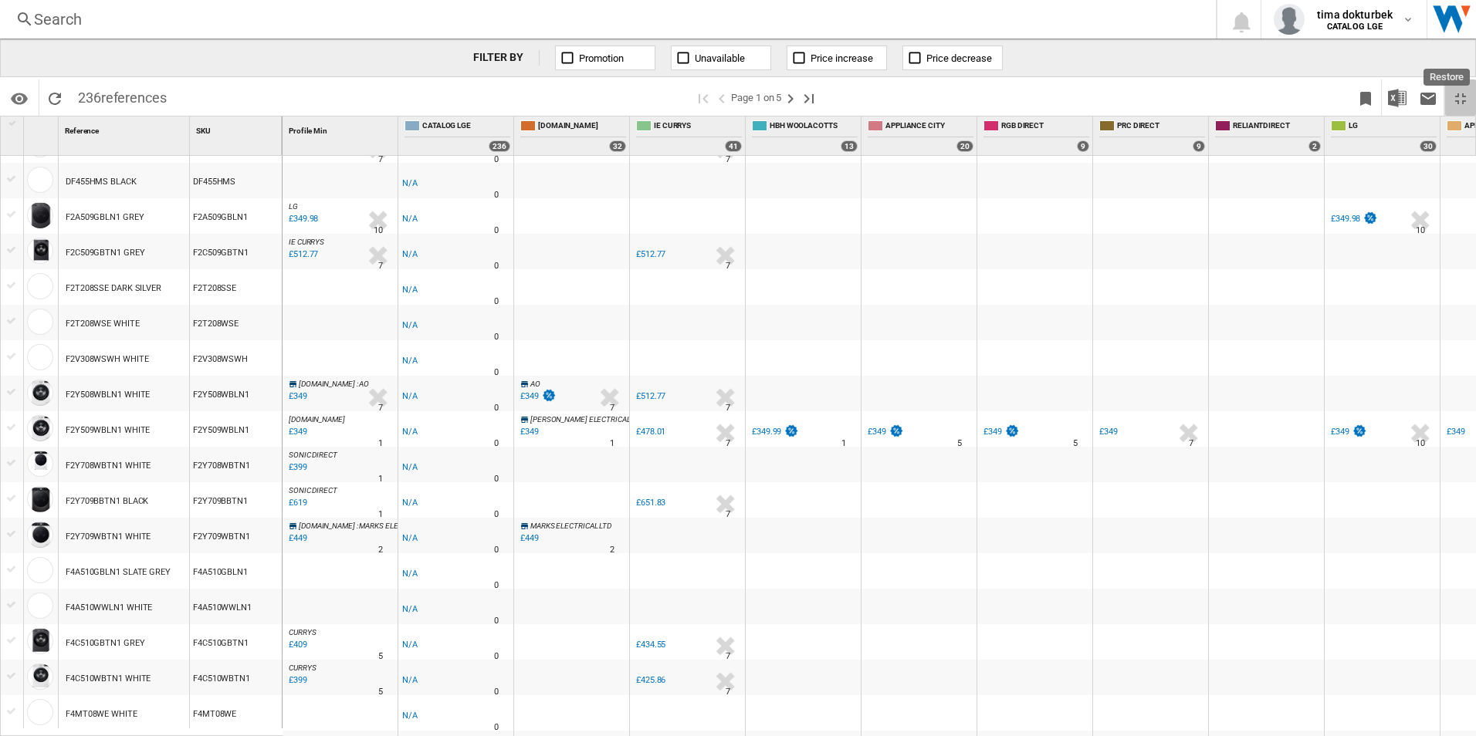
click at [1459, 103] on ng-md-icon "Restore" at bounding box center [1460, 99] width 19 height 19
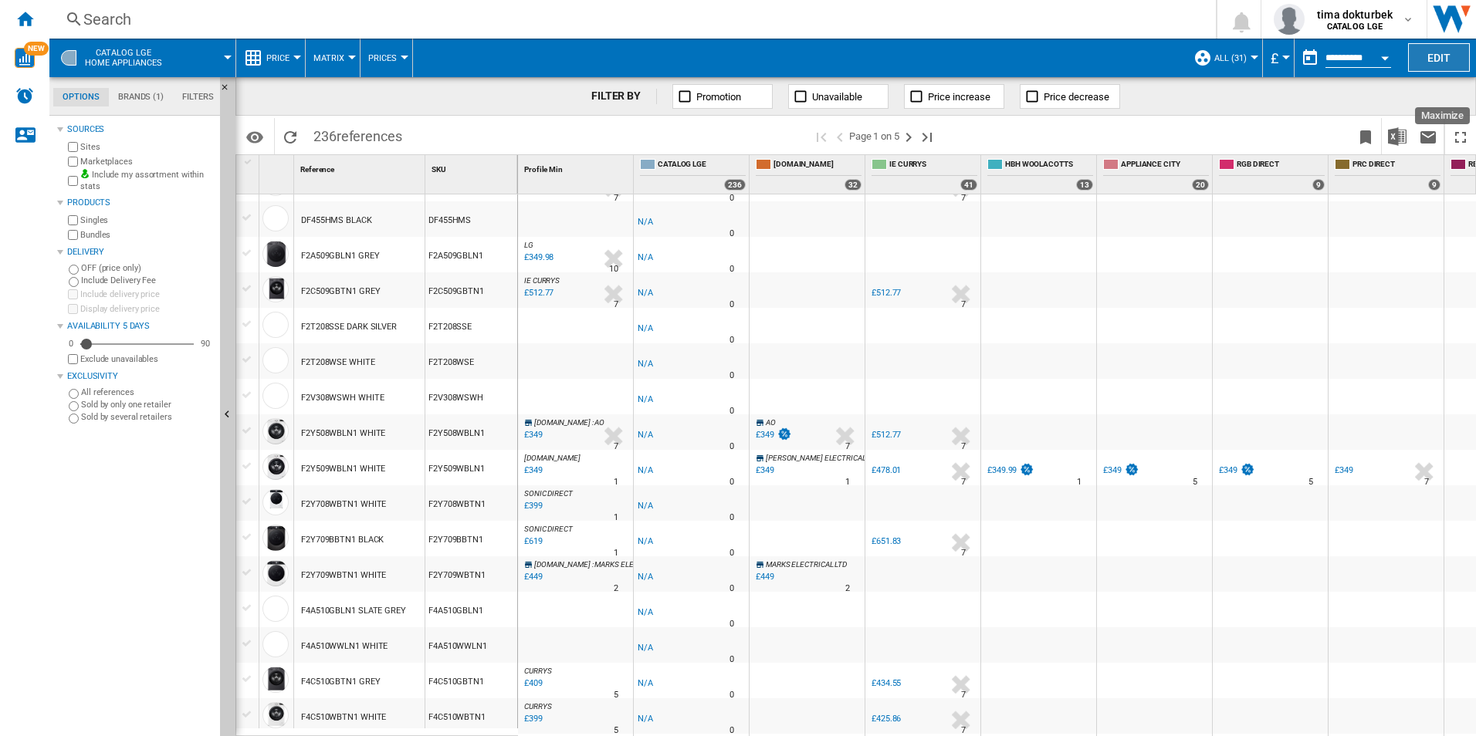
click at [1446, 64] on button "Edit" at bounding box center [1439, 57] width 62 height 29
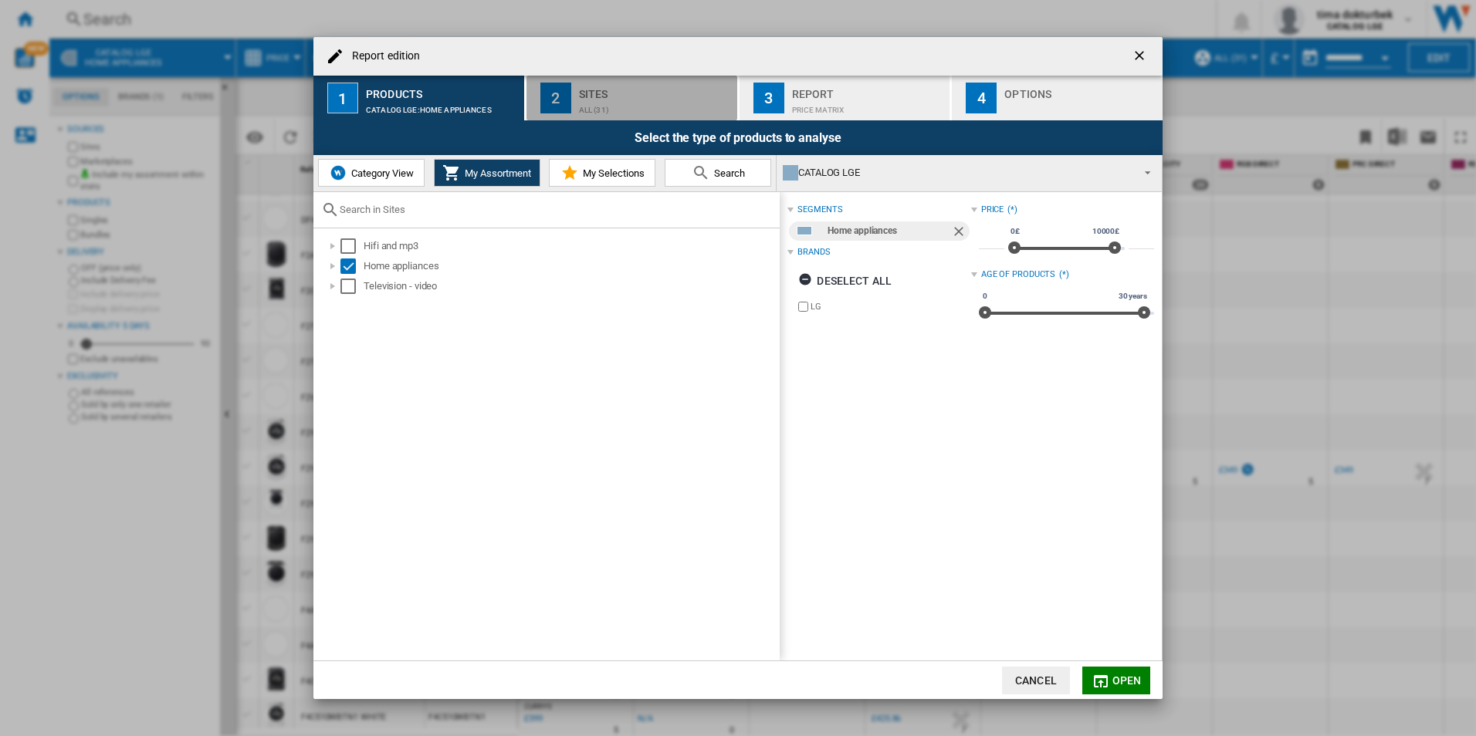
click at [660, 101] on div "ALL (31)" at bounding box center [655, 106] width 152 height 16
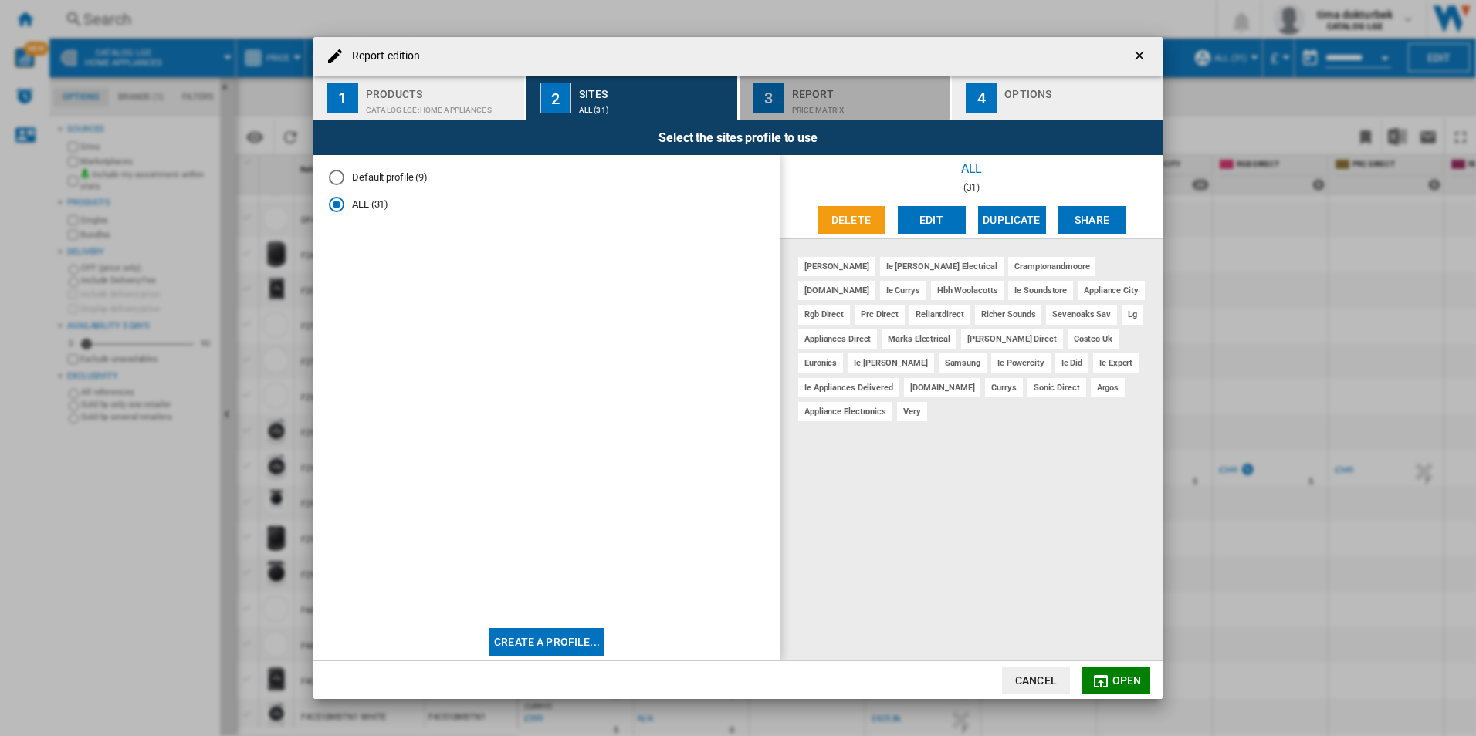
click at [813, 99] on div "Price Matrix" at bounding box center [868, 106] width 152 height 16
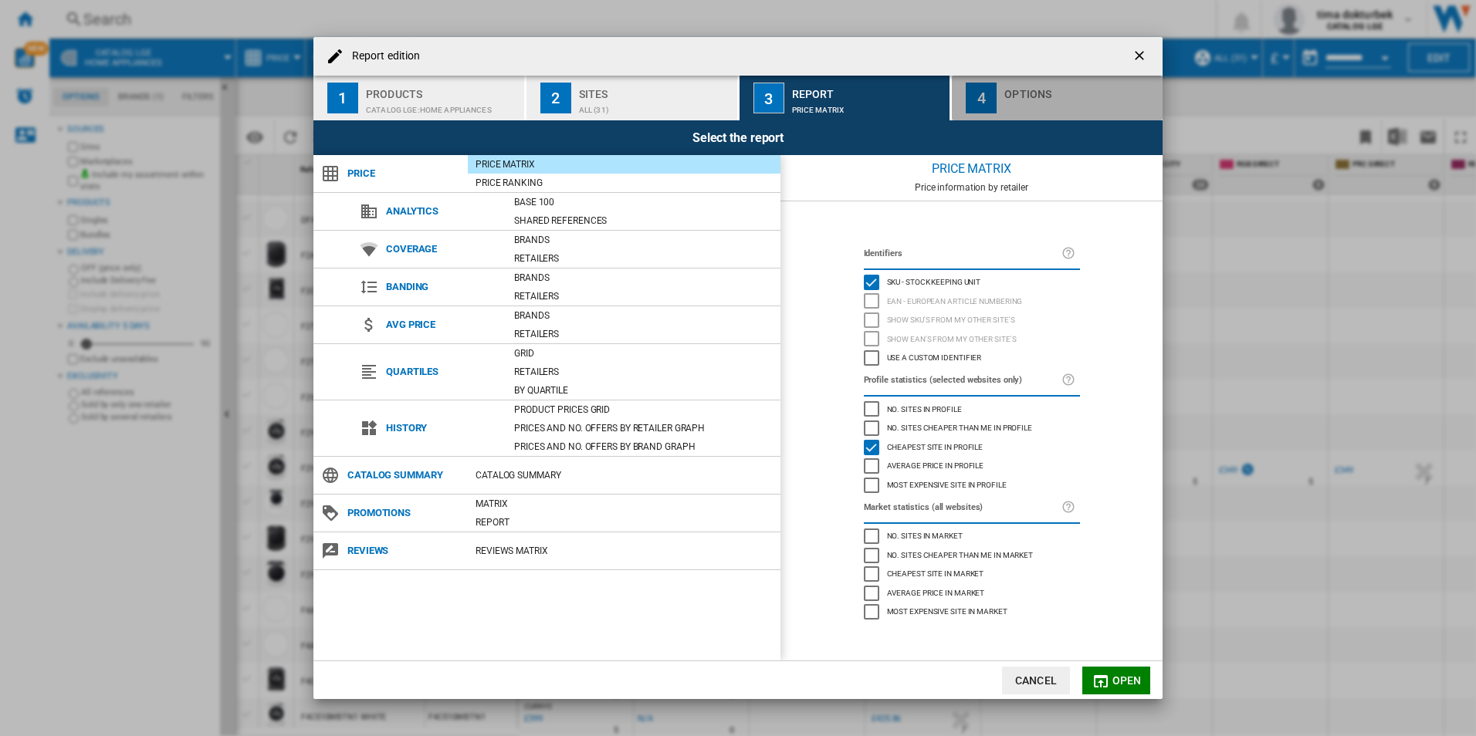
click at [990, 112] on div "4" at bounding box center [981, 98] width 31 height 31
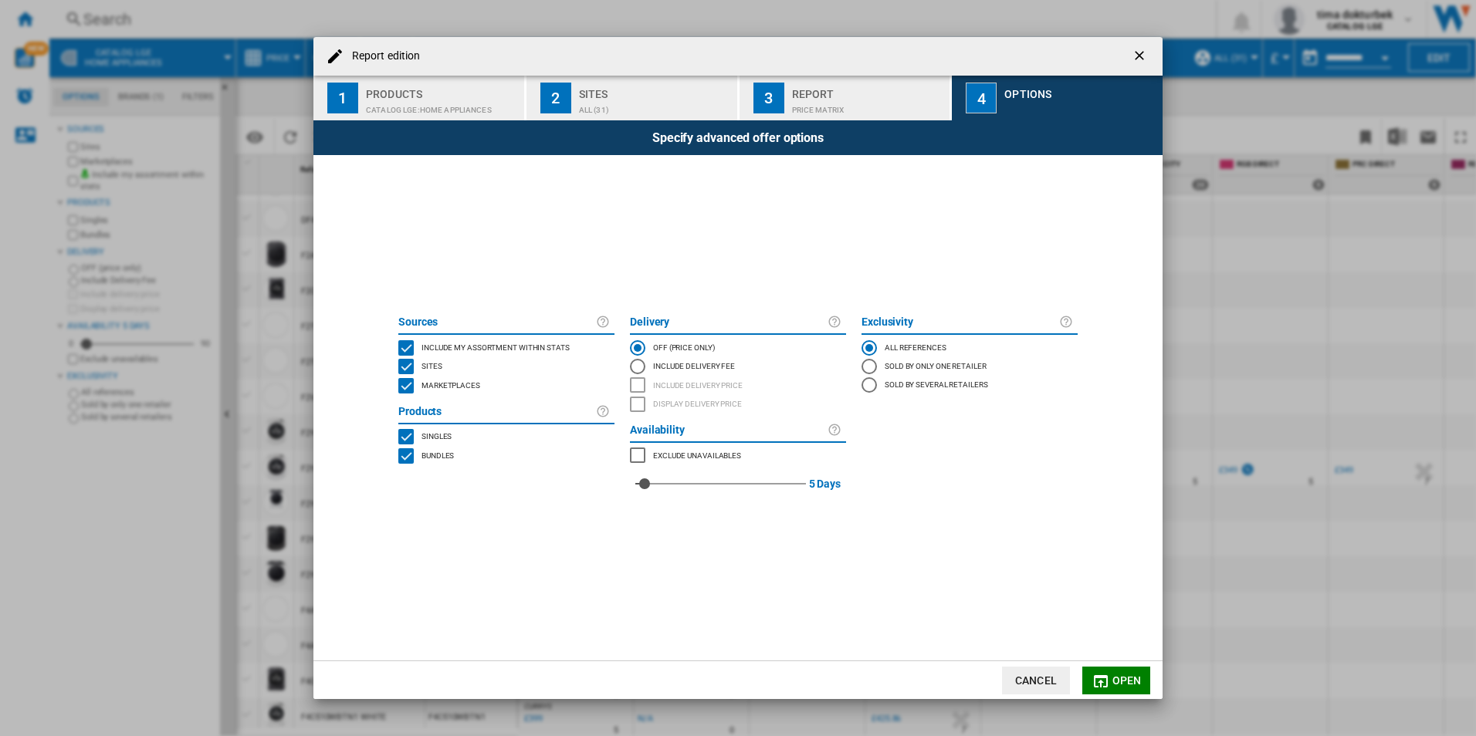
click at [1132, 52] on ng-md-icon "getI18NText('BUTTONS.CLOSE_DIALOG')" at bounding box center [1140, 57] width 19 height 19
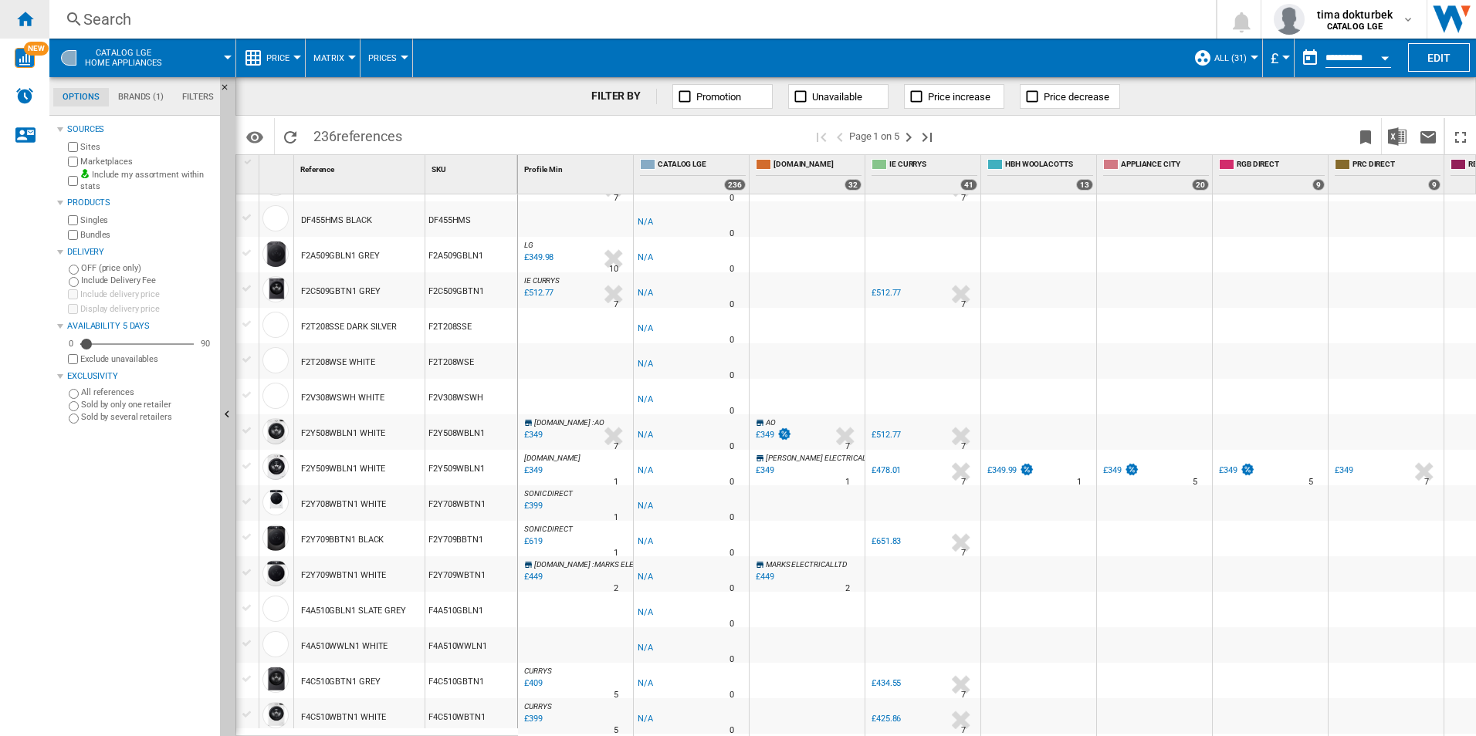
click at [36, 19] on div "Home" at bounding box center [24, 19] width 49 height 39
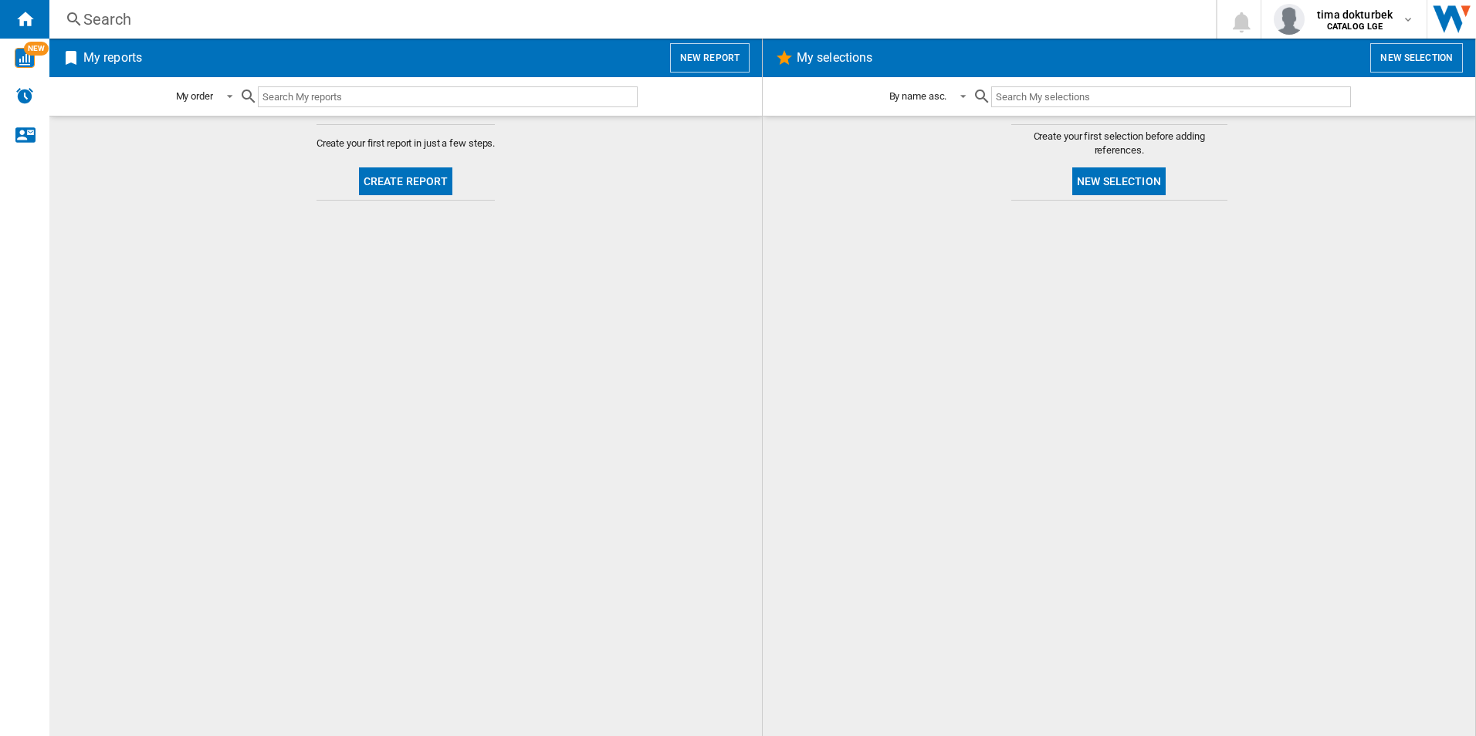
click at [707, 66] on button "New report" at bounding box center [709, 57] width 79 height 29
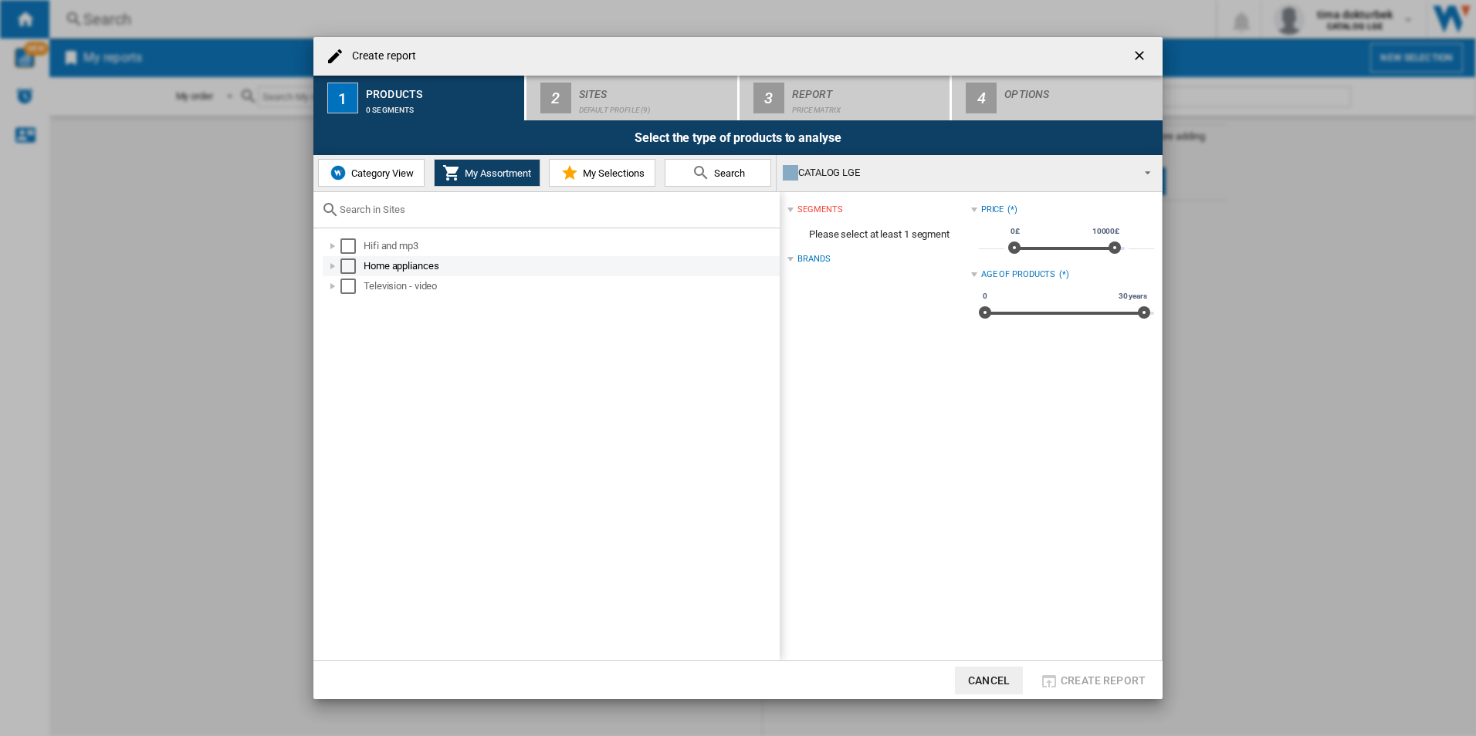
click at [352, 259] on div "Home appliances" at bounding box center [551, 266] width 457 height 20
click at [353, 267] on md-checkbox "Select" at bounding box center [351, 266] width 23 height 15
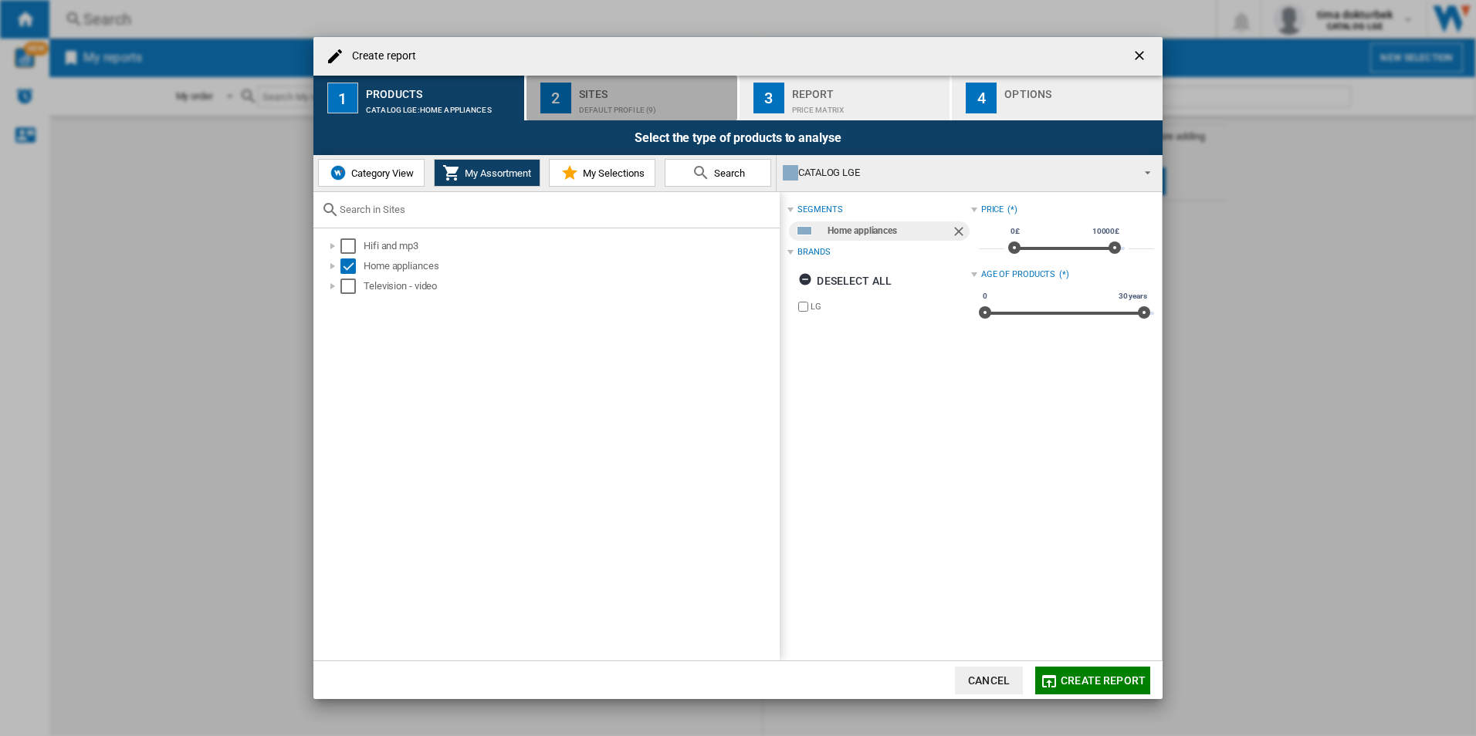
click at [600, 116] on button "2 Sites Default profile (9)" at bounding box center [632, 98] width 212 height 45
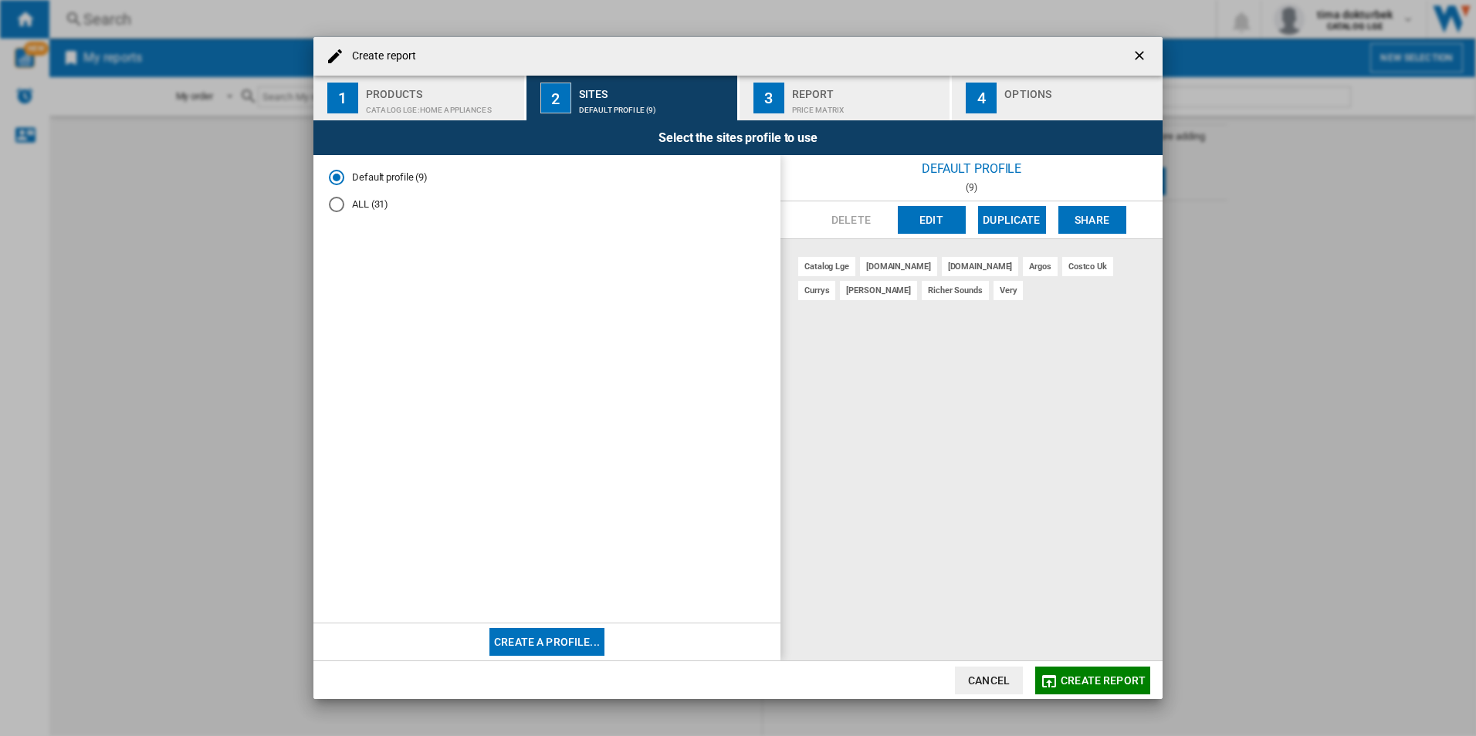
click at [335, 207] on div "ALL (31)" at bounding box center [336, 204] width 15 height 15
click at [790, 100] on button "3 Report Price Matrix" at bounding box center [845, 98] width 212 height 45
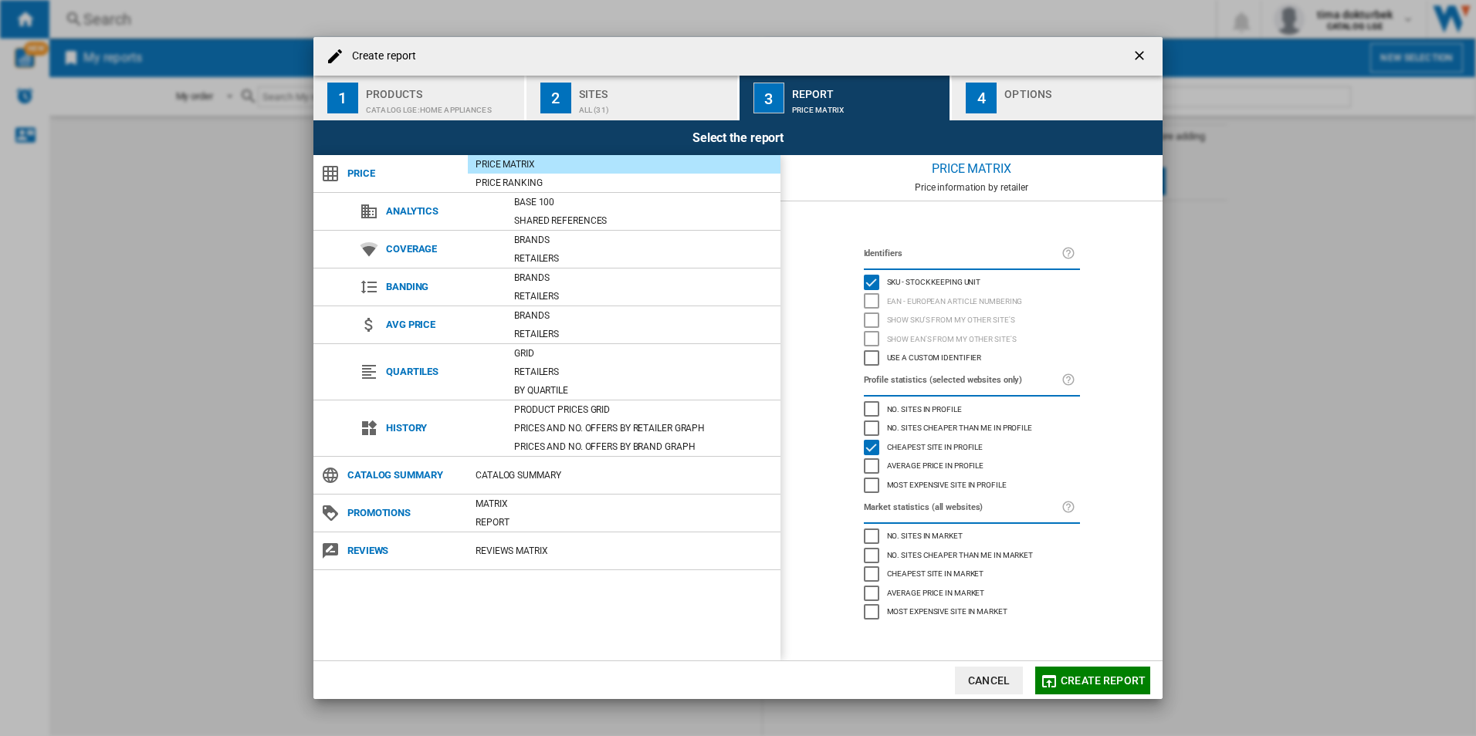
click at [1006, 99] on div "Create report ..." at bounding box center [1080, 106] width 152 height 16
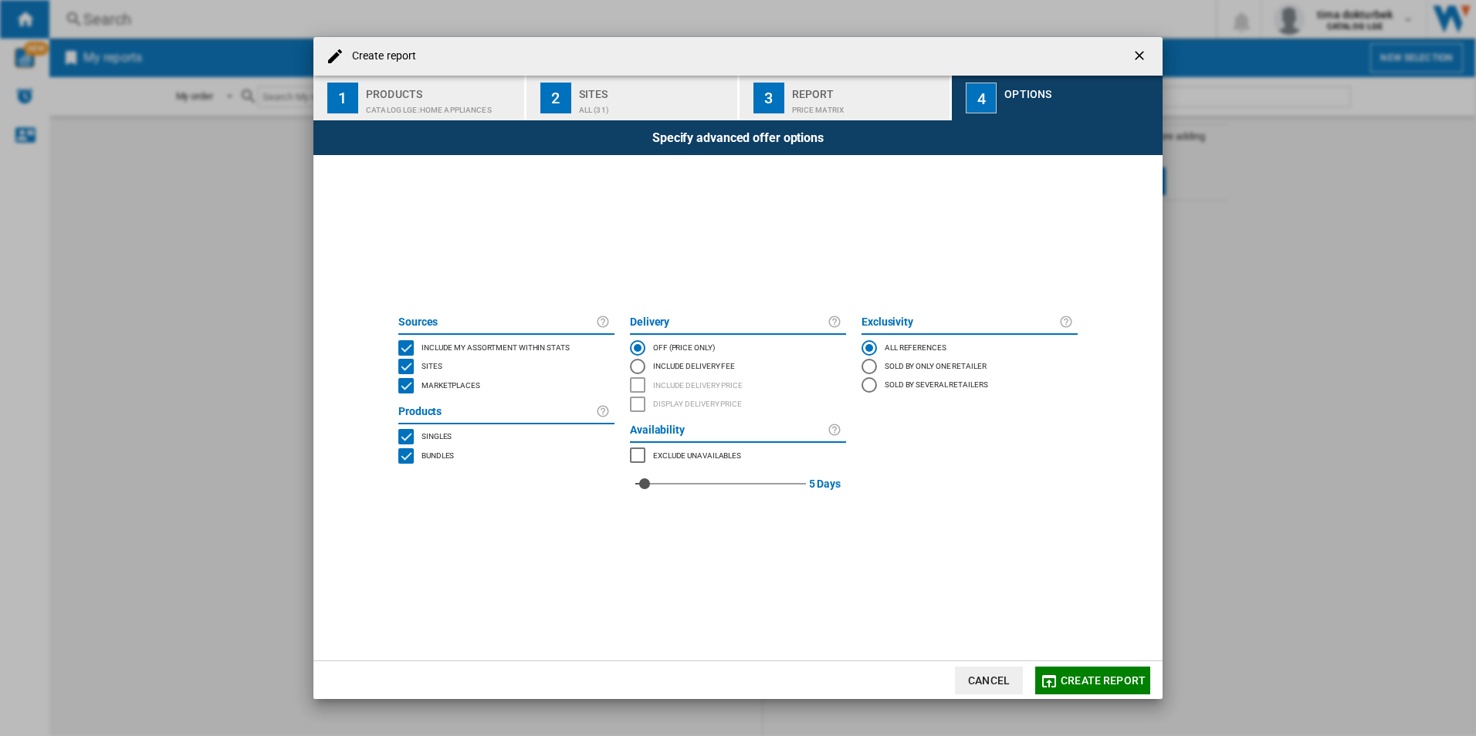
click at [834, 93] on div "Report" at bounding box center [868, 90] width 152 height 16
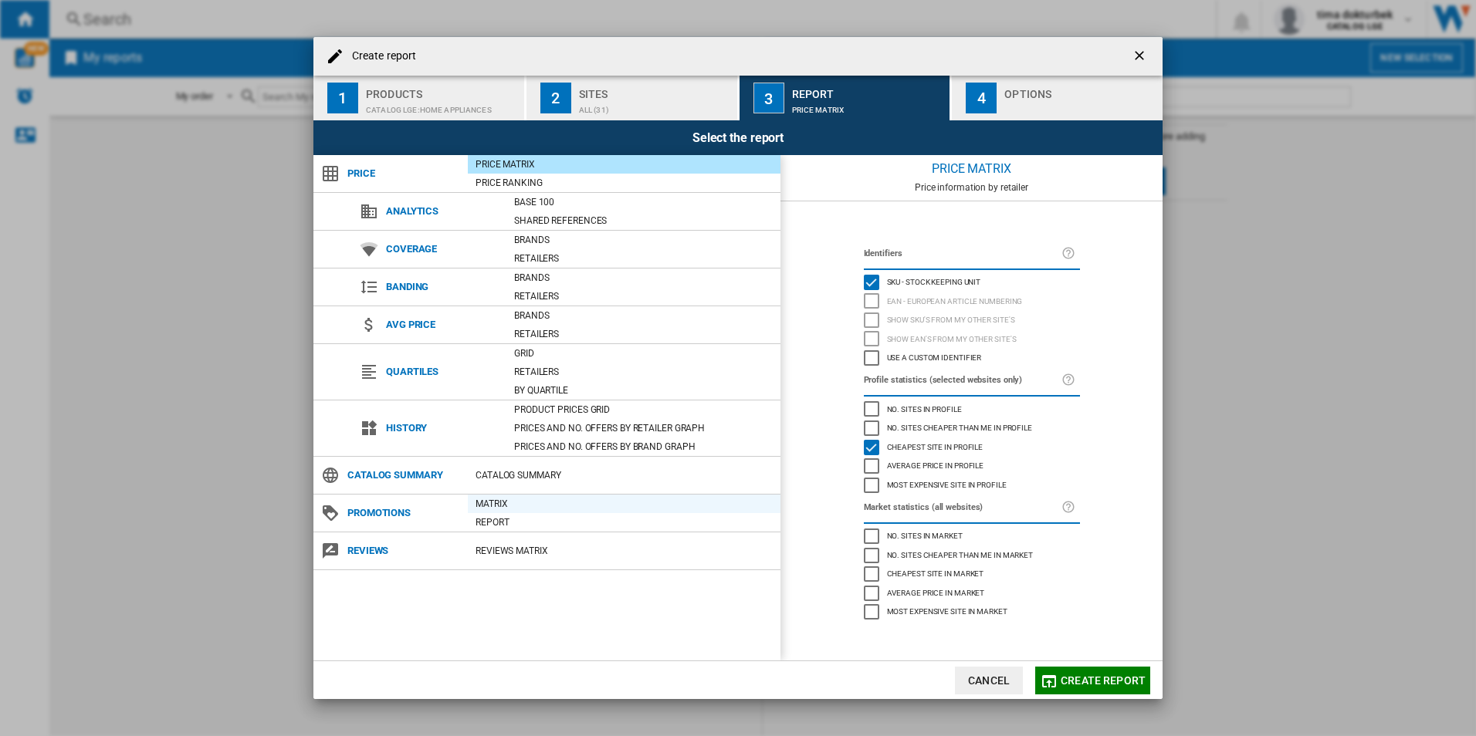
click at [499, 509] on div "Matrix" at bounding box center [624, 503] width 313 height 15
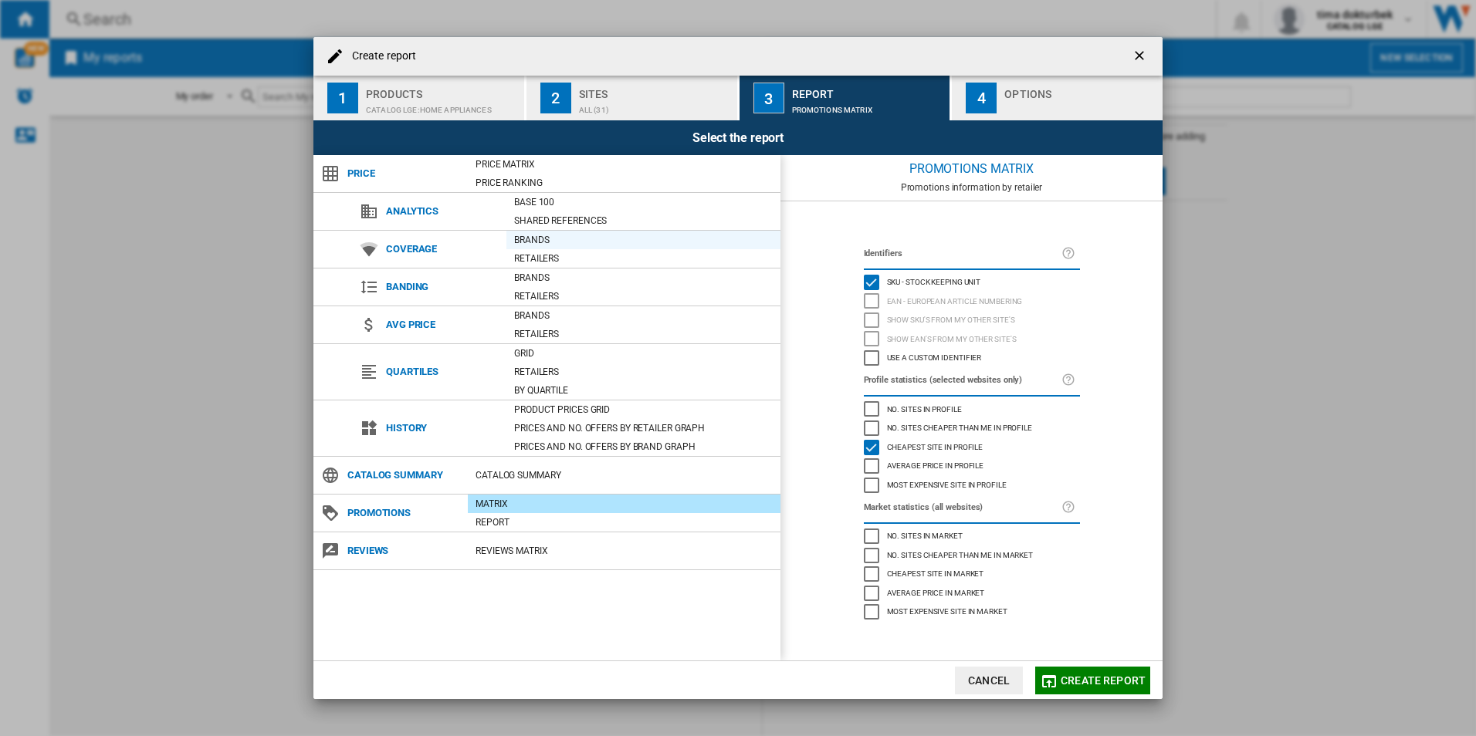
click at [537, 238] on div "Brands" at bounding box center [643, 239] width 274 height 15
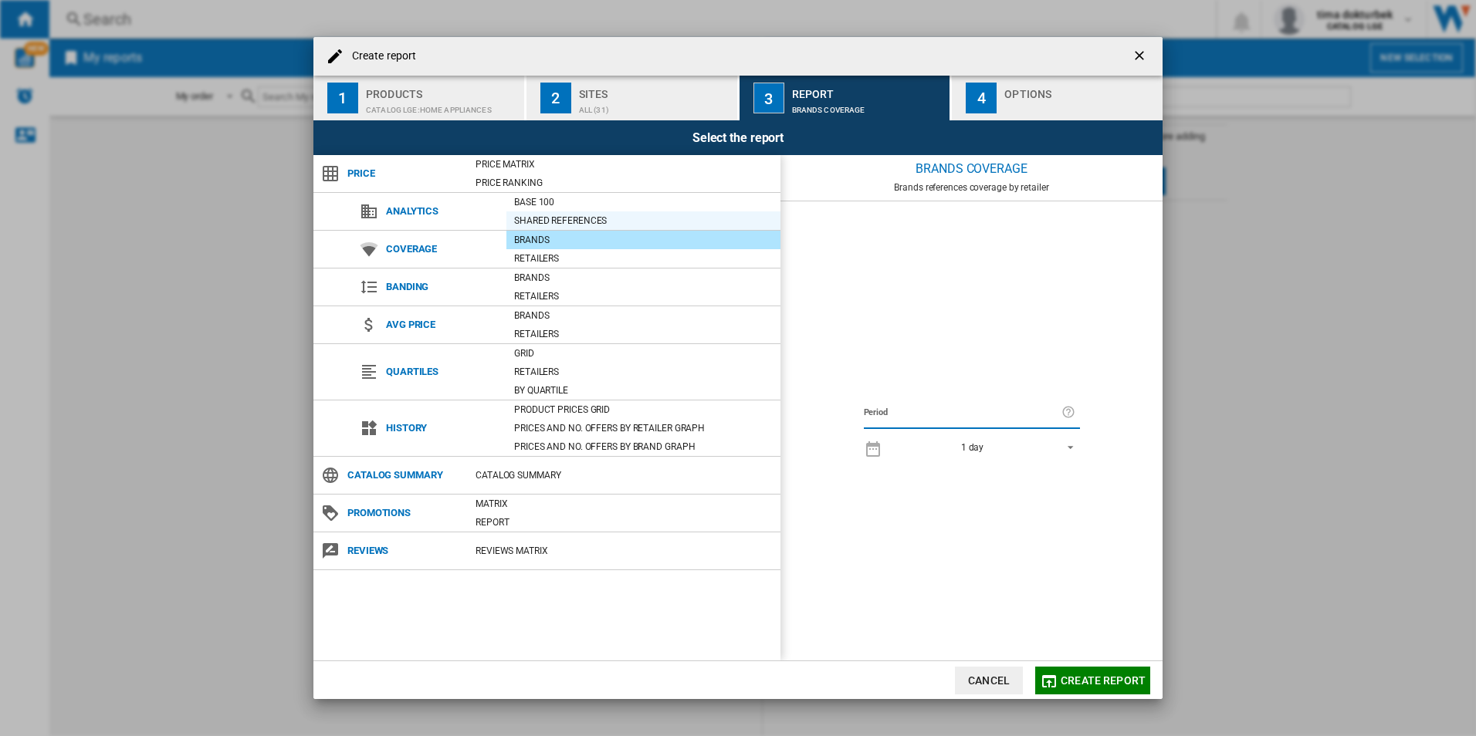
click at [540, 218] on div "Shared references" at bounding box center [643, 220] width 274 height 15
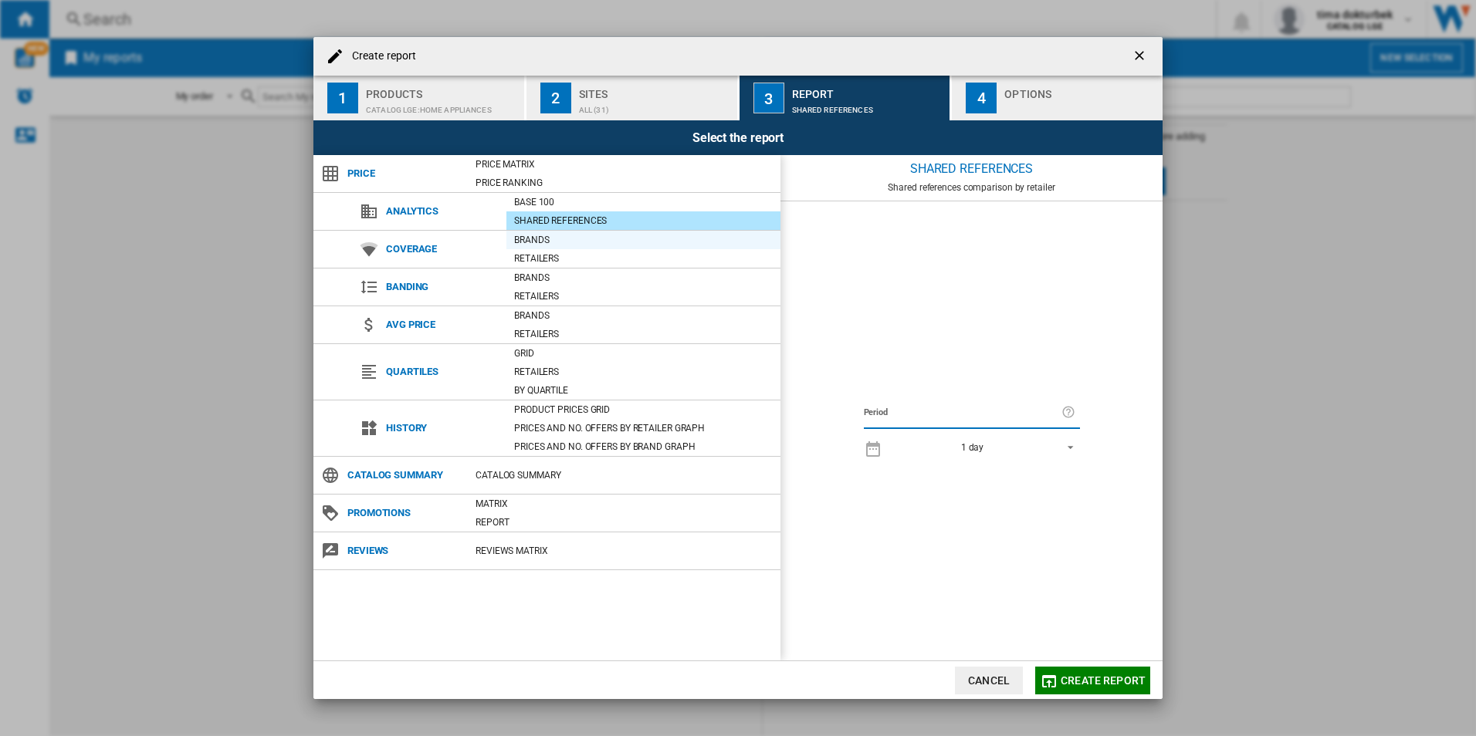
click at [533, 247] on div "Brands" at bounding box center [643, 239] width 274 height 15
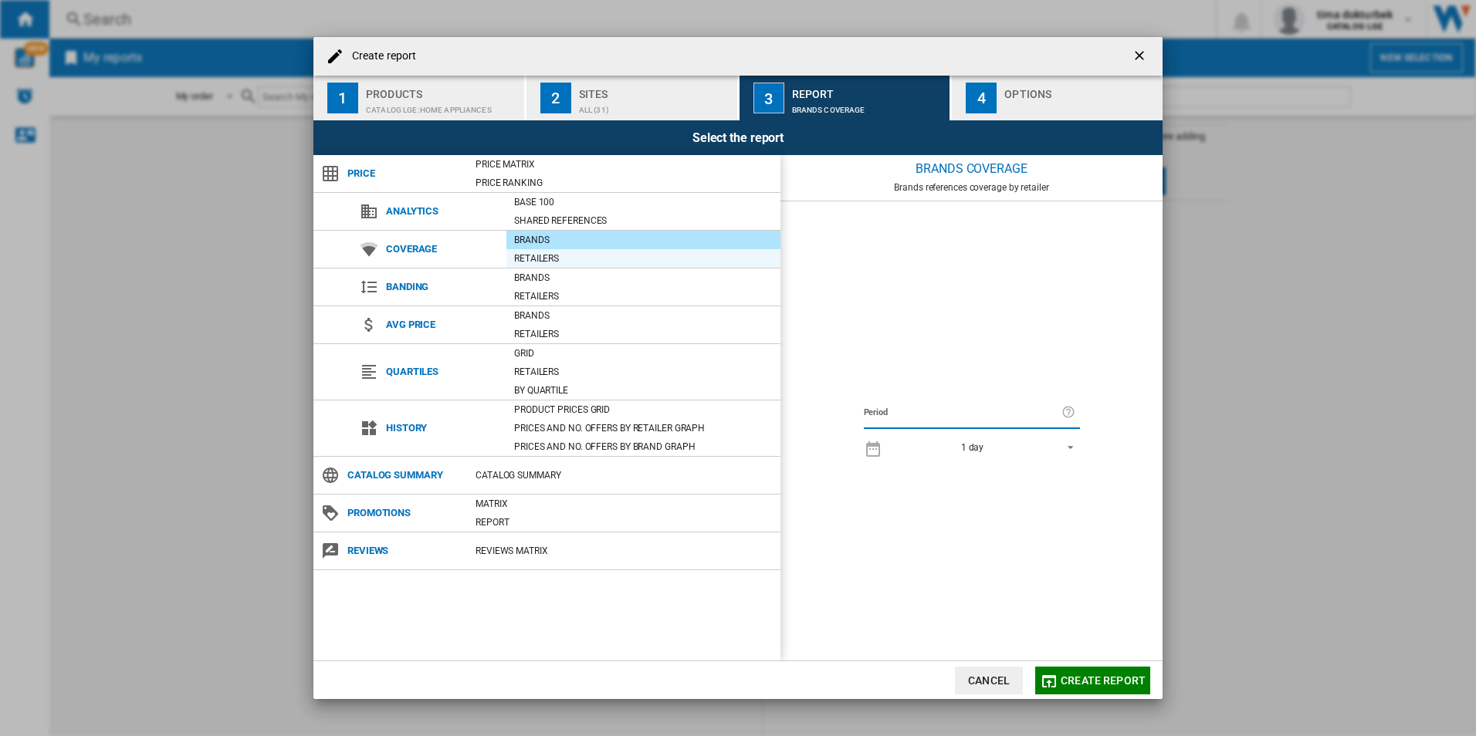
click at [534, 259] on div "Retailers" at bounding box center [643, 258] width 274 height 15
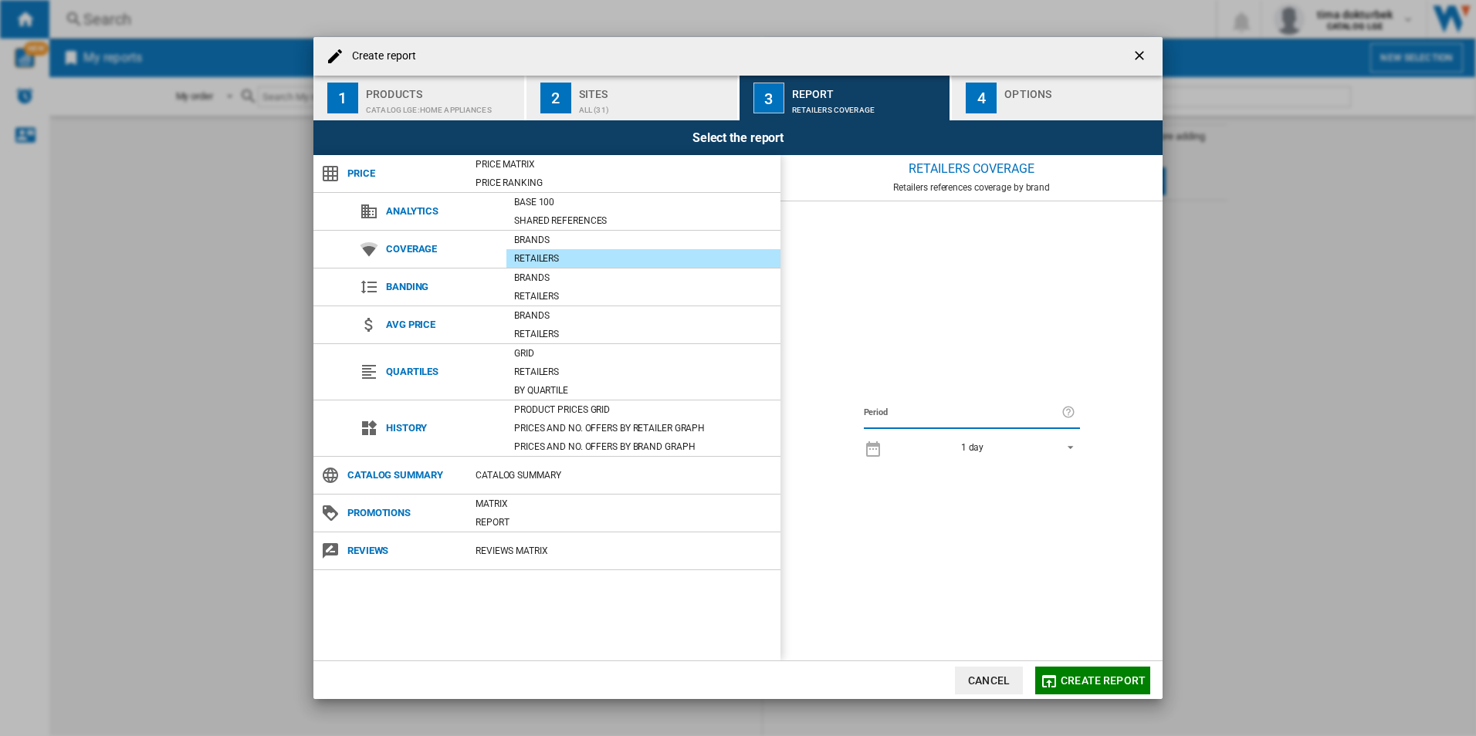
click at [1027, 433] on div "1 day 1 day 7 last days 14 last days 21 last days 28 last days 31 last days 4 l…" at bounding box center [972, 447] width 216 height 30
click at [1070, 452] on span "REPORTS.WIZARD.STEPS.REPORT.STEPS.REPORT_OPTIONS.PERIOD: 1 day" at bounding box center [1066, 446] width 19 height 14
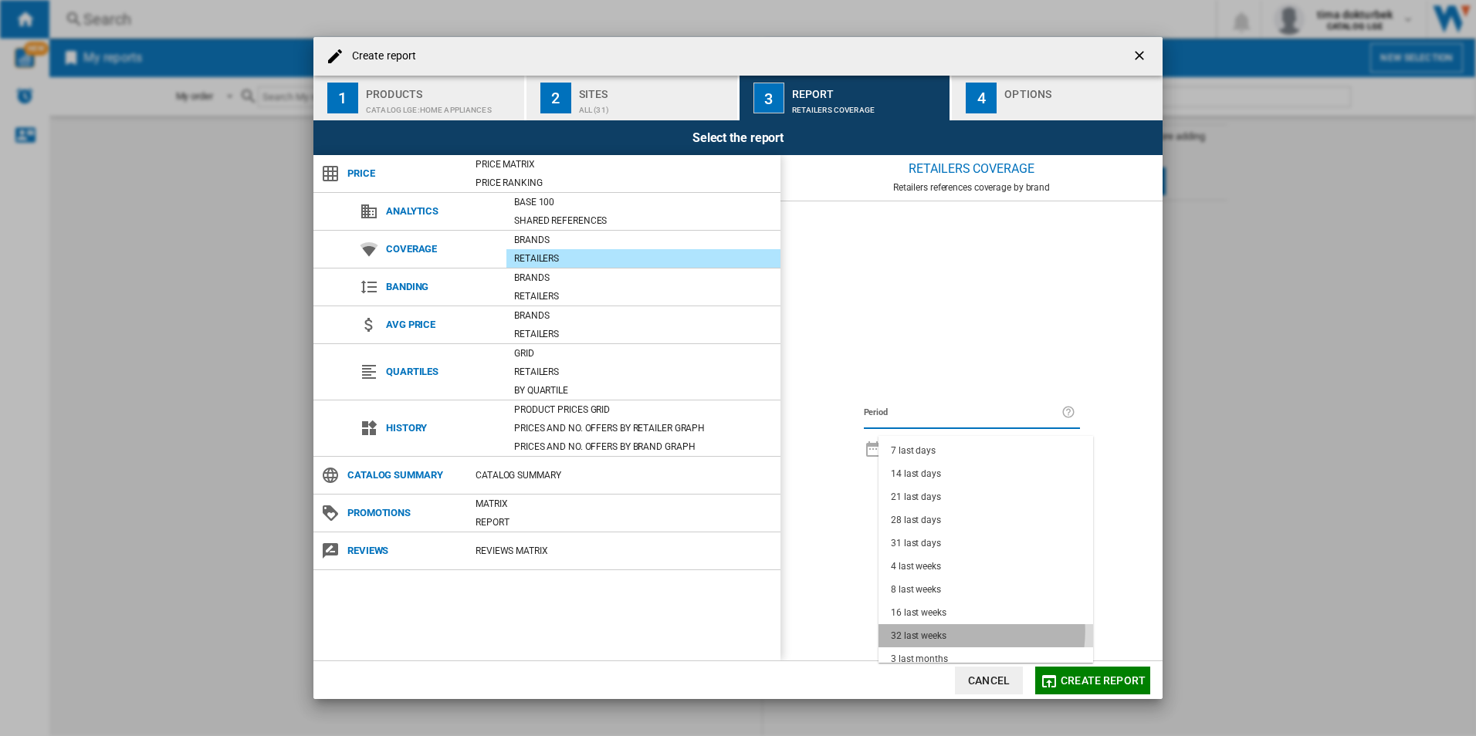
click at [947, 631] on md-option "32 last weeks" at bounding box center [985, 635] width 215 height 23
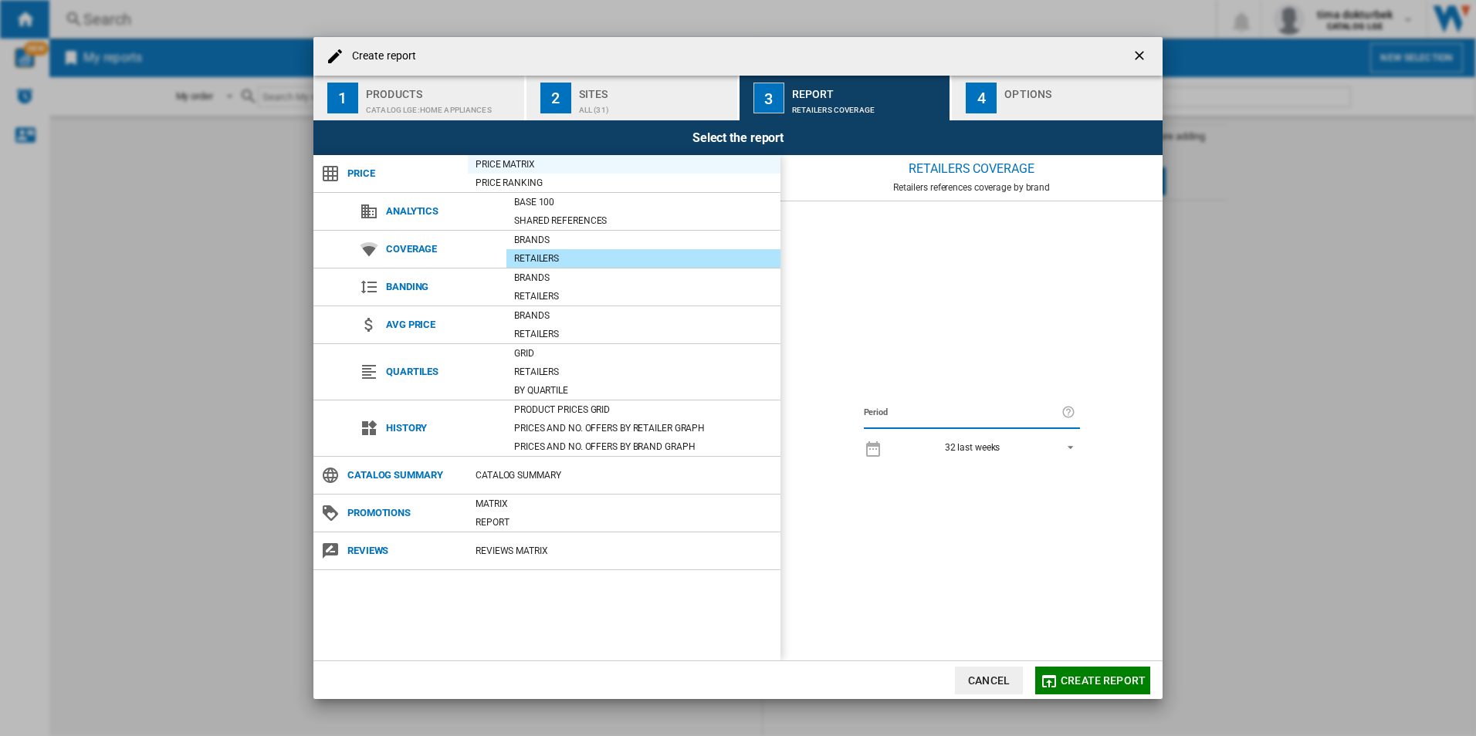
click at [508, 167] on div "Price Matrix" at bounding box center [624, 164] width 313 height 15
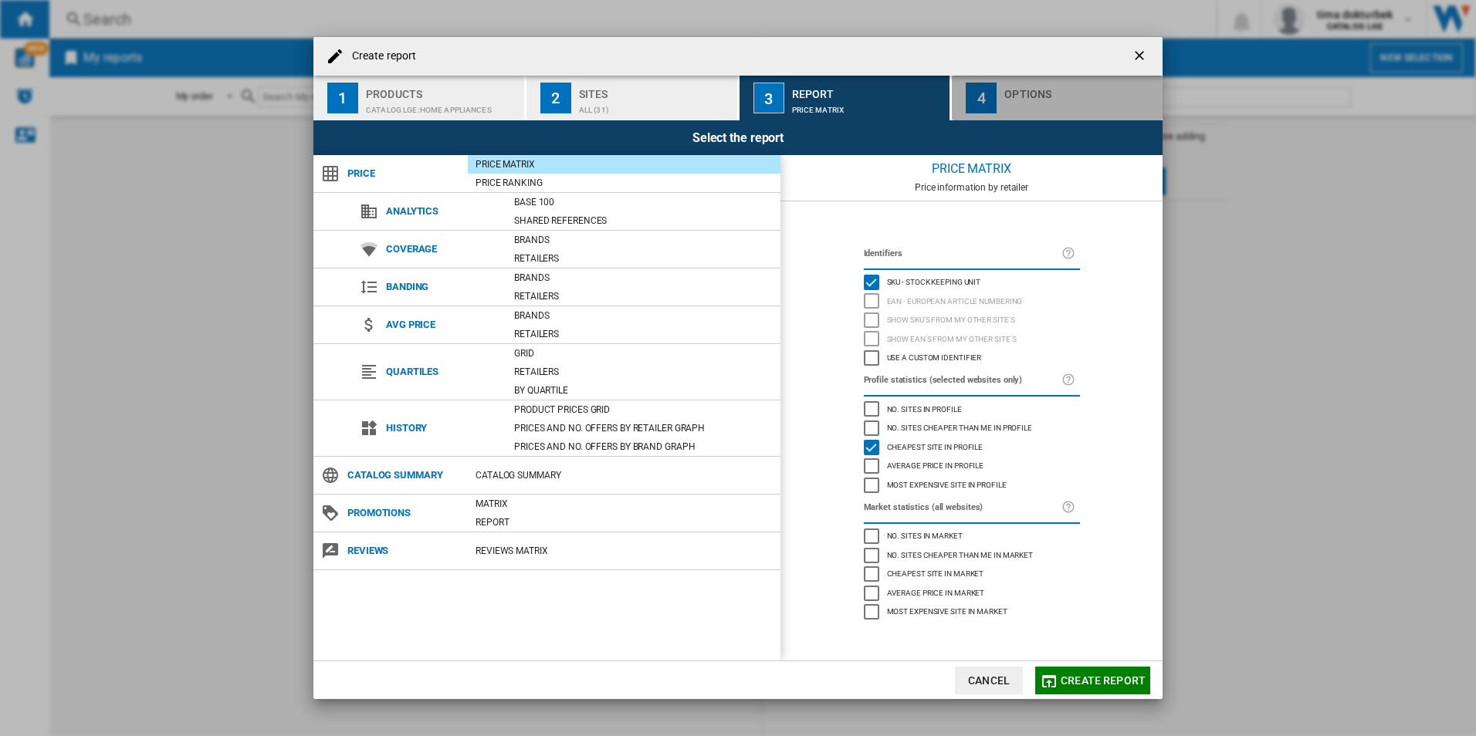
click at [1014, 110] on div "Create report ..." at bounding box center [1080, 106] width 152 height 16
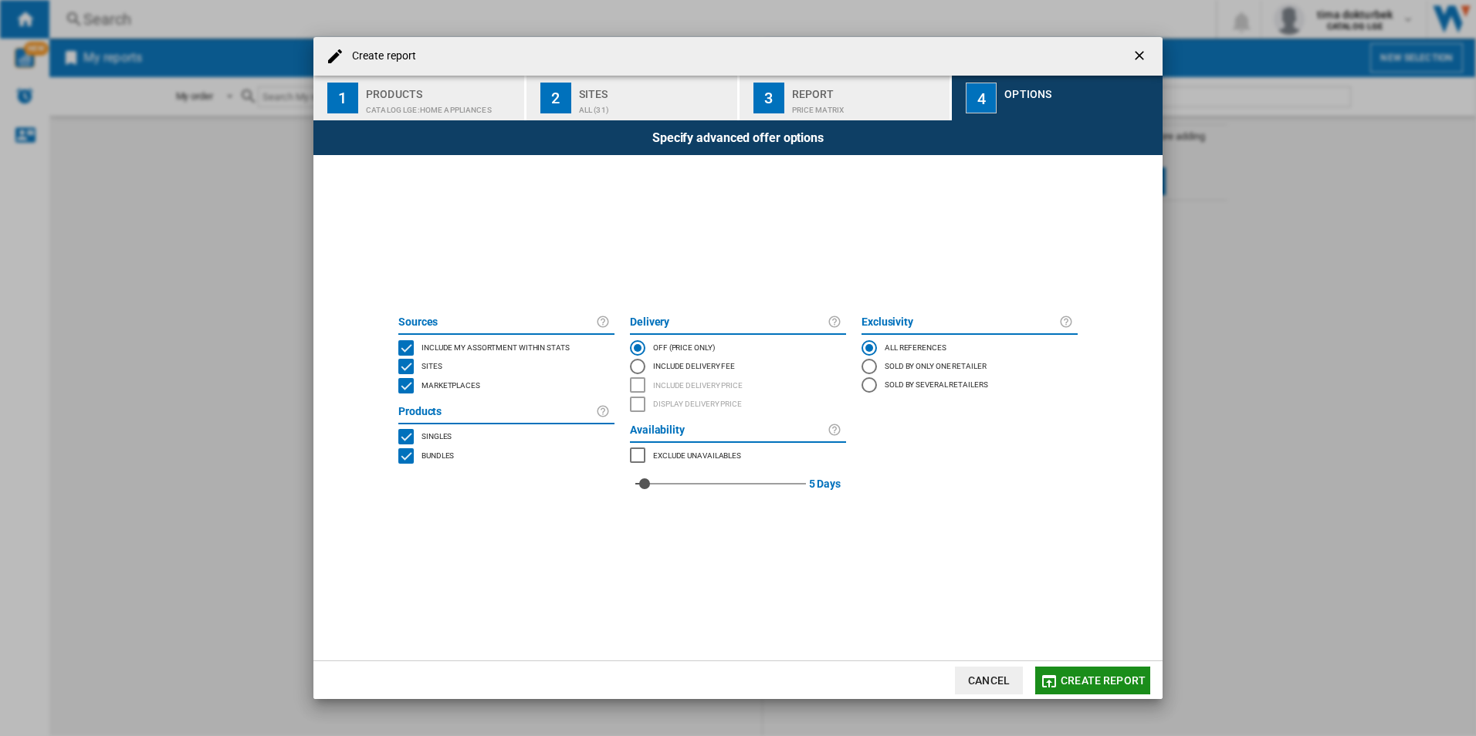
click at [1080, 675] on span "Create report" at bounding box center [1102, 681] width 85 height 12
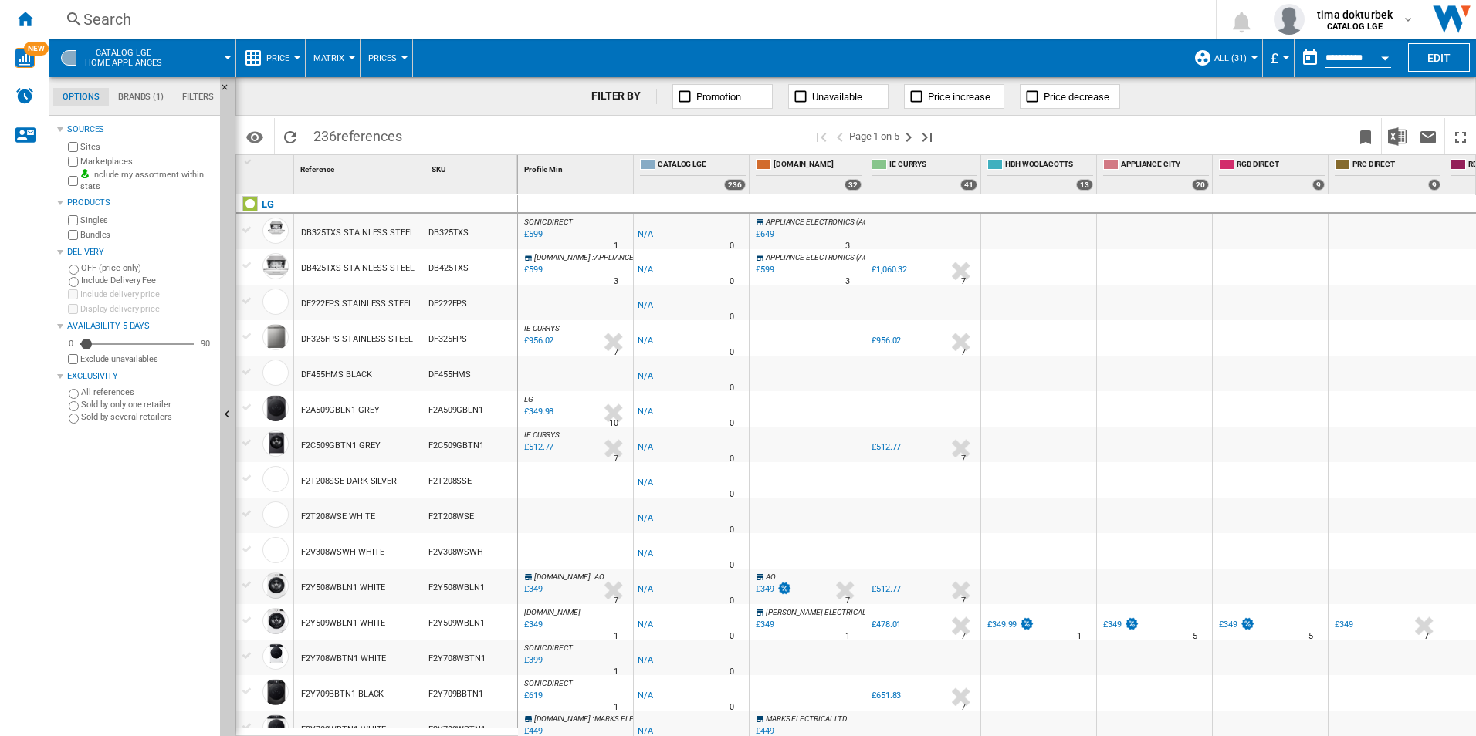
click at [1372, 61] on button "Open calendar" at bounding box center [1385, 56] width 28 height 28
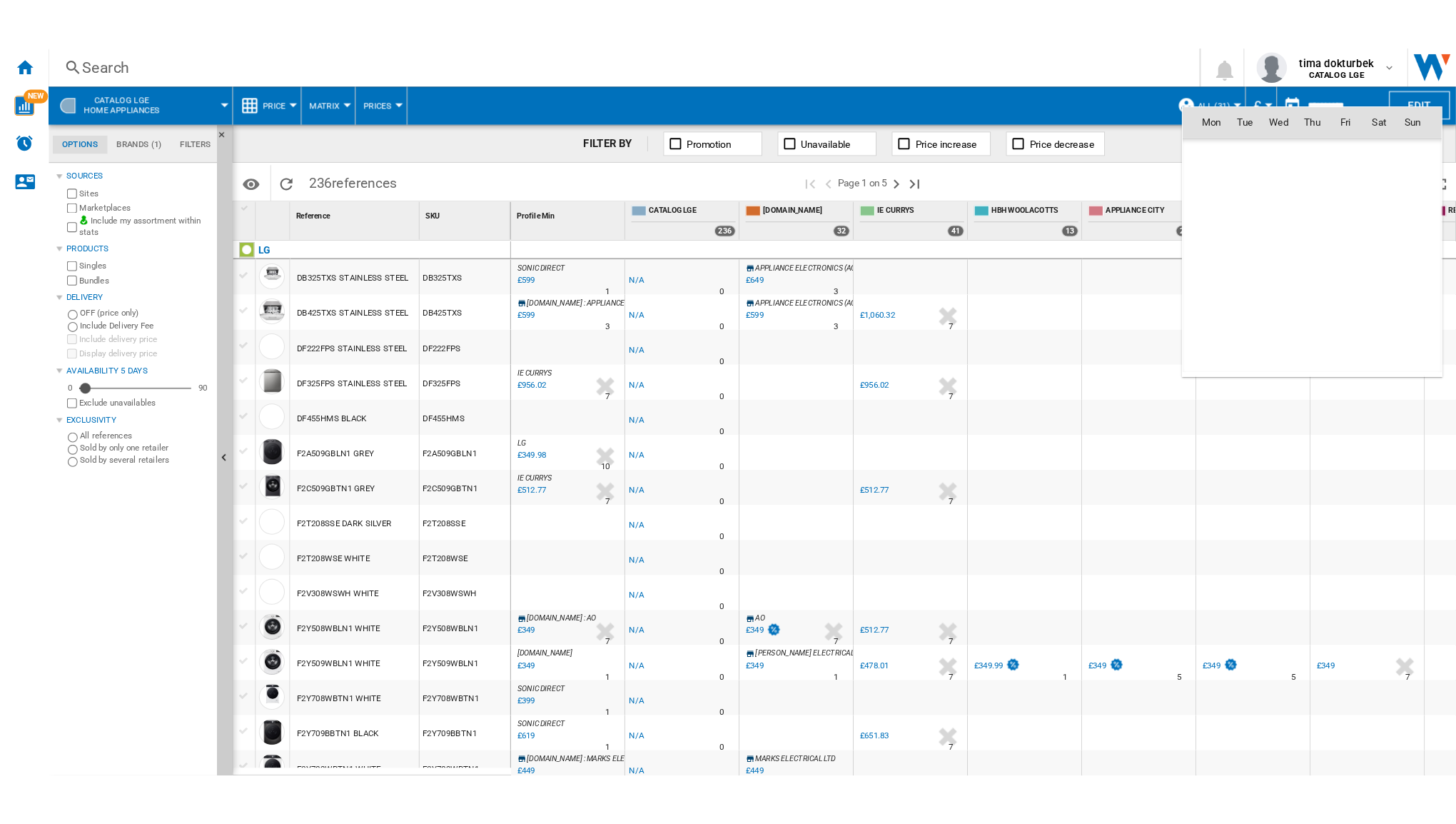
scroll to position [6809, 0]
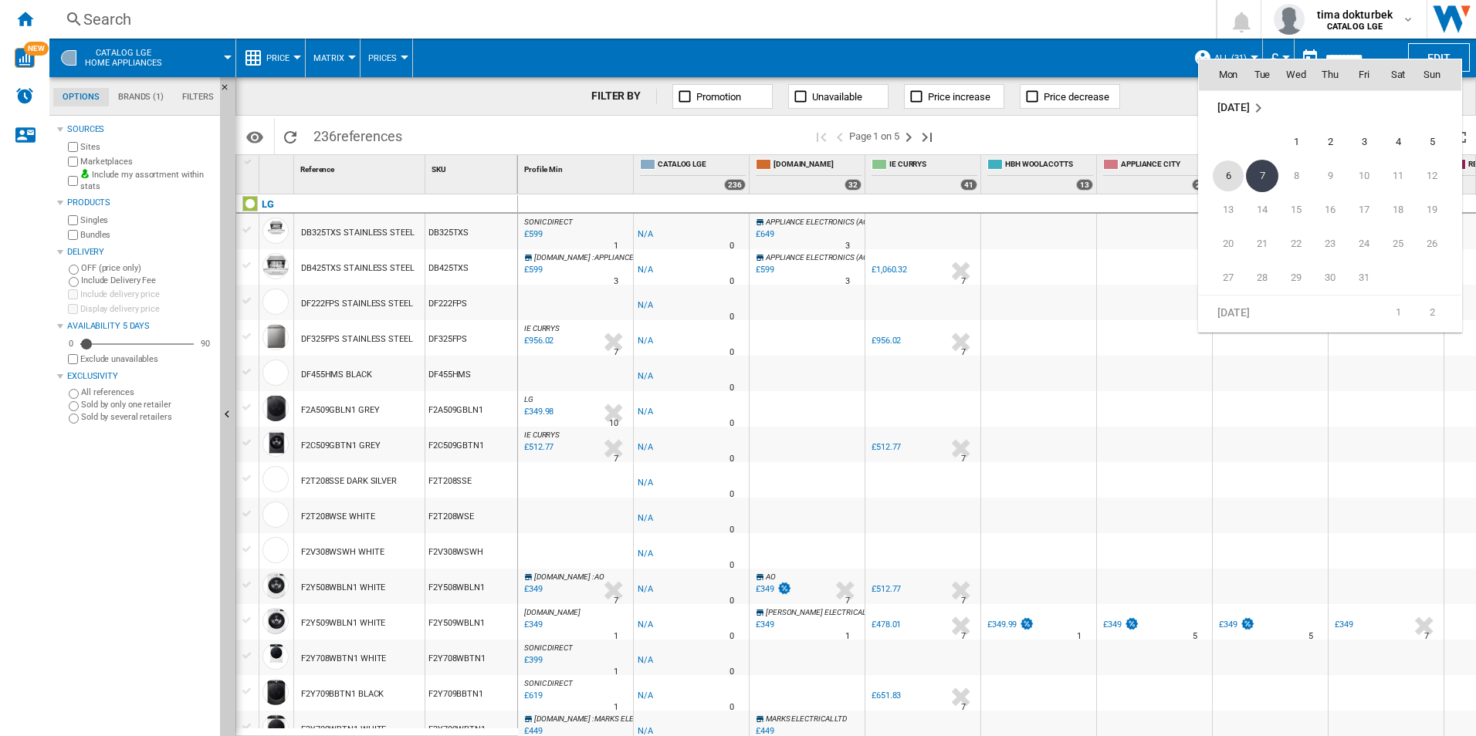
click at [1233, 169] on span "6" at bounding box center [1228, 176] width 31 height 31
type input "**********"
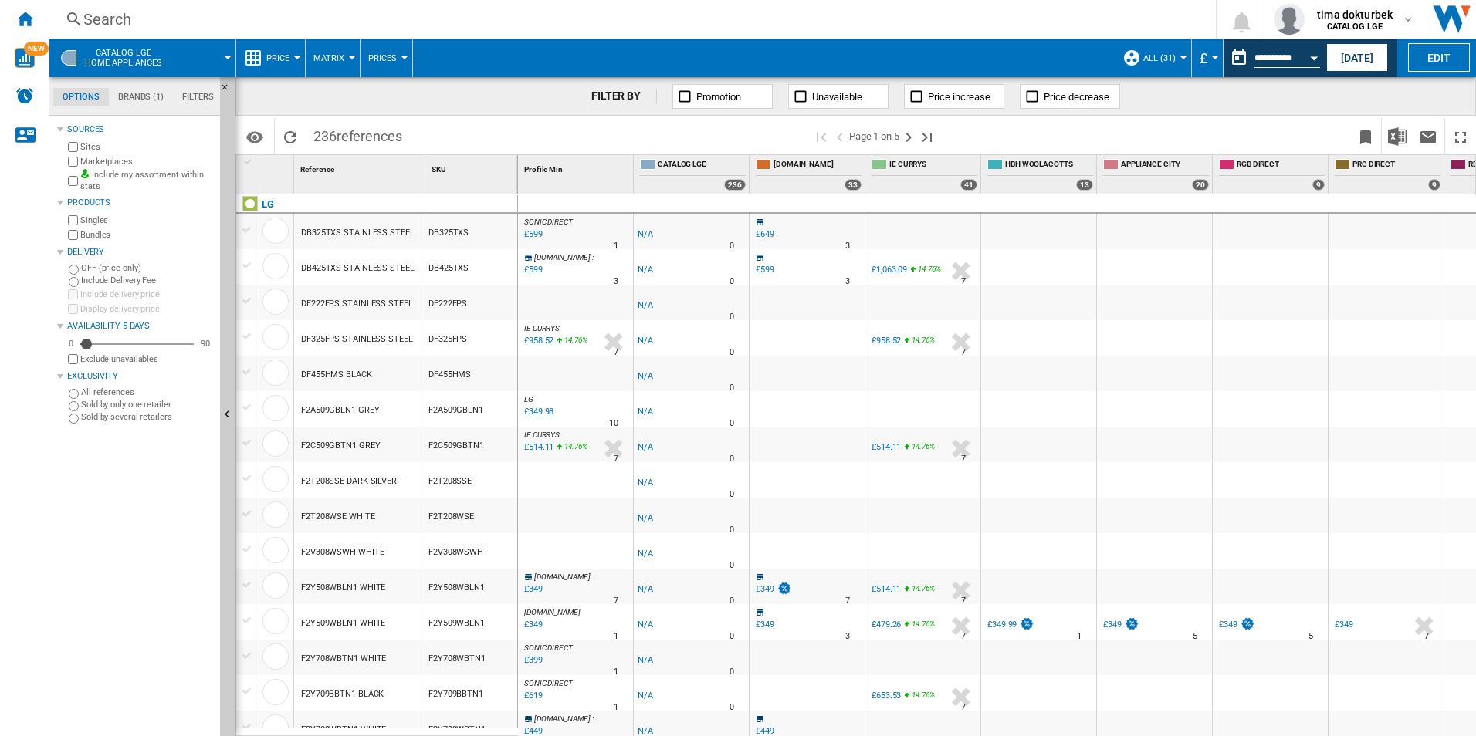
click at [285, 58] on span "Price" at bounding box center [277, 58] width 23 height 10
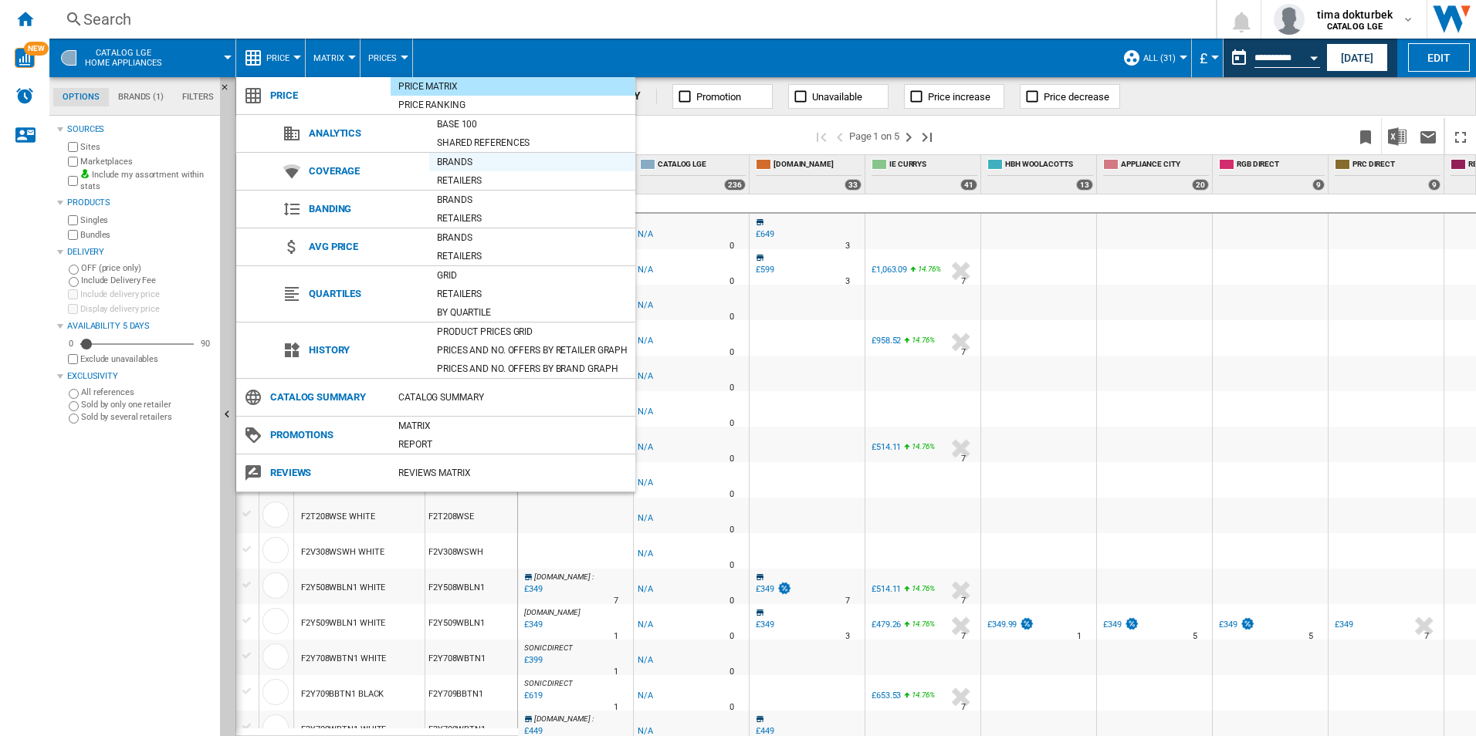
click at [459, 165] on div "Brands" at bounding box center [532, 161] width 206 height 15
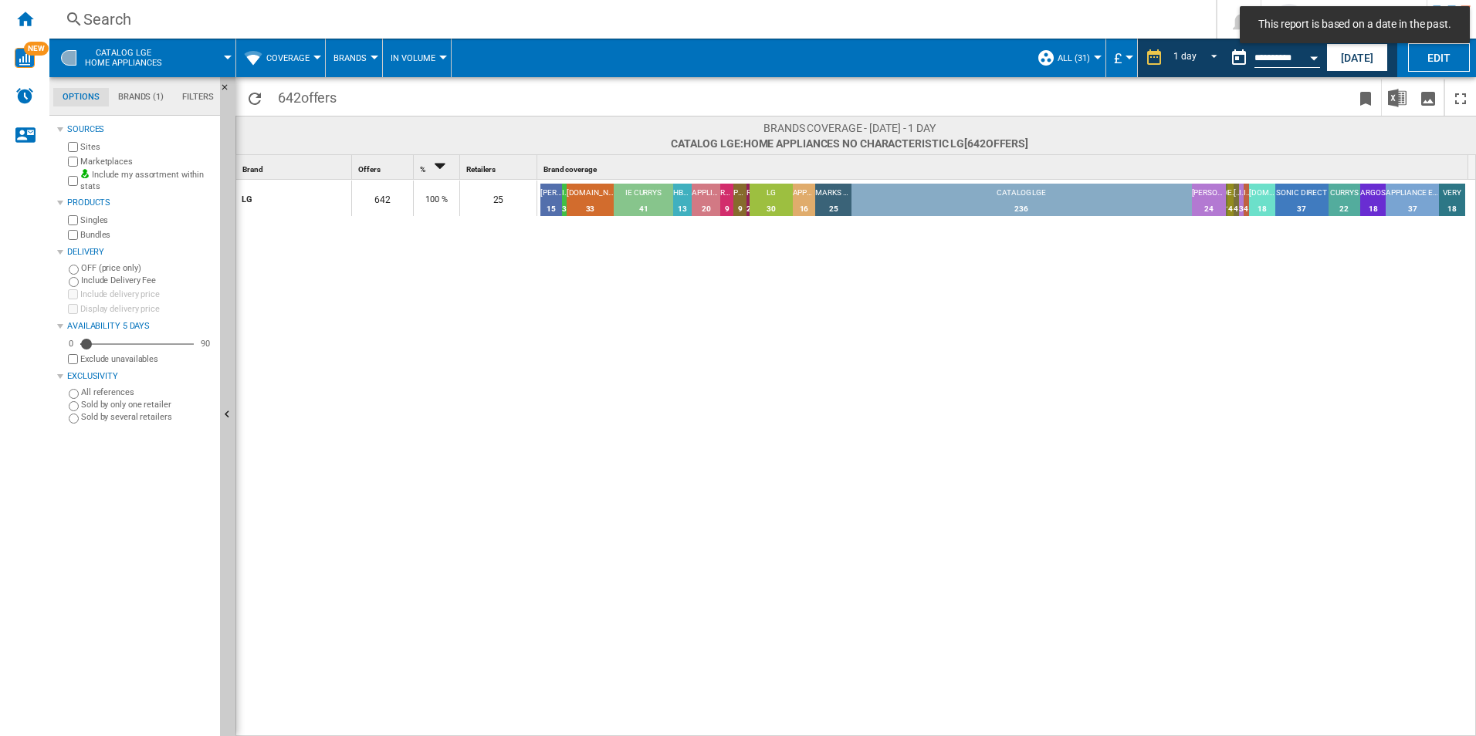
click at [353, 59] on span "Brands" at bounding box center [349, 58] width 33 height 10
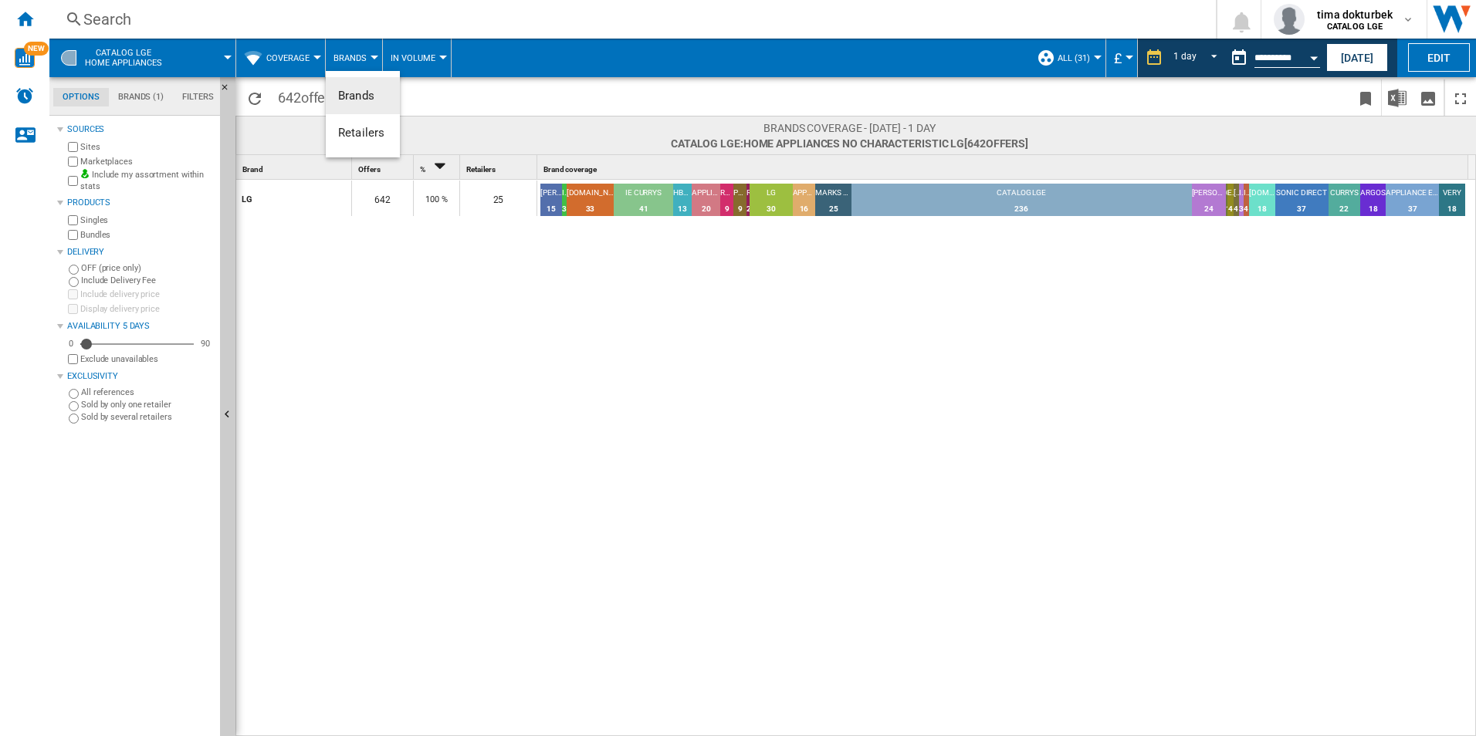
click at [289, 59] on md-backdrop at bounding box center [738, 368] width 1476 height 736
click at [273, 59] on span "Coverage" at bounding box center [287, 58] width 43 height 10
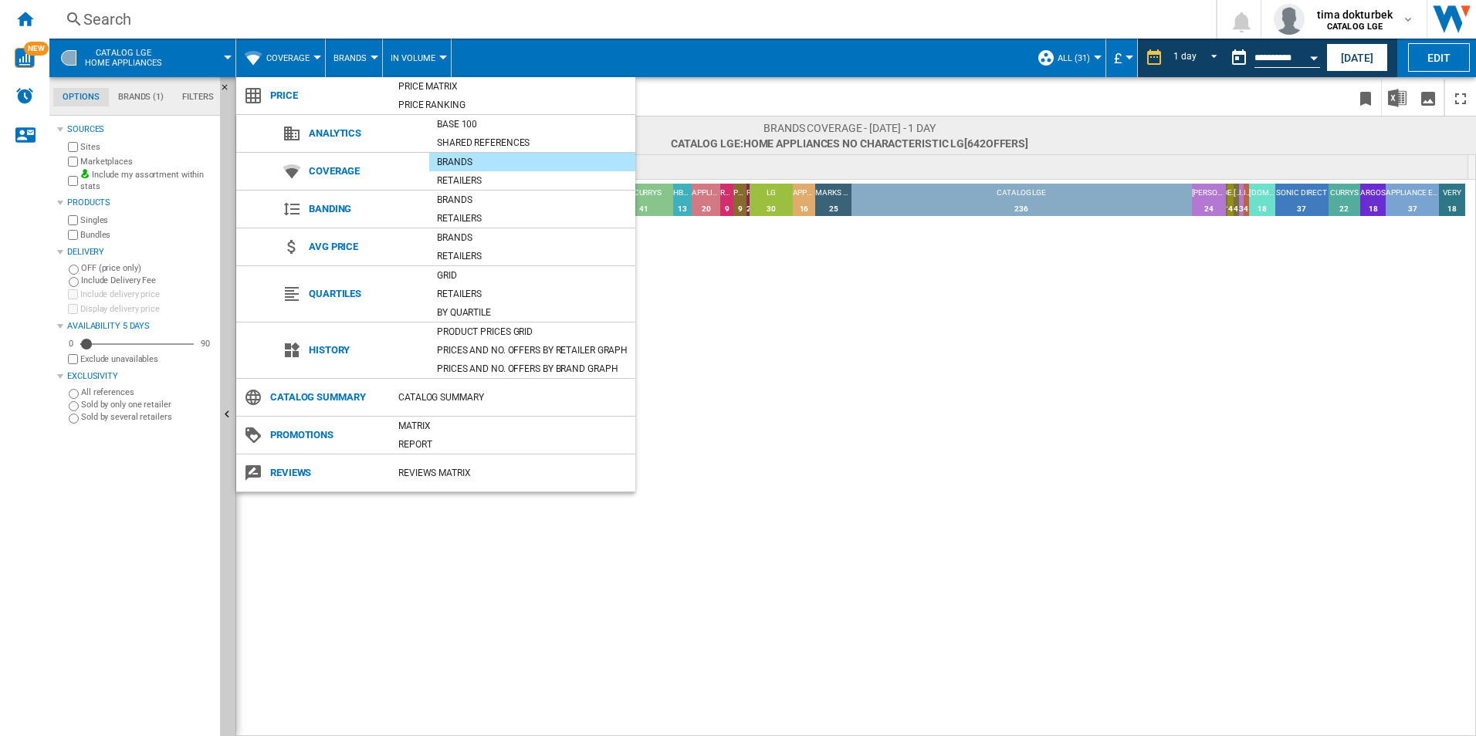
click at [346, 174] on span "Coverage" at bounding box center [365, 172] width 128 height 22
click at [468, 178] on div "Retailers" at bounding box center [532, 180] width 206 height 15
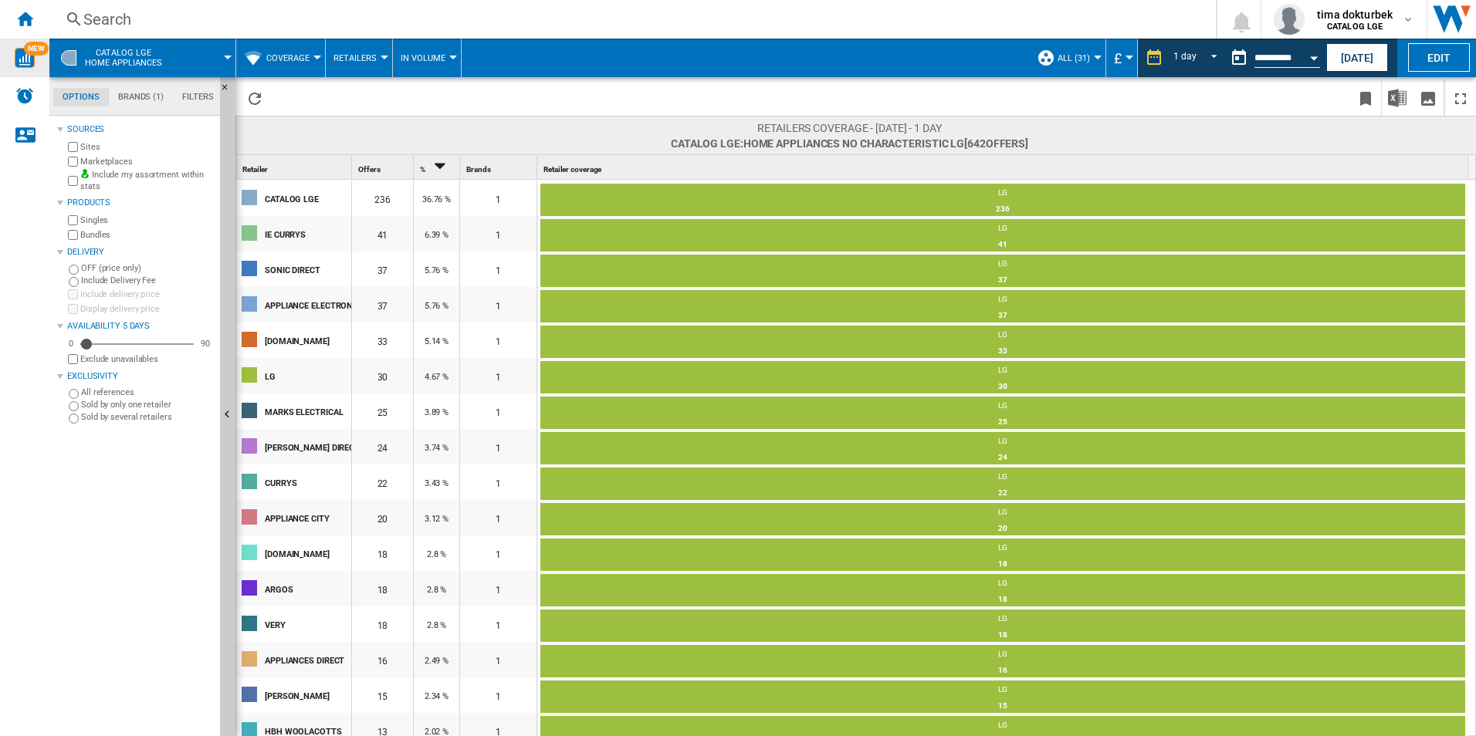
click at [36, 56] on div "NEW" at bounding box center [24, 58] width 49 height 20
